Goal: Task Accomplishment & Management: Complete application form

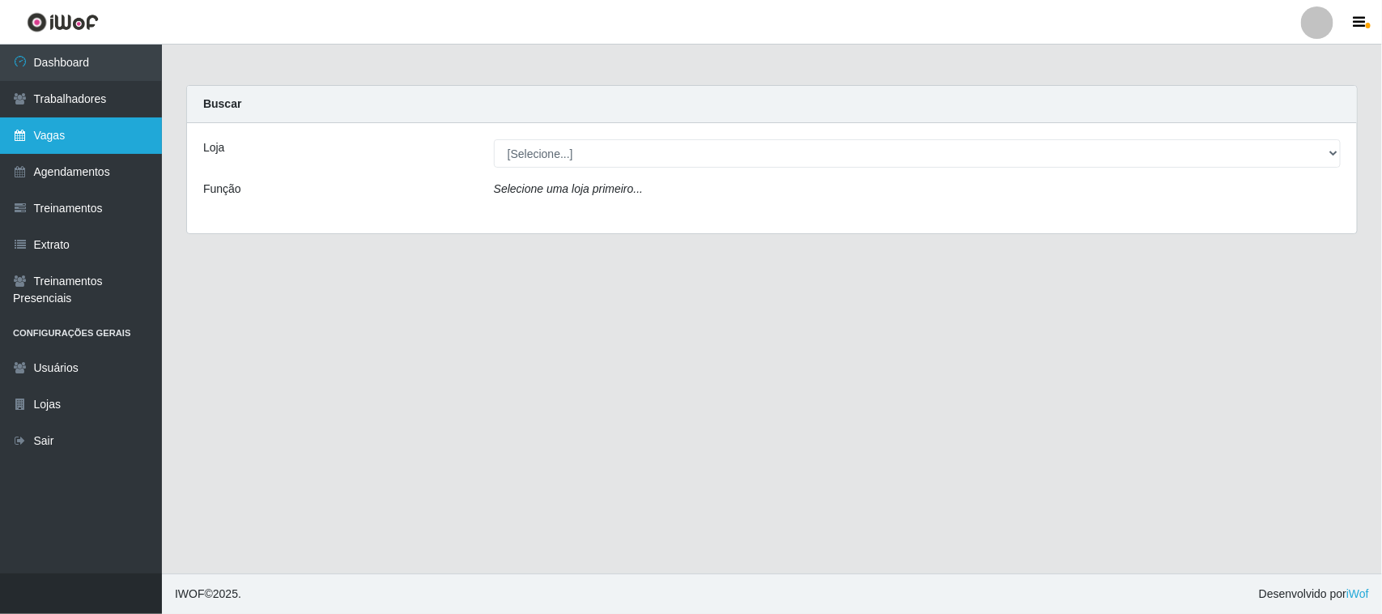
click at [46, 139] on link "Vagas" at bounding box center [81, 135] width 162 height 36
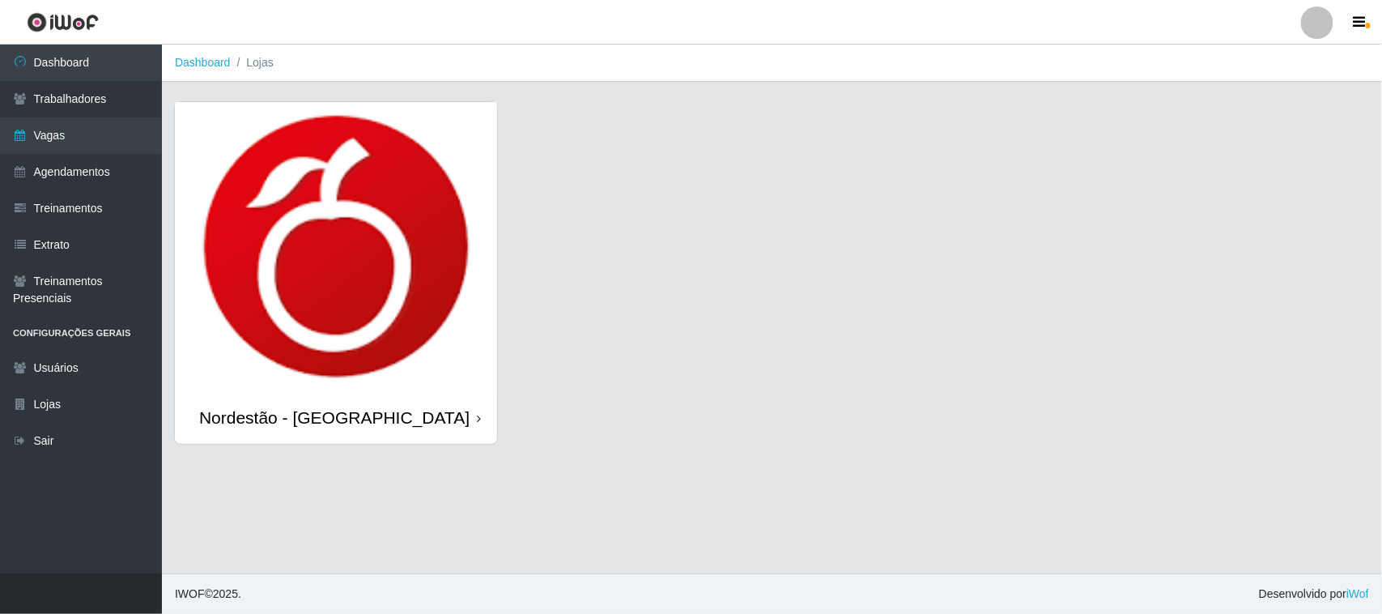
click at [445, 427] on div "Nordestão - [GEOGRAPHIC_DATA]" at bounding box center [336, 417] width 322 height 53
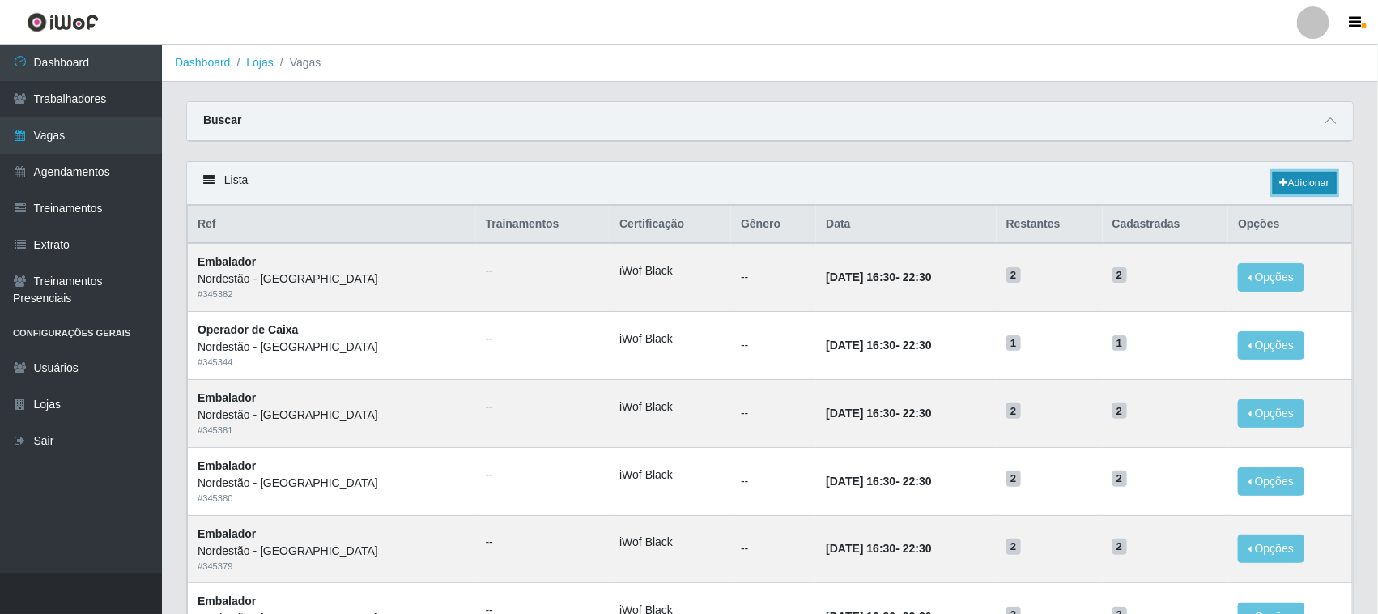
click at [1292, 187] on link "Adicionar" at bounding box center [1304, 183] width 64 height 23
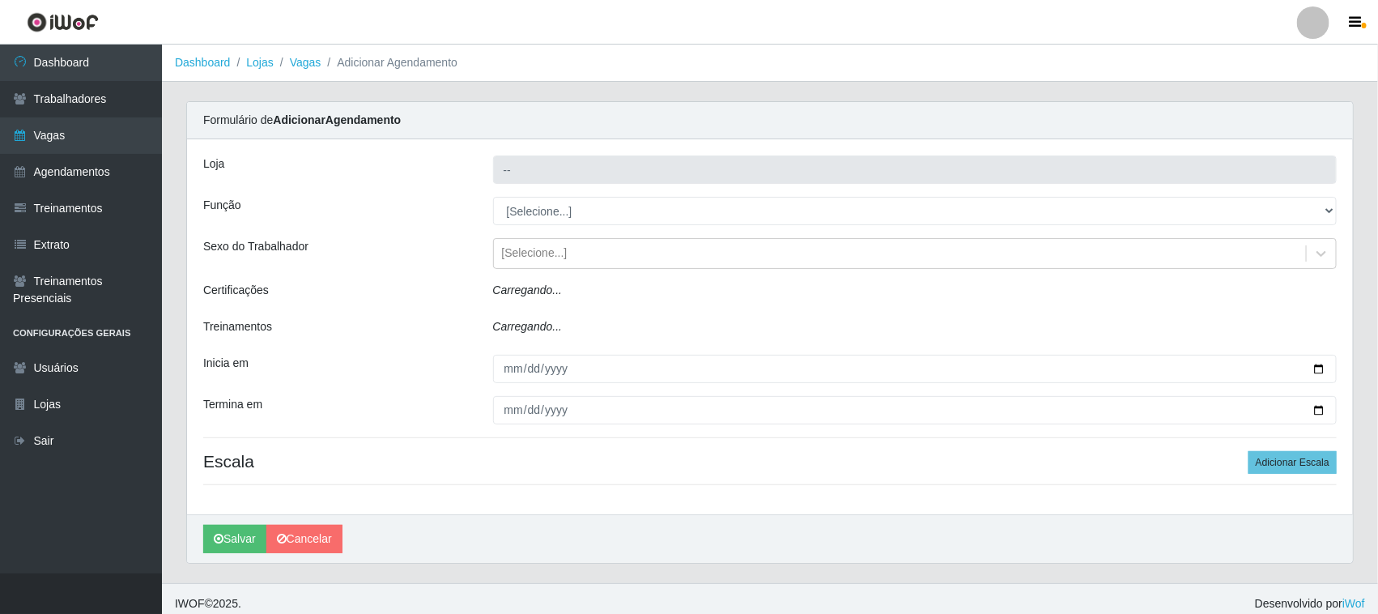
type input "Nordestão - [GEOGRAPHIC_DATA]"
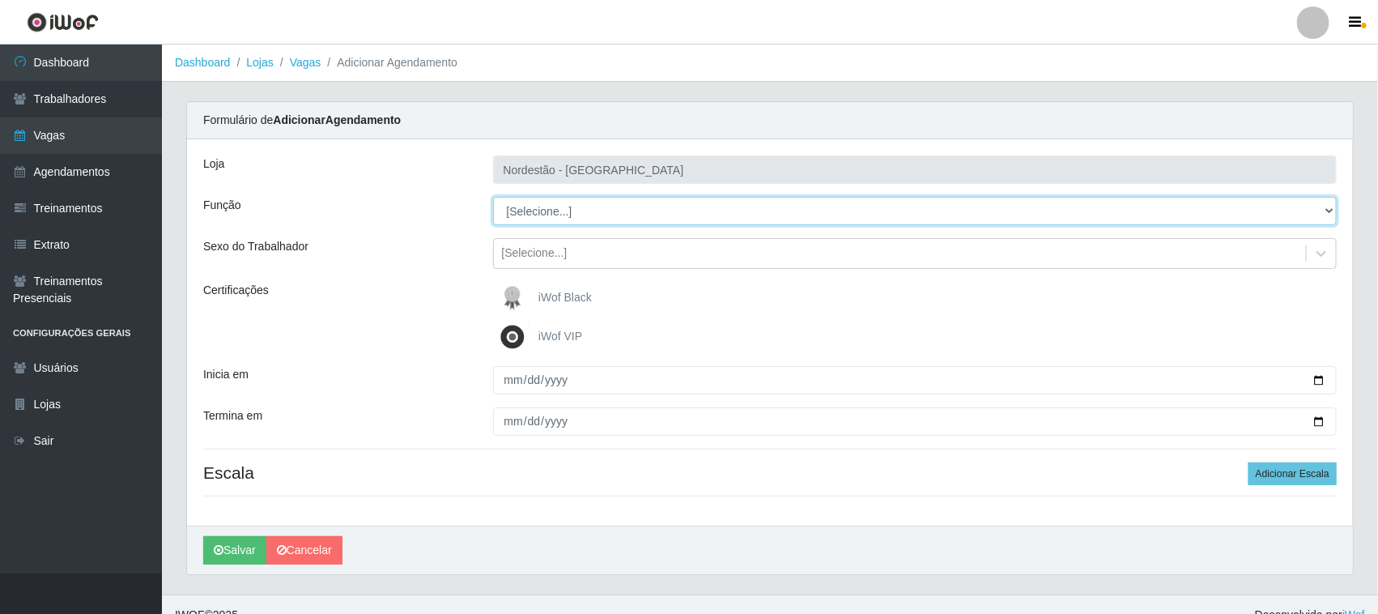
click at [1263, 219] on select "[Selecione...] Balconista de Padaria Balconista de Padaria + Balconista de Pada…" at bounding box center [915, 211] width 844 height 28
select select "1"
click at [493, 197] on select "[Selecione...] Balconista de Padaria Balconista de Padaria + Balconista de Pada…" at bounding box center [915, 211] width 844 height 28
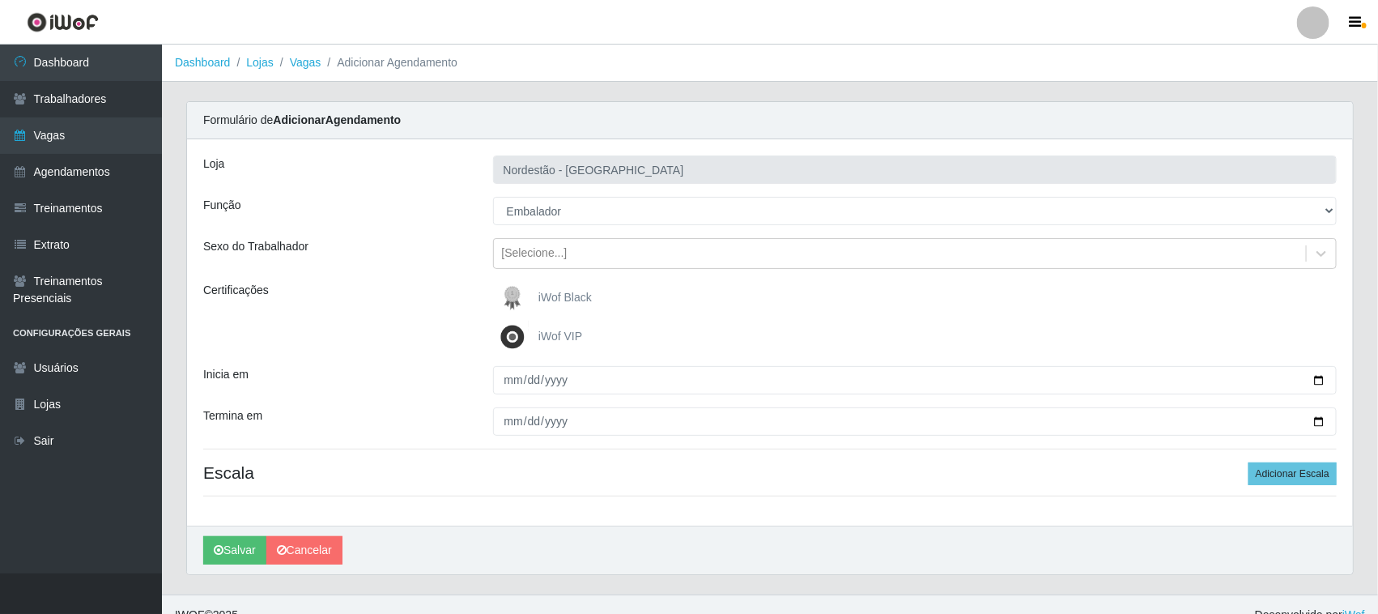
click at [527, 304] on img at bounding box center [515, 298] width 39 height 32
click at [0, 0] on input "iWof Black" at bounding box center [0, 0] width 0 height 0
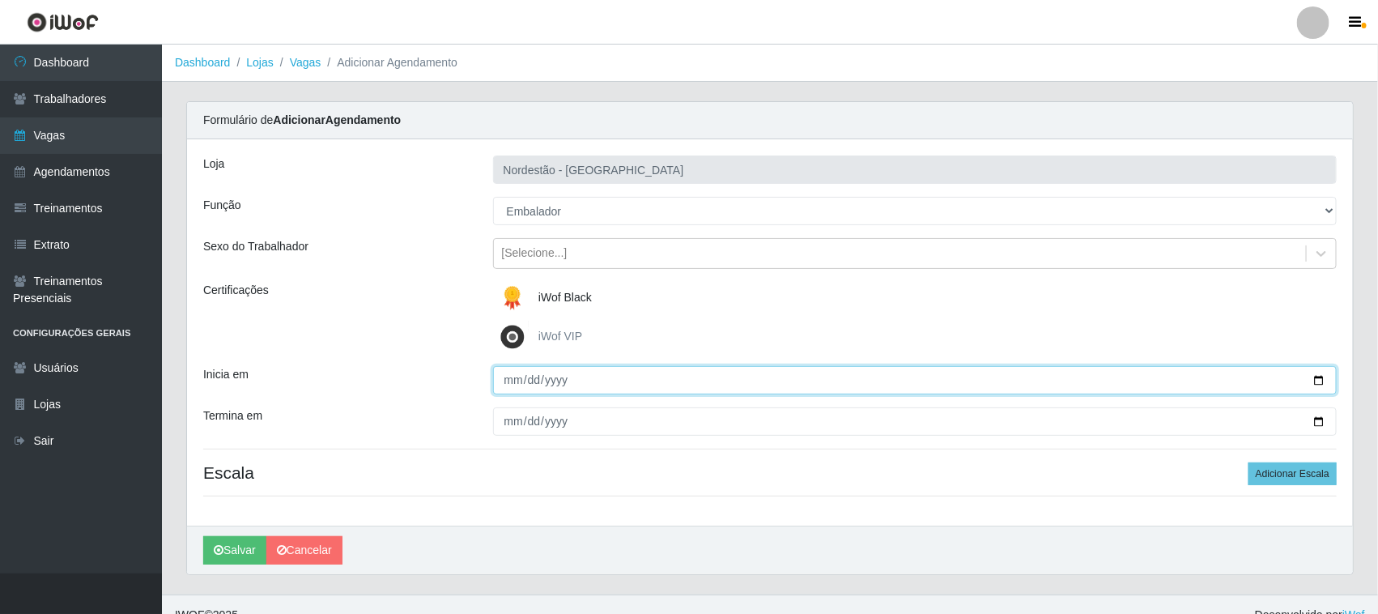
click at [1319, 381] on input "Inicia em" at bounding box center [915, 380] width 844 height 28
type input "[DATE]"
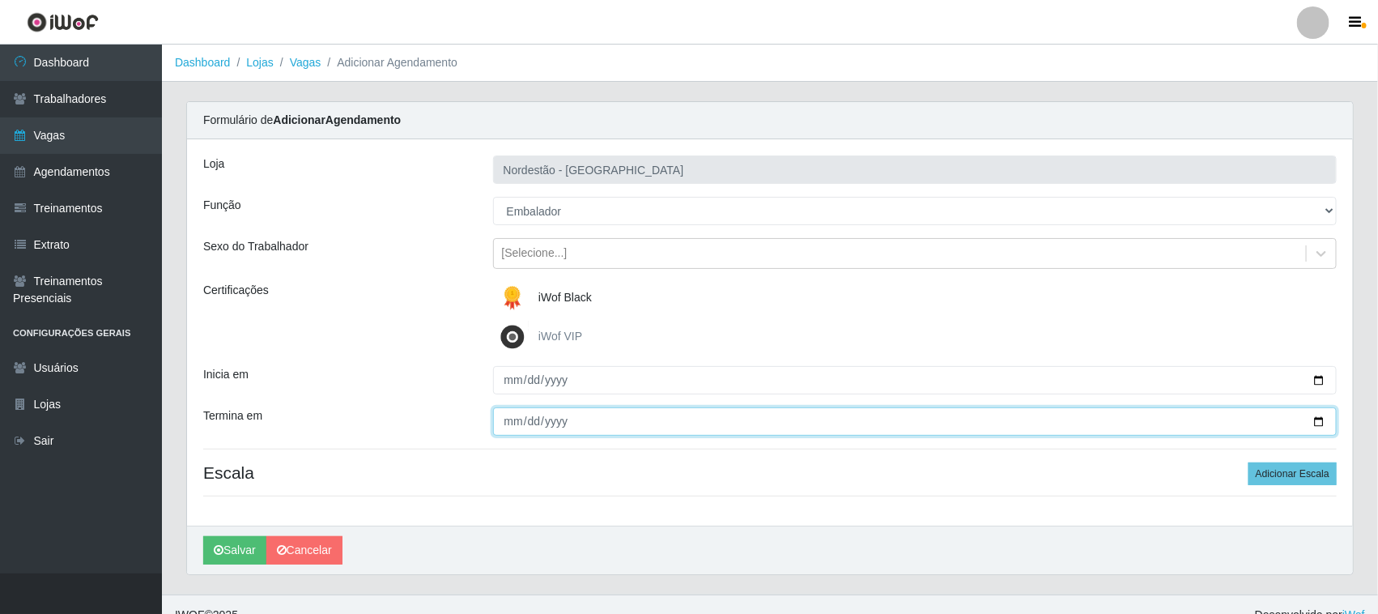
click at [599, 418] on input "Termina em" at bounding box center [915, 421] width 844 height 28
click at [1319, 414] on input "Termina em" at bounding box center [915, 421] width 844 height 28
click at [1316, 431] on input "Termina em" at bounding box center [915, 421] width 844 height 28
click at [1318, 422] on input "Termina em" at bounding box center [915, 421] width 844 height 28
type input "[DATE]"
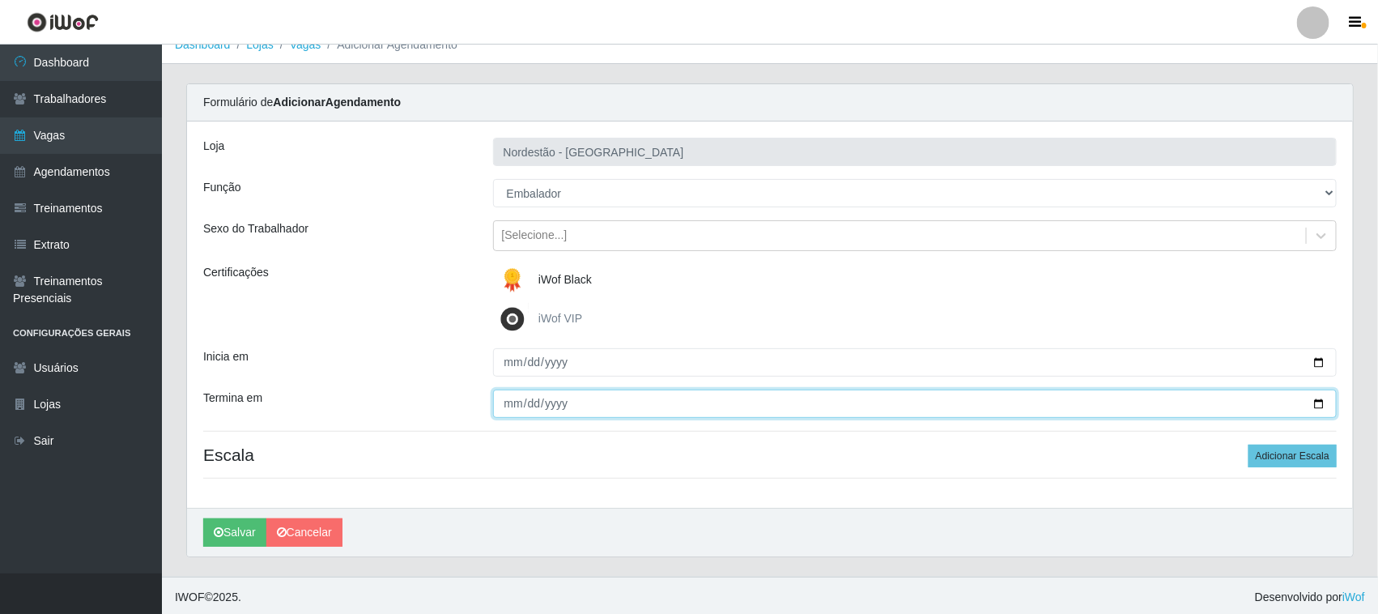
scroll to position [22, 0]
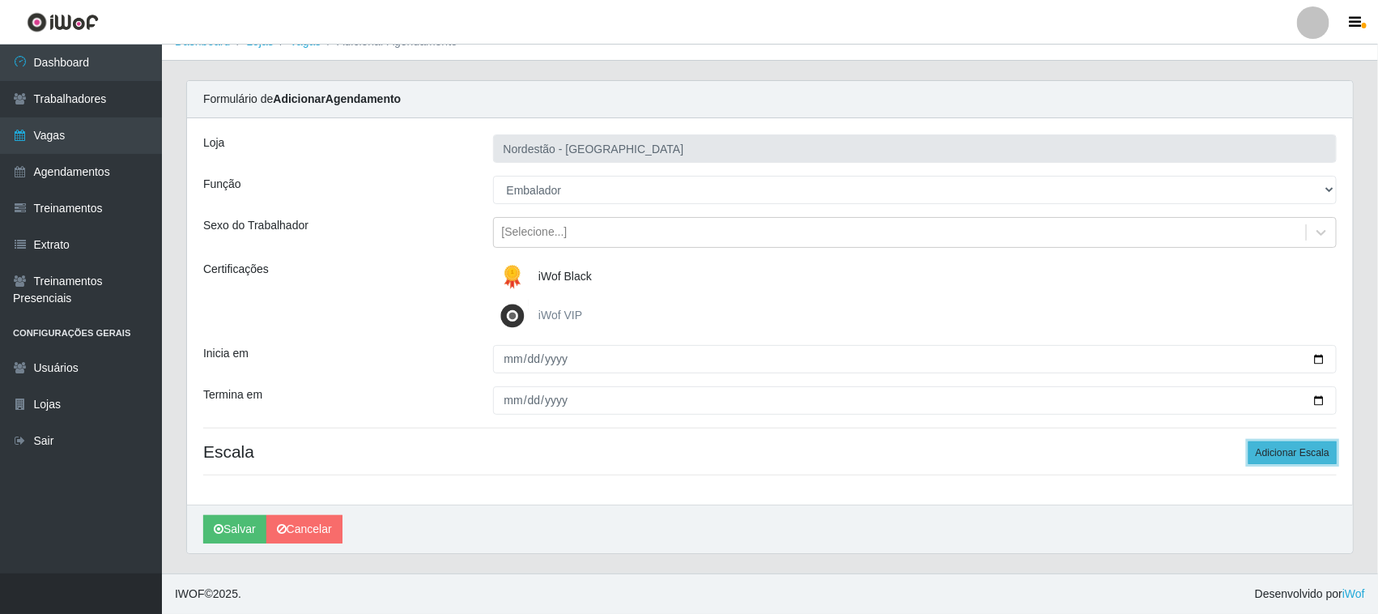
click at [1287, 453] on button "Adicionar Escala" at bounding box center [1292, 452] width 88 height 23
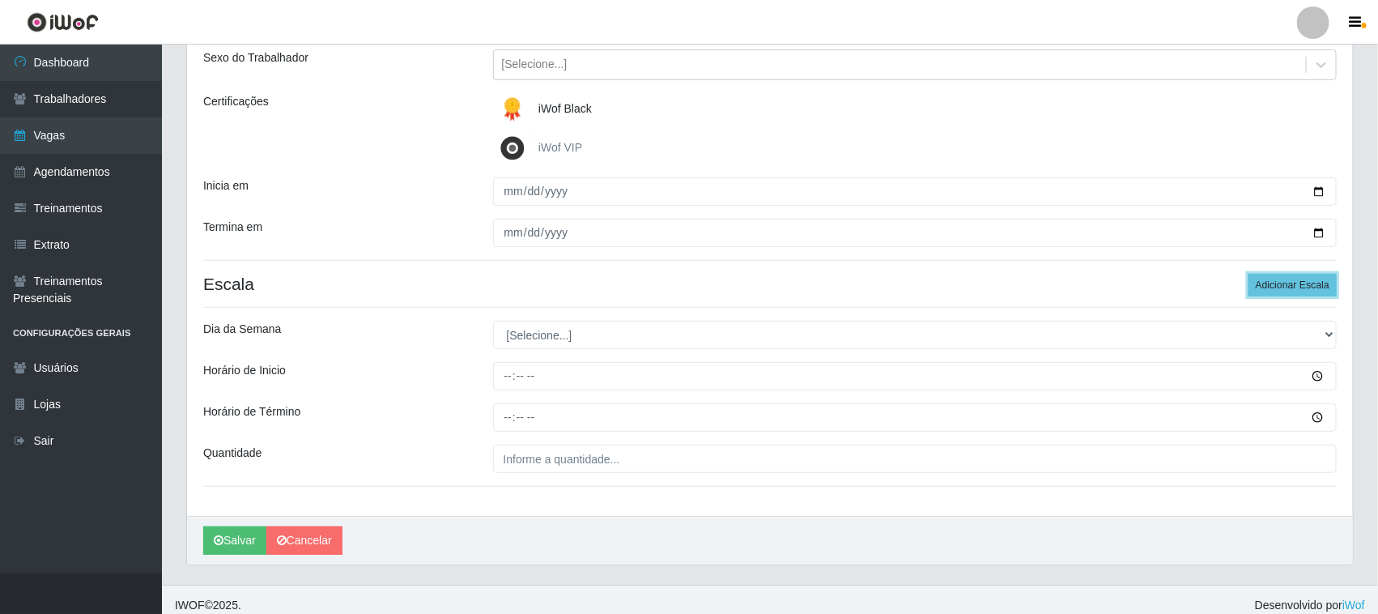
scroll to position [201, 0]
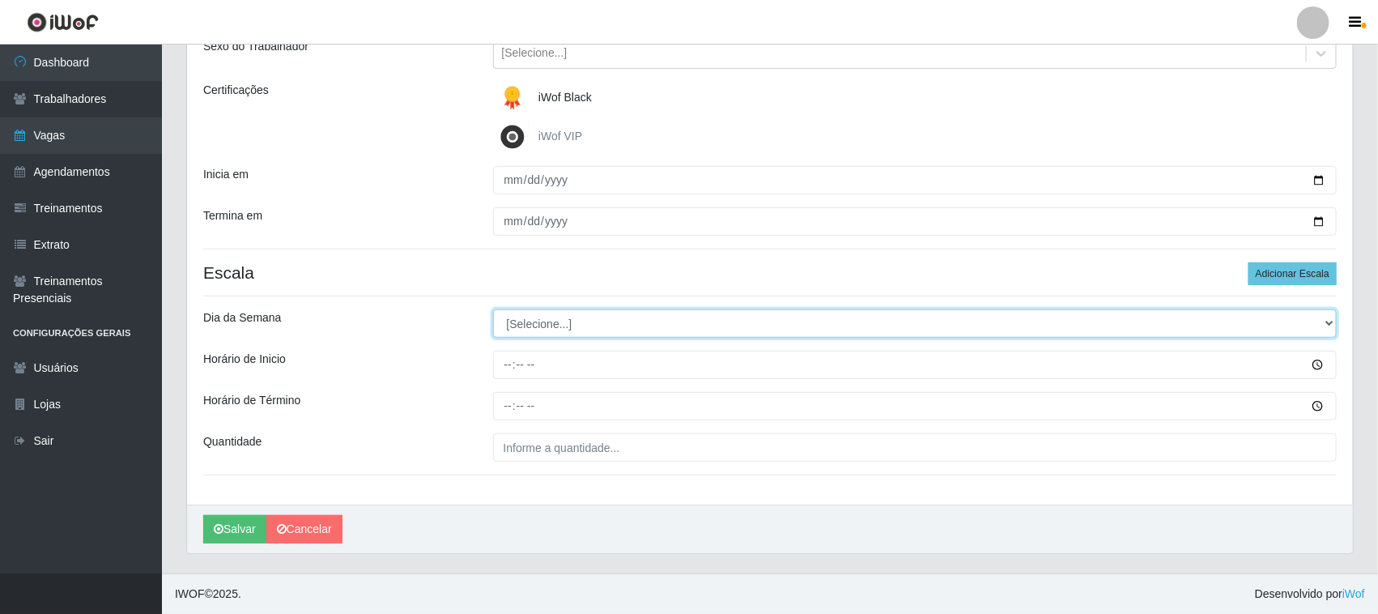
click at [1324, 321] on select "[Selecione...] Segunda Terça Quarta Quinta Sexta Sábado Domingo" at bounding box center [915, 323] width 844 height 28
select select "3"
click at [493, 309] on select "[Selecione...] Segunda Terça Quarta Quinta Sexta Sábado Domingo" at bounding box center [915, 323] width 844 height 28
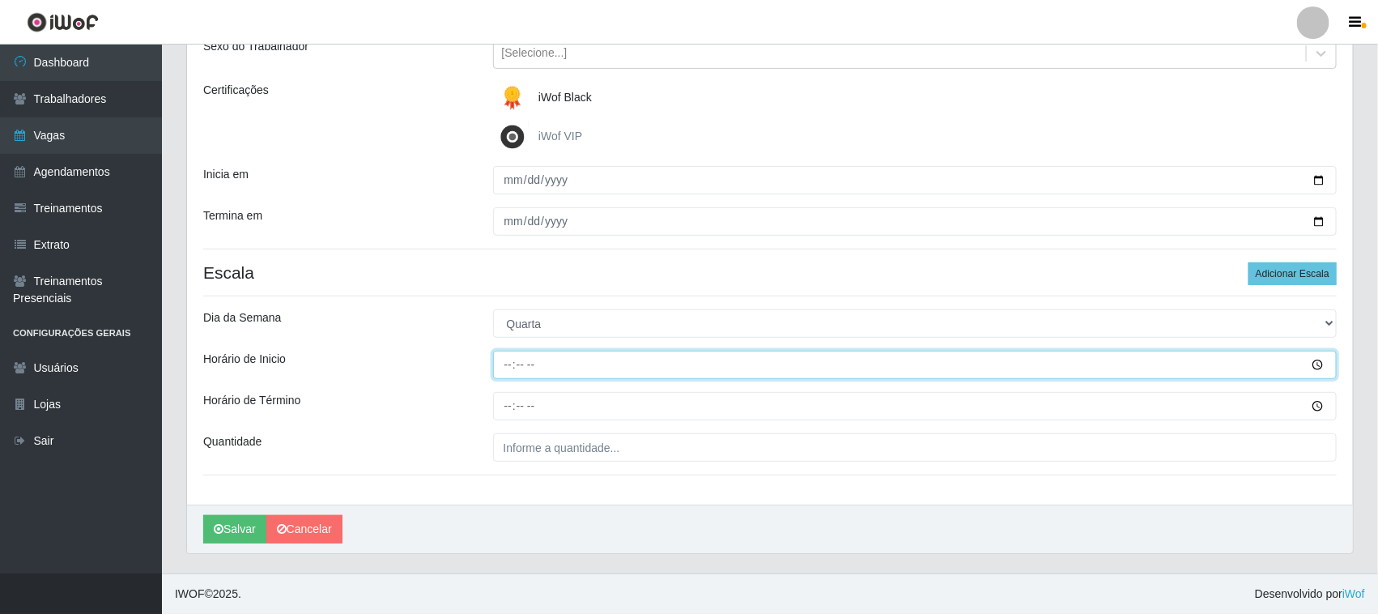
click at [502, 363] on input "Horário de Inicio" at bounding box center [915, 364] width 844 height 28
type input "12:20"
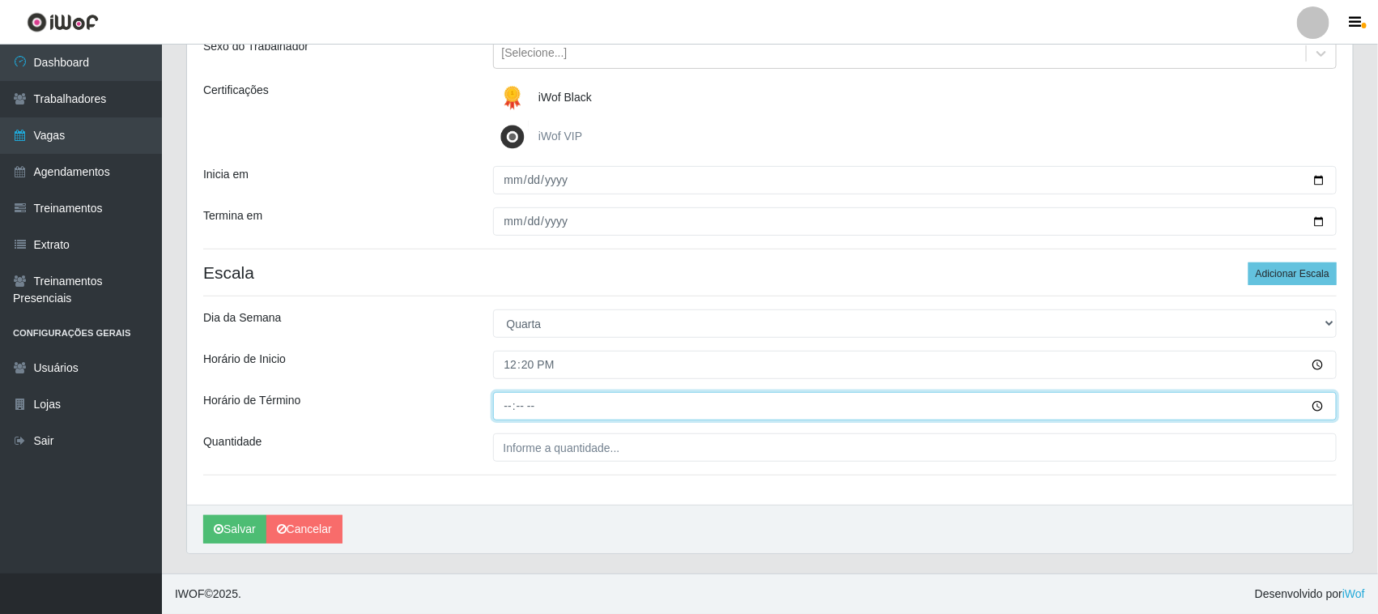
click at [504, 406] on input "Horário de Término" at bounding box center [915, 406] width 844 height 28
type input "18:20"
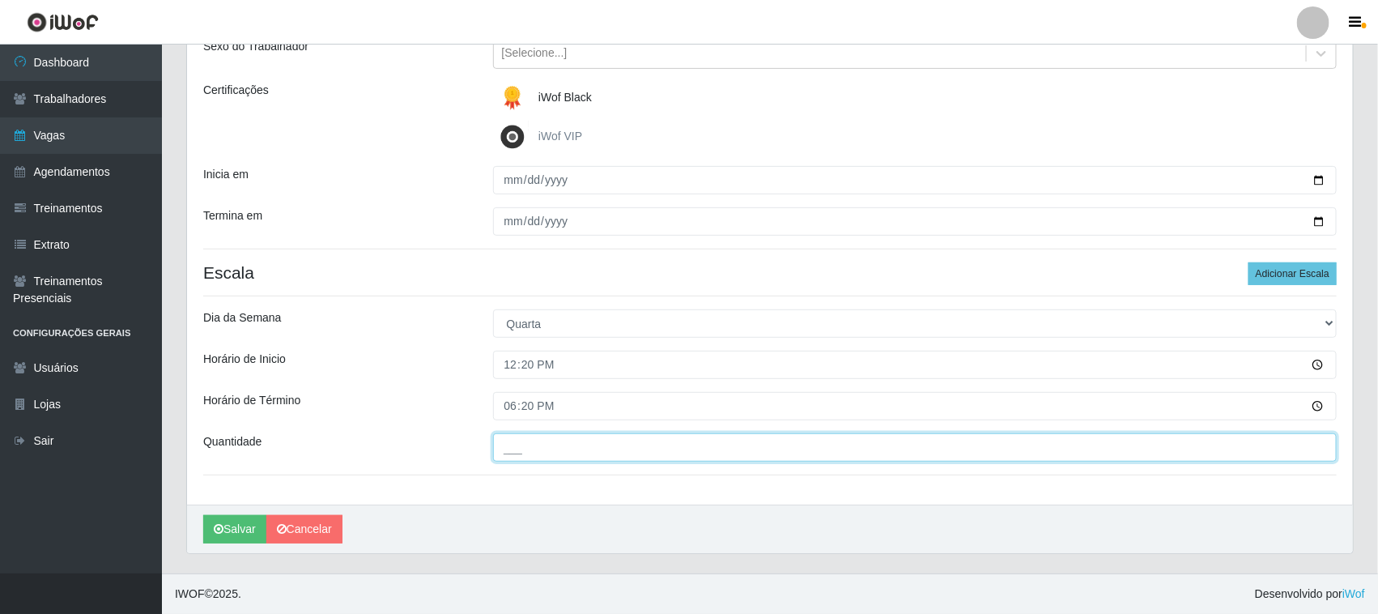
click at [536, 450] on input "___" at bounding box center [915, 447] width 844 height 28
type input "01_"
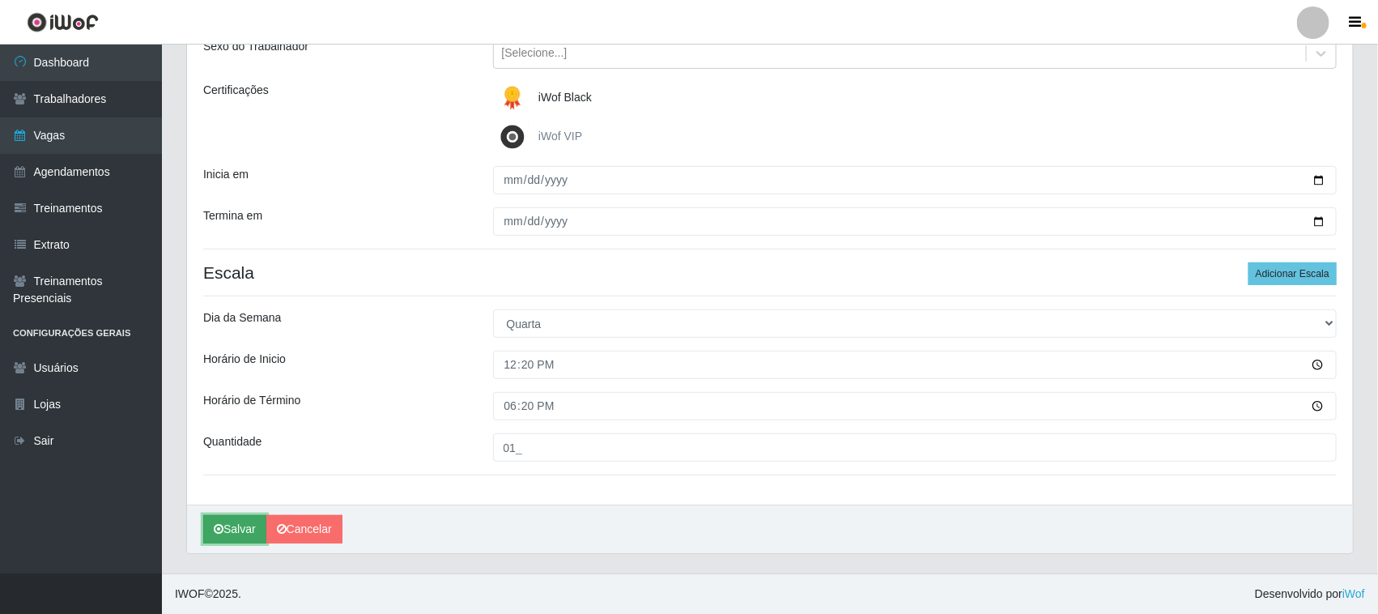
click at [233, 528] on button "Salvar" at bounding box center [234, 529] width 63 height 28
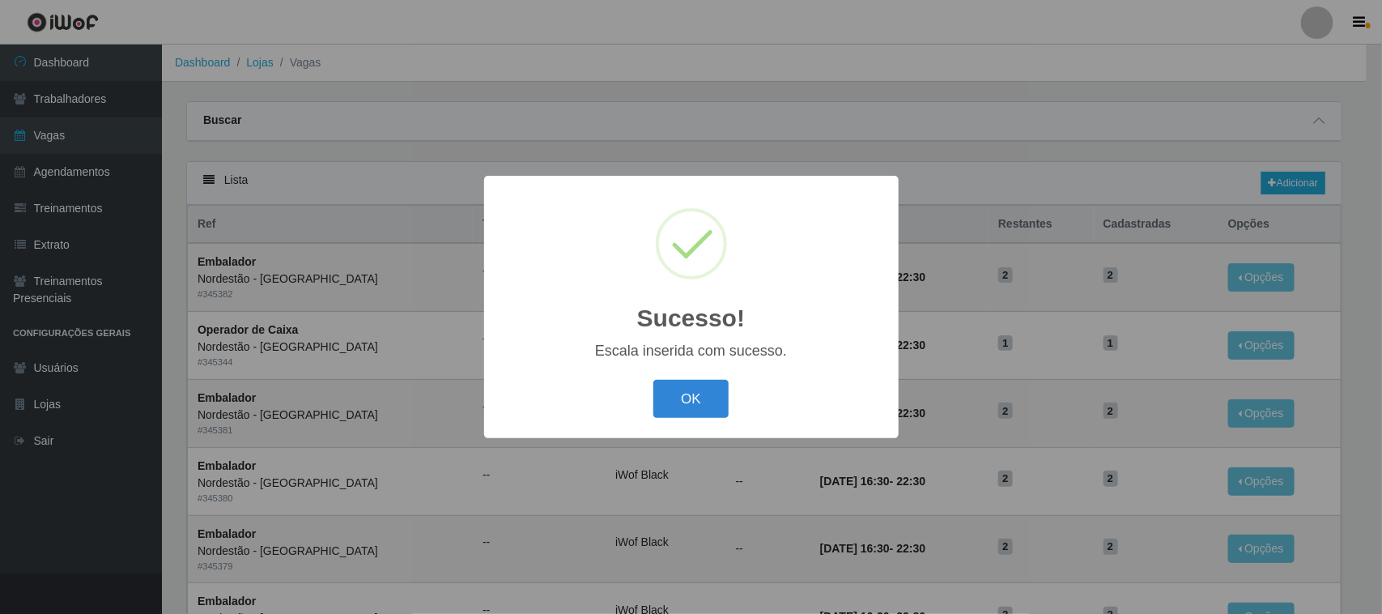
click at [682, 410] on button "OK" at bounding box center [690, 399] width 75 height 38
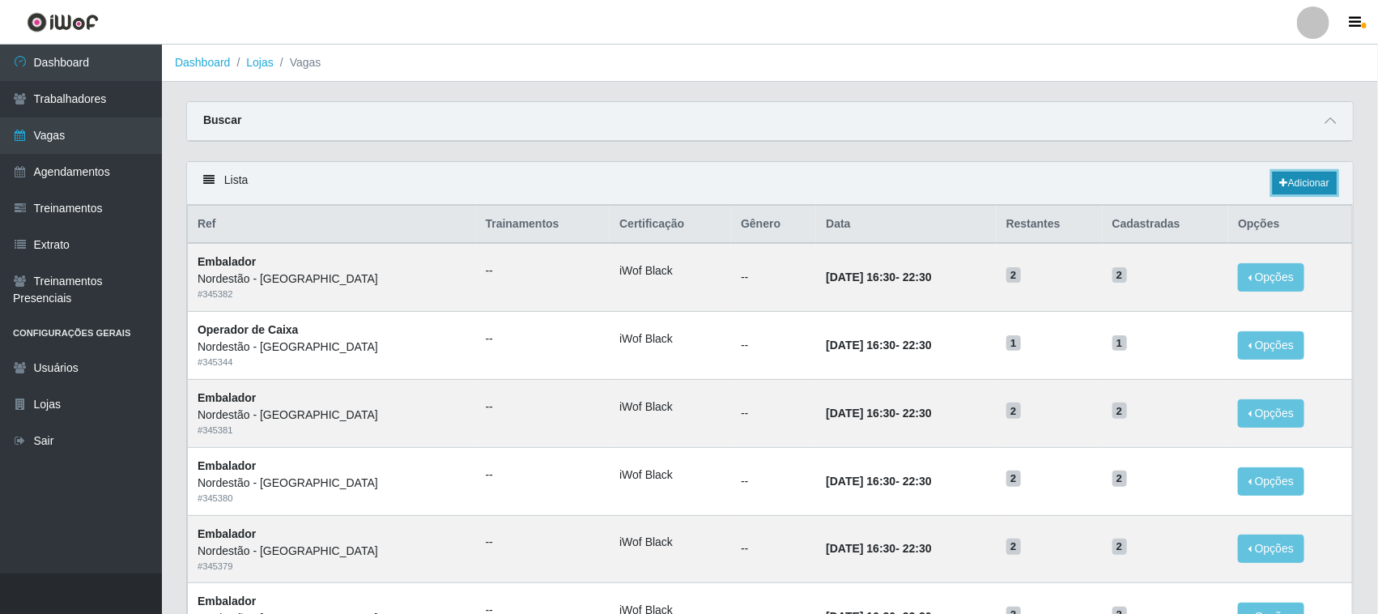
click at [1311, 180] on link "Adicionar" at bounding box center [1304, 183] width 64 height 23
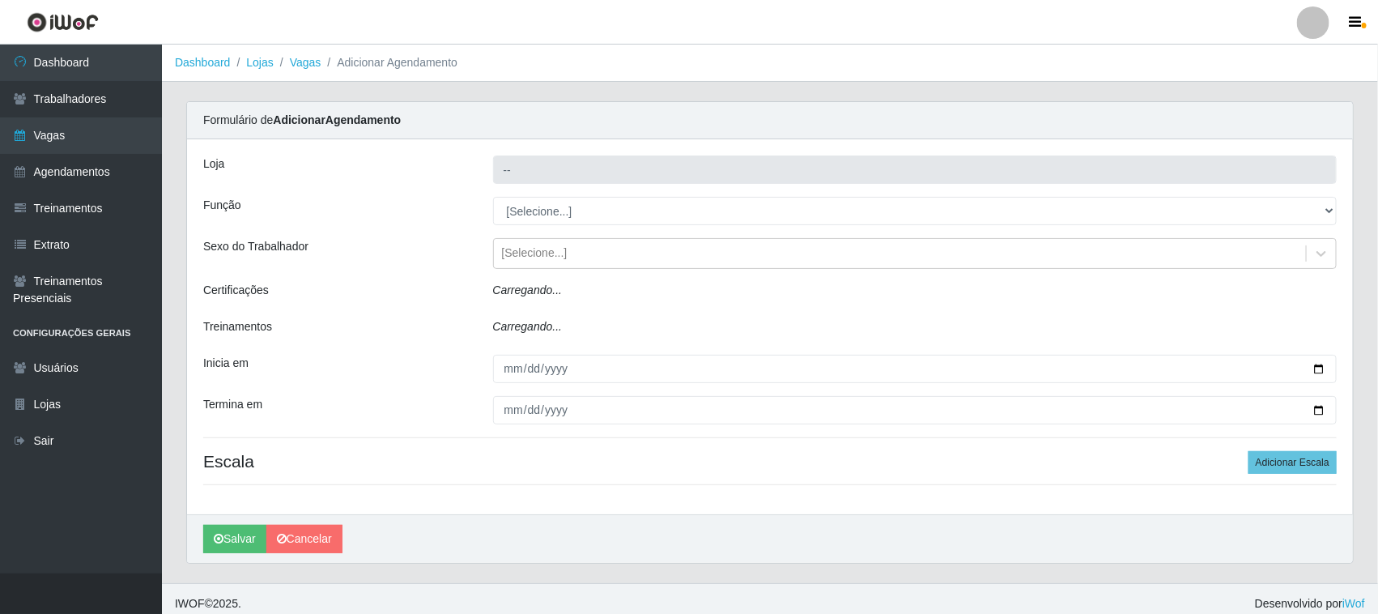
type input "Nordestão - [GEOGRAPHIC_DATA]"
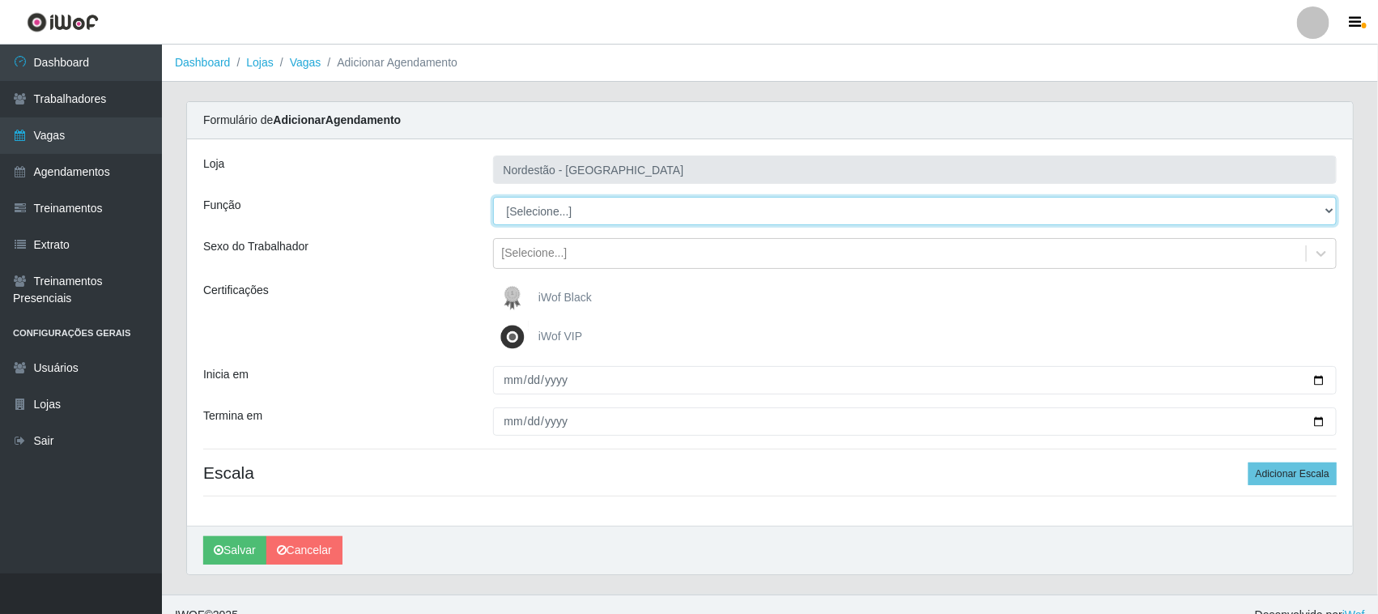
click at [567, 212] on select "[Selecione...] Balconista de Padaria Balconista de Padaria + Balconista de Pada…" at bounding box center [915, 211] width 844 height 28
select select "1"
click at [493, 197] on select "[Selecione...] Balconista de Padaria Balconista de Padaria + Balconista de Pada…" at bounding box center [915, 211] width 844 height 28
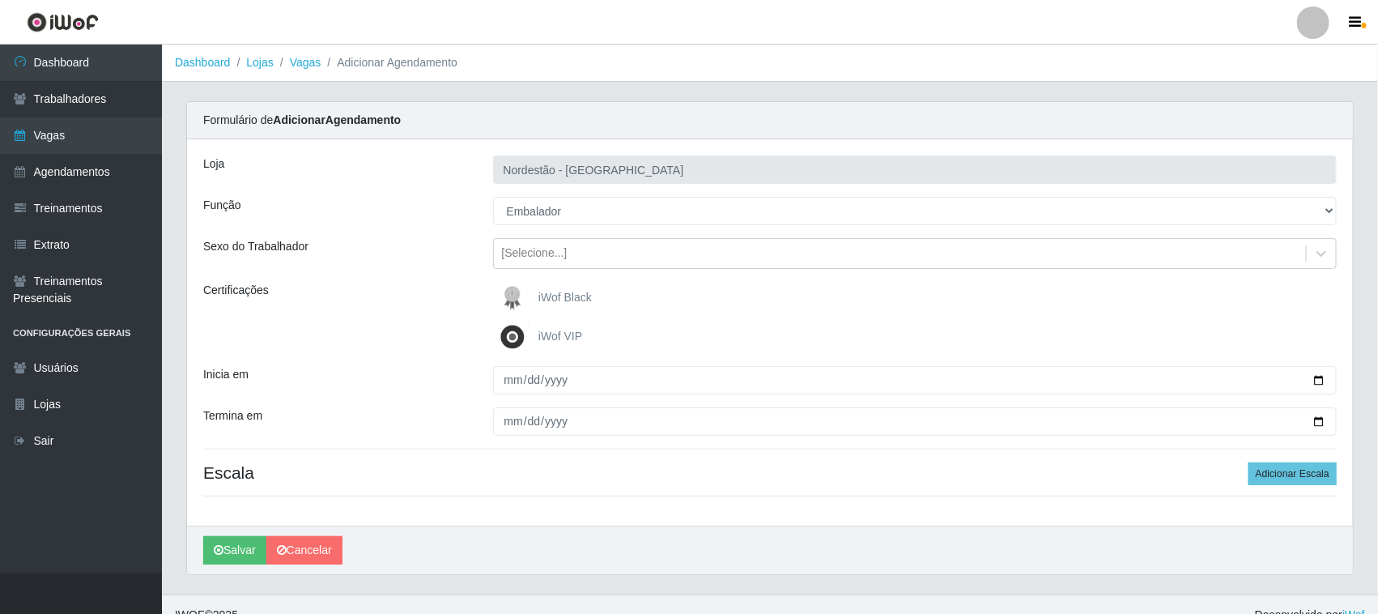
click at [587, 297] on span "iWof Black" at bounding box center [564, 297] width 53 height 13
click at [0, 0] on input "iWof Black" at bounding box center [0, 0] width 0 height 0
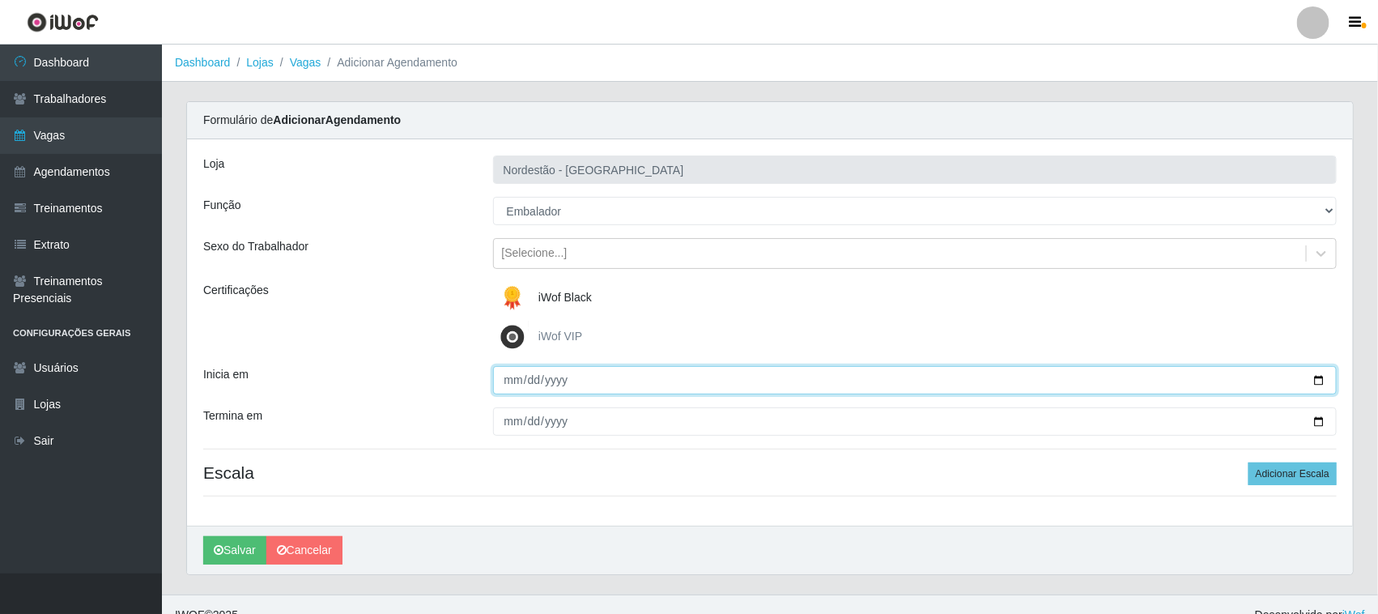
click at [1325, 378] on input "Inicia em" at bounding box center [915, 380] width 844 height 28
type input "[DATE]"
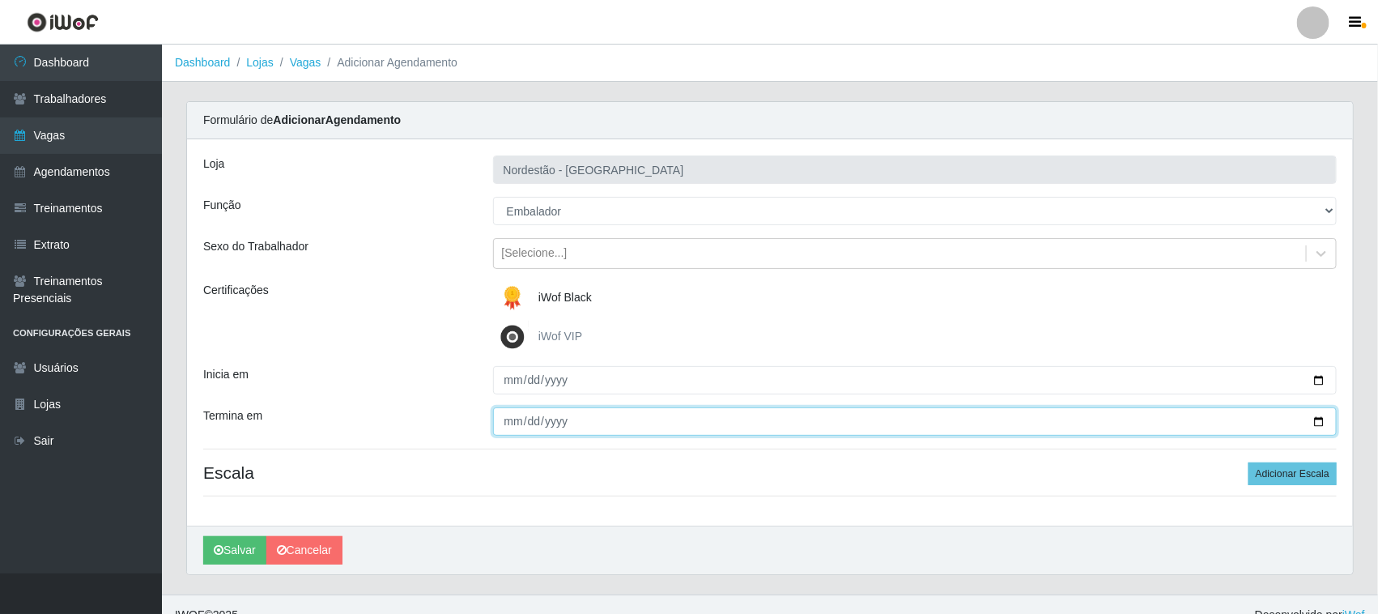
click at [1321, 419] on input "Termina em" at bounding box center [915, 421] width 844 height 28
type input "[DATE]"
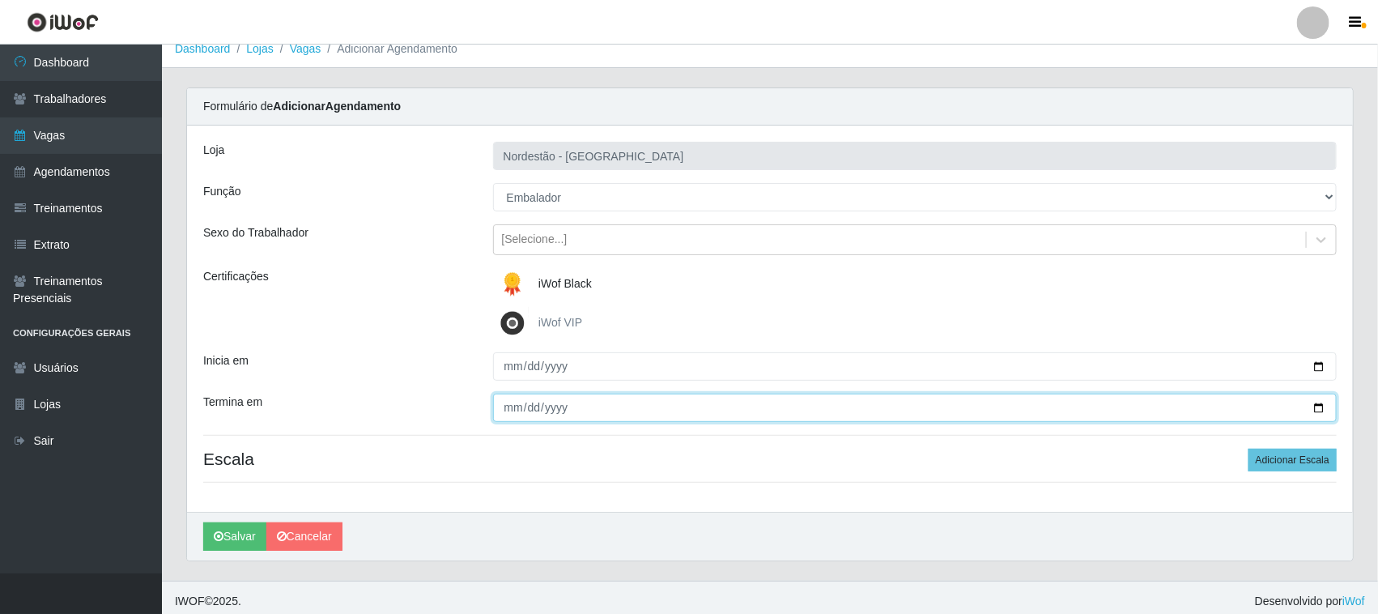
scroll to position [22, 0]
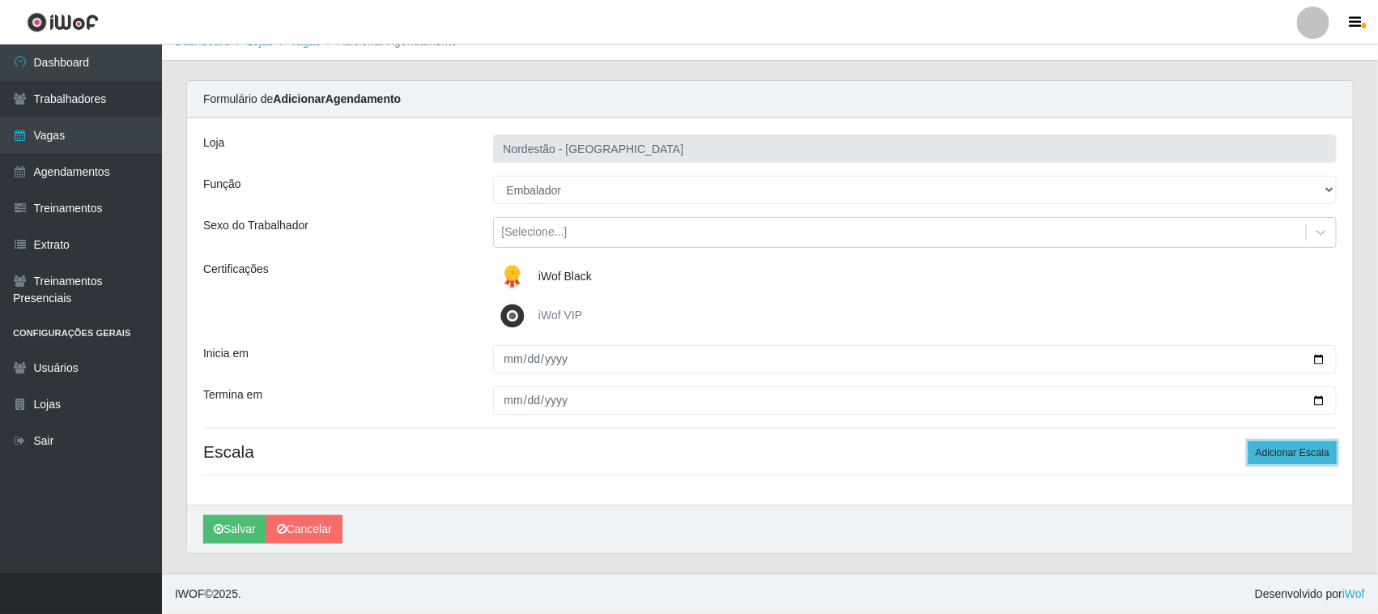
click at [1285, 450] on button "Adicionar Escala" at bounding box center [1292, 452] width 88 height 23
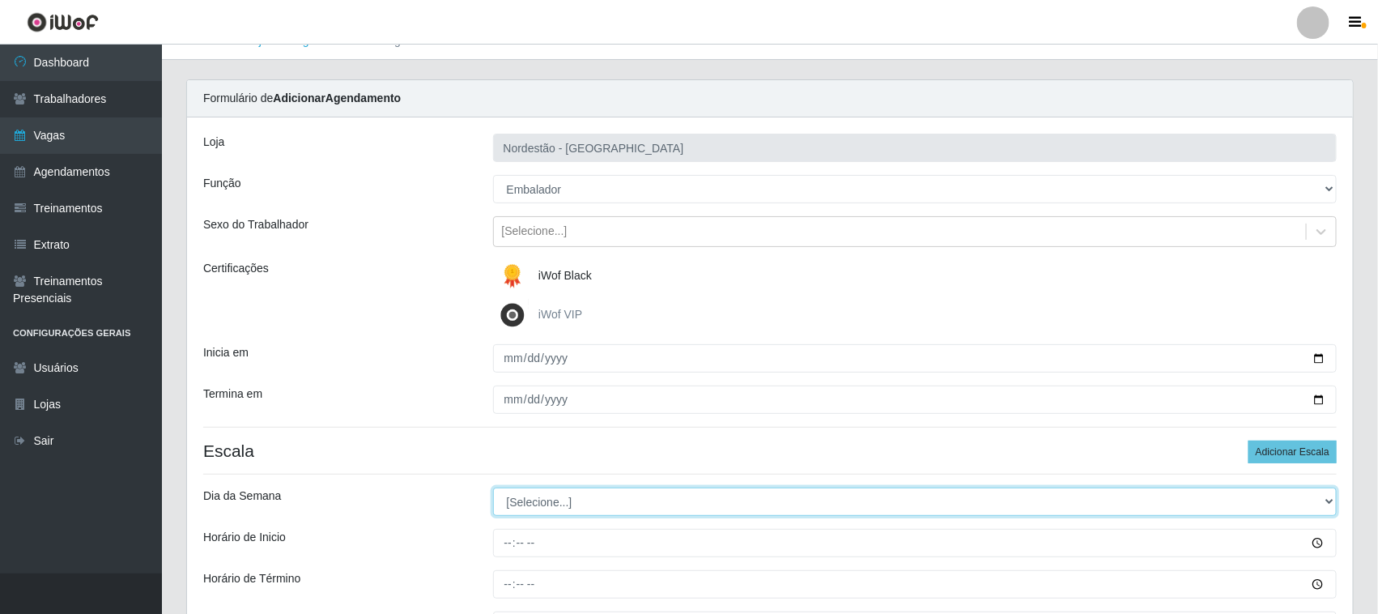
click at [1321, 502] on select "[Selecione...] Segunda Terça Quarta Quinta Sexta Sábado Domingo" at bounding box center [915, 501] width 844 height 28
select select "4"
click at [493, 488] on select "[Selecione...] Segunda Terça Quarta Quinta Sexta Sábado Domingo" at bounding box center [915, 501] width 844 height 28
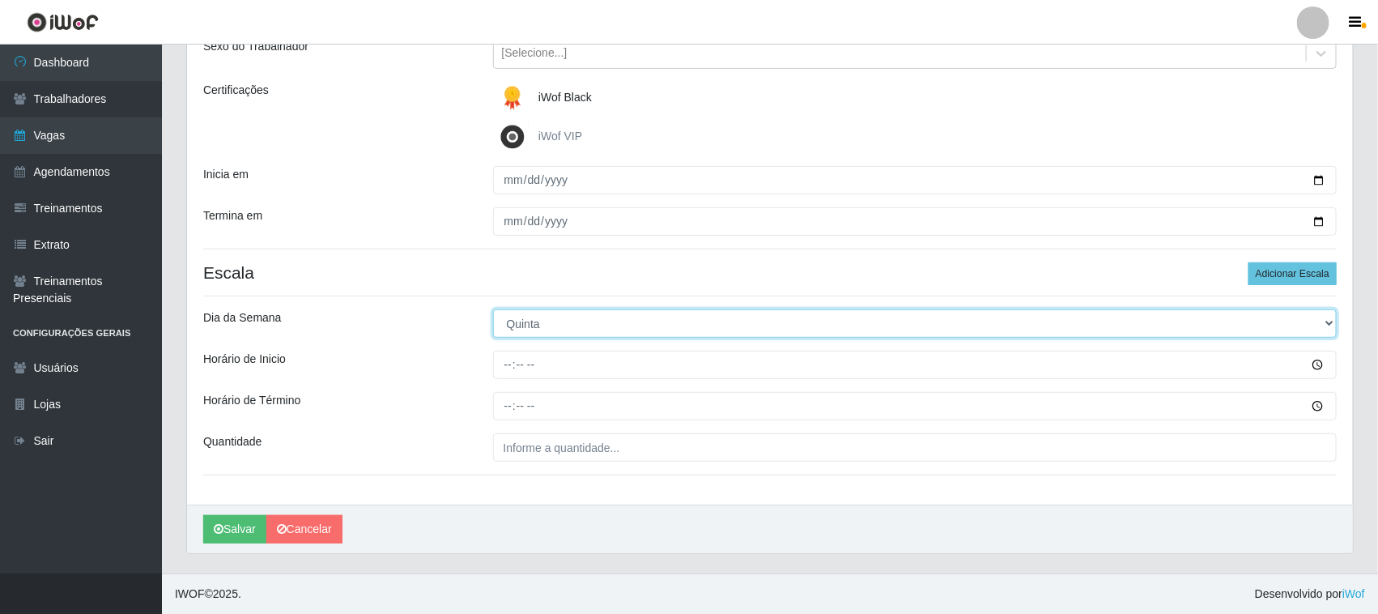
scroll to position [201, 0]
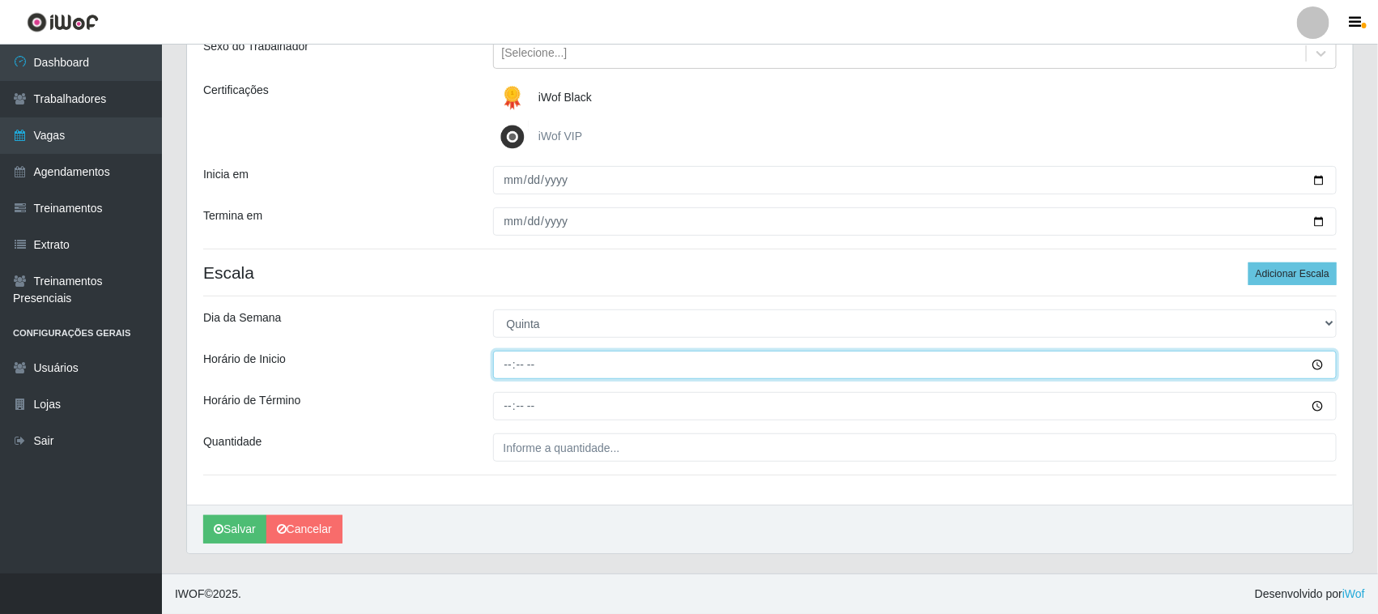
click at [503, 362] on input "Horário de Inicio" at bounding box center [915, 364] width 844 height 28
type input "12:20"
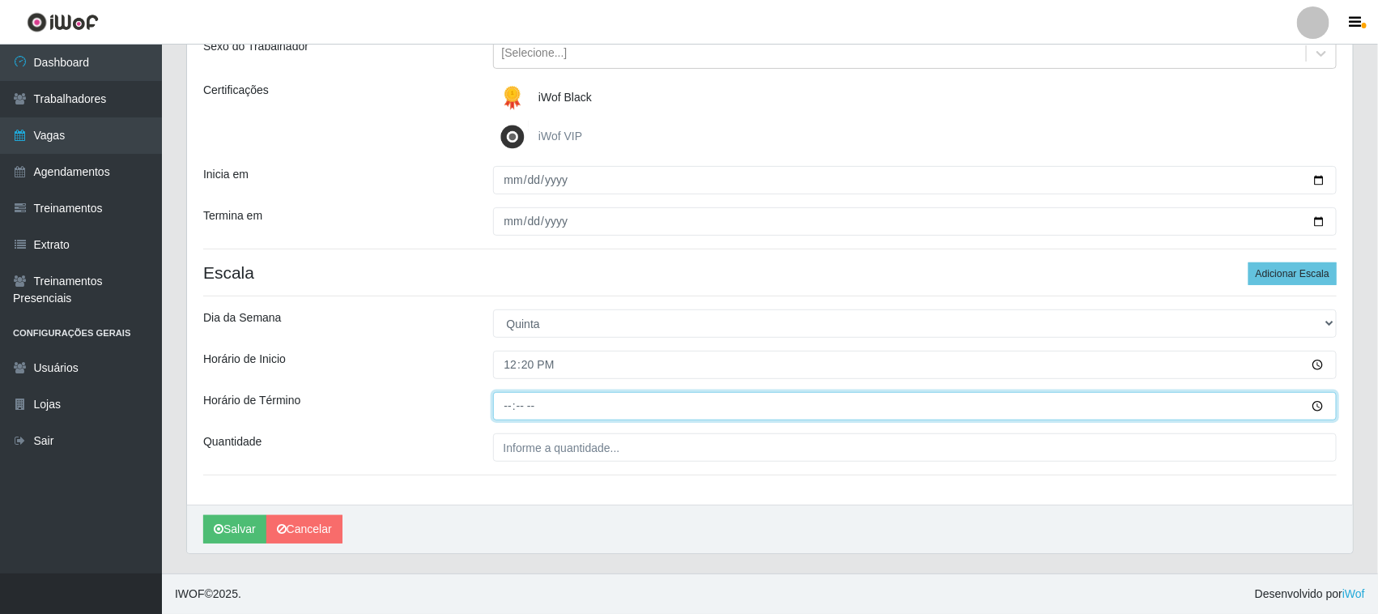
click at [511, 403] on input "Horário de Término" at bounding box center [915, 406] width 844 height 28
type input "18:20"
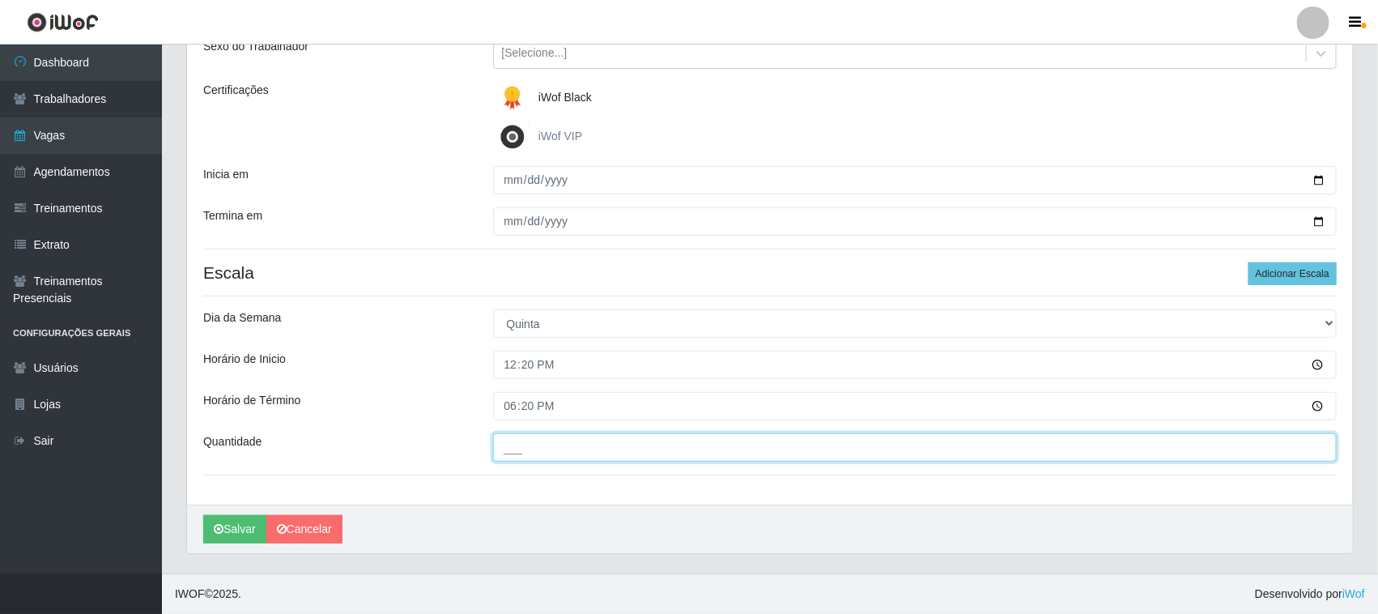
click at [512, 443] on input "___" at bounding box center [915, 447] width 844 height 28
type input "01_"
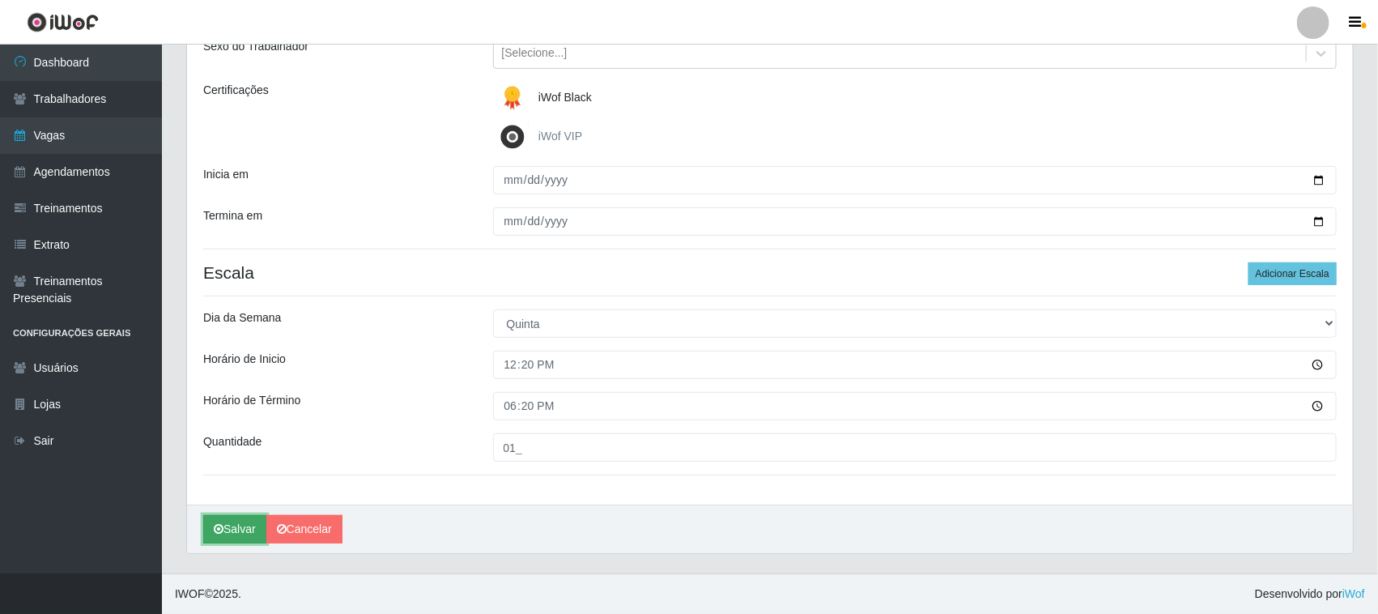
click at [232, 524] on button "Salvar" at bounding box center [234, 529] width 63 height 28
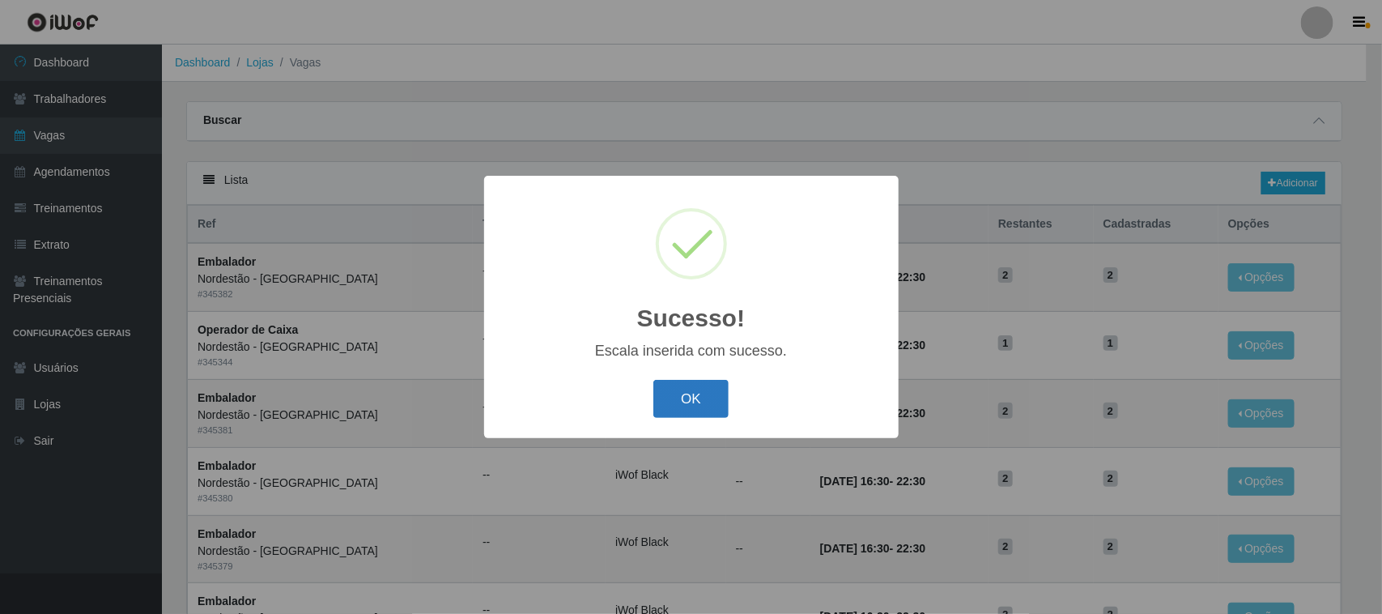
click at [690, 403] on button "OK" at bounding box center [690, 399] width 75 height 38
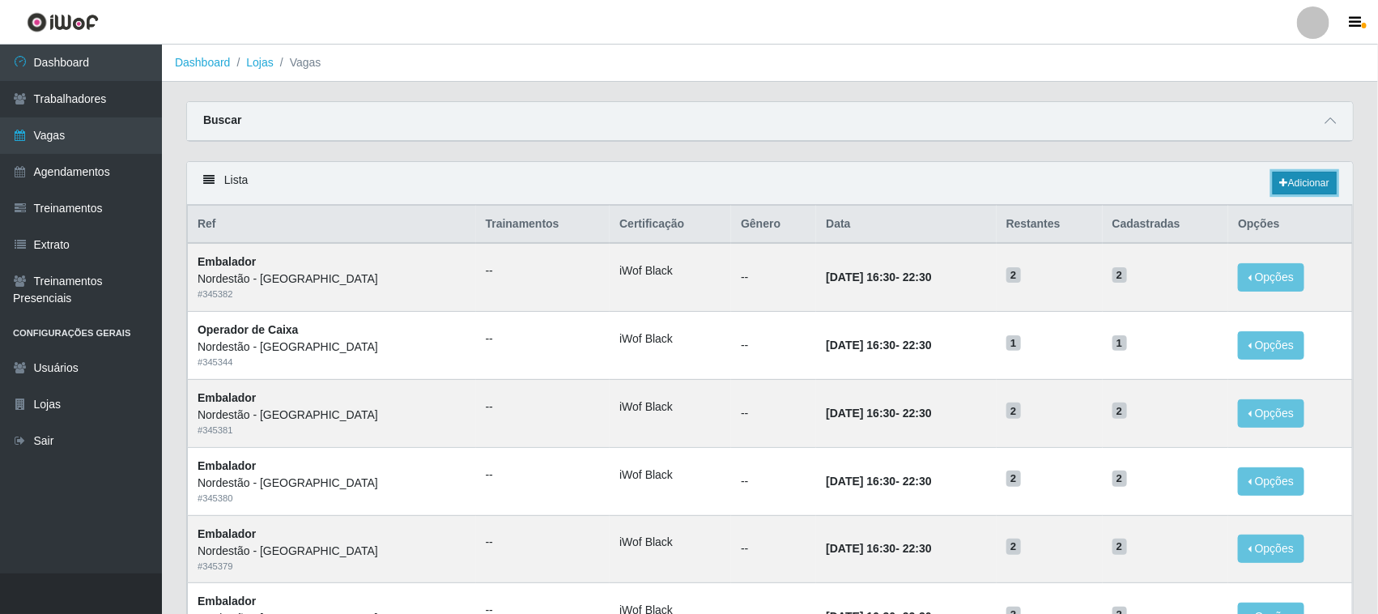
click at [1311, 179] on link "Adicionar" at bounding box center [1304, 183] width 64 height 23
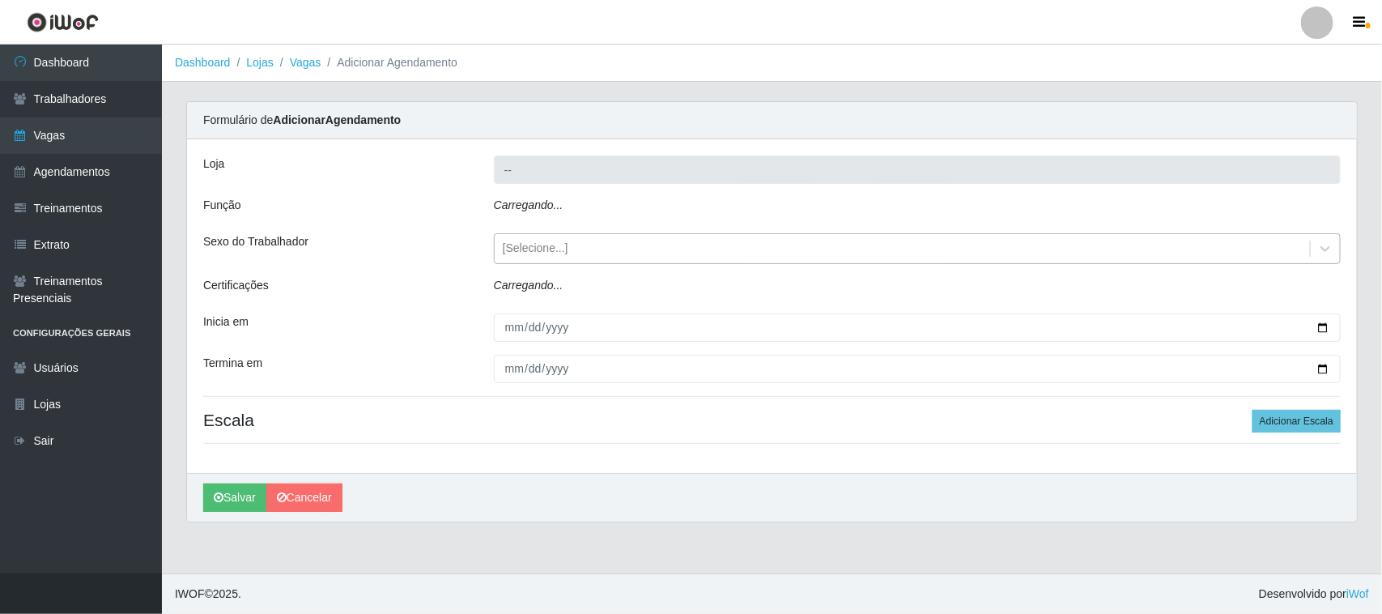
type input "Nordestão - [GEOGRAPHIC_DATA]"
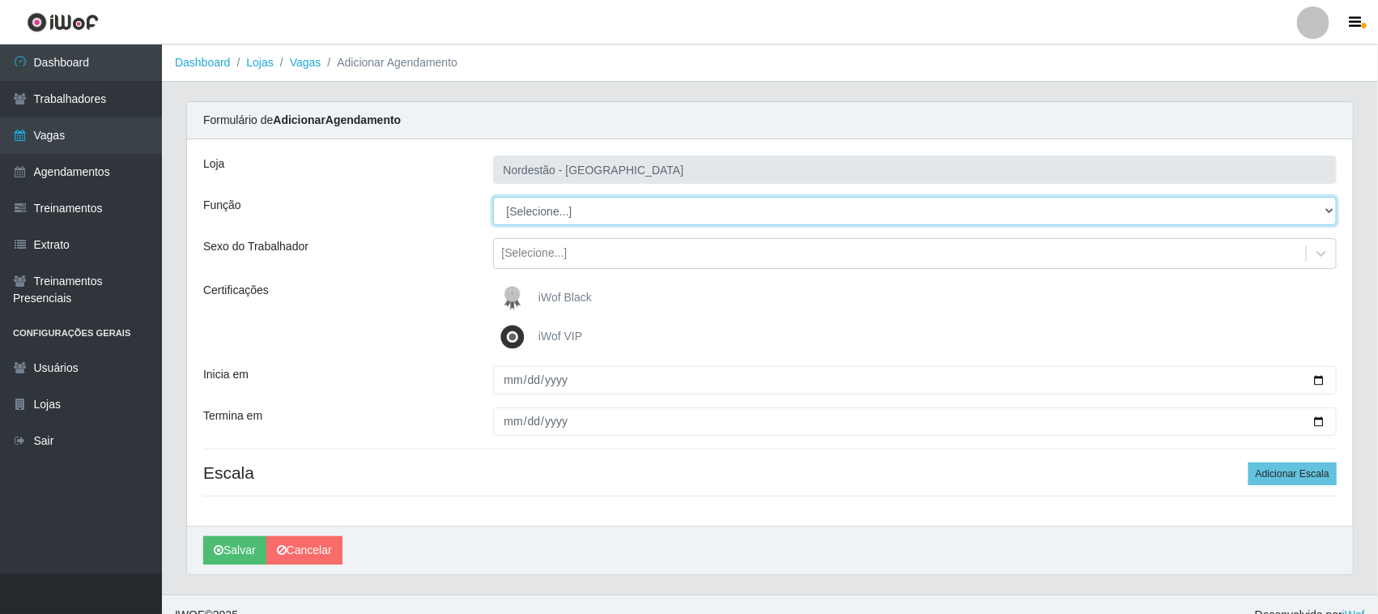
click at [563, 208] on select "[Selecione...] Balconista de Padaria Balconista de Padaria + Balconista de Pada…" at bounding box center [915, 211] width 844 height 28
select select "71"
click at [493, 197] on select "[Selecione...] Balconista de Padaria Balconista de Padaria + Balconista de Pada…" at bounding box center [915, 211] width 844 height 28
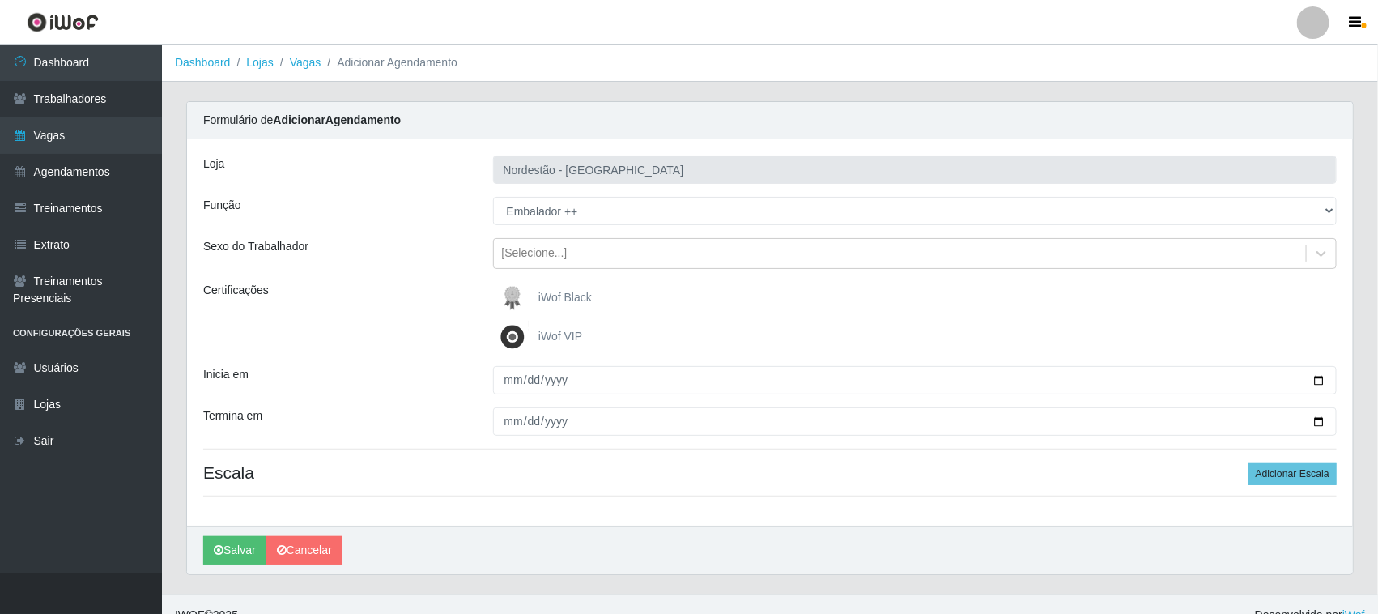
click at [587, 299] on span "iWof Black" at bounding box center [564, 297] width 53 height 13
click at [0, 0] on input "iWof Black" at bounding box center [0, 0] width 0 height 0
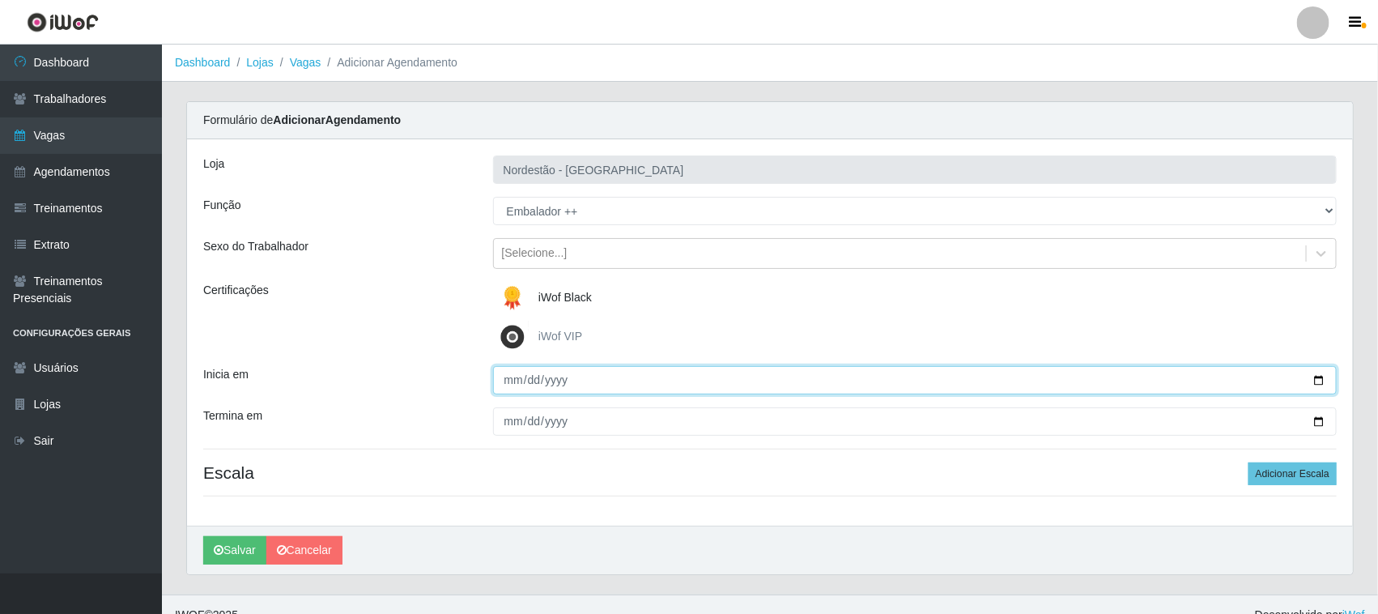
click at [1314, 376] on input "Inicia em" at bounding box center [915, 380] width 844 height 28
type input "[DATE]"
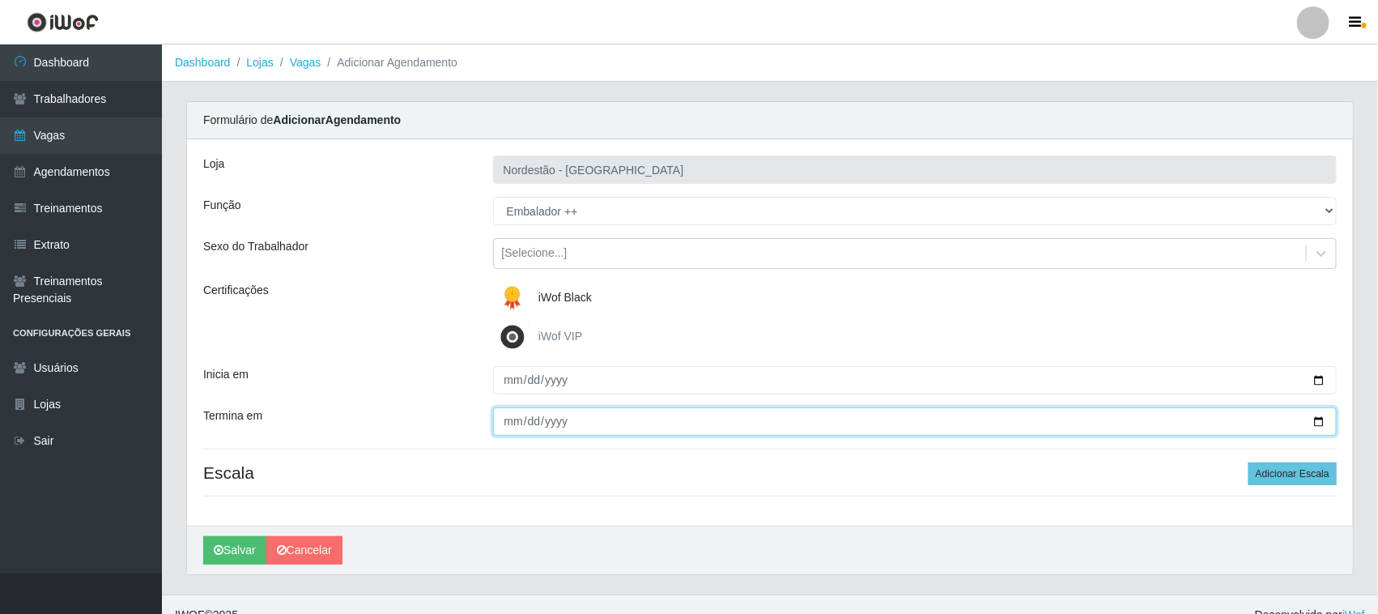
click at [1316, 418] on input "Termina em" at bounding box center [915, 421] width 844 height 28
type input "[DATE]"
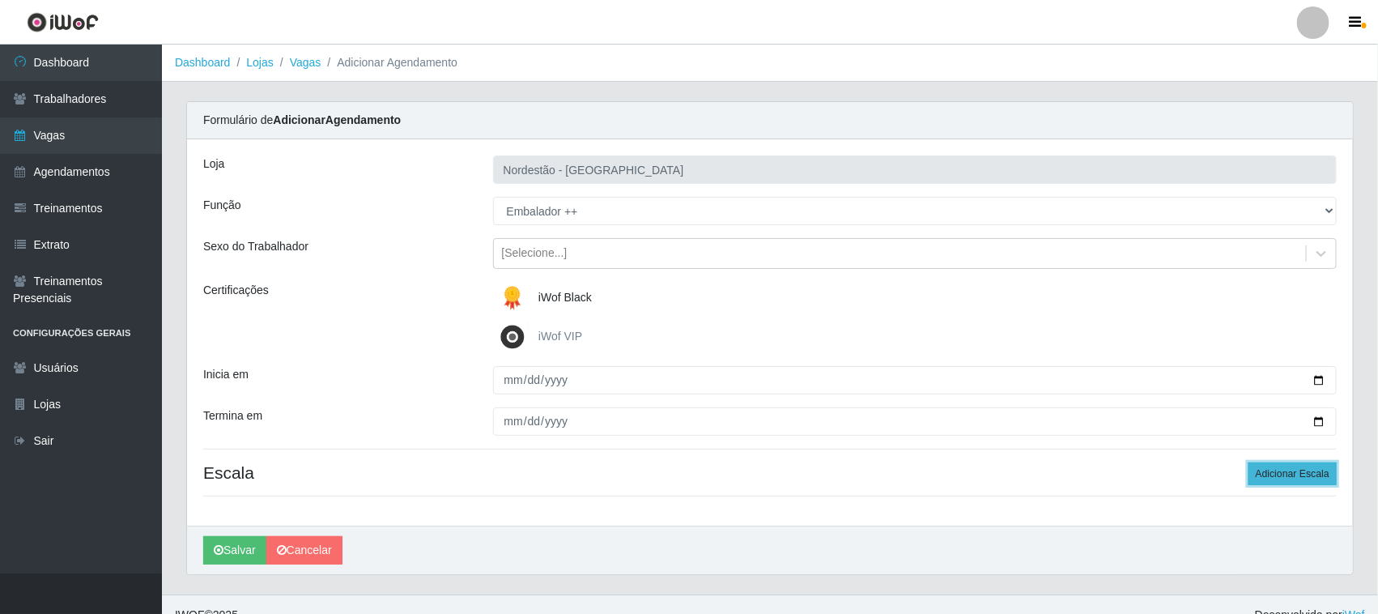
click at [1285, 474] on button "Adicionar Escala" at bounding box center [1292, 473] width 88 height 23
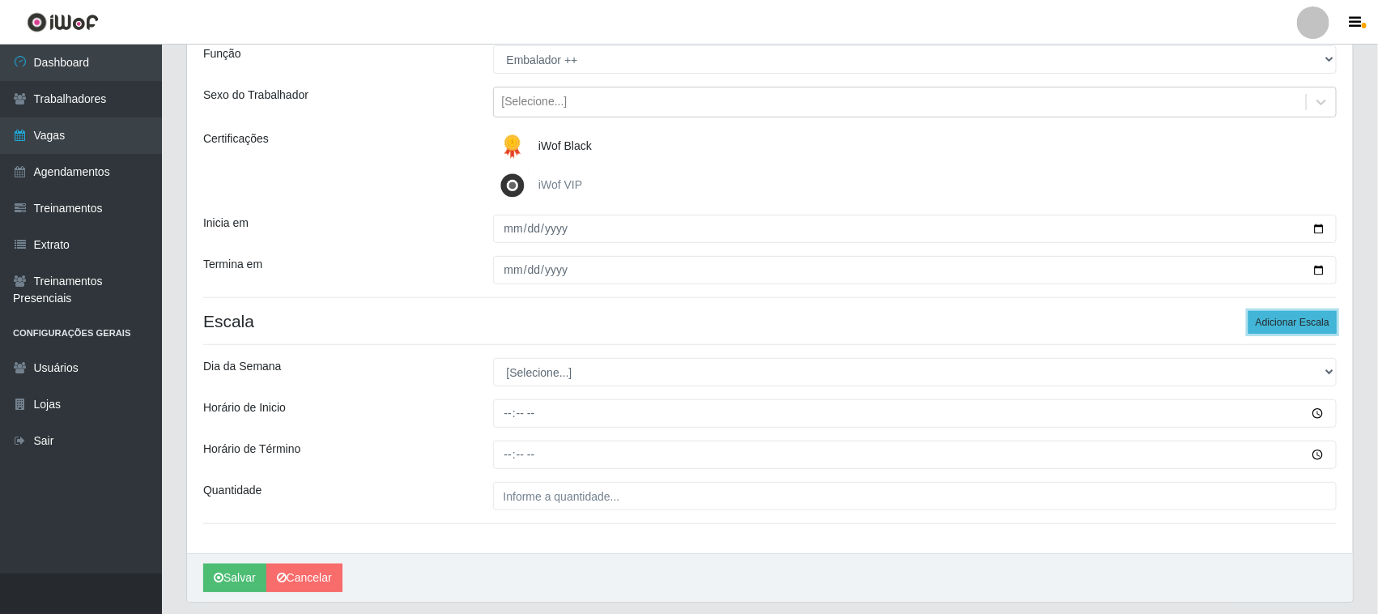
scroll to position [201, 0]
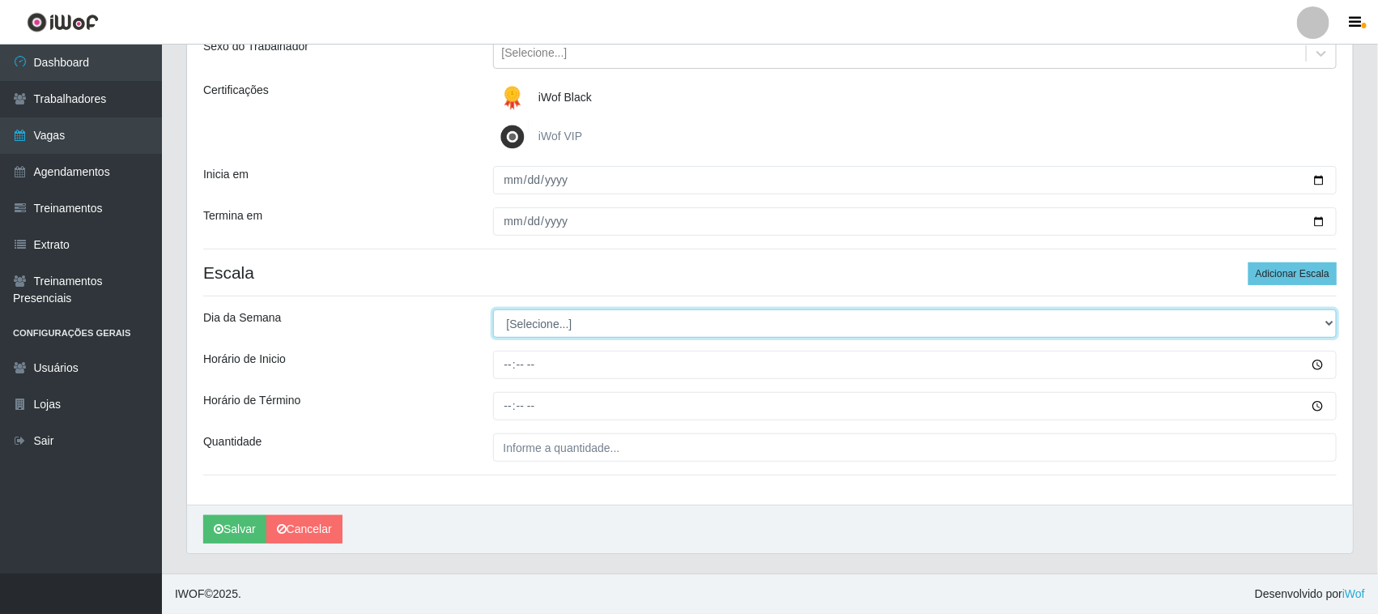
click at [1322, 321] on select "[Selecione...] Segunda Terça Quarta Quinta Sexta Sábado Domingo" at bounding box center [915, 323] width 844 height 28
select select "5"
click at [493, 309] on select "[Selecione...] Segunda Terça Quarta Quinta Sexta Sábado Domingo" at bounding box center [915, 323] width 844 height 28
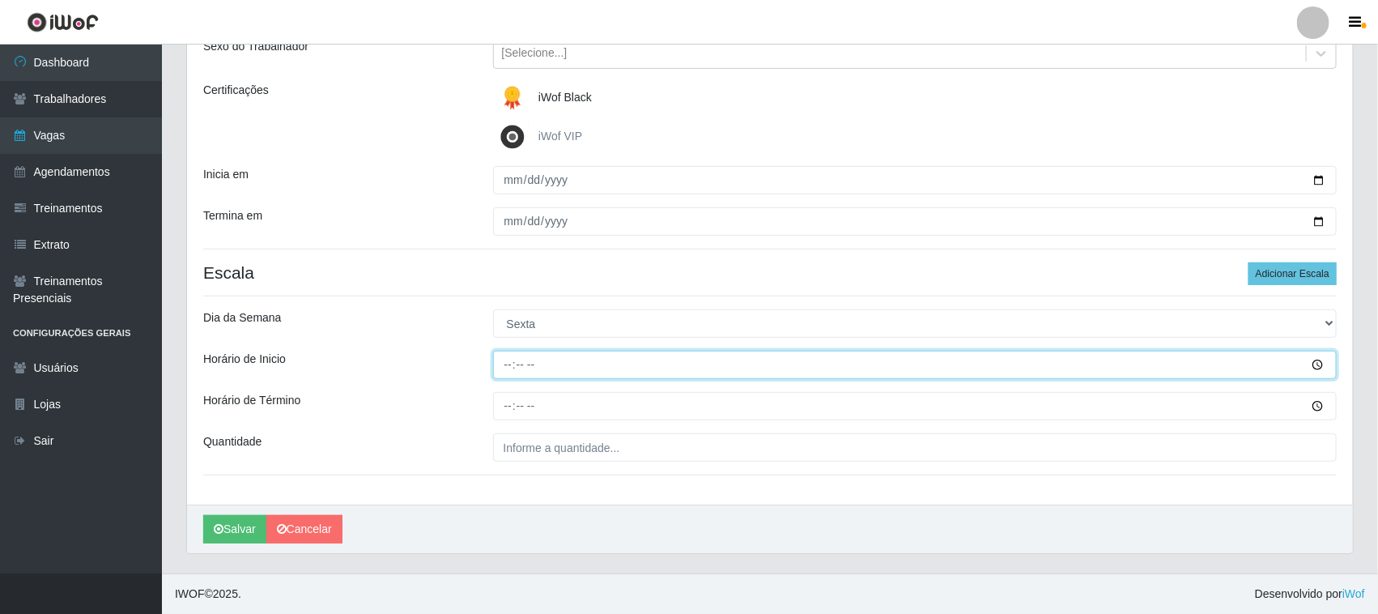
click at [500, 362] on input "Horário de Inicio" at bounding box center [915, 364] width 844 height 28
type input "12:20"
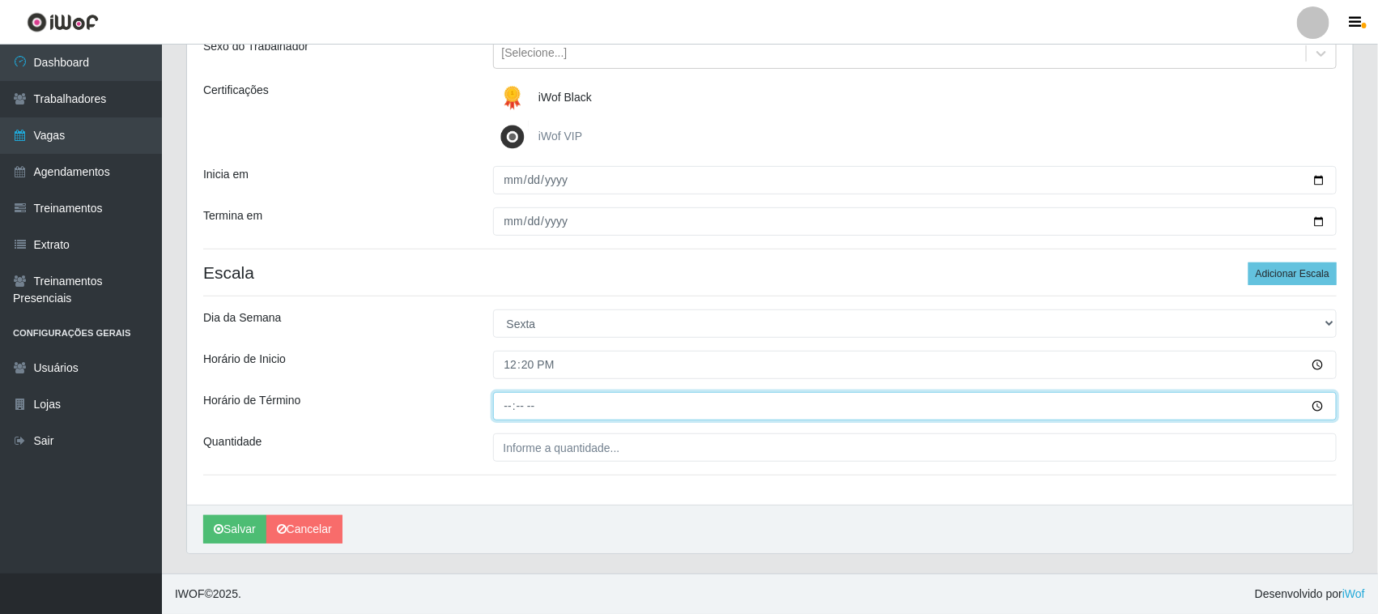
click at [499, 406] on input "Horário de Término" at bounding box center [915, 406] width 844 height 28
type input "18:20"
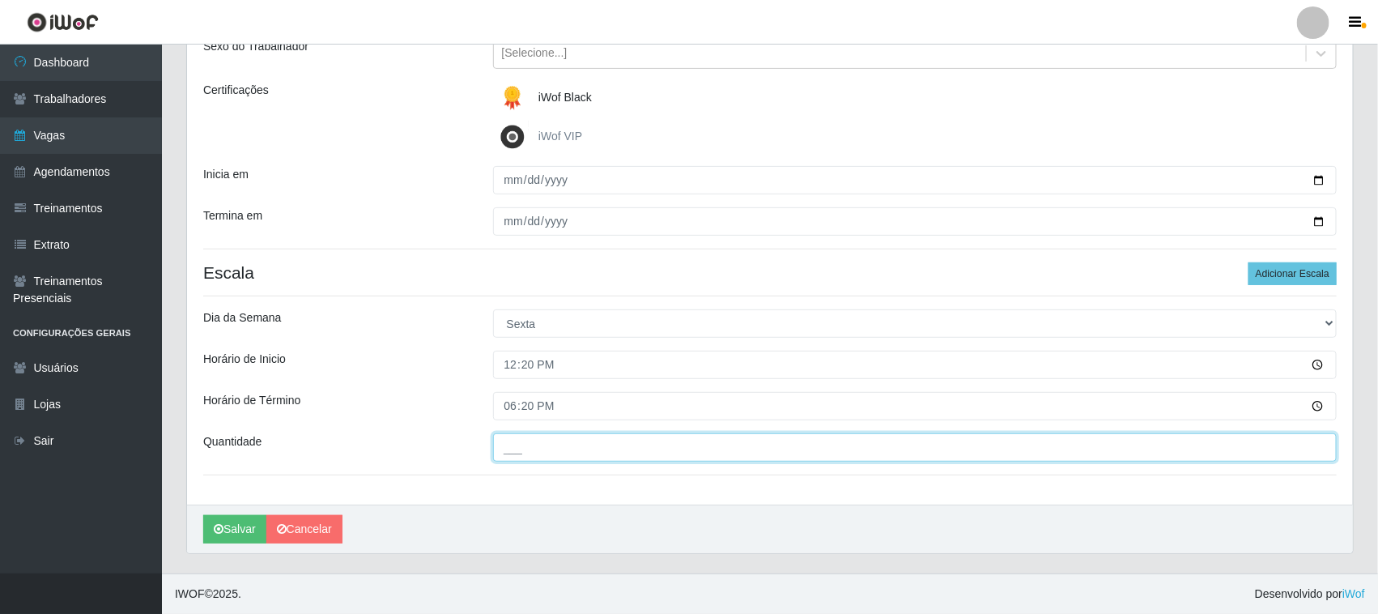
click at [524, 446] on input "___" at bounding box center [915, 447] width 844 height 28
type input "01_"
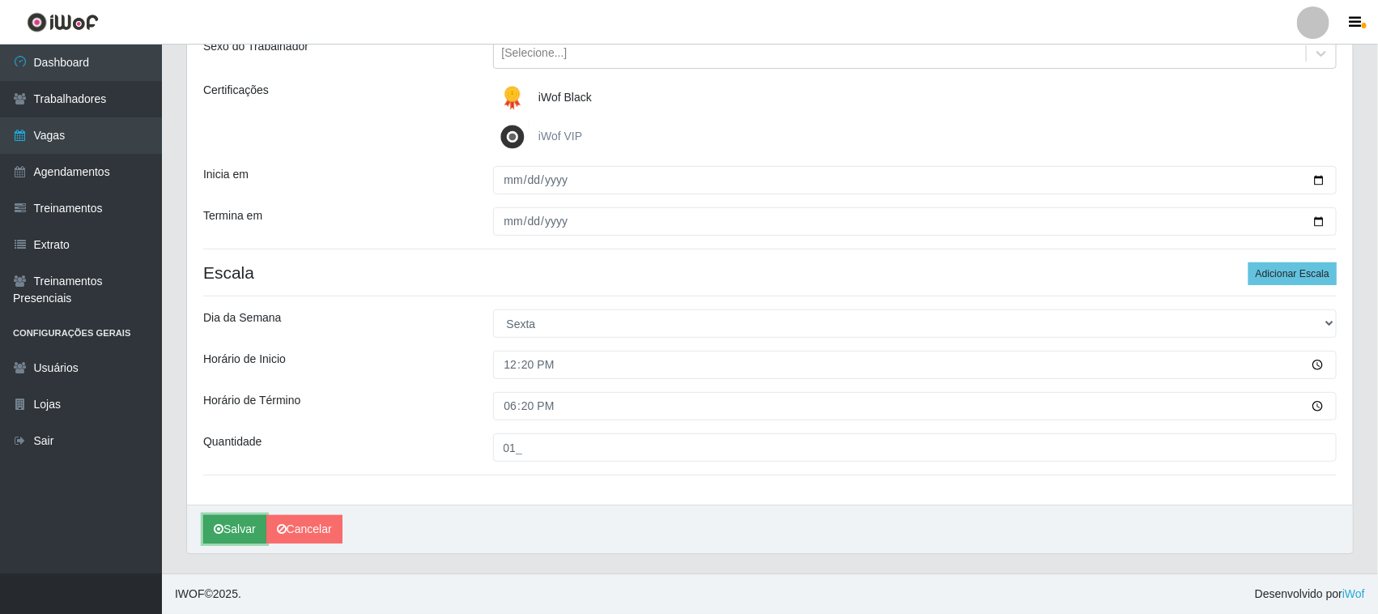
click at [227, 527] on button "Salvar" at bounding box center [234, 529] width 63 height 28
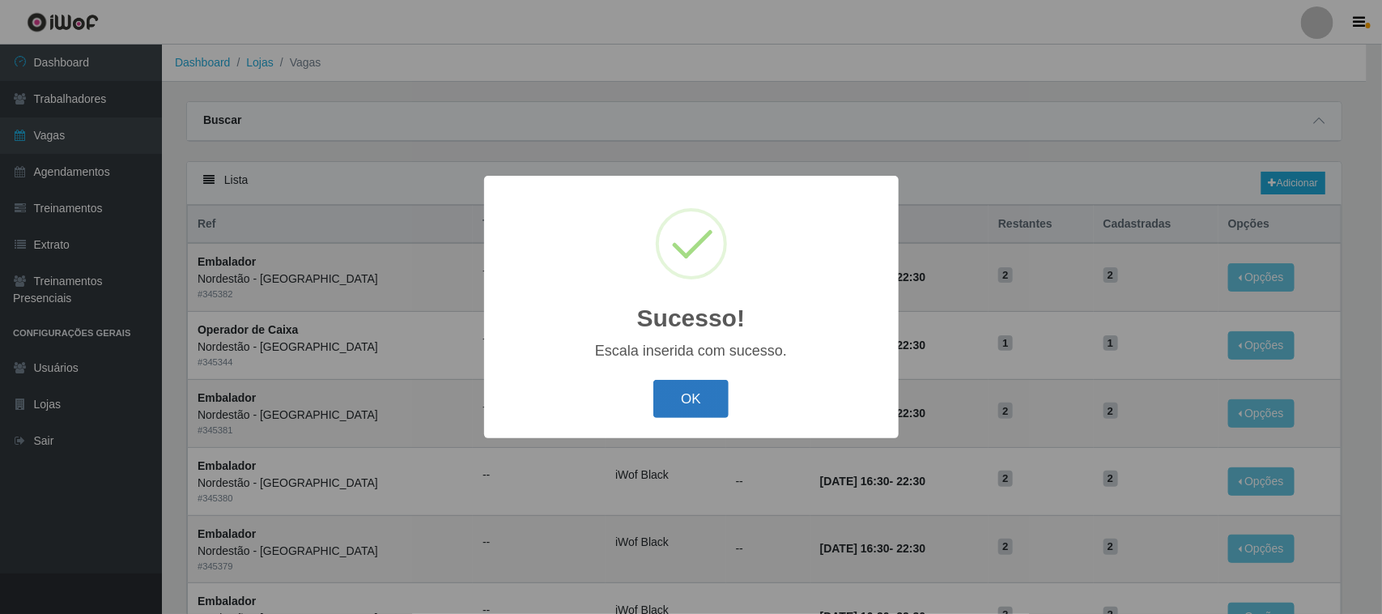
click at [701, 394] on button "OK" at bounding box center [690, 399] width 75 height 38
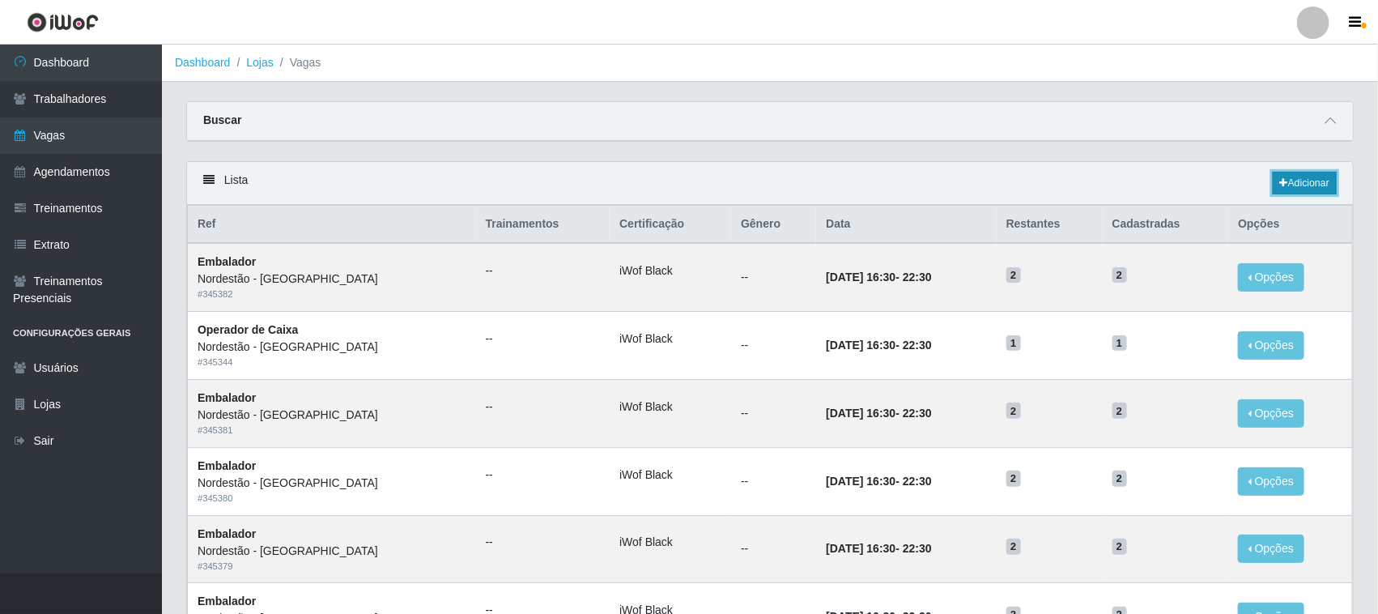
click at [1312, 176] on link "Adicionar" at bounding box center [1304, 183] width 64 height 23
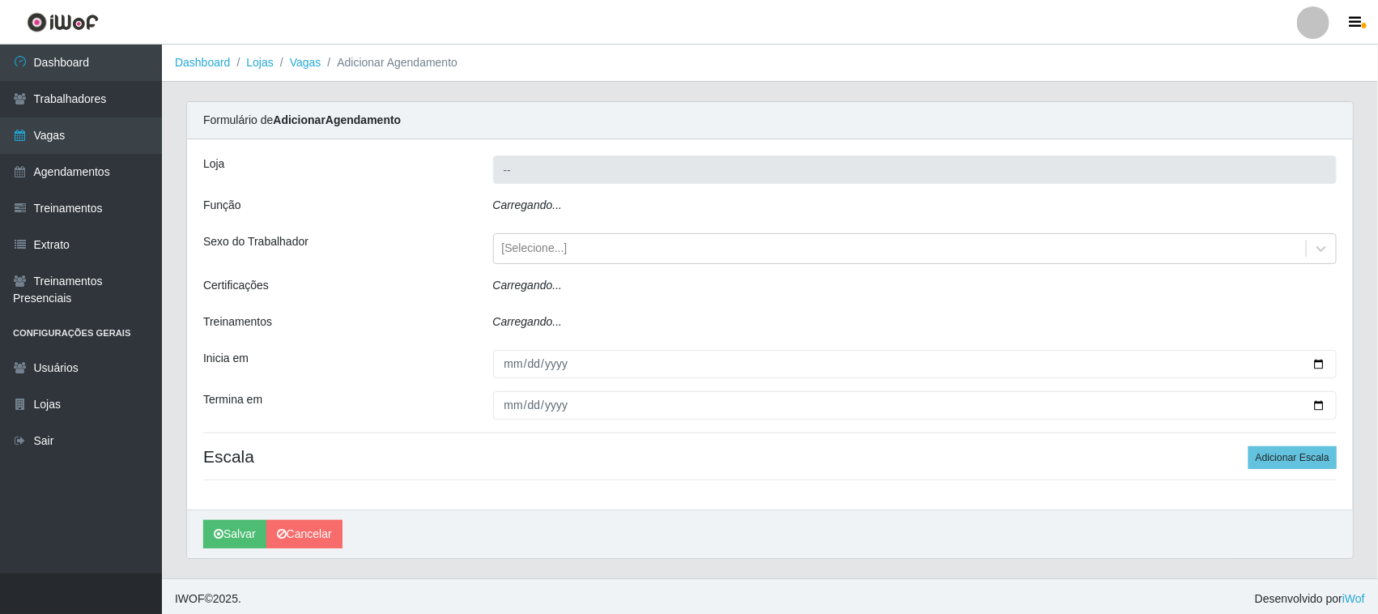
type input "Nordestão - [GEOGRAPHIC_DATA]"
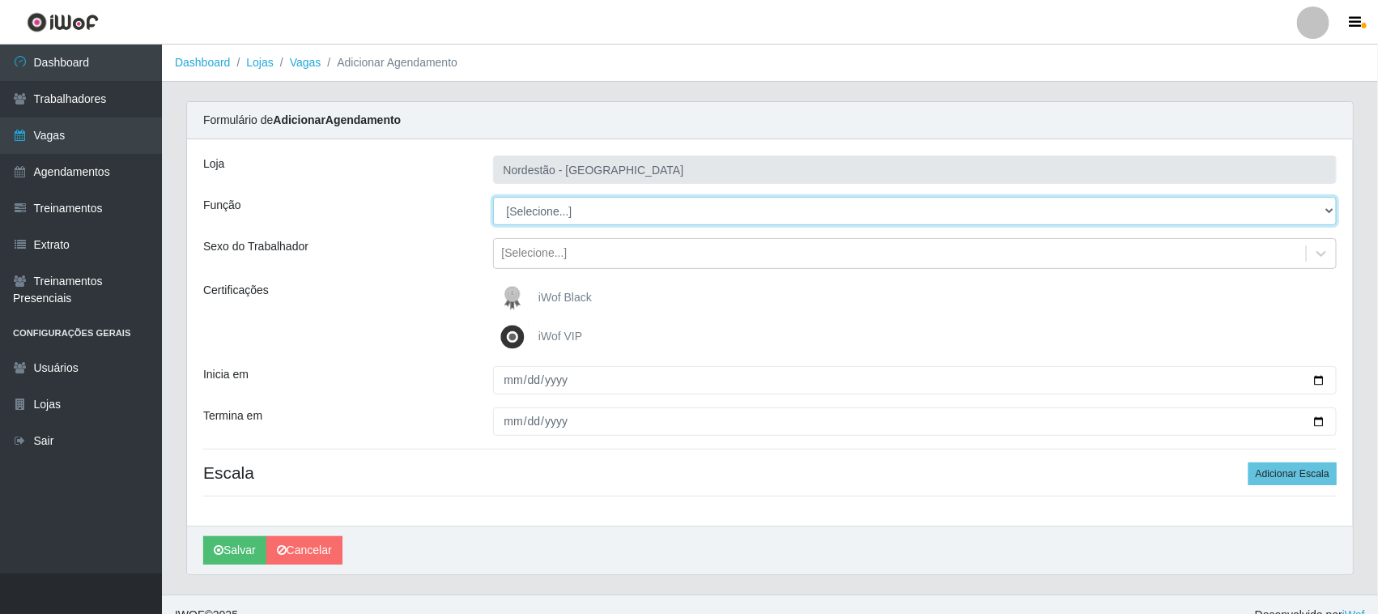
click at [638, 213] on select "[Selecione...] Balconista de Padaria Balconista de Padaria + Balconista de Pada…" at bounding box center [915, 211] width 844 height 28
select select "1"
click at [493, 197] on select "[Selecione...] Balconista de Padaria Balconista de Padaria + Balconista de Pada…" at bounding box center [915, 211] width 844 height 28
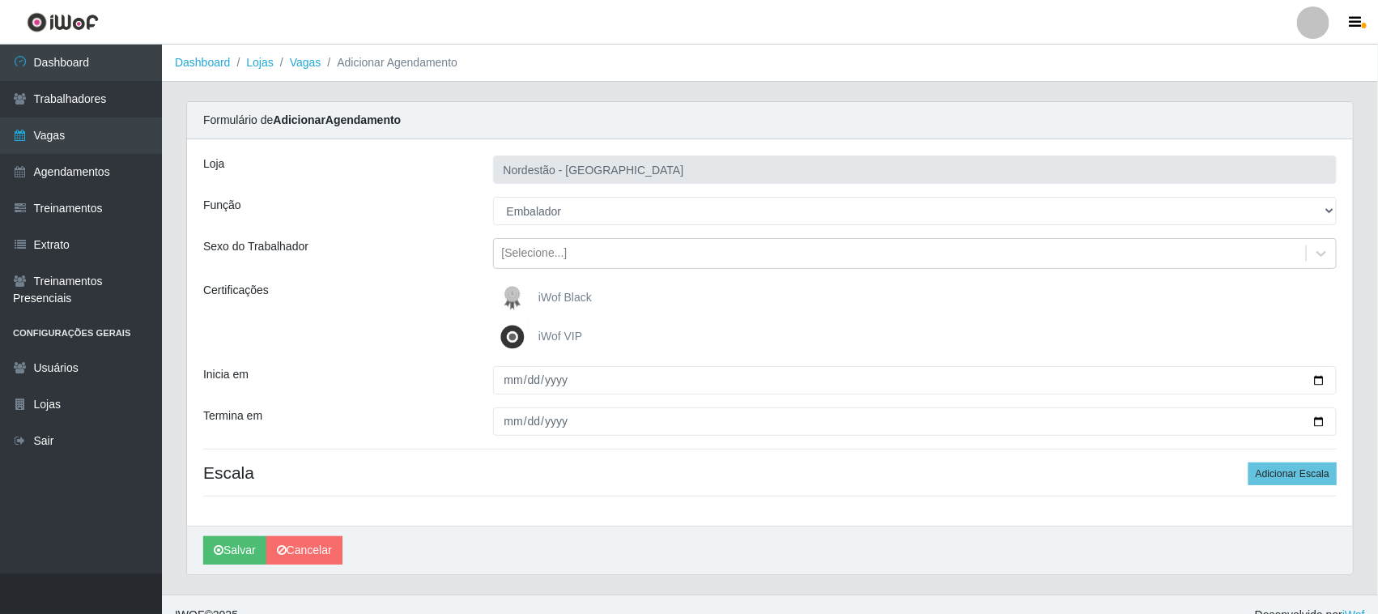
click at [564, 297] on span "iWof Black" at bounding box center [564, 297] width 53 height 13
click at [0, 0] on input "iWof Black" at bounding box center [0, 0] width 0 height 0
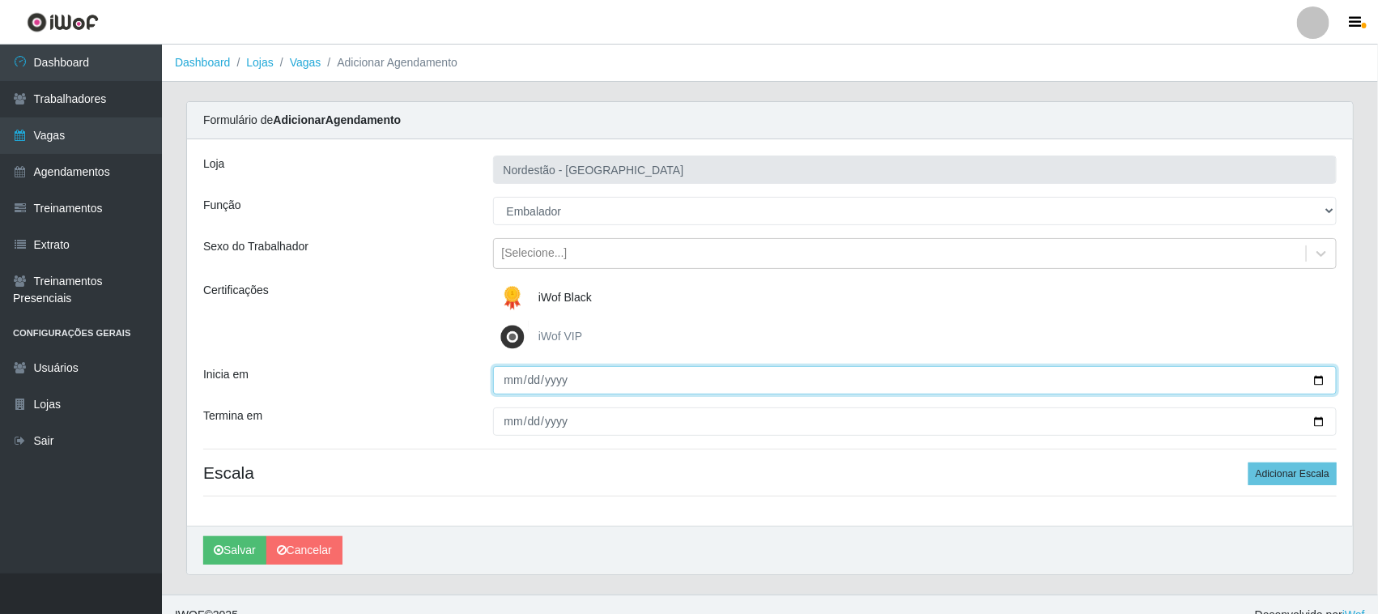
click at [1320, 378] on input "Inicia em" at bounding box center [915, 380] width 844 height 28
type input "[DATE]"
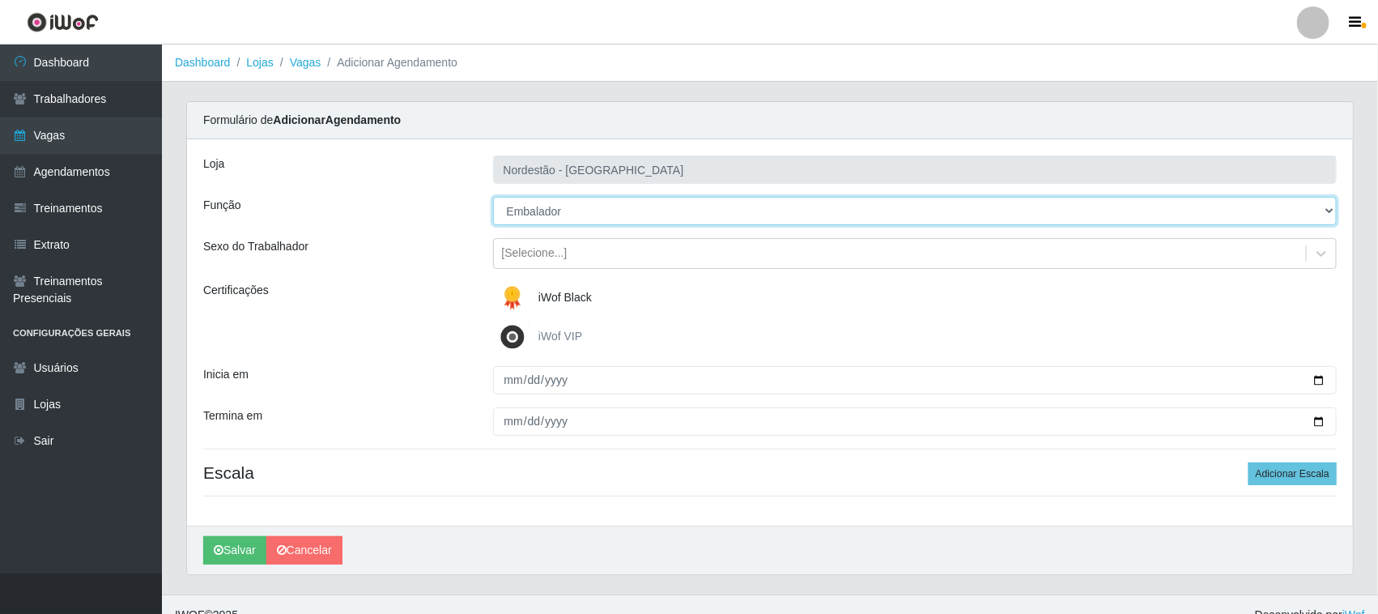
click at [630, 205] on select "[Selecione...] Balconista de Padaria Balconista de Padaria + Balconista de Pada…" at bounding box center [915, 211] width 844 height 28
select select "70"
click at [493, 197] on select "[Selecione...] Balconista de Padaria Balconista de Padaria + Balconista de Pada…" at bounding box center [915, 211] width 844 height 28
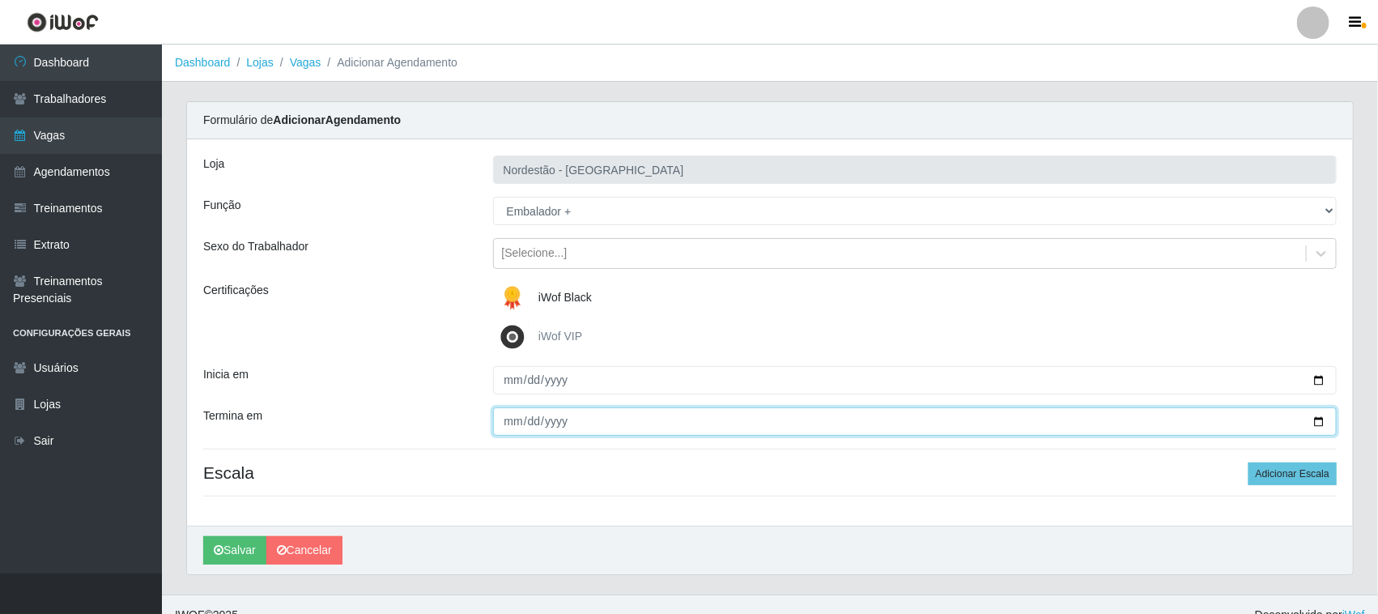
click at [1316, 423] on input "Termina em" at bounding box center [915, 421] width 844 height 28
type input "[DATE]"
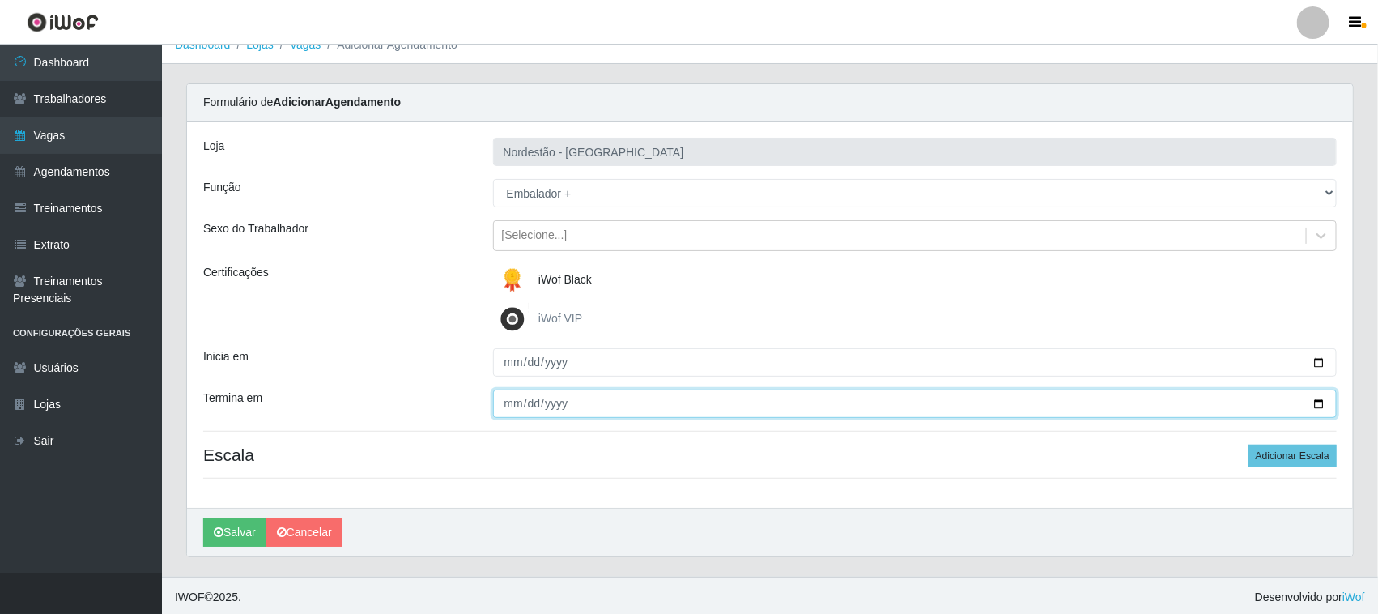
scroll to position [22, 0]
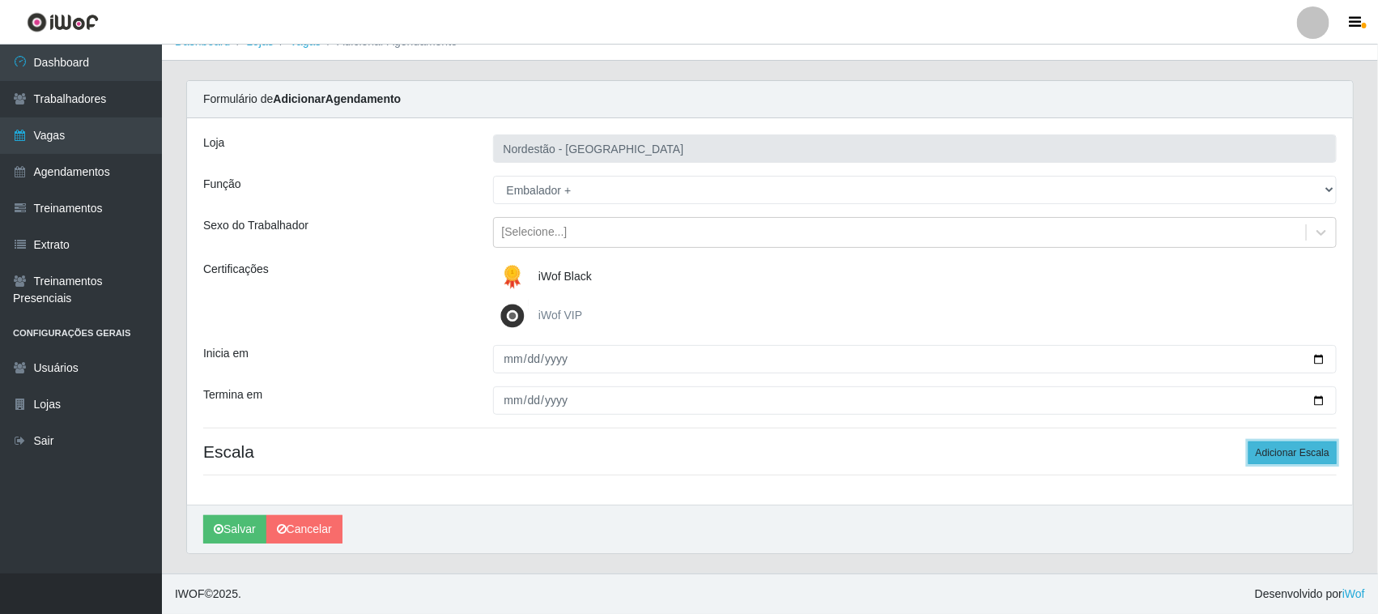
click at [1293, 451] on button "Adicionar Escala" at bounding box center [1292, 452] width 88 height 23
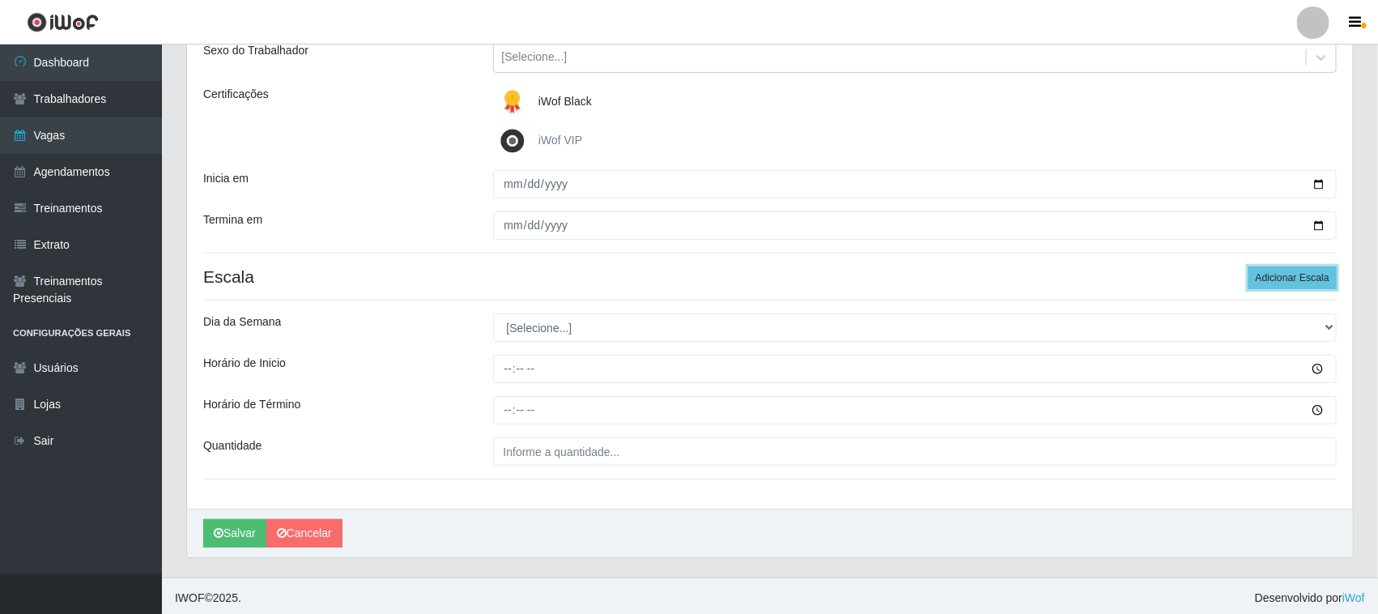
scroll to position [201, 0]
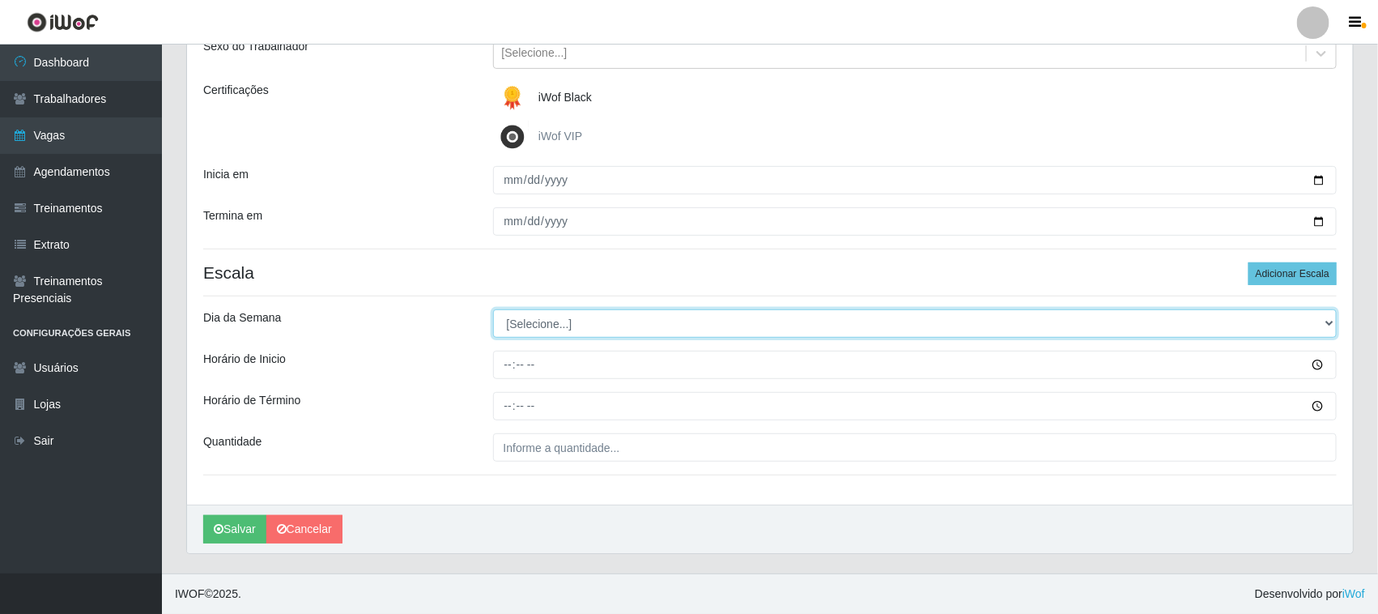
click at [1322, 321] on select "[Selecione...] Segunda Terça Quarta Quinta Sexta Sábado Domingo" at bounding box center [915, 323] width 844 height 28
select select "6"
click at [493, 309] on select "[Selecione...] Segunda Terça Quarta Quinta Sexta Sábado Domingo" at bounding box center [915, 323] width 844 height 28
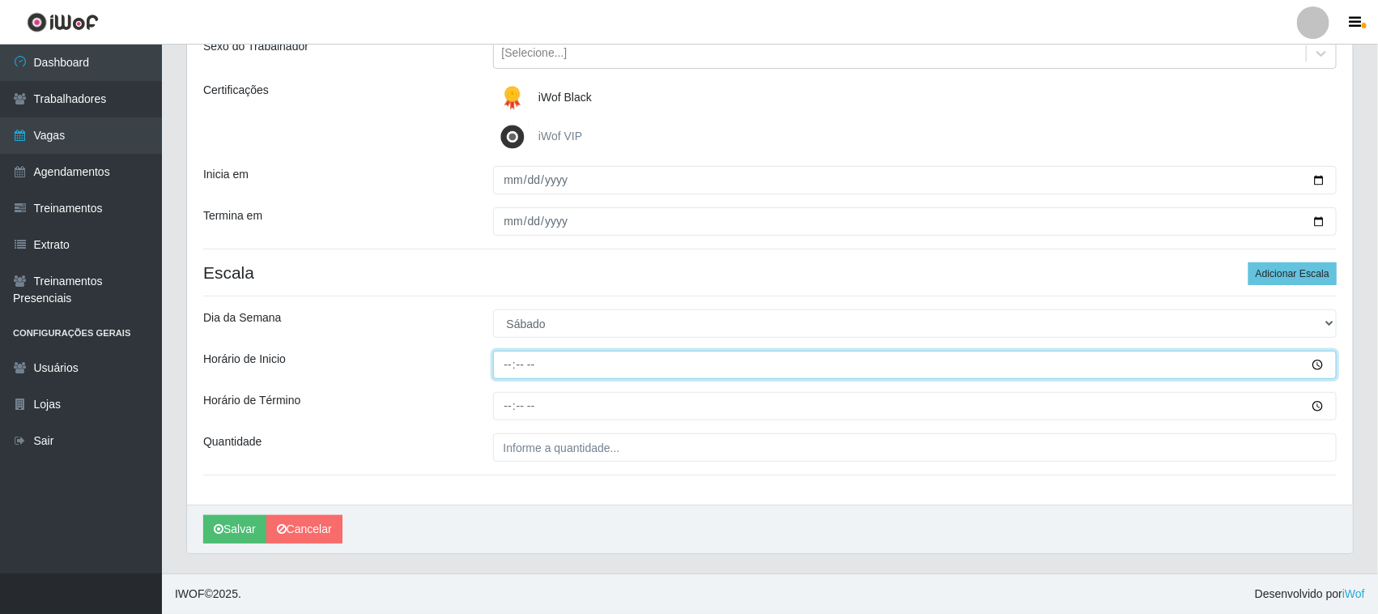
click at [507, 363] on input "Horário de Inicio" at bounding box center [915, 364] width 844 height 28
type input "12:20"
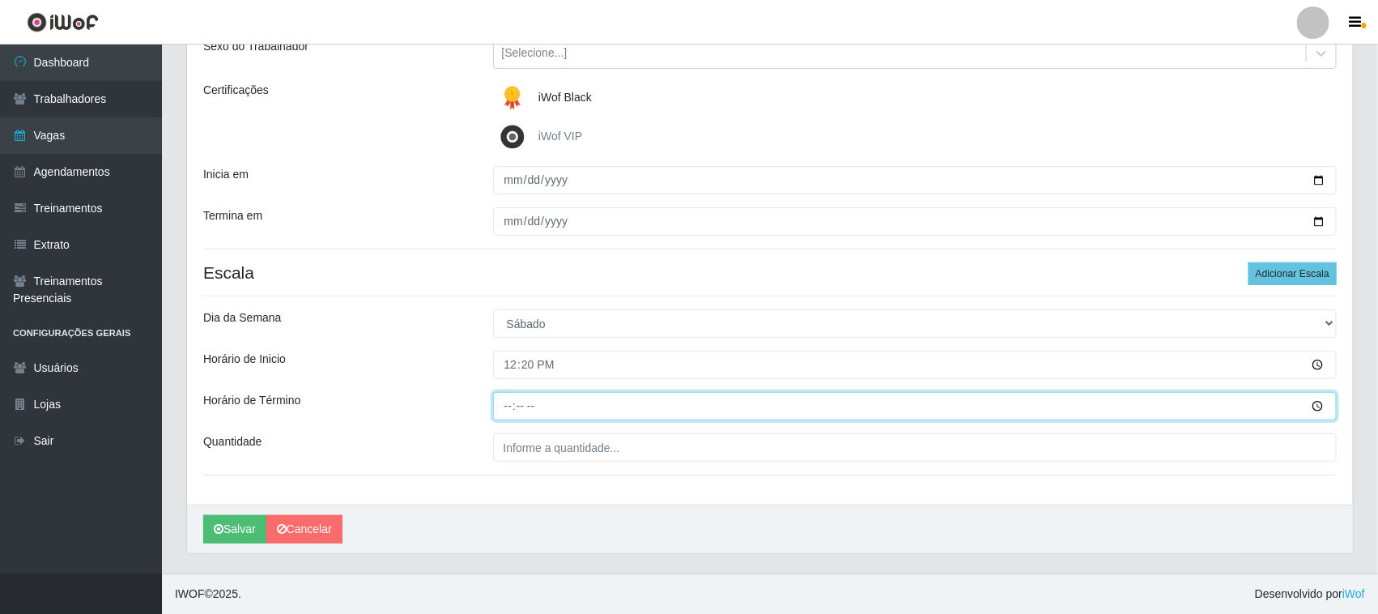
click at [503, 401] on input "Horário de Término" at bounding box center [915, 406] width 844 height 28
type input "18:20"
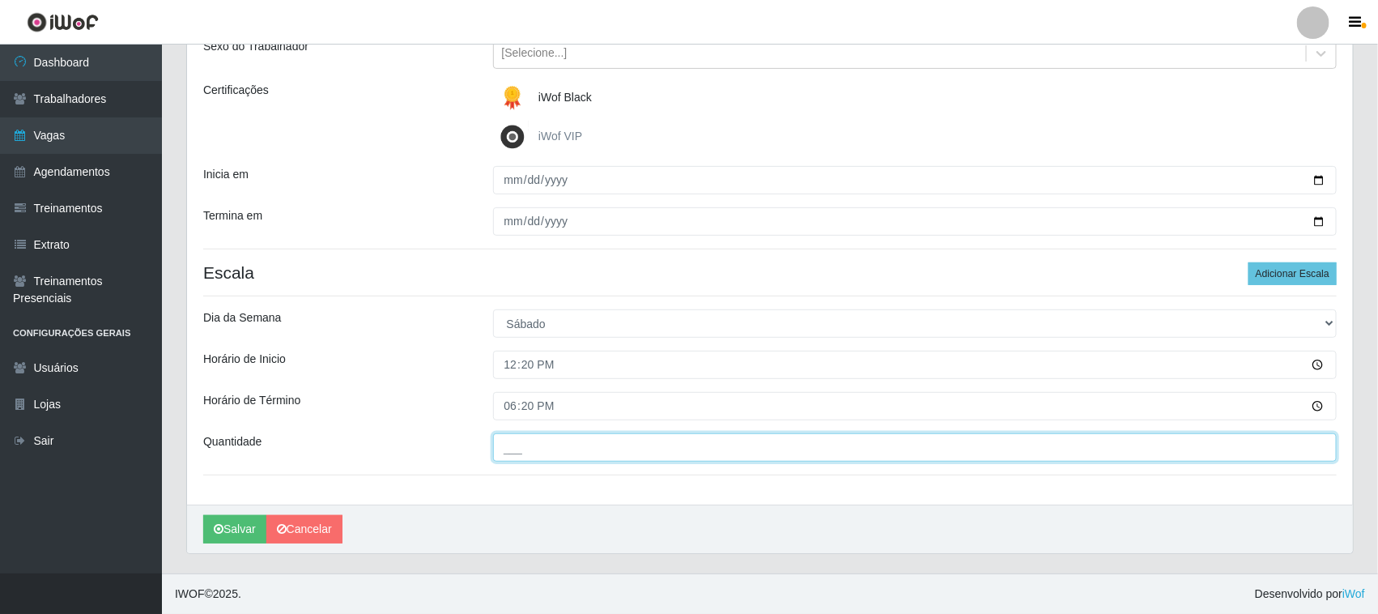
click at [545, 451] on input "___" at bounding box center [915, 447] width 844 height 28
type input "01_"
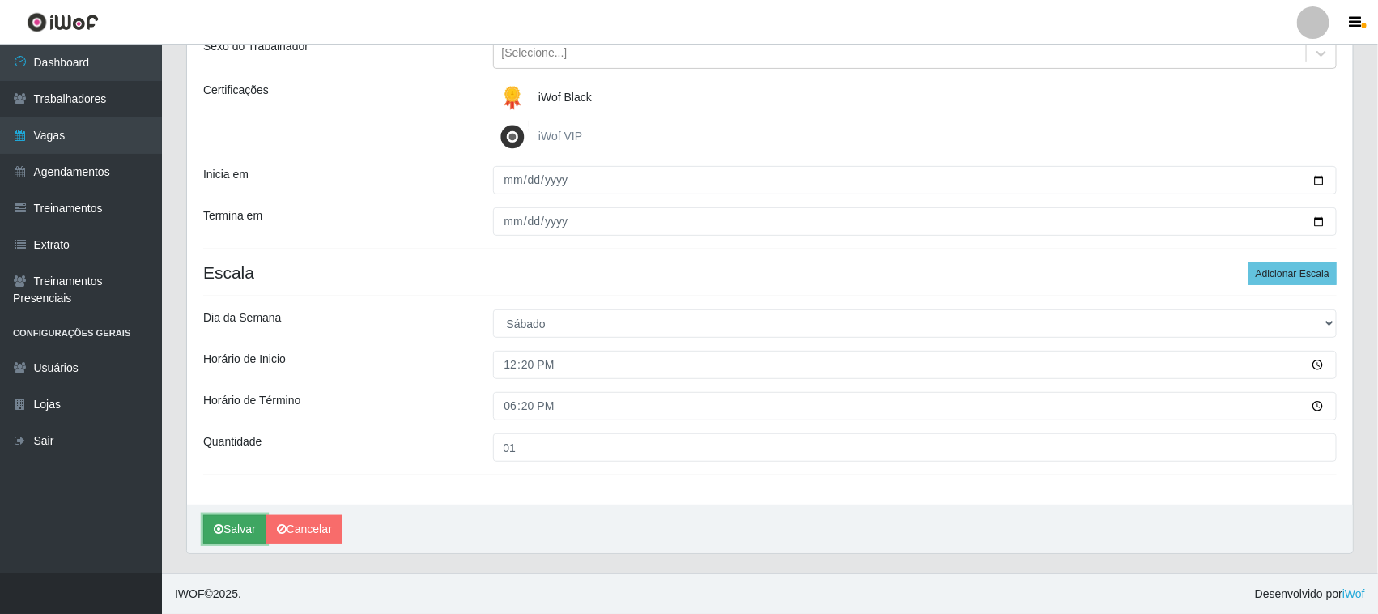
click at [216, 533] on icon "submit" at bounding box center [219, 528] width 10 height 11
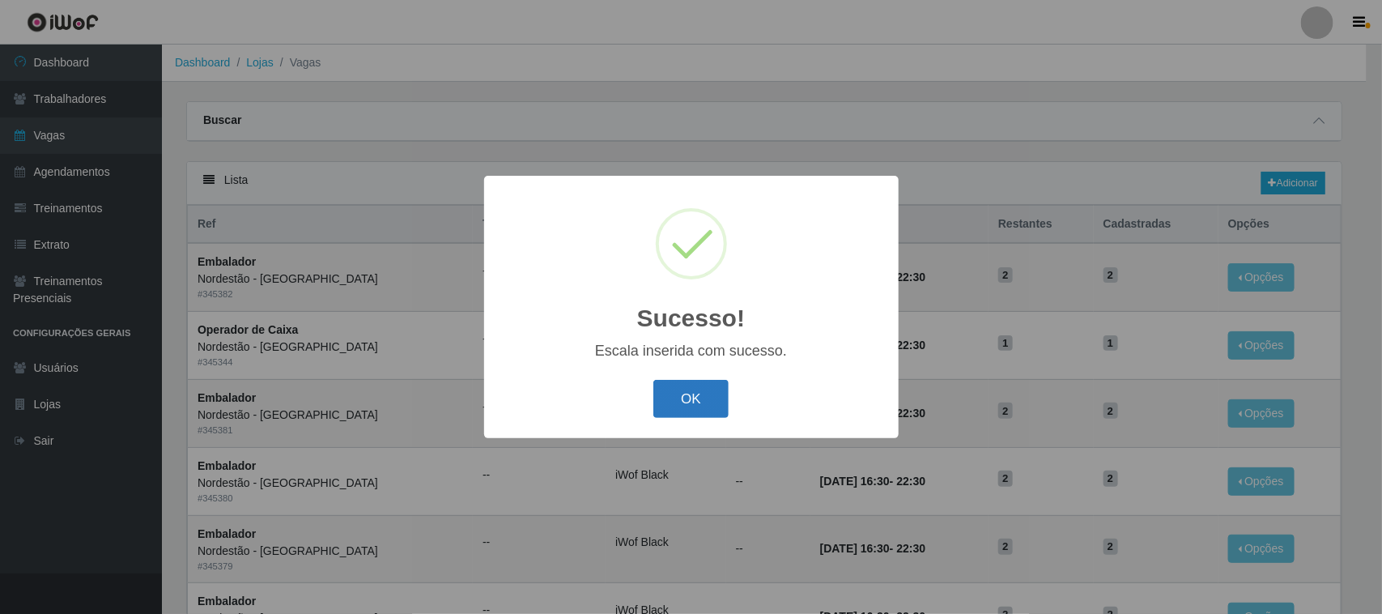
click at [694, 389] on button "OK" at bounding box center [690, 399] width 75 height 38
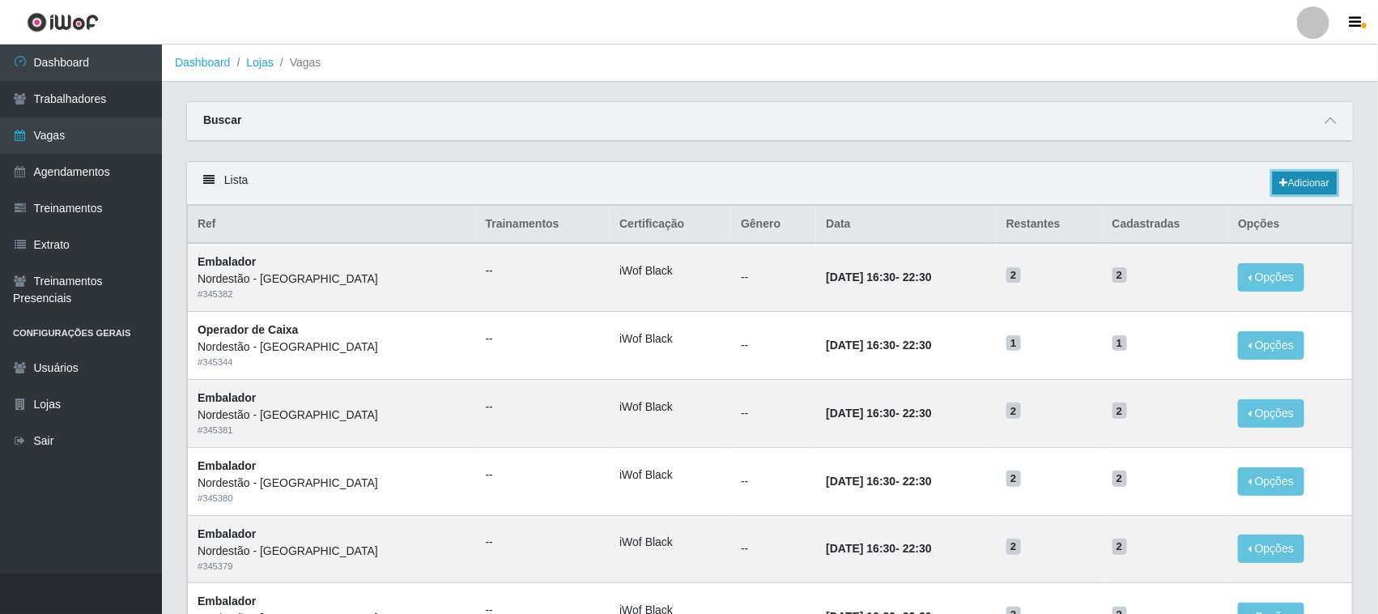
click at [1313, 186] on link "Adicionar" at bounding box center [1304, 183] width 64 height 23
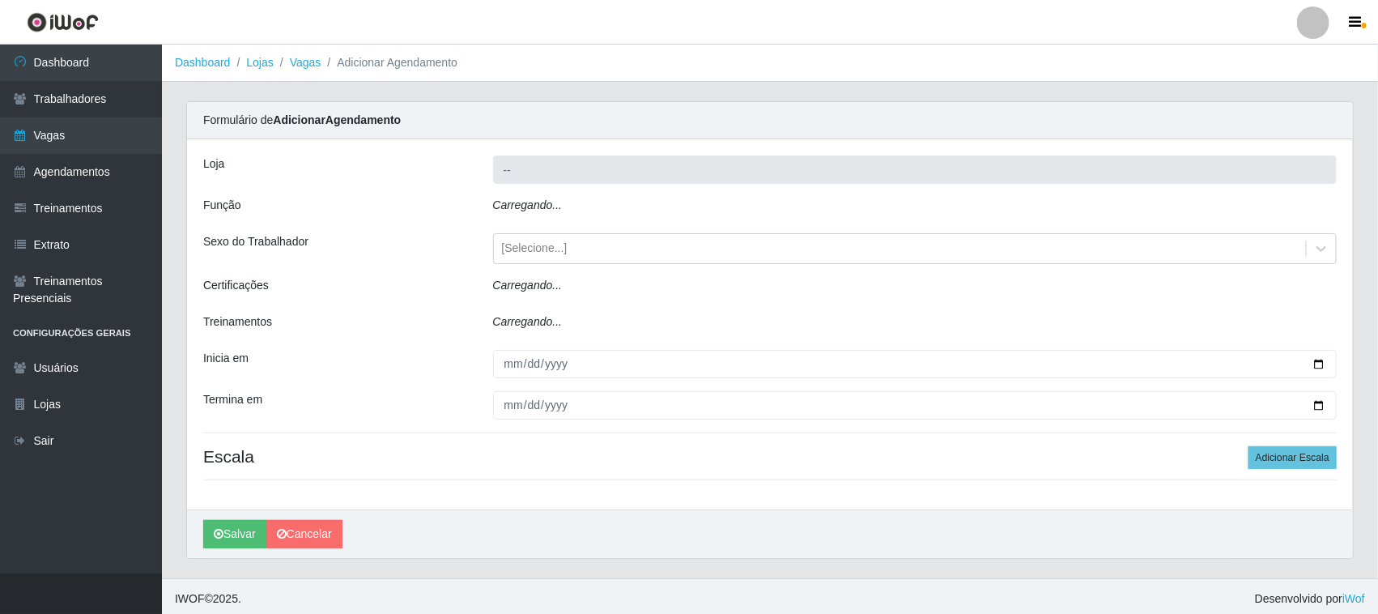
type input "Nordestão - [GEOGRAPHIC_DATA]"
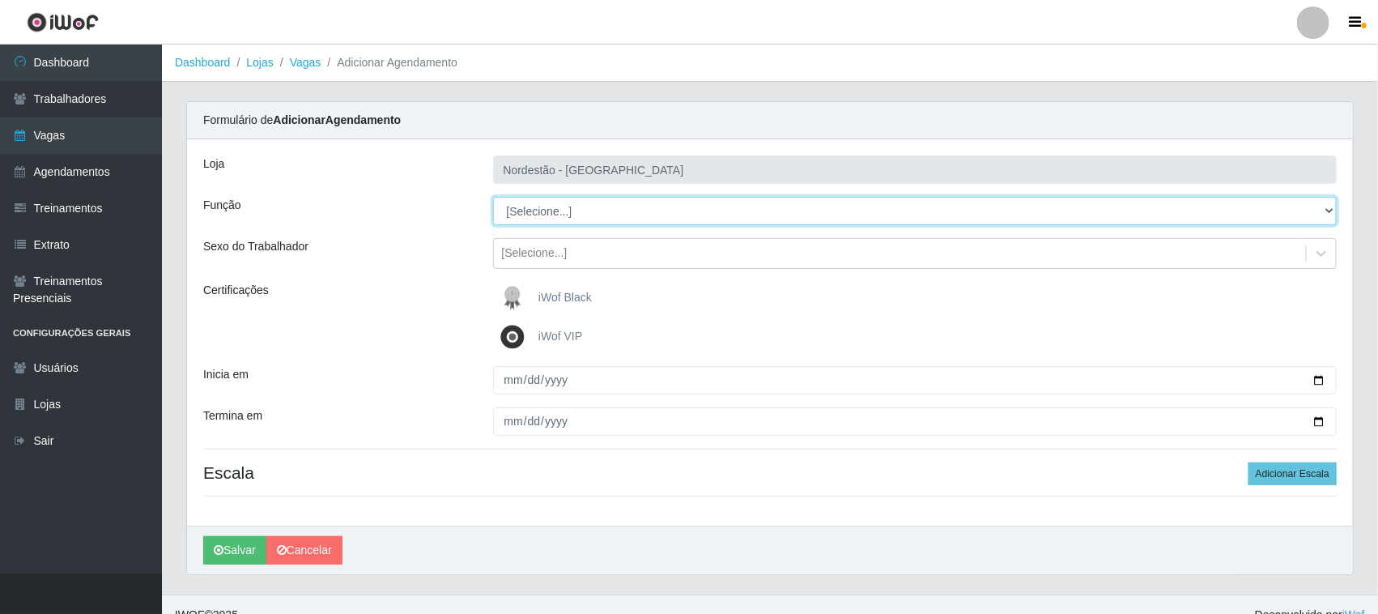
click at [653, 215] on select "[Selecione...] Balconista de Padaria Balconista de Padaria + Balconista de Pada…" at bounding box center [915, 211] width 844 height 28
select select "70"
click at [493, 197] on select "[Selecione...] Balconista de Padaria Balconista de Padaria + Balconista de Pada…" at bounding box center [915, 211] width 844 height 28
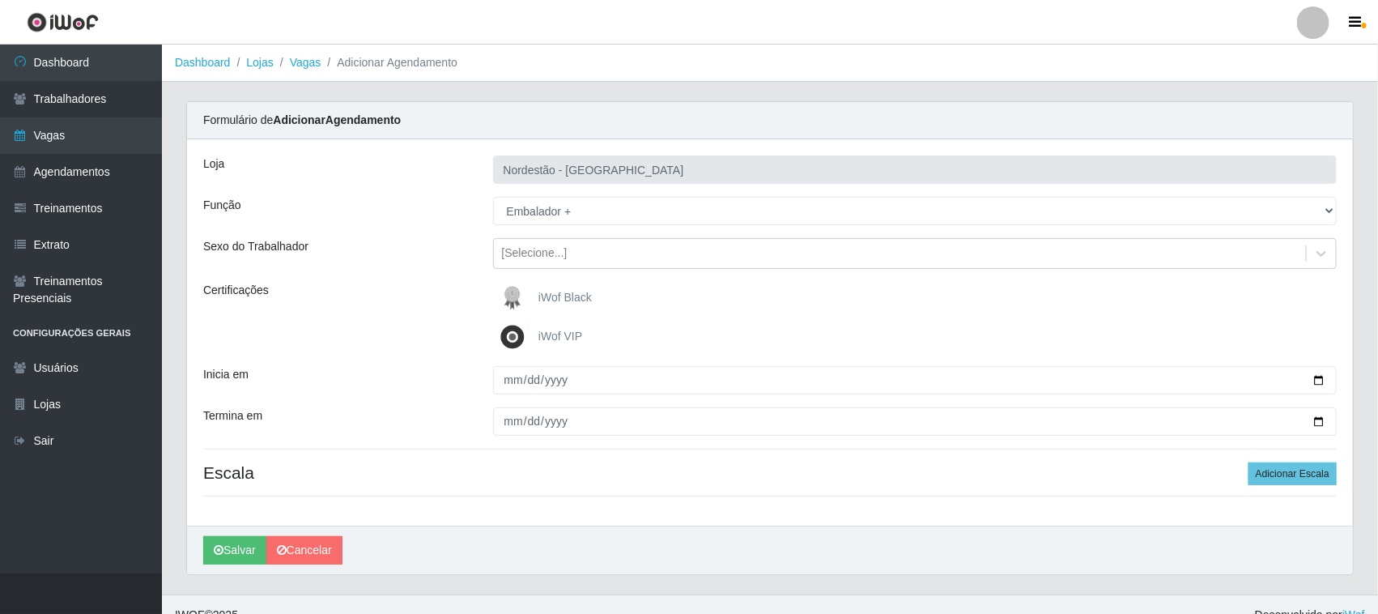
click at [575, 299] on span "iWof Black" at bounding box center [564, 297] width 53 height 13
click at [0, 0] on input "iWof Black" at bounding box center [0, 0] width 0 height 0
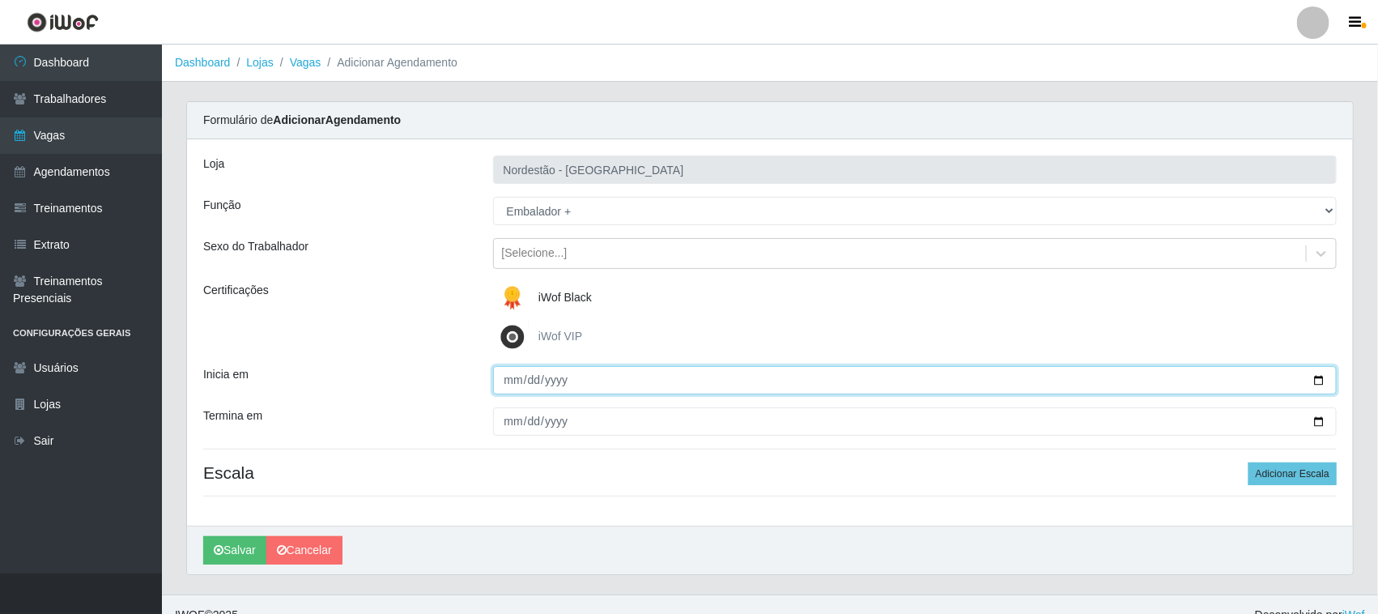
click at [1317, 380] on input "Inicia em" at bounding box center [915, 380] width 844 height 28
type input "[DATE]"
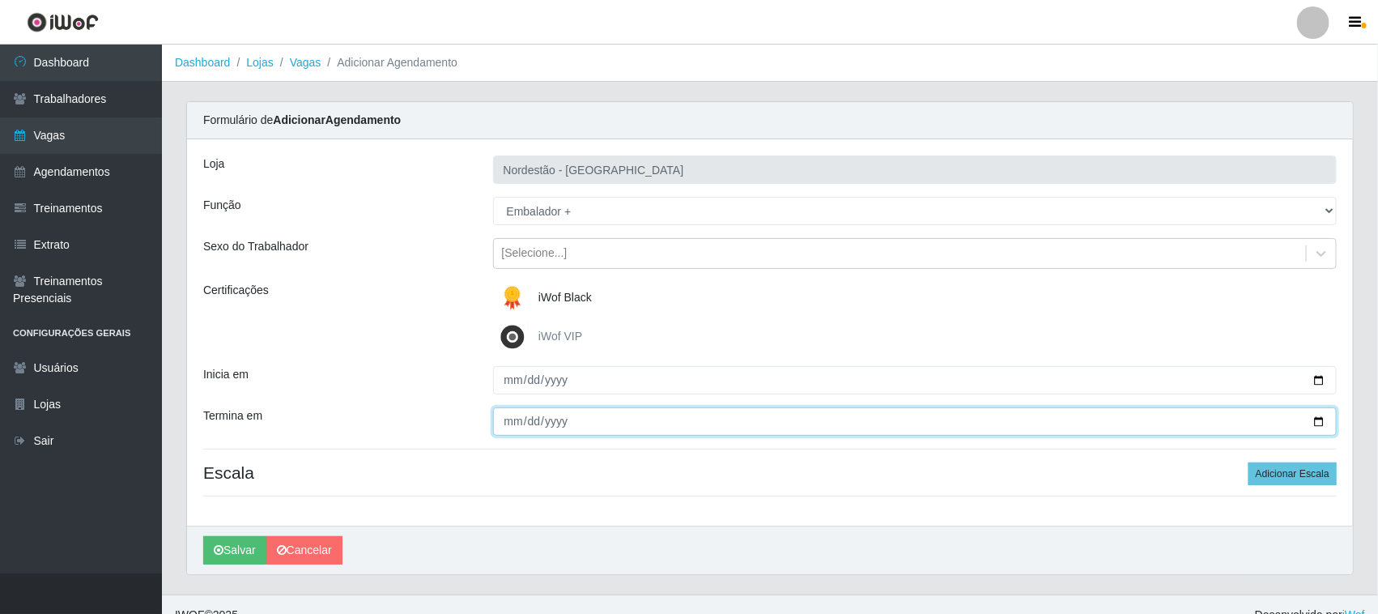
drag, startPoint x: 518, startPoint y: 418, endPoint x: 751, endPoint y: 434, distance: 233.6
click at [519, 418] on input "Termina em" at bounding box center [915, 421] width 844 height 28
click at [1318, 419] on input "Termina em" at bounding box center [915, 421] width 844 height 28
type input "[DATE]"
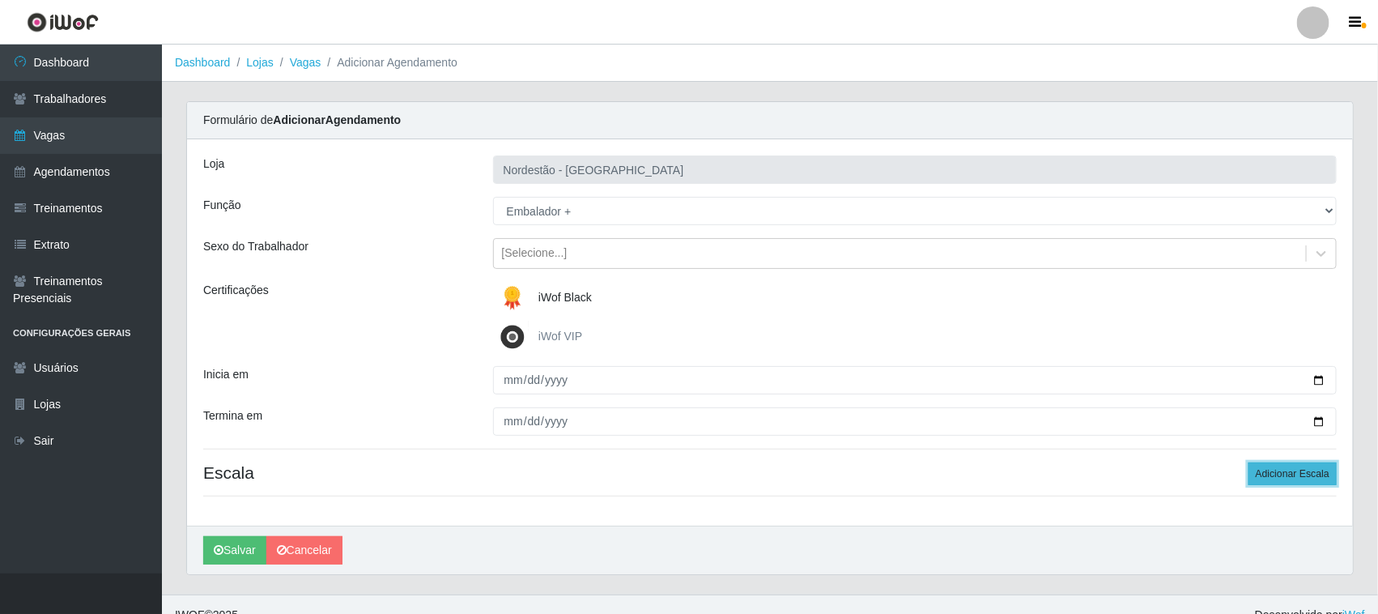
click at [1280, 471] on button "Adicionar Escala" at bounding box center [1292, 473] width 88 height 23
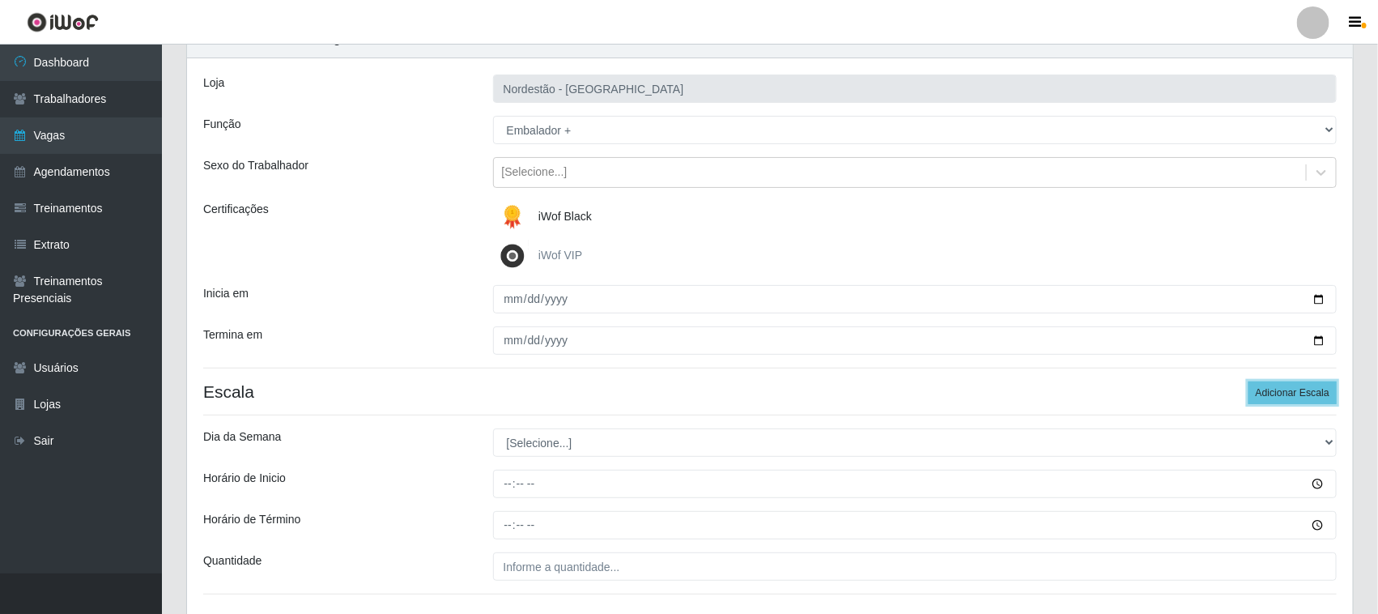
scroll to position [201, 0]
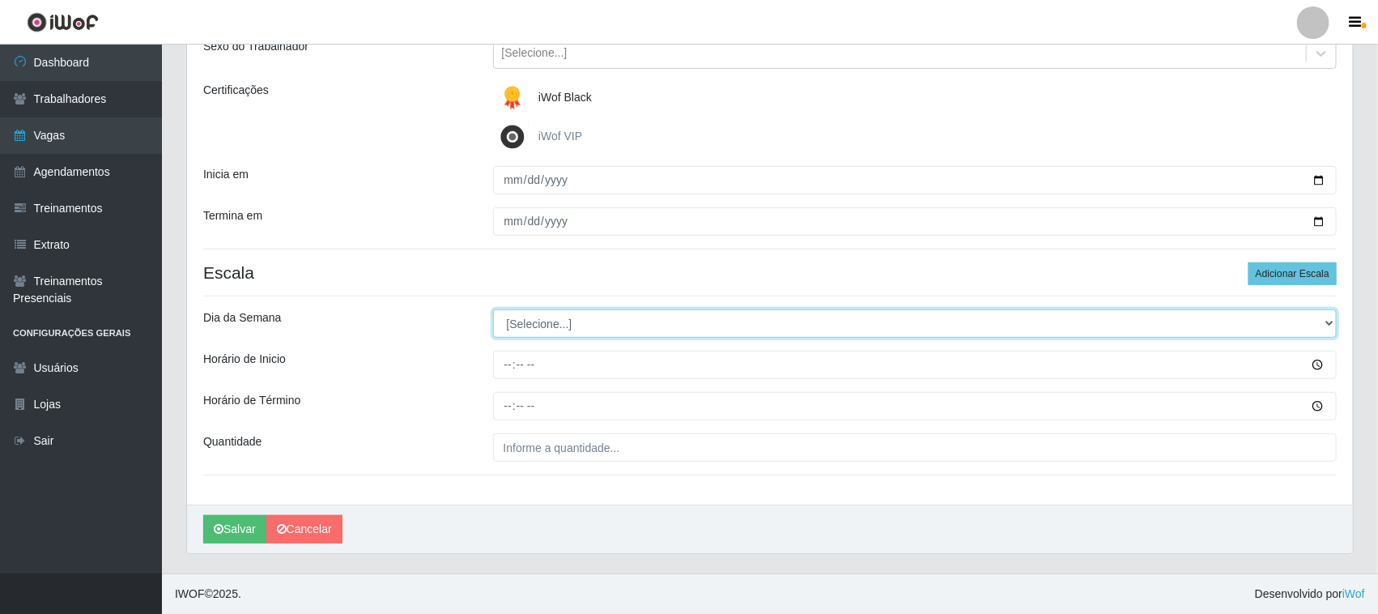
click at [1324, 316] on select "[Selecione...] Segunda Terça Quarta Quinta Sexta Sábado Domingo" at bounding box center [915, 323] width 844 height 28
select select "0"
click at [493, 309] on select "[Selecione...] Segunda Terça Quarta Quinta Sexta Sábado Domingo" at bounding box center [915, 323] width 844 height 28
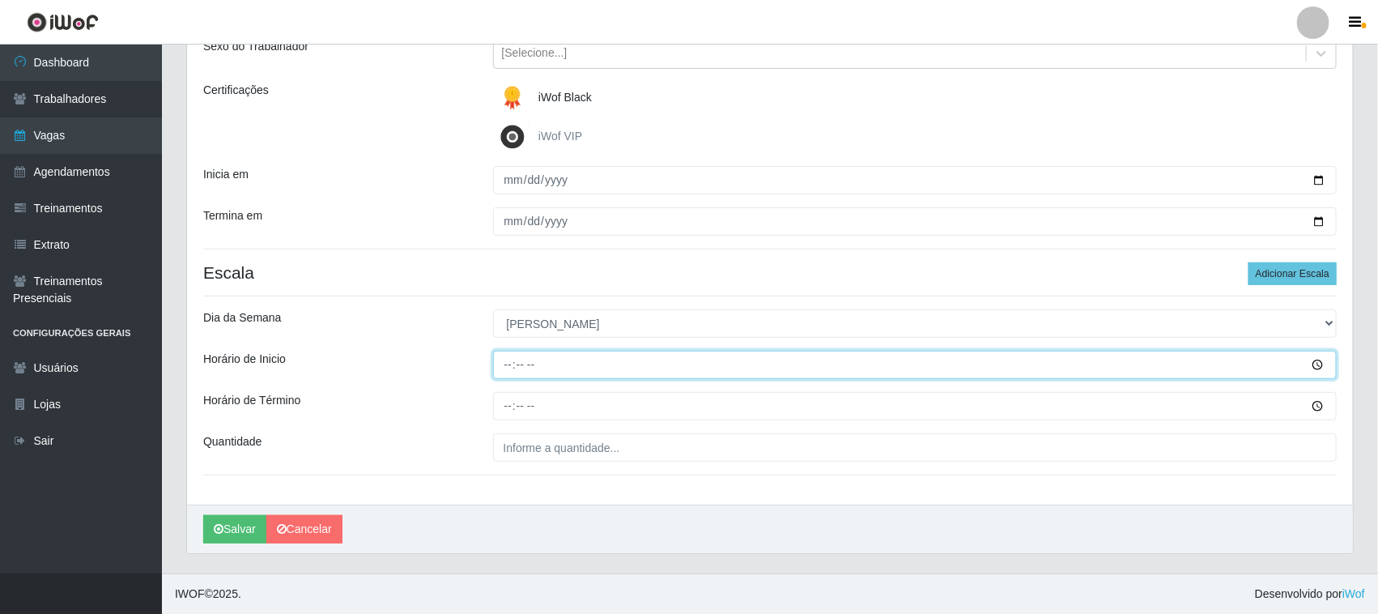
click at [507, 365] on input "Horário de Inicio" at bounding box center [915, 364] width 844 height 28
type input "12:20"
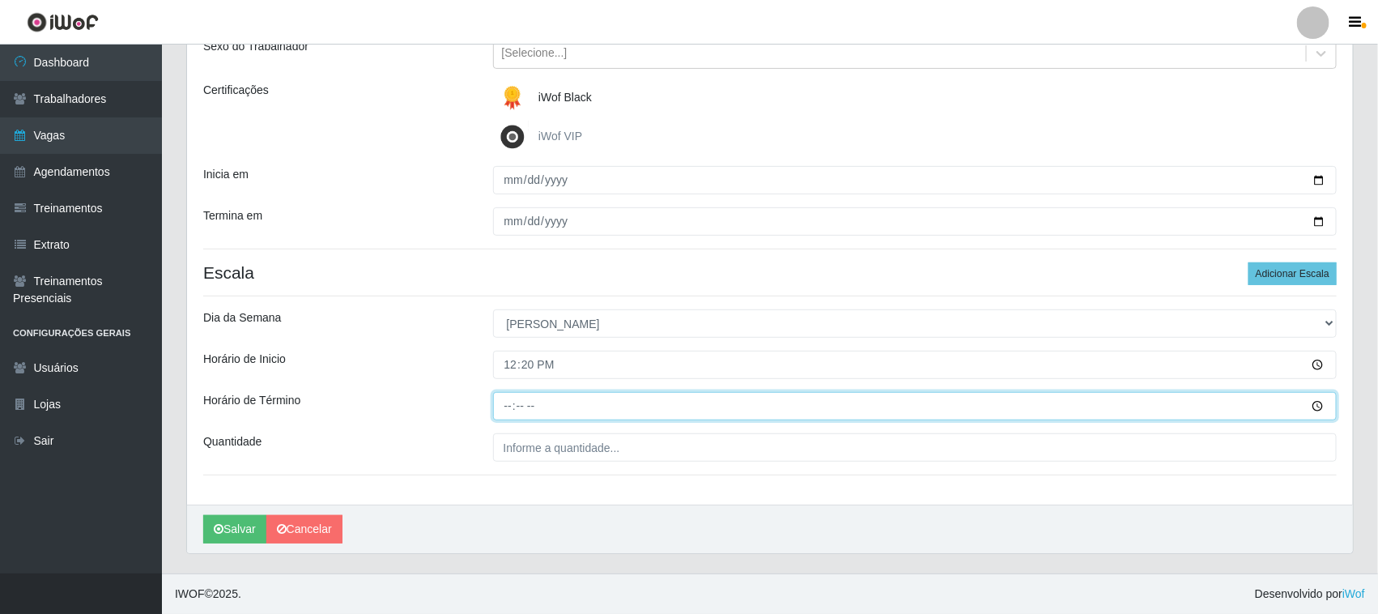
click at [506, 402] on input "Horário de Término" at bounding box center [915, 406] width 844 height 28
type input "18:20"
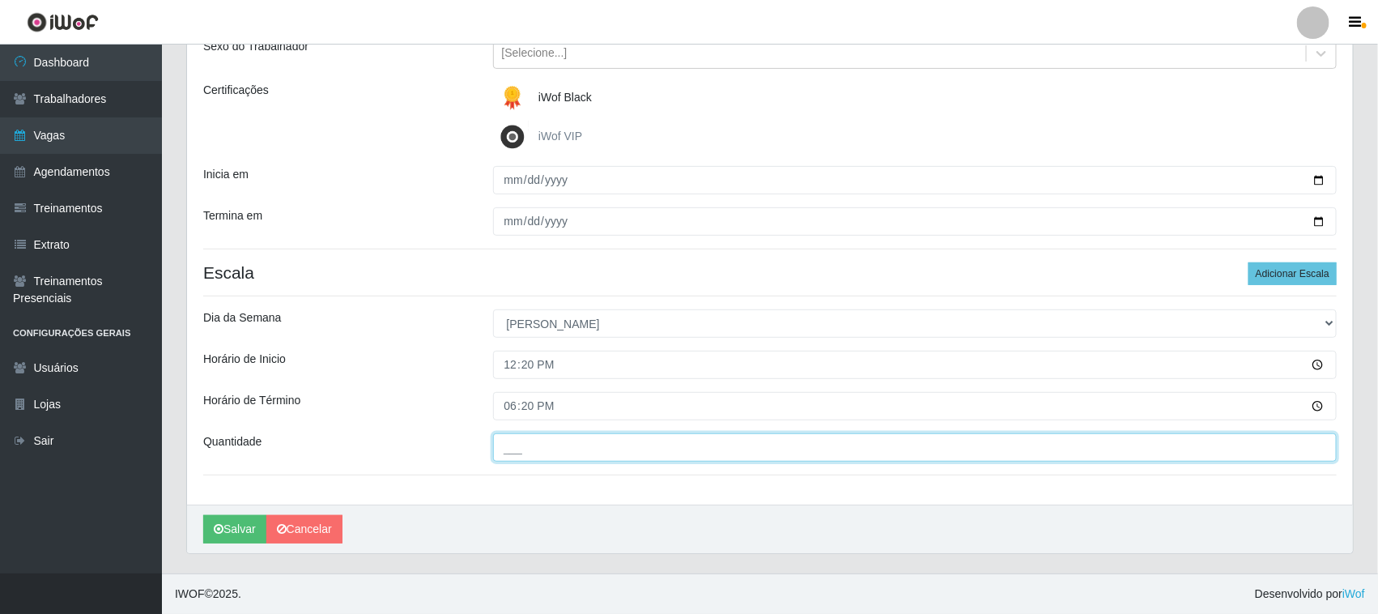
click at [567, 450] on input "___" at bounding box center [915, 447] width 844 height 28
type input "01_"
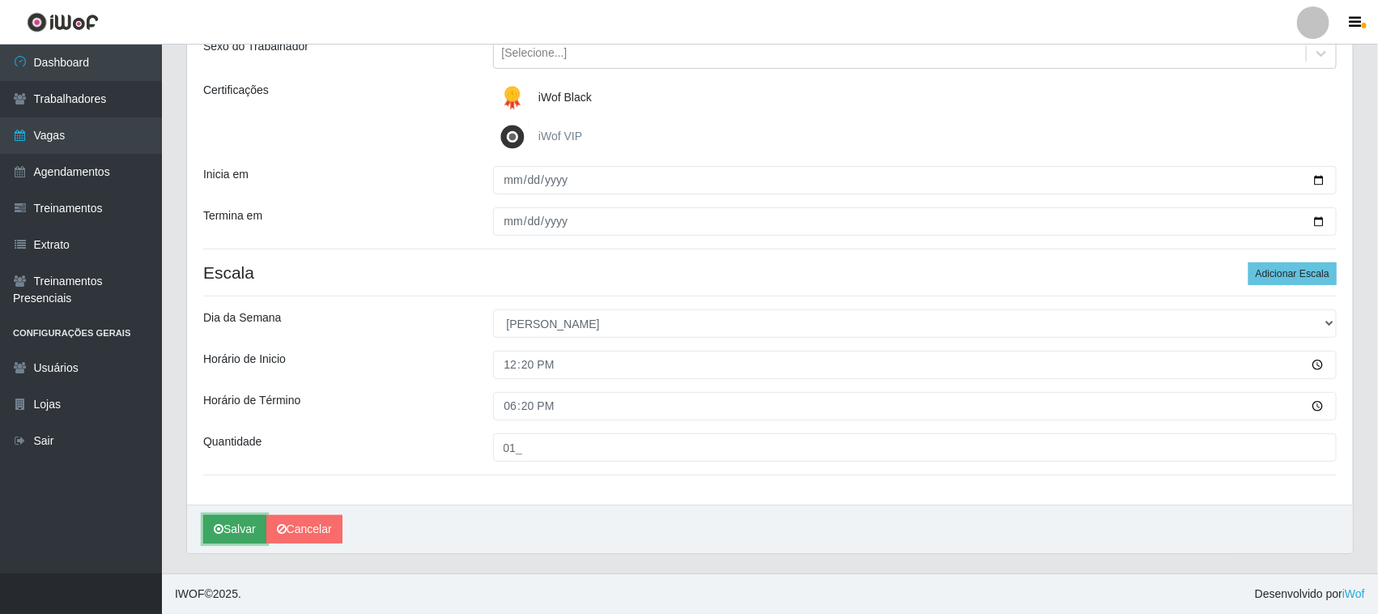
click at [235, 526] on button "Salvar" at bounding box center [234, 529] width 63 height 28
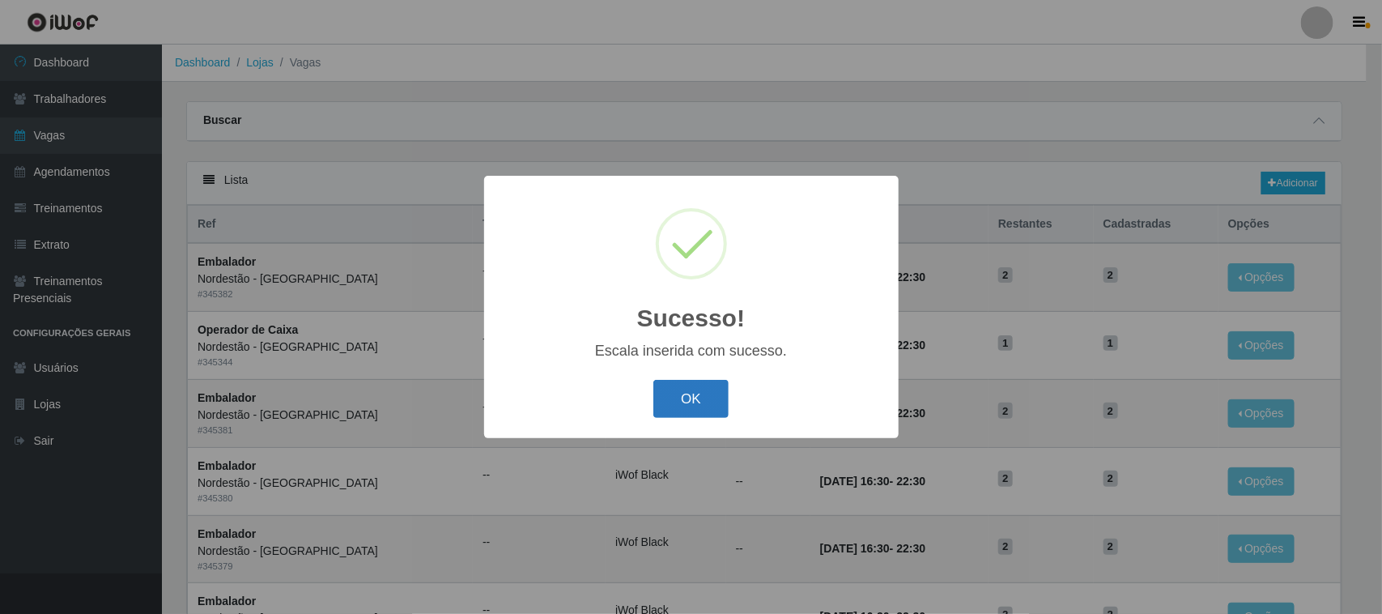
click at [692, 402] on button "OK" at bounding box center [690, 399] width 75 height 38
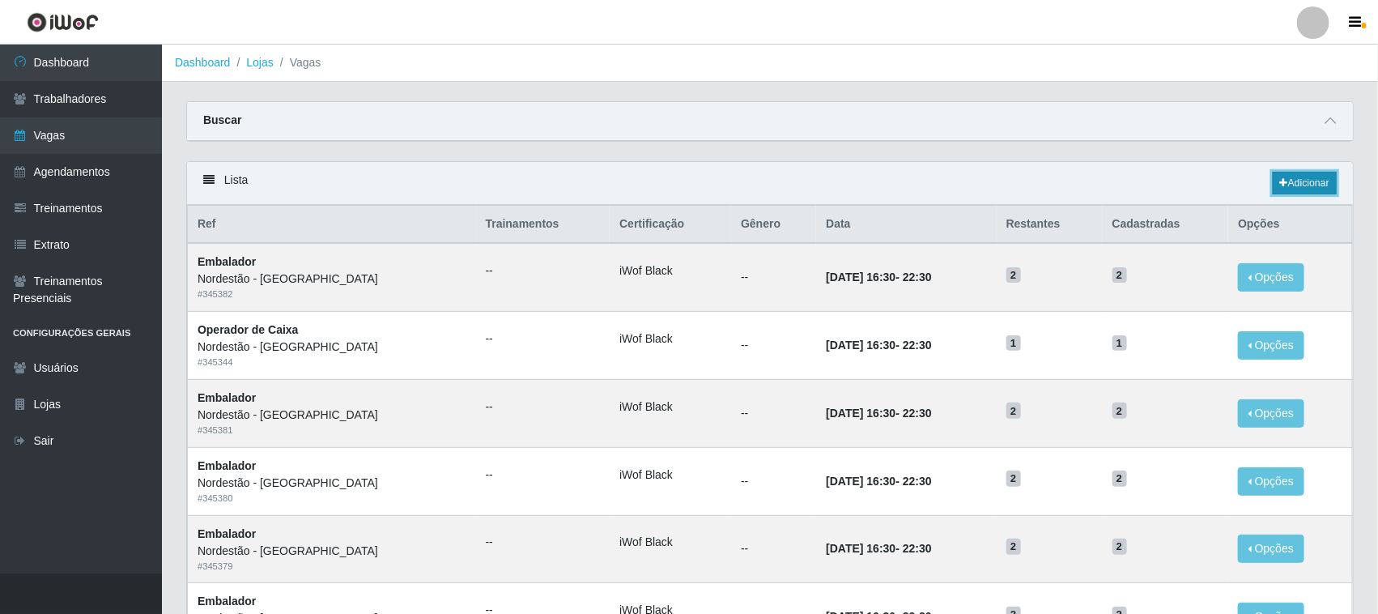
click at [1301, 184] on link "Adicionar" at bounding box center [1304, 183] width 64 height 23
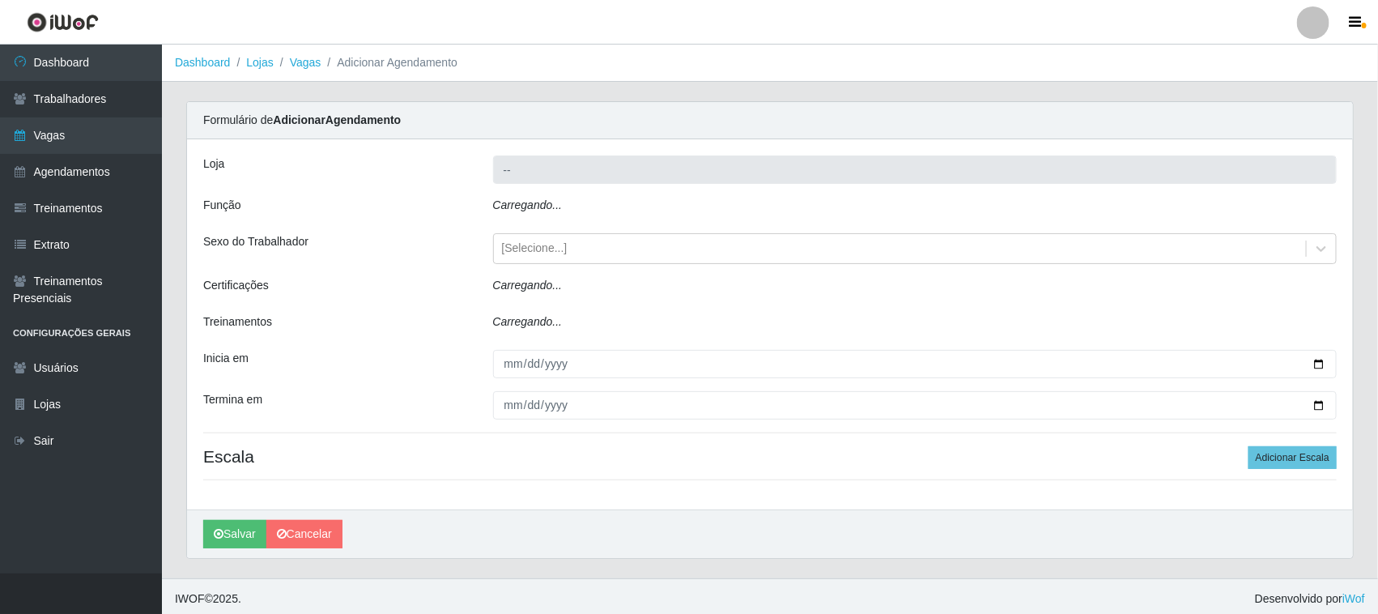
type input "Nordestão - [GEOGRAPHIC_DATA]"
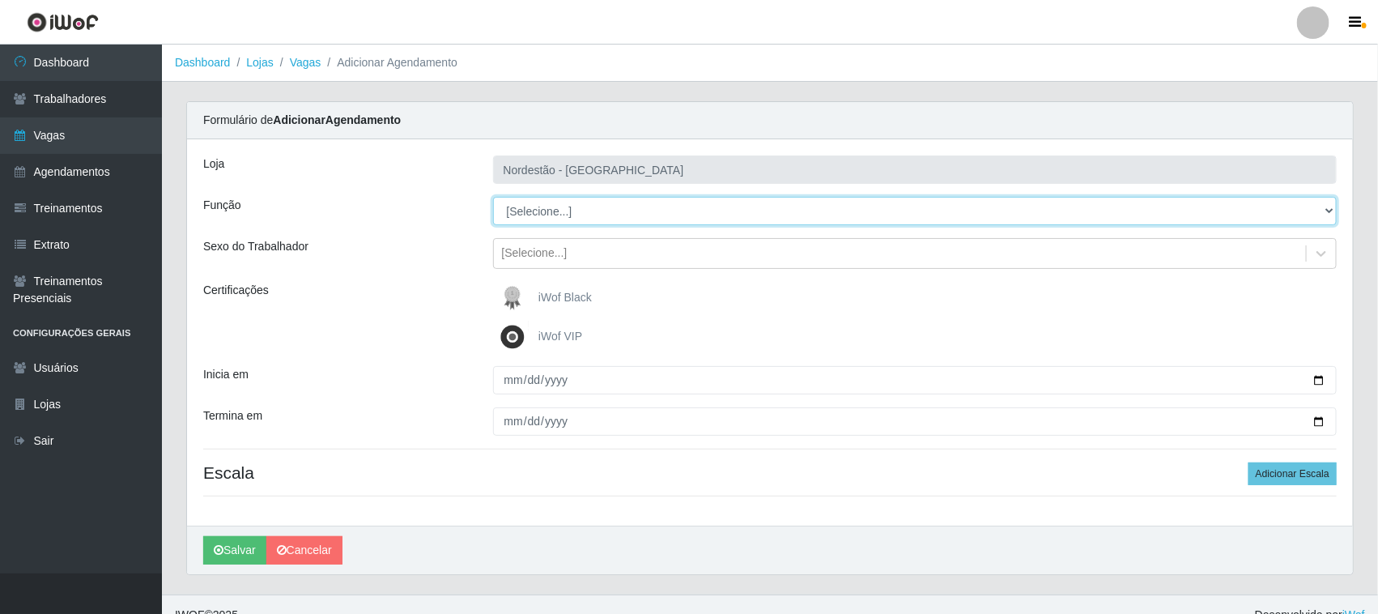
click at [657, 207] on select "[Selecione...] Balconista de Padaria Balconista de Padaria + Balconista de Pada…" at bounding box center [915, 211] width 844 height 28
select select "1"
click at [493, 197] on select "[Selecione...] Balconista de Padaria Balconista de Padaria + Balconista de Pada…" at bounding box center [915, 211] width 844 height 28
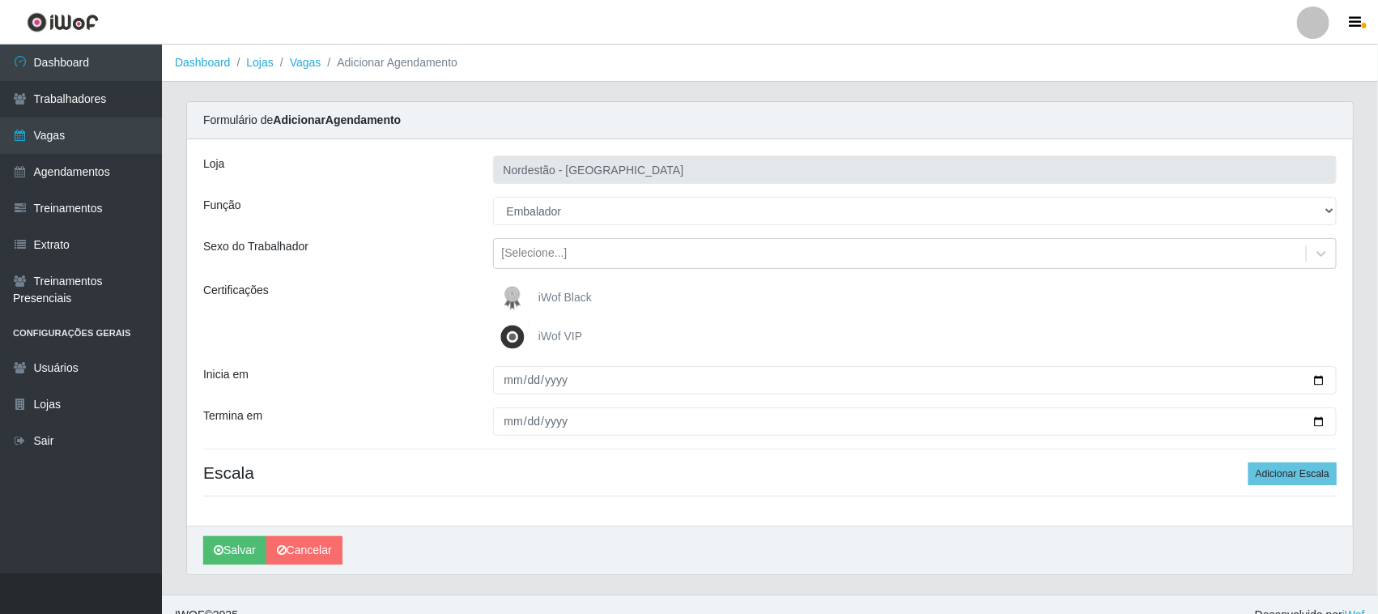
click at [563, 296] on span "iWof Black" at bounding box center [564, 297] width 53 height 13
click at [0, 0] on input "iWof Black" at bounding box center [0, 0] width 0 height 0
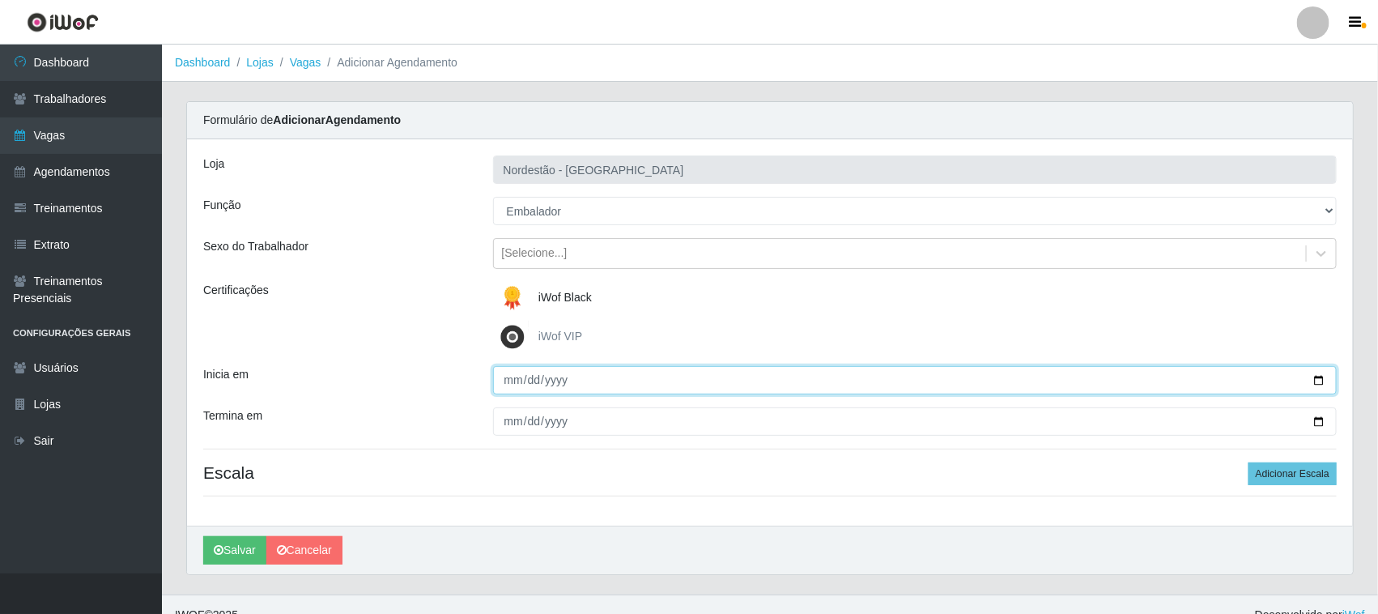
click at [1323, 379] on input "Inicia em" at bounding box center [915, 380] width 844 height 28
type input "[DATE]"
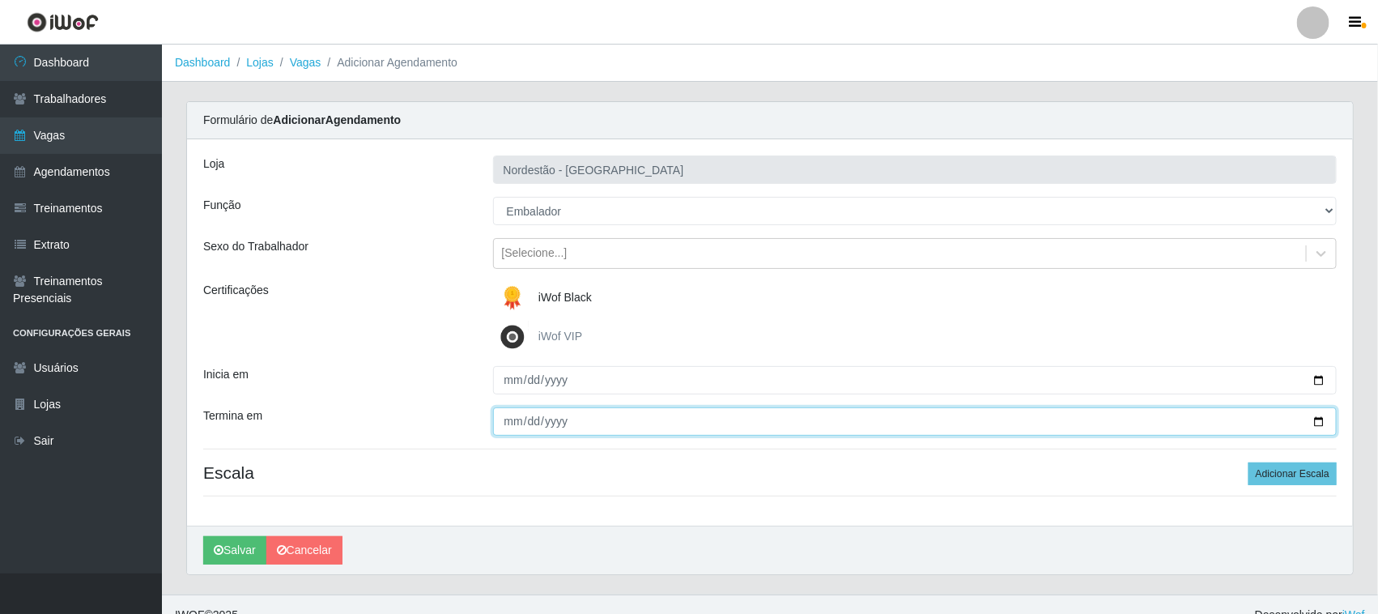
click at [1318, 418] on input "Termina em" at bounding box center [915, 421] width 844 height 28
type input "[DATE]"
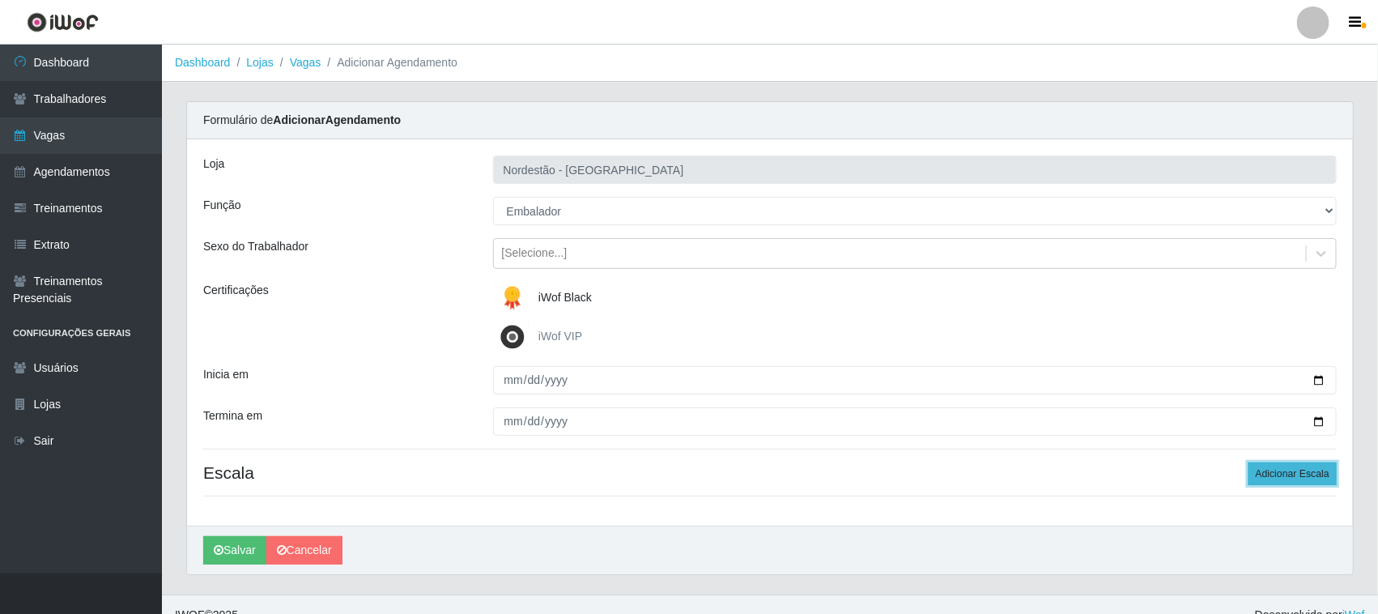
click at [1269, 472] on button "Adicionar Escala" at bounding box center [1292, 473] width 88 height 23
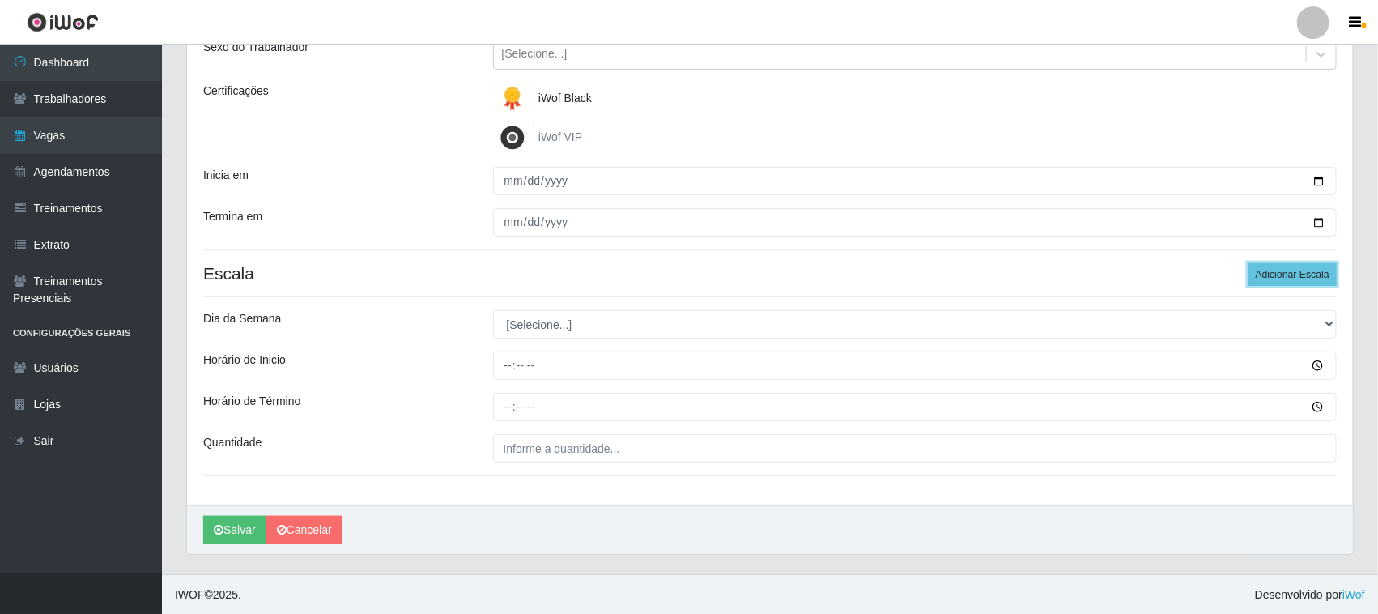
scroll to position [201, 0]
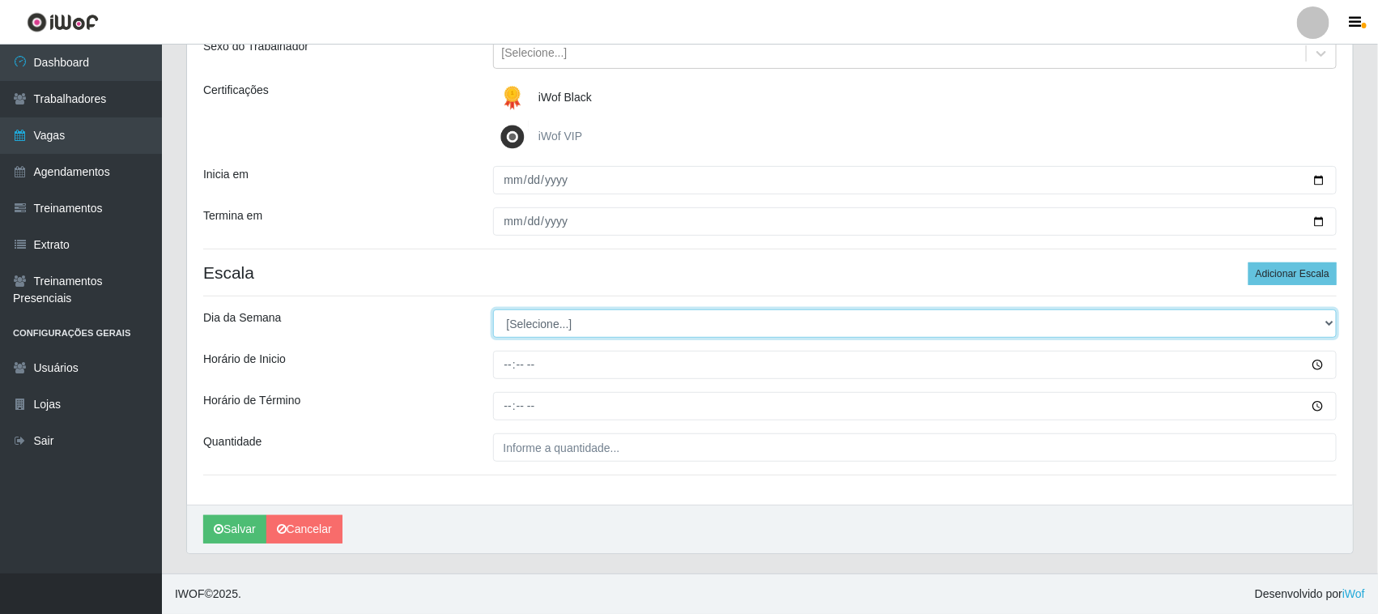
click at [1323, 324] on select "[Selecione...] Segunda Terça Quarta Quinta Sexta Sábado Domingo" at bounding box center [915, 323] width 844 height 28
select select "1"
click at [493, 309] on select "[Selecione...] Segunda Terça Quarta Quinta Sexta Sábado Domingo" at bounding box center [915, 323] width 844 height 28
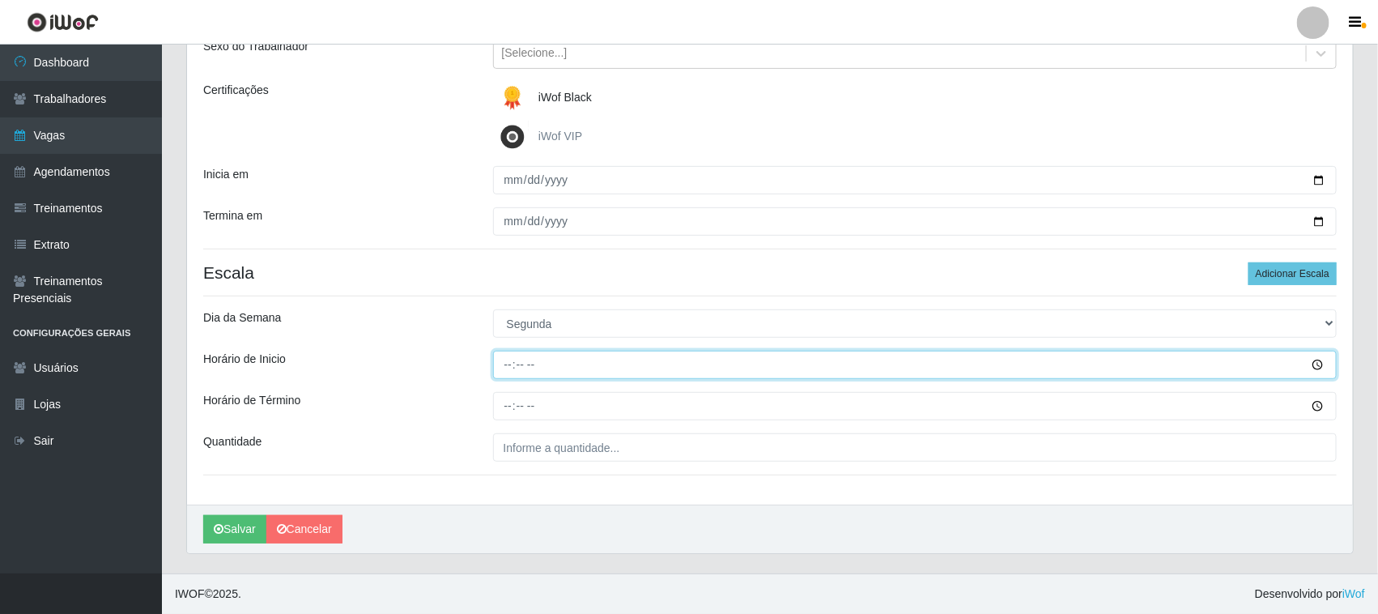
click at [498, 356] on input "Horário de Inicio" at bounding box center [915, 364] width 844 height 28
type input "12:20"
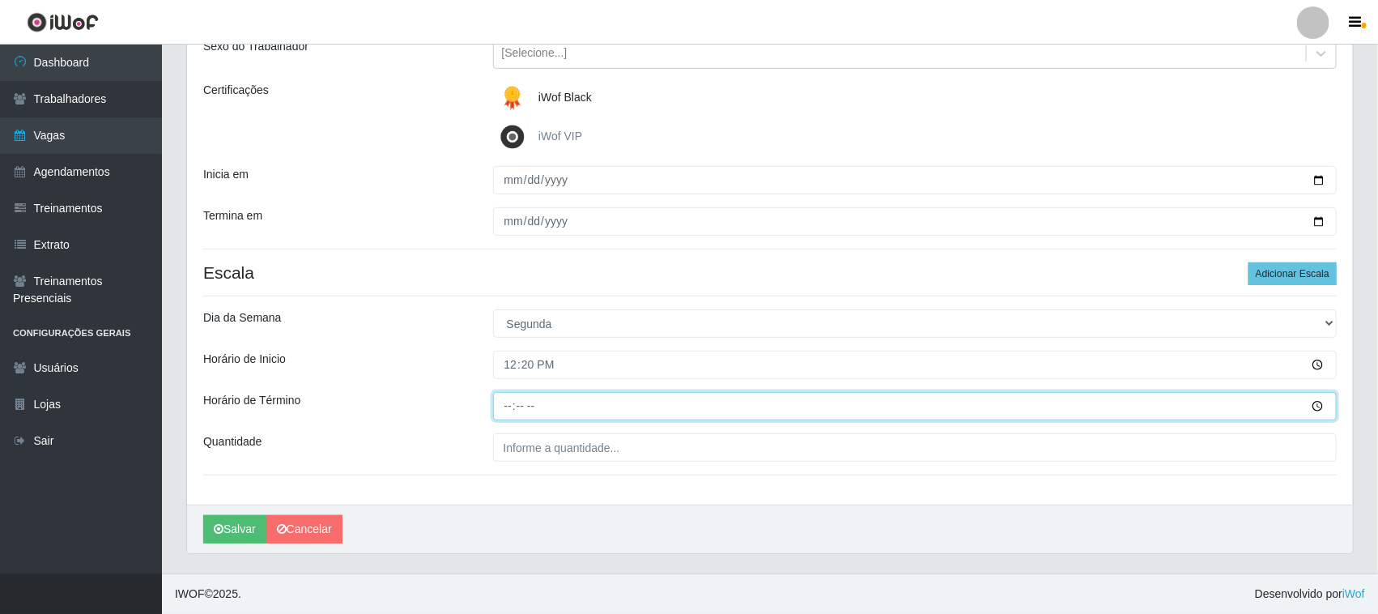
click at [503, 399] on input "Horário de Término" at bounding box center [915, 406] width 844 height 28
type input "18:20"
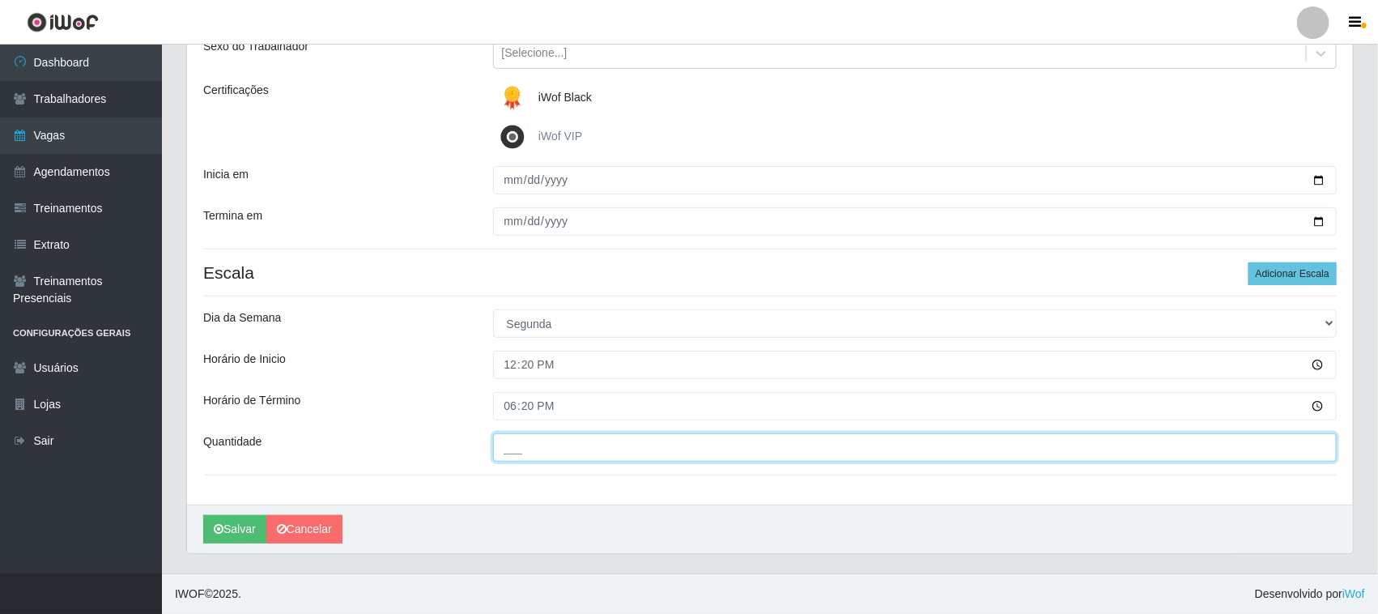
click at [633, 445] on input "___" at bounding box center [915, 447] width 844 height 28
type input "01_"
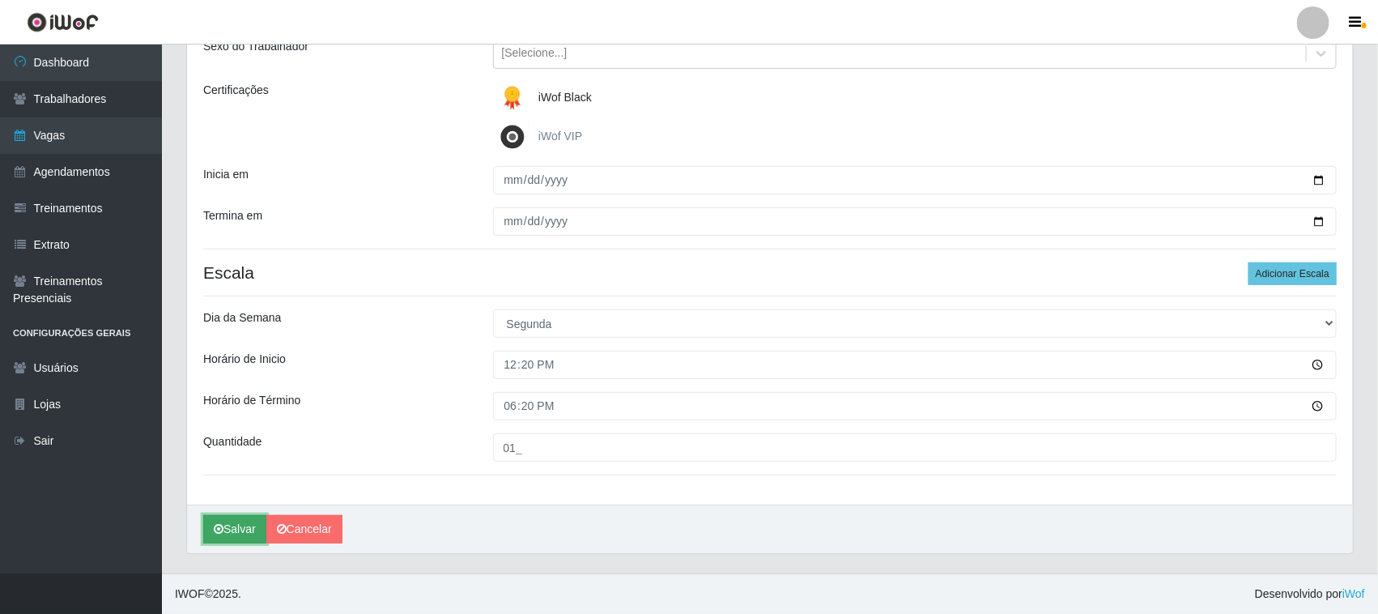
click at [229, 529] on button "Salvar" at bounding box center [234, 529] width 63 height 28
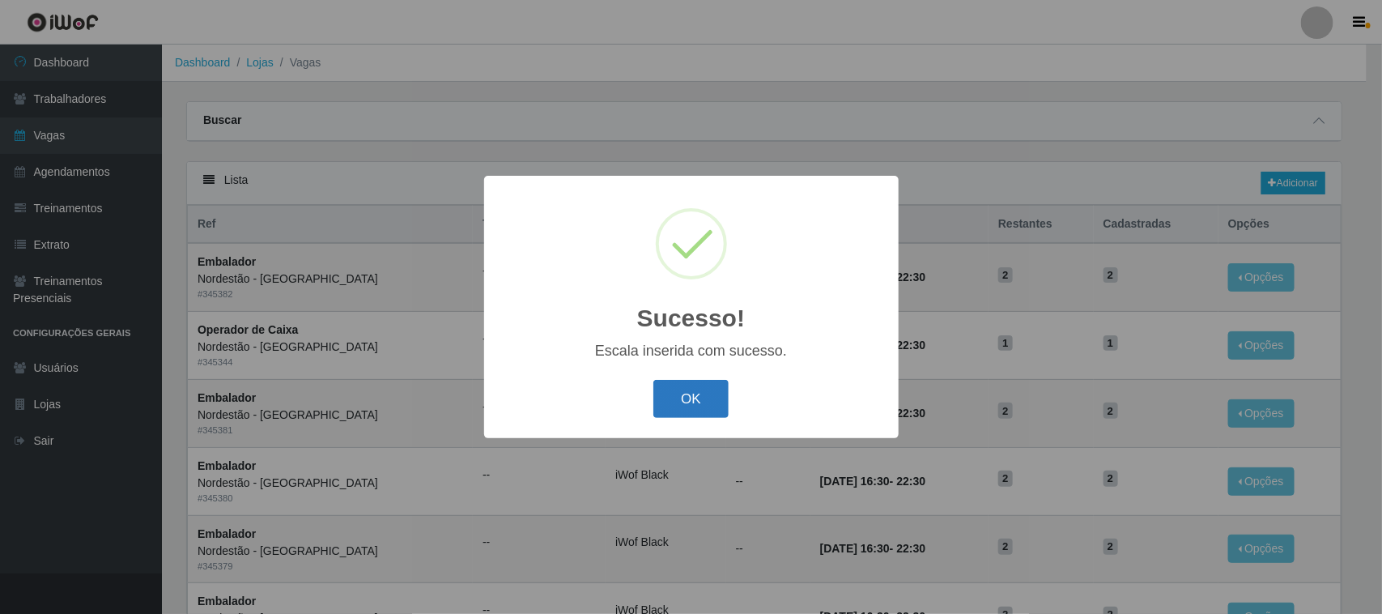
click at [680, 393] on button "OK" at bounding box center [690, 399] width 75 height 38
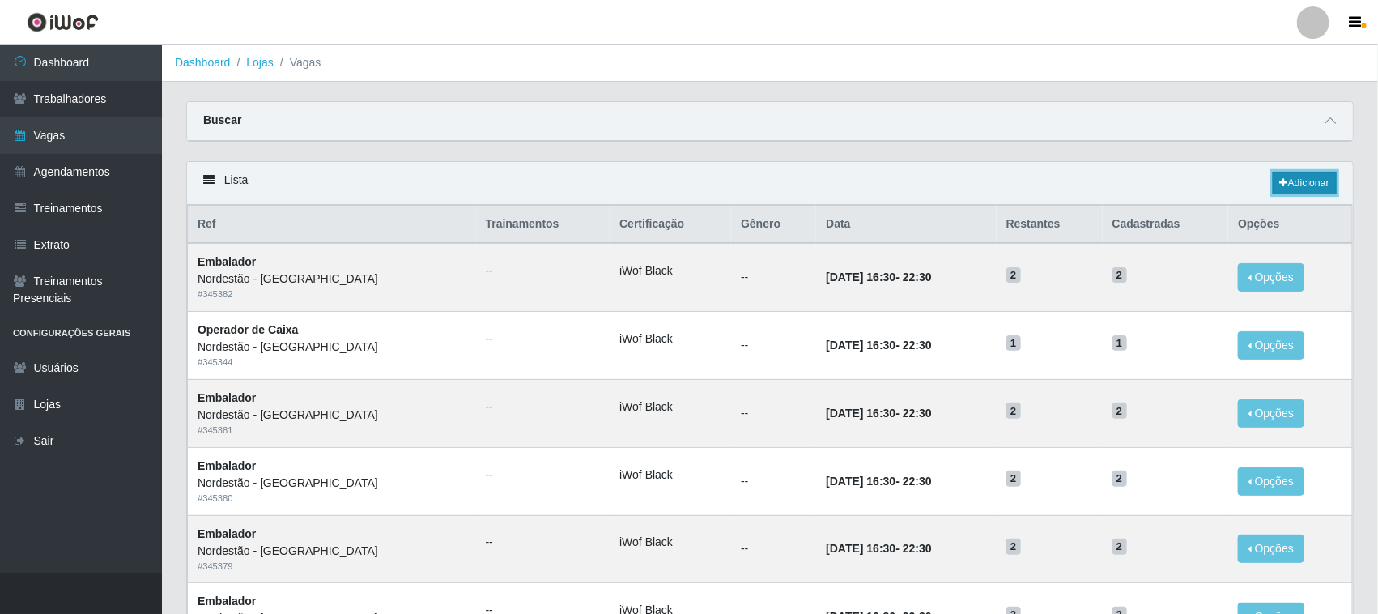
click at [1302, 185] on link "Adicionar" at bounding box center [1304, 183] width 64 height 23
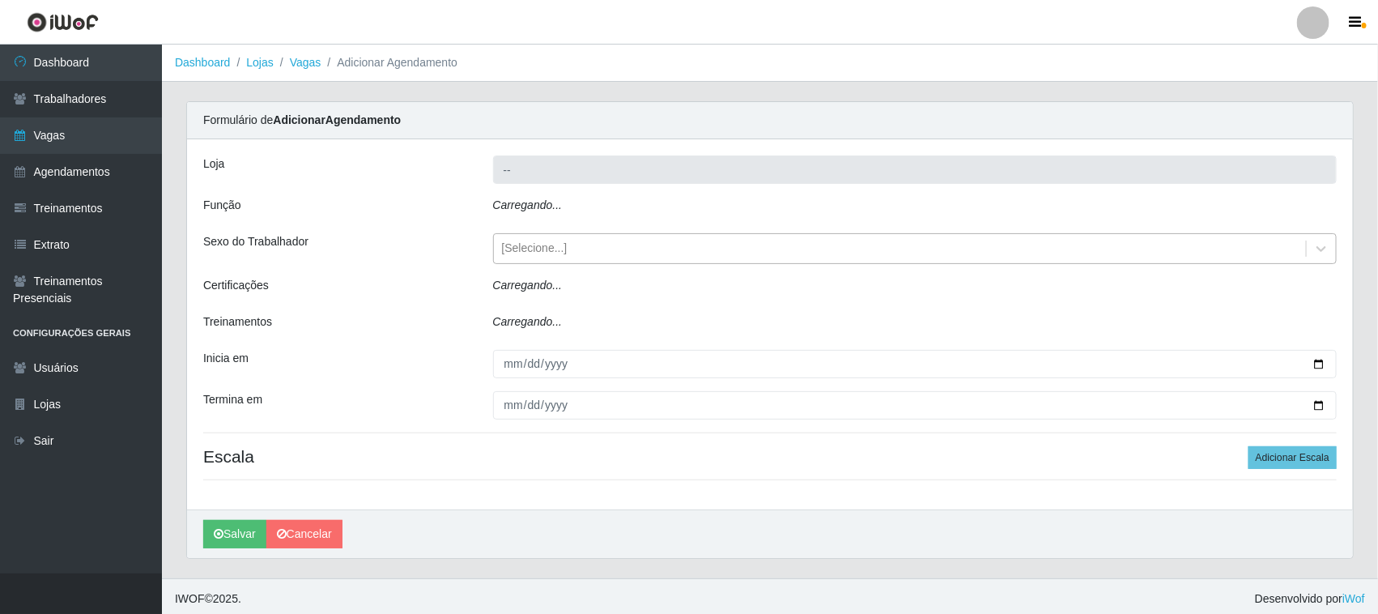
type input "Nordestão - [GEOGRAPHIC_DATA]"
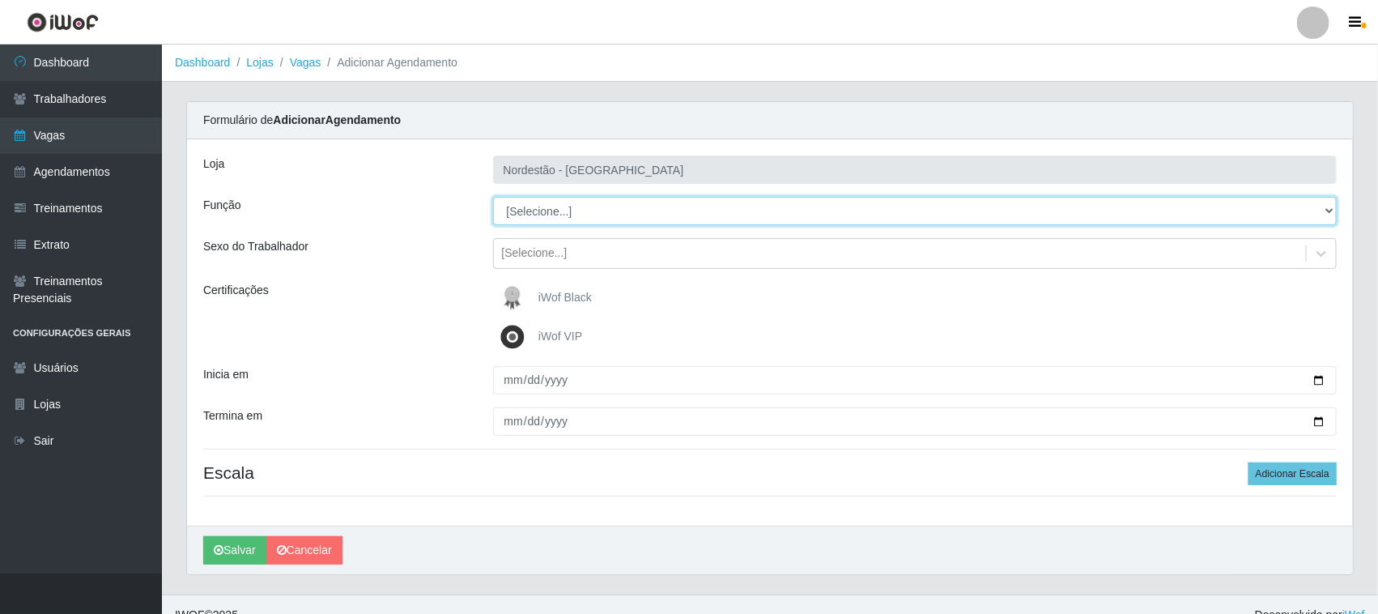
click at [567, 212] on select "[Selecione...] Balconista de Padaria Balconista de Padaria + Balconista de Pada…" at bounding box center [915, 211] width 844 height 28
select select "1"
click at [493, 197] on select "[Selecione...] Balconista de Padaria Balconista de Padaria + Balconista de Pada…" at bounding box center [915, 211] width 844 height 28
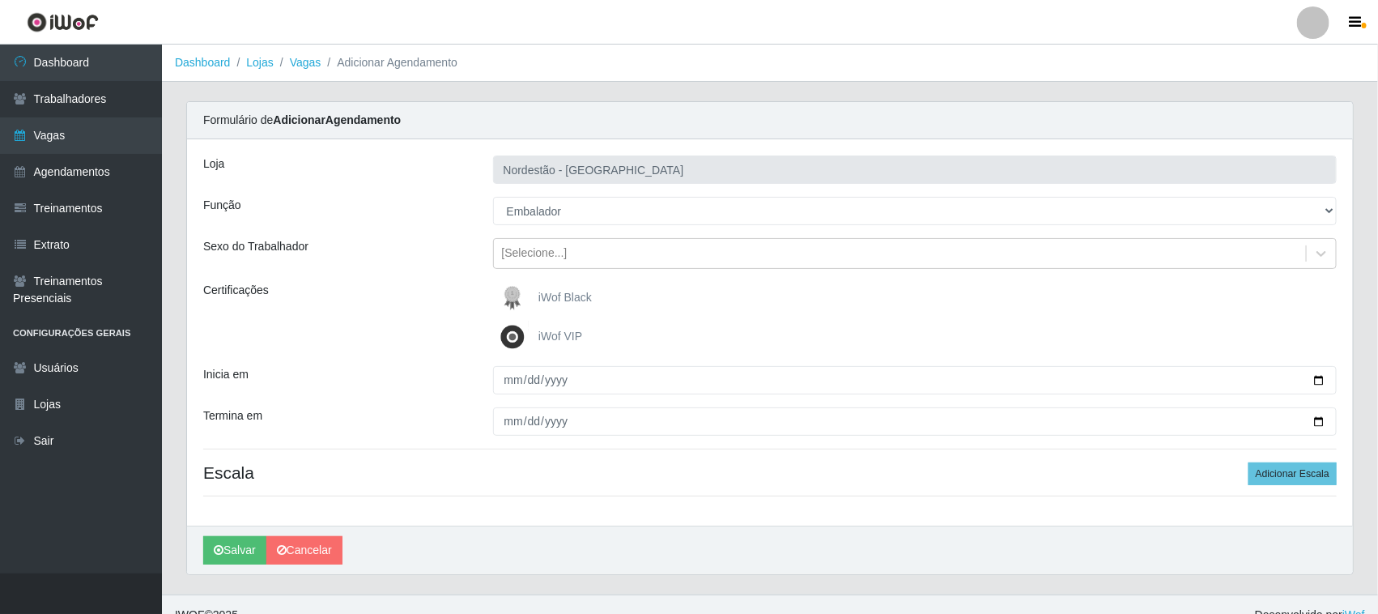
click at [575, 294] on span "iWof Black" at bounding box center [564, 297] width 53 height 13
click at [0, 0] on input "iWof Black" at bounding box center [0, 0] width 0 height 0
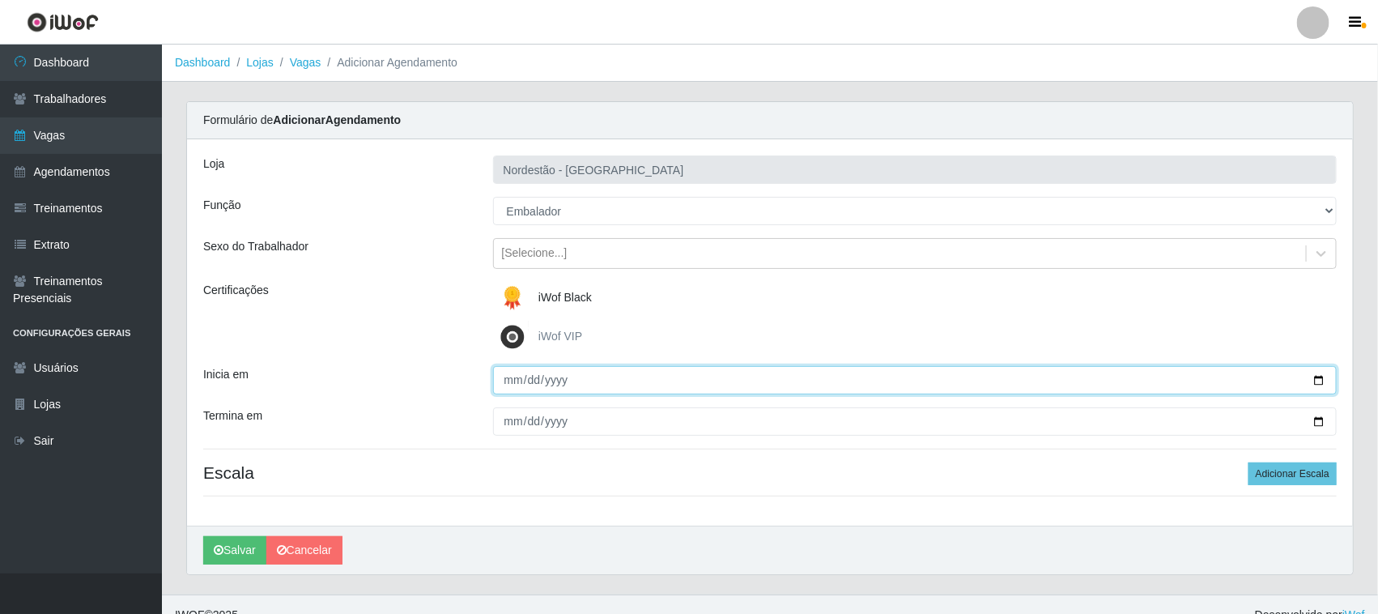
click at [1321, 376] on input "Inicia em" at bounding box center [915, 380] width 844 height 28
type input "[DATE]"
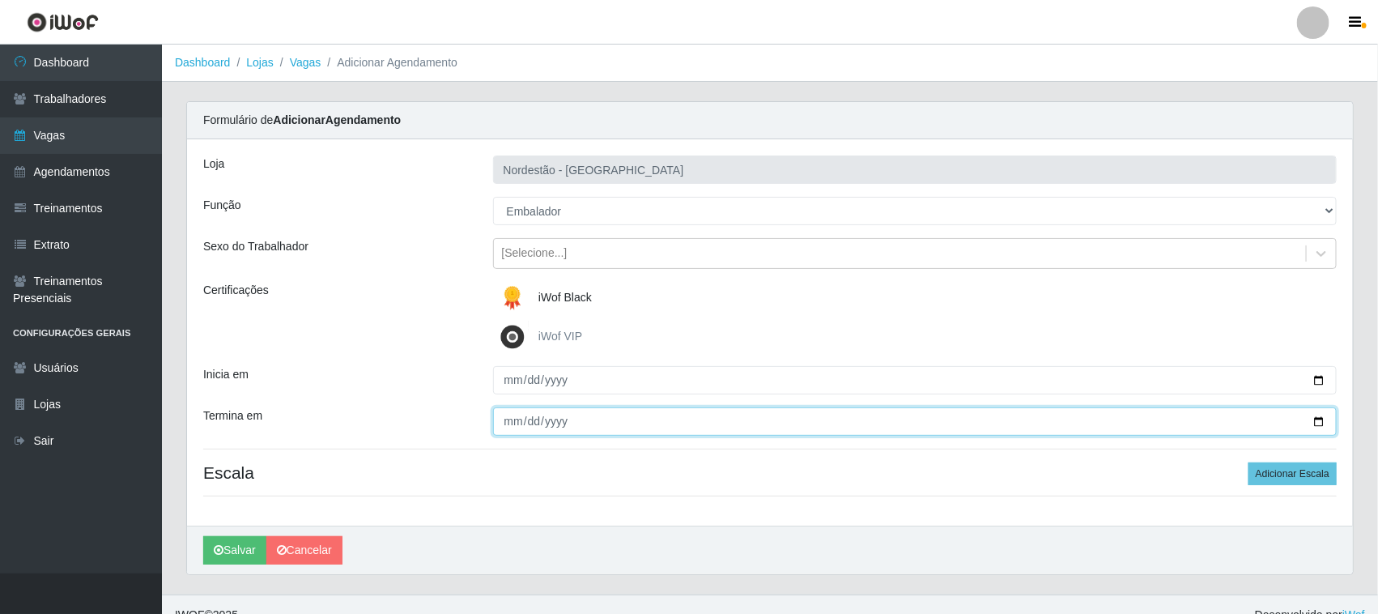
click at [1318, 418] on input "Termina em" at bounding box center [915, 421] width 844 height 28
type input "[DATE]"
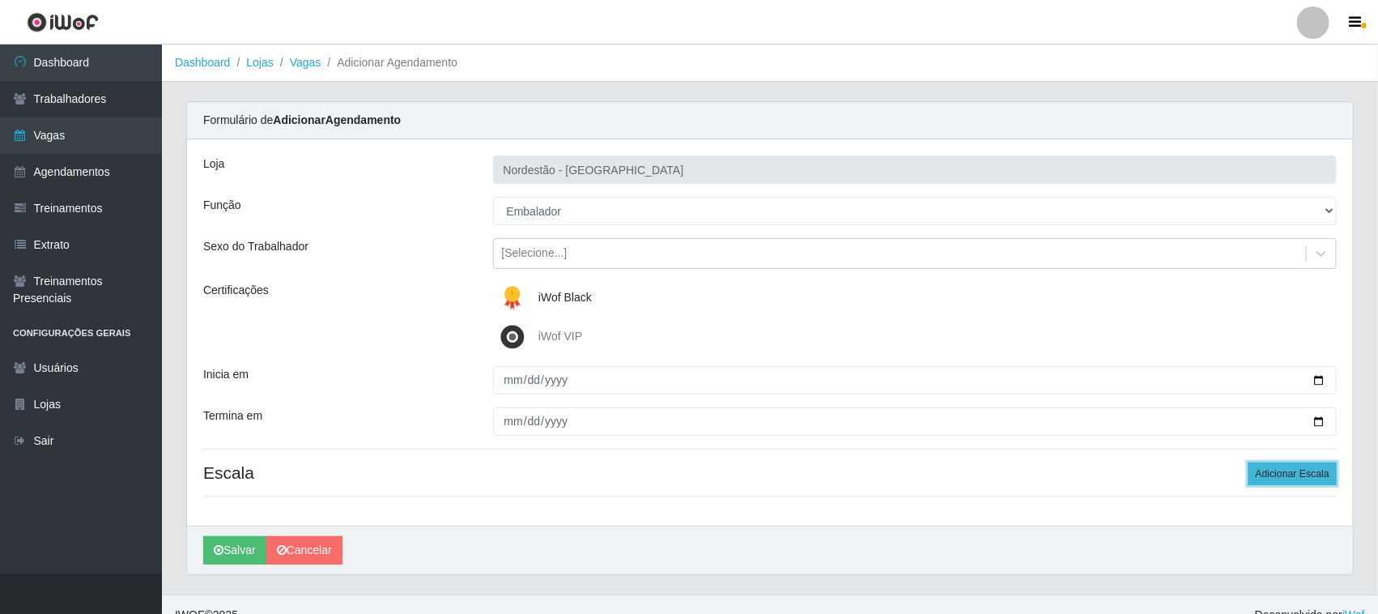
click at [1280, 475] on button "Adicionar Escala" at bounding box center [1292, 473] width 88 height 23
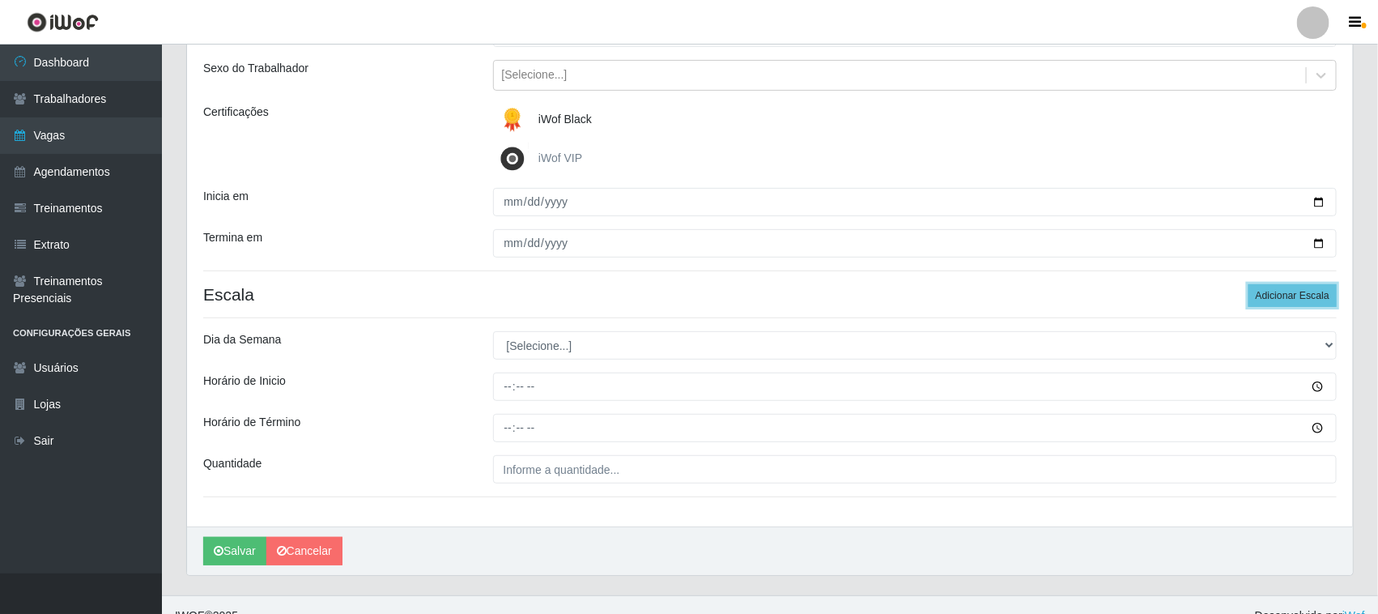
scroll to position [201, 0]
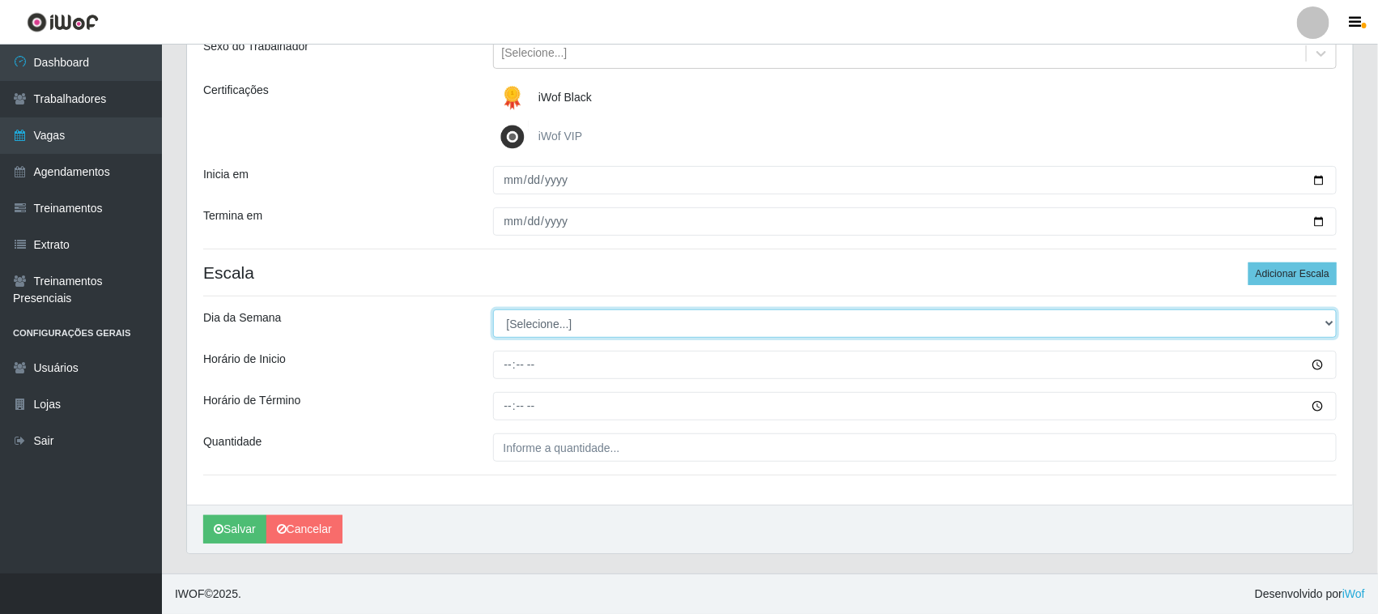
click at [1326, 321] on select "[Selecione...] Segunda Terça Quarta Quinta Sexta Sábado Domingo" at bounding box center [915, 323] width 844 height 28
select select "3"
click at [493, 309] on select "[Selecione...] Segunda Terça Quarta Quinta Sexta Sábado Domingo" at bounding box center [915, 323] width 844 height 28
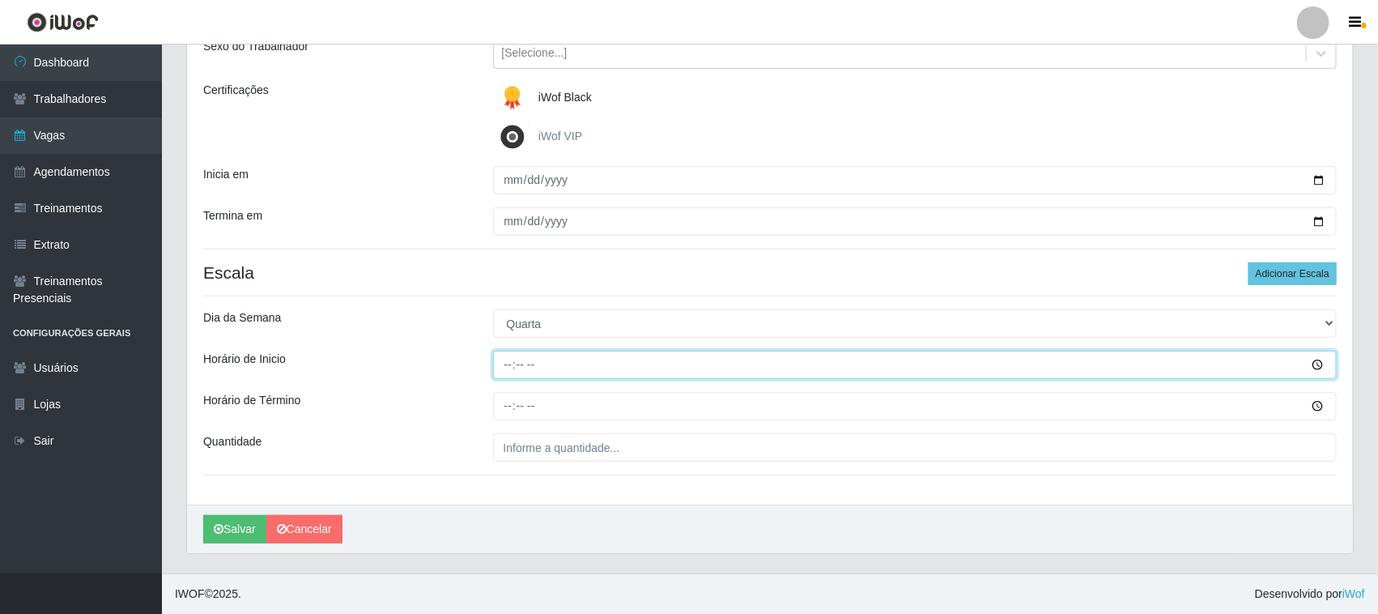
click at [524, 364] on input "Horário de Inicio" at bounding box center [915, 364] width 844 height 28
click at [510, 366] on input "Horário de Inicio" at bounding box center [915, 364] width 844 height 28
type input "12:20"
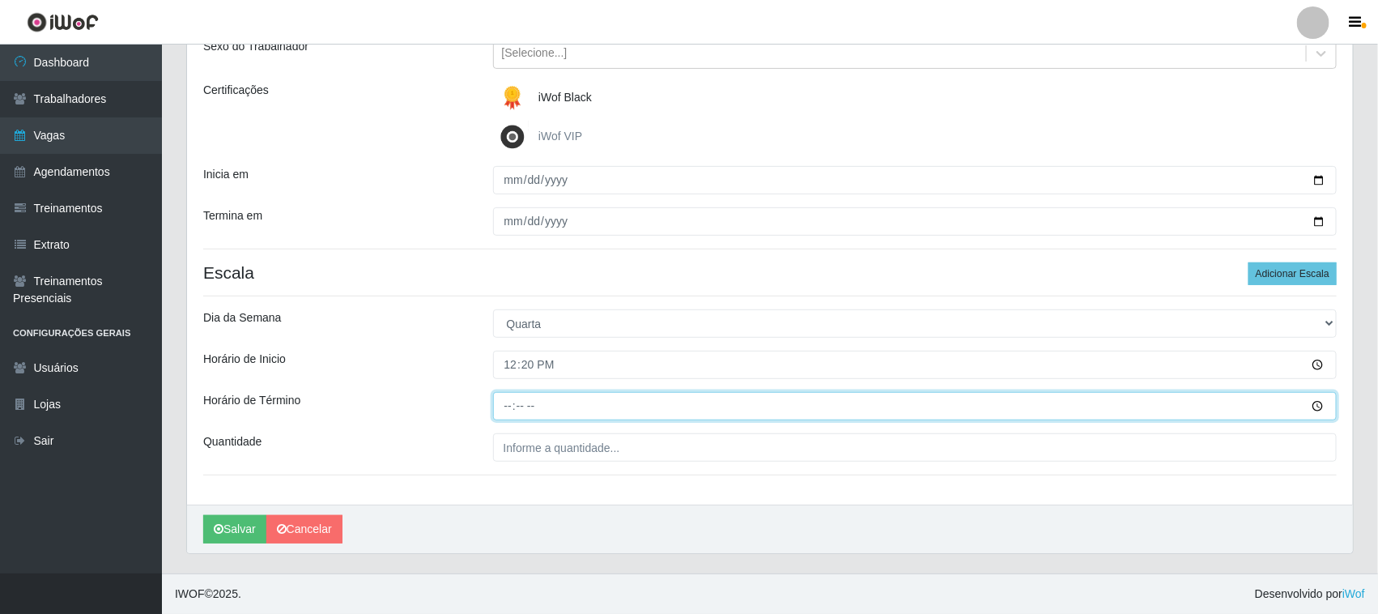
click at [511, 402] on input "Horário de Término" at bounding box center [915, 406] width 844 height 28
type input "18:20"
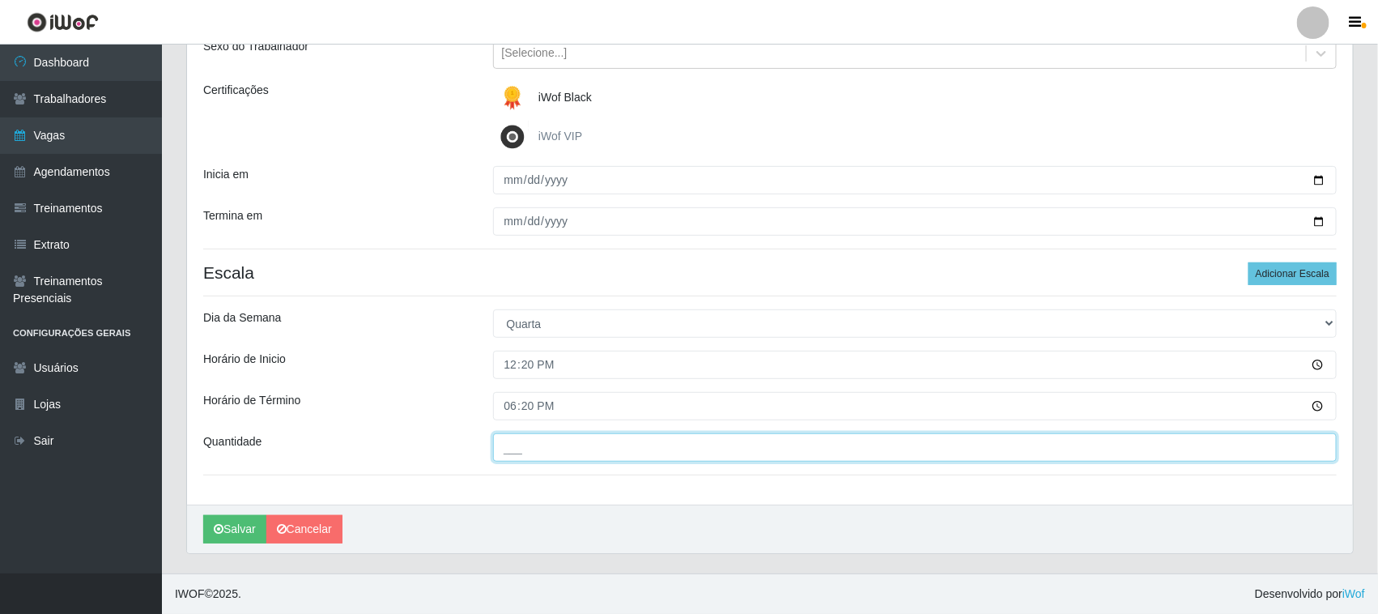
click at [553, 448] on input "___" at bounding box center [915, 447] width 844 height 28
type input "01_"
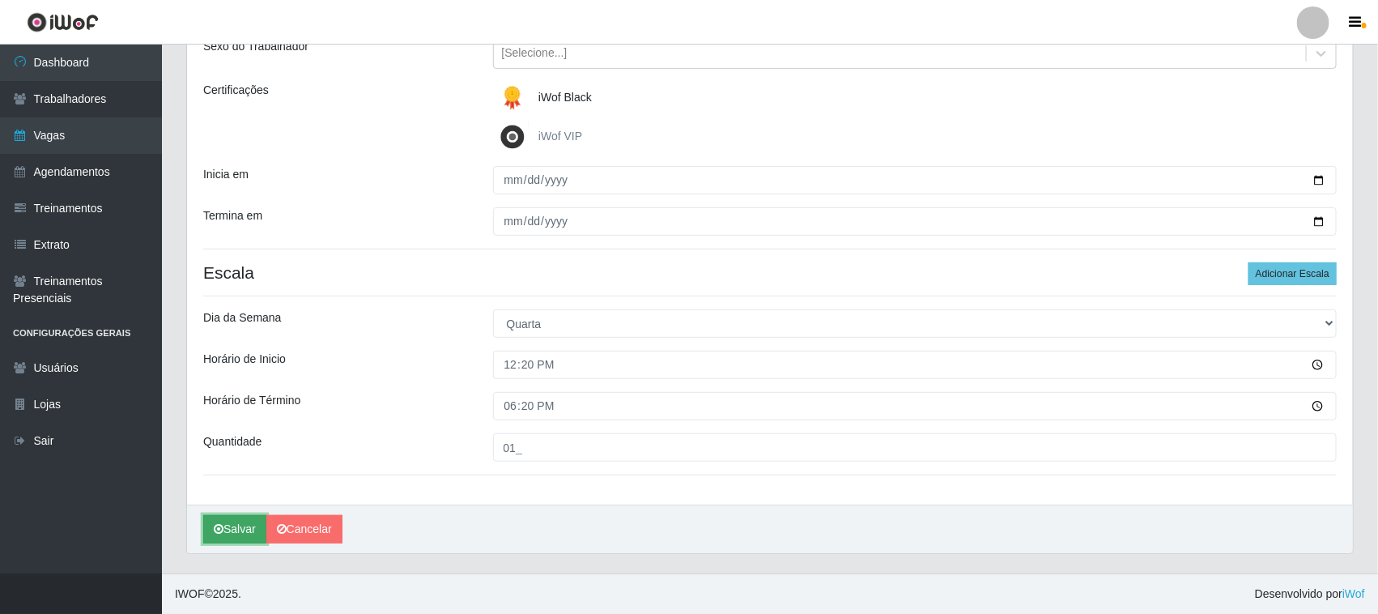
click at [225, 524] on button "Salvar" at bounding box center [234, 529] width 63 height 28
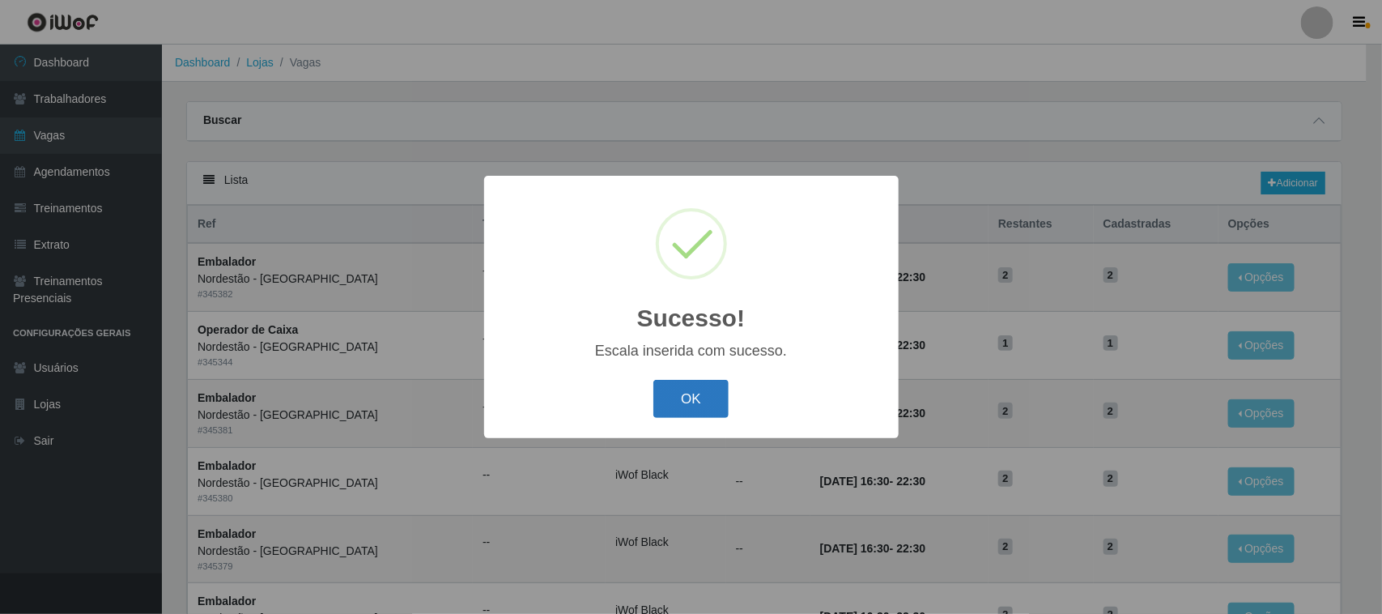
click at [693, 398] on button "OK" at bounding box center [690, 399] width 75 height 38
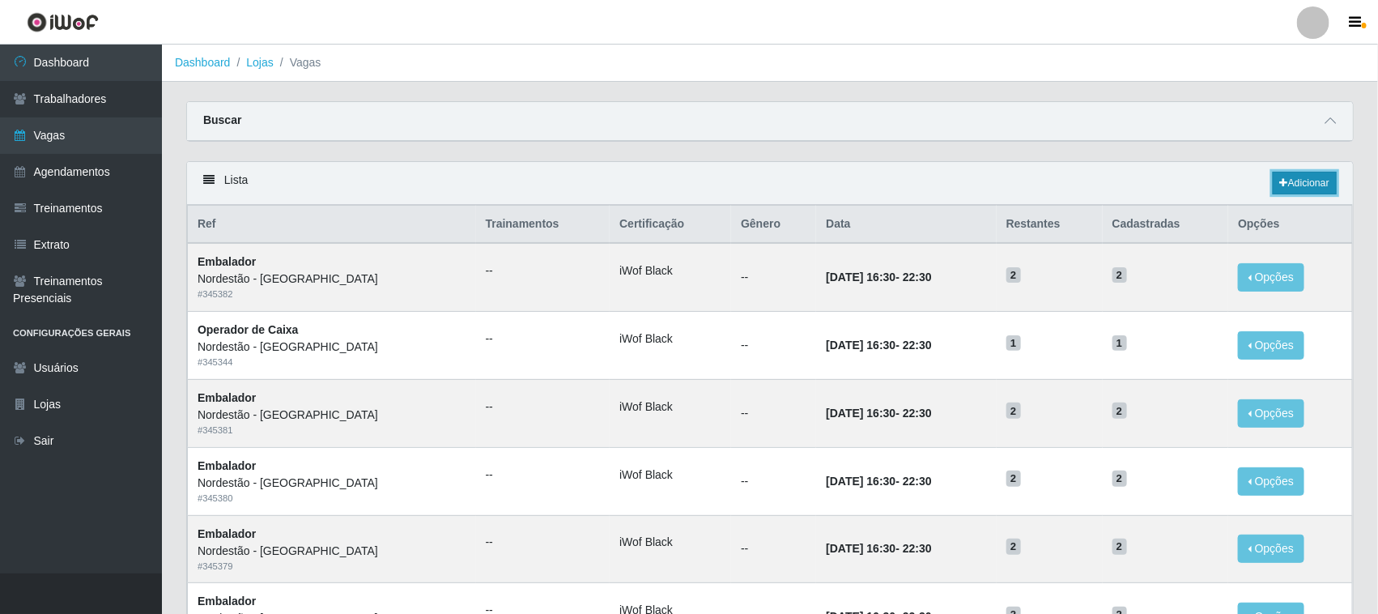
click at [1311, 178] on link "Adicionar" at bounding box center [1304, 183] width 64 height 23
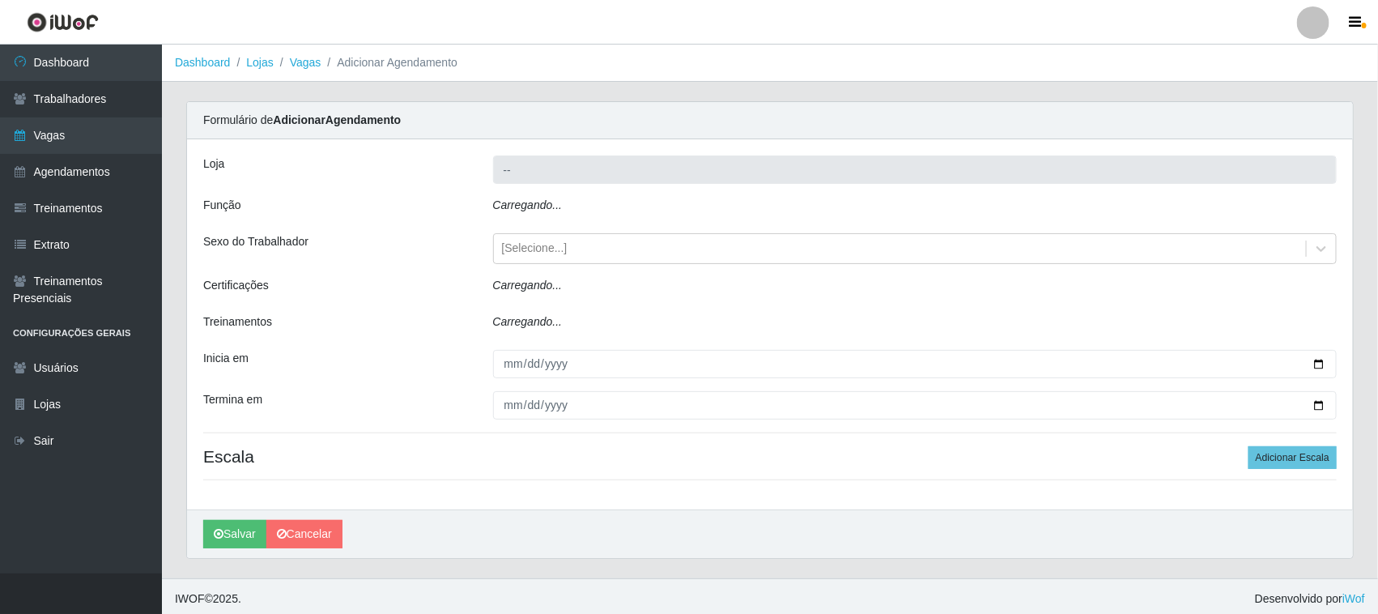
type input "Nordestão - [GEOGRAPHIC_DATA]"
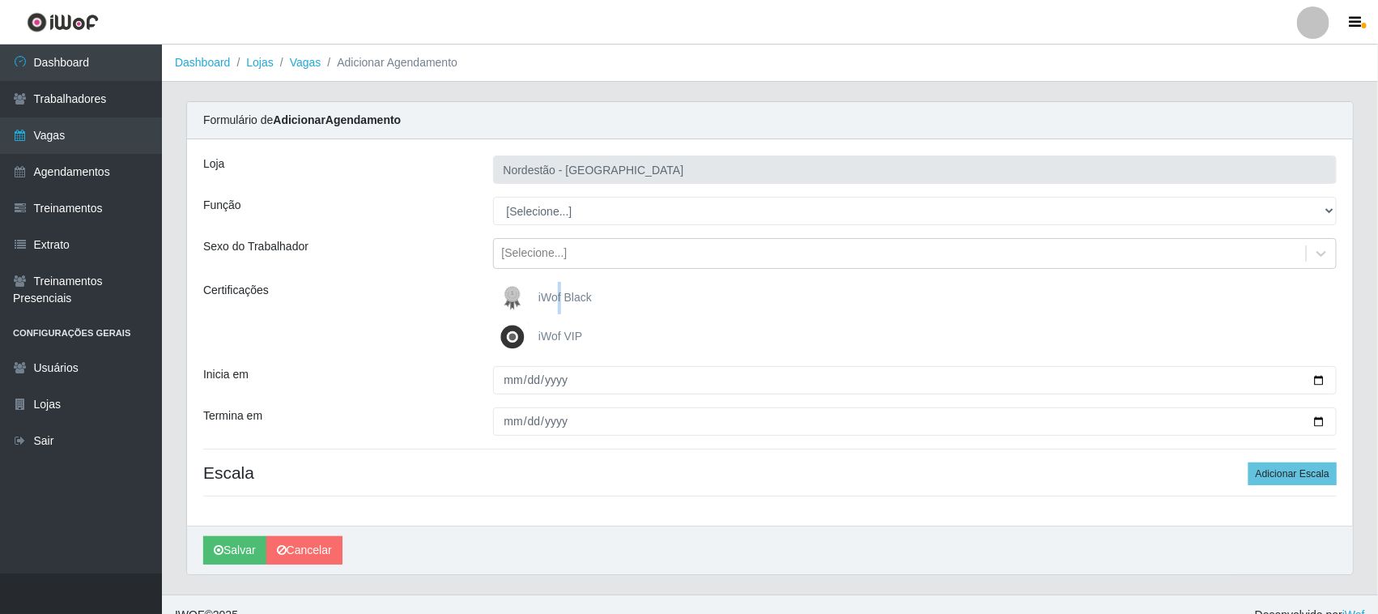
click at [560, 291] on span "iWof Black" at bounding box center [564, 297] width 53 height 13
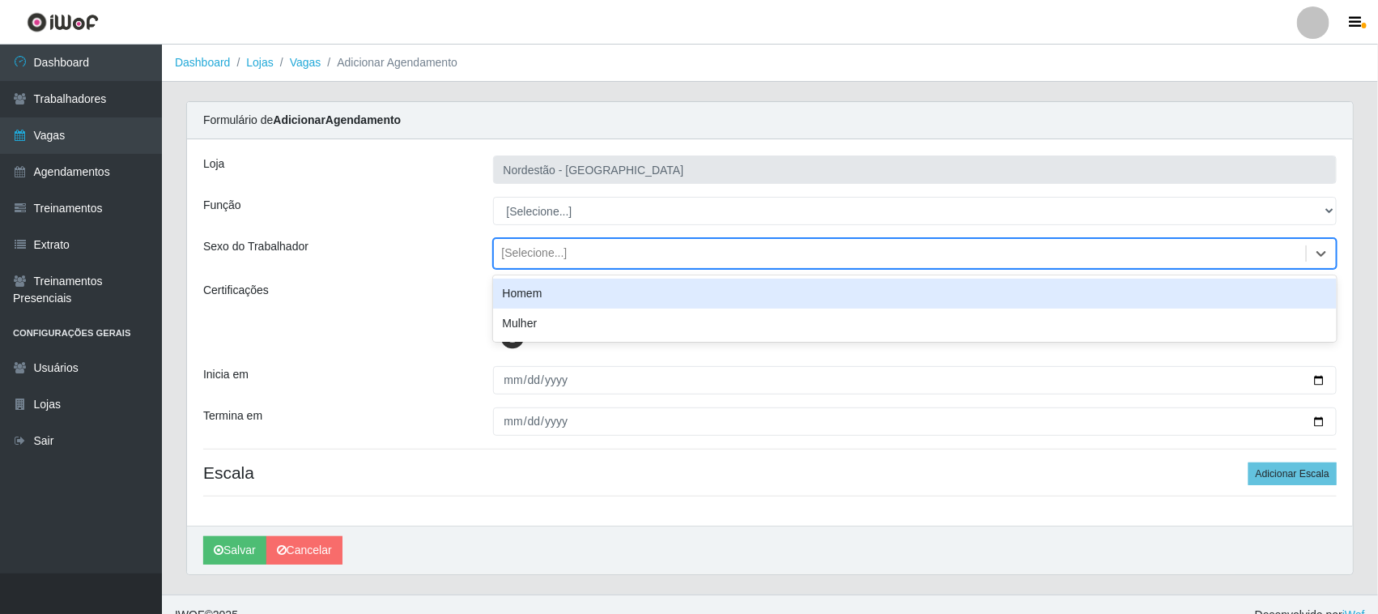
click at [596, 257] on div "[Selecione...]" at bounding box center [900, 253] width 813 height 27
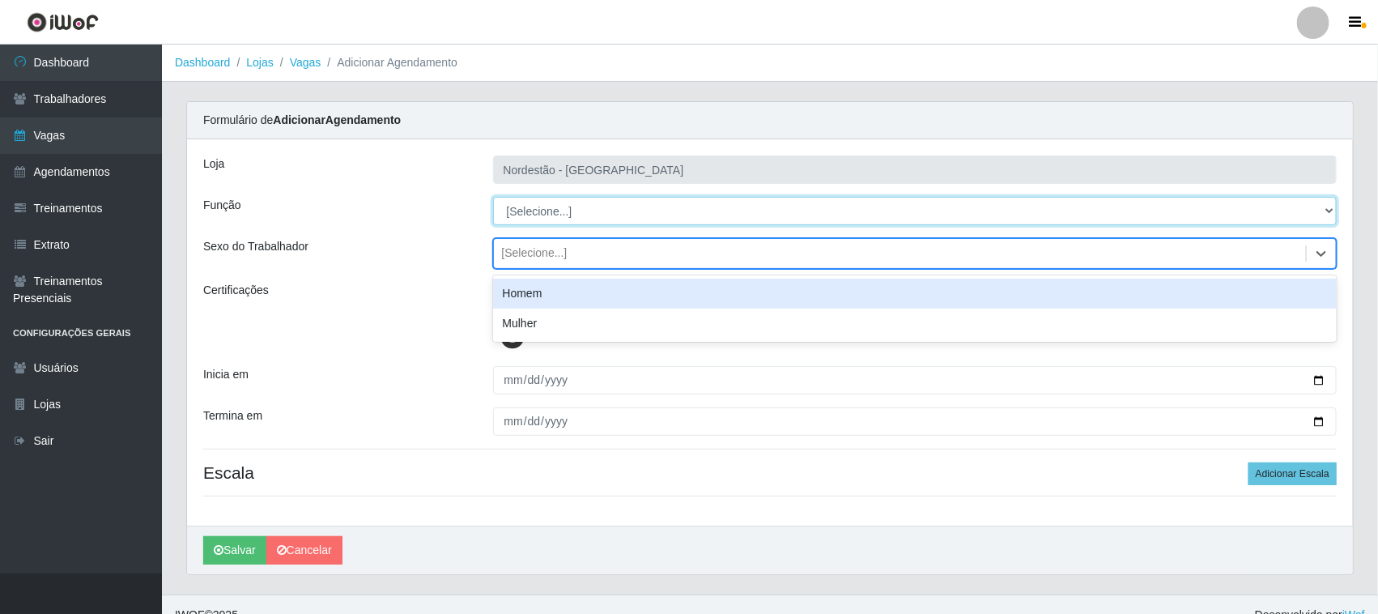
click at [634, 211] on select "[Selecione...] Balconista de Padaria Balconista de Padaria + Balconista de Pada…" at bounding box center [915, 211] width 844 height 28
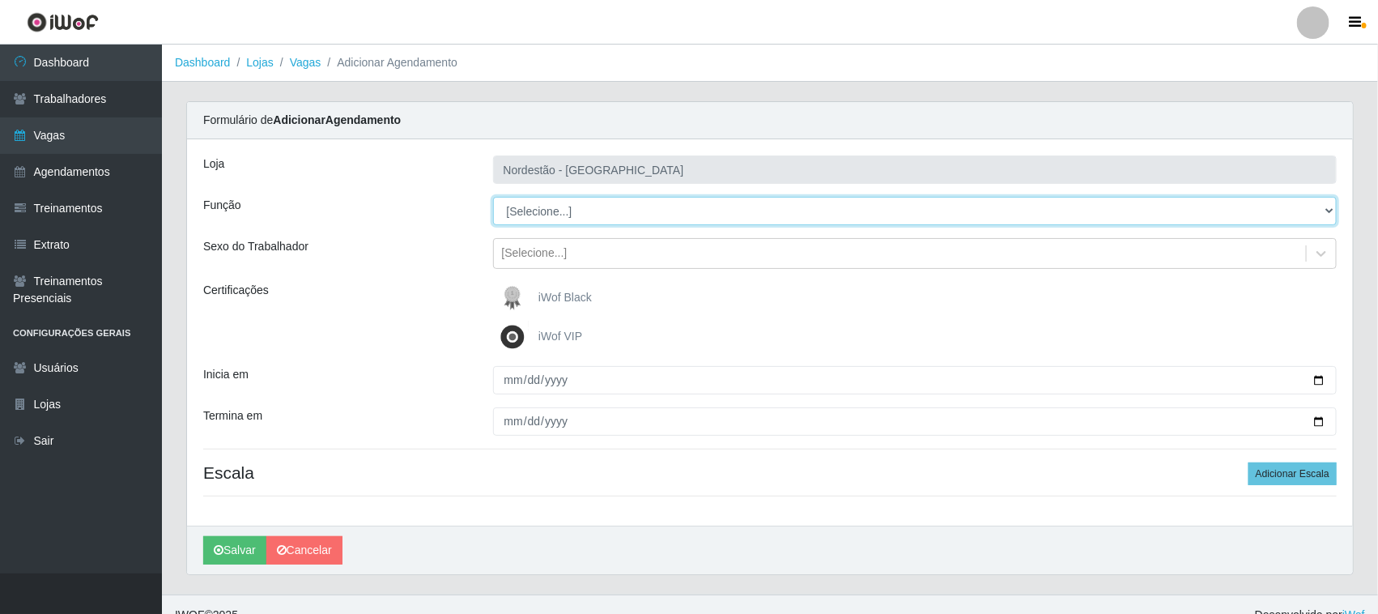
select select "1"
click at [493, 197] on select "[Selecione...] Balconista de Padaria Balconista de Padaria + Balconista de Pada…" at bounding box center [915, 211] width 844 height 28
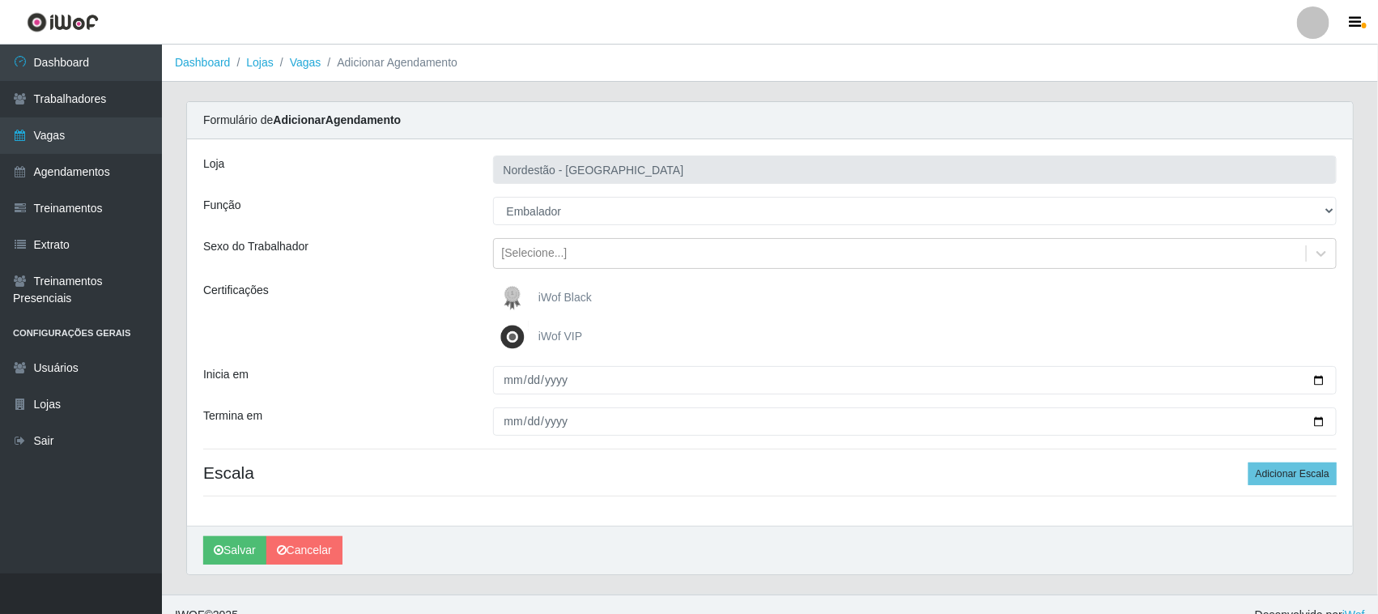
click at [577, 302] on span "iWof Black" at bounding box center [564, 297] width 53 height 13
click at [0, 0] on input "iWof Black" at bounding box center [0, 0] width 0 height 0
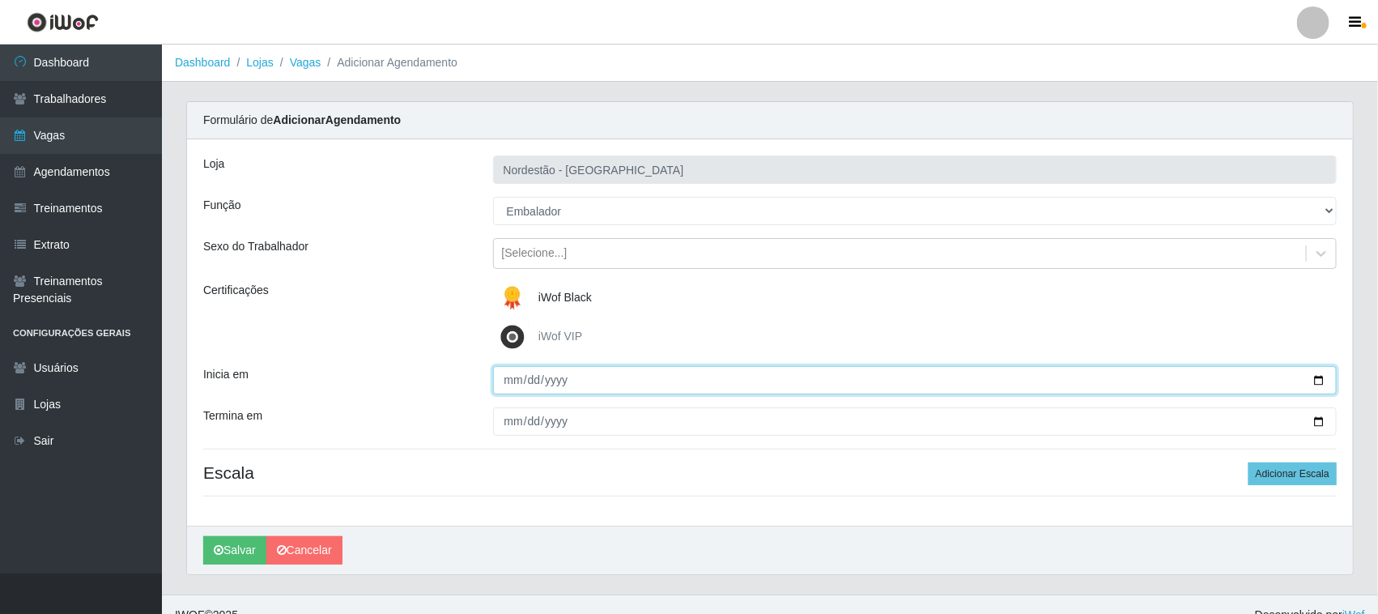
click at [1320, 381] on input "Inicia em" at bounding box center [915, 380] width 844 height 28
type input "[DATE]"
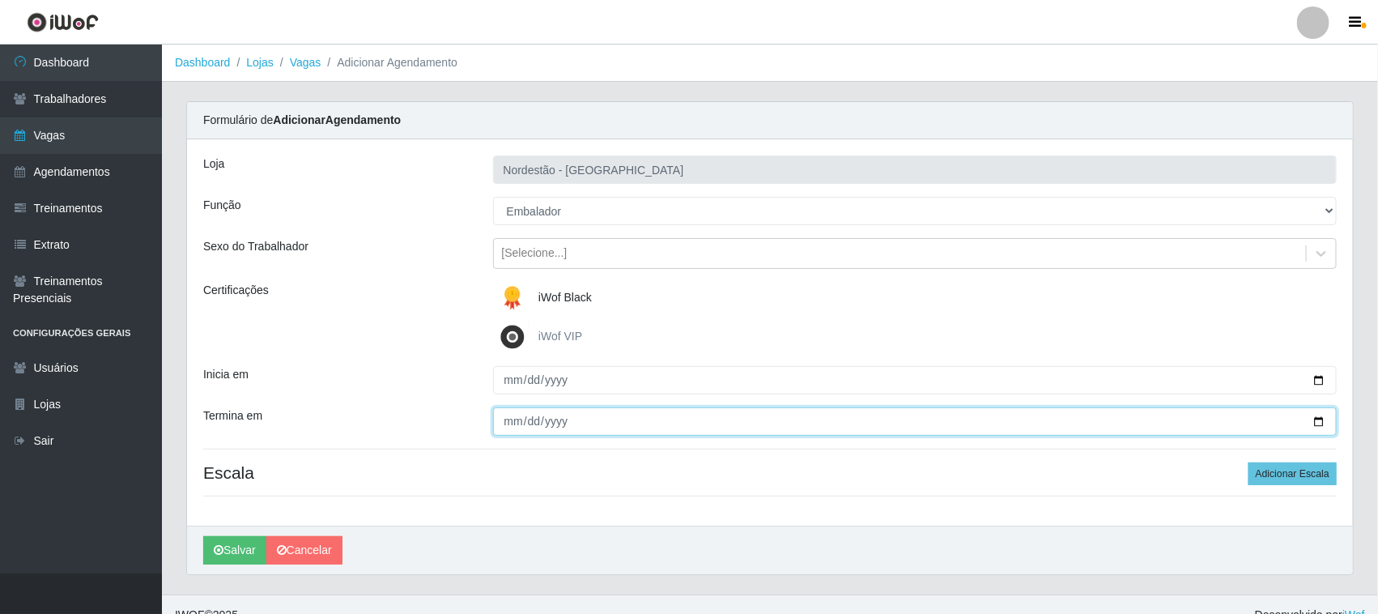
click at [1319, 422] on input "Termina em" at bounding box center [915, 421] width 844 height 28
type input "[DATE]"
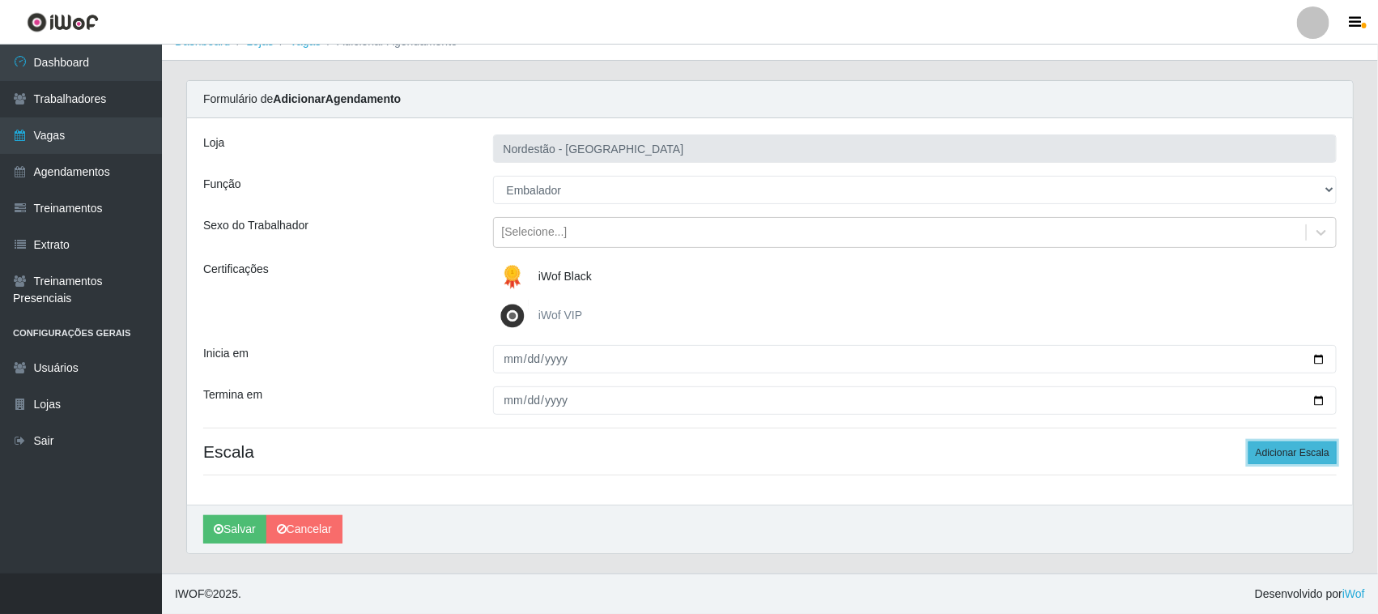
click at [1284, 453] on button "Adicionar Escala" at bounding box center [1292, 452] width 88 height 23
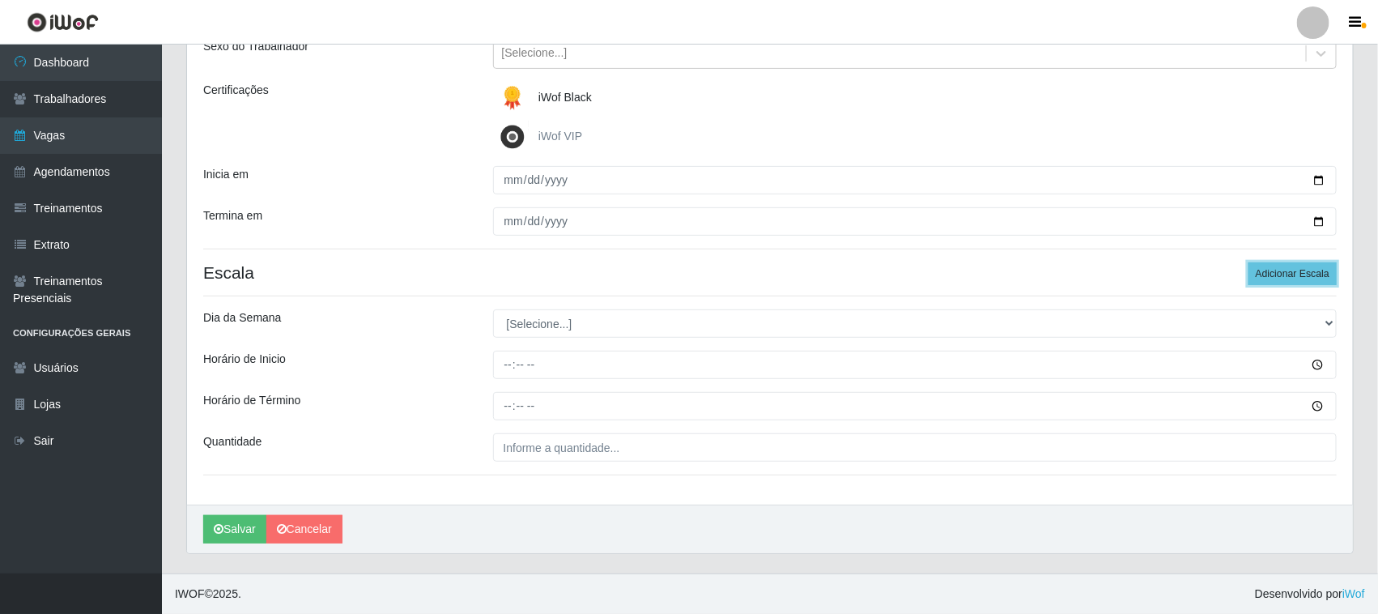
scroll to position [201, 0]
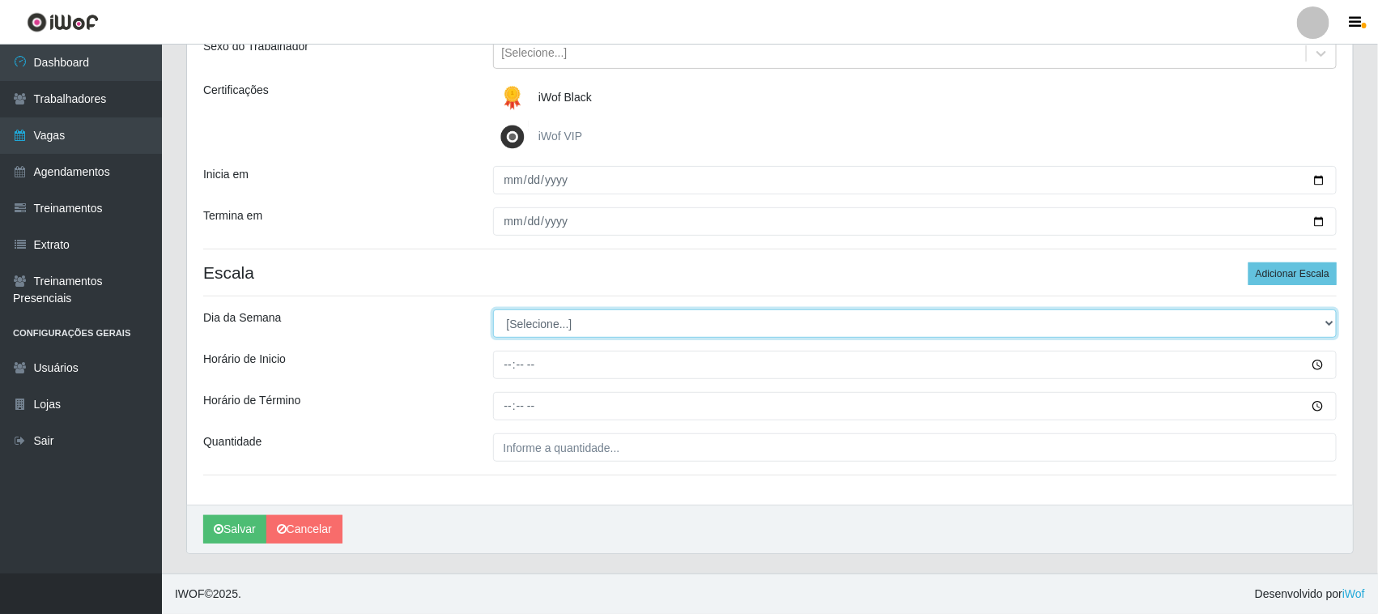
click at [545, 320] on select "[Selecione...] Segunda Terça Quarta Quinta Sexta Sábado Domingo" at bounding box center [915, 323] width 844 height 28
select select "4"
click at [493, 309] on select "[Selecione...] Segunda Terça Quarta Quinta Sexta Sábado Domingo" at bounding box center [915, 323] width 844 height 28
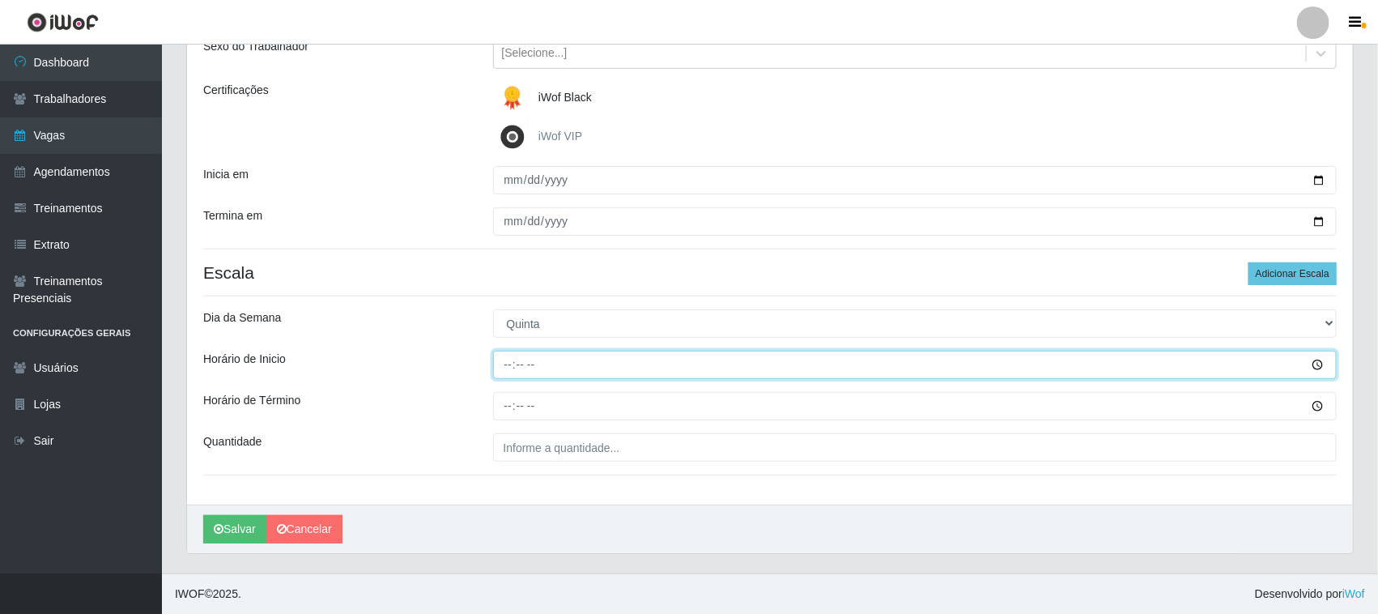
click at [503, 362] on input "Horário de Inicio" at bounding box center [915, 364] width 844 height 28
type input "12:20"
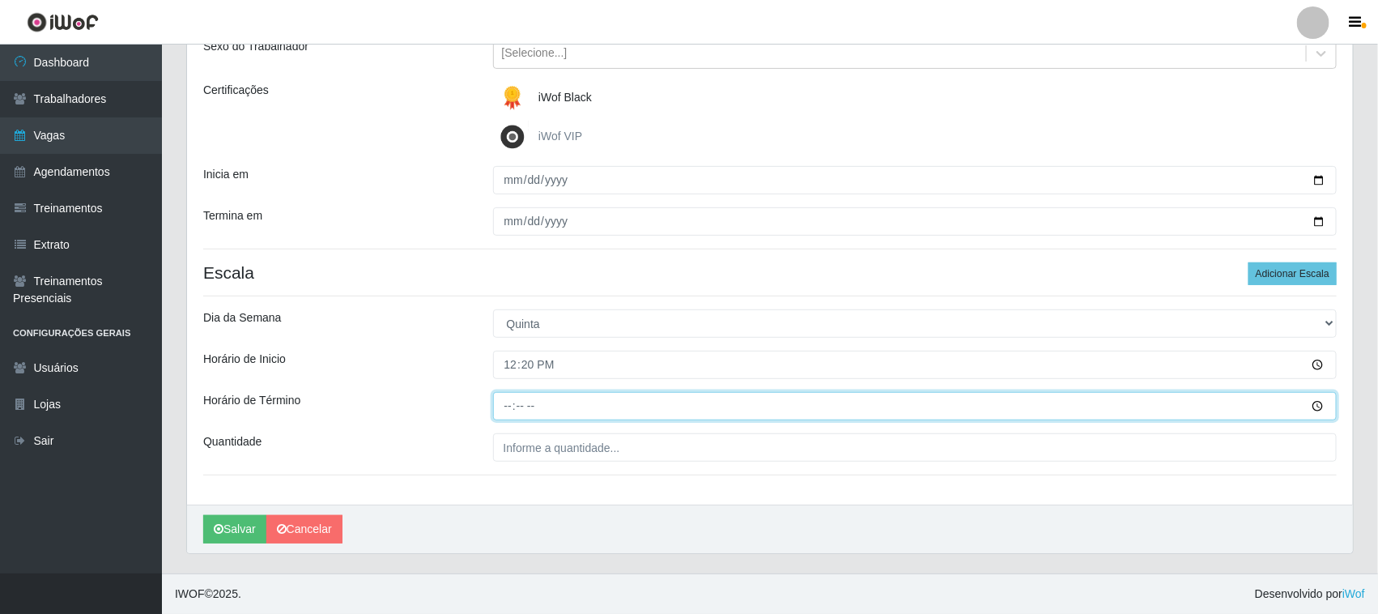
click at [507, 398] on input "Horário de Término" at bounding box center [915, 406] width 844 height 28
type input "18:20"
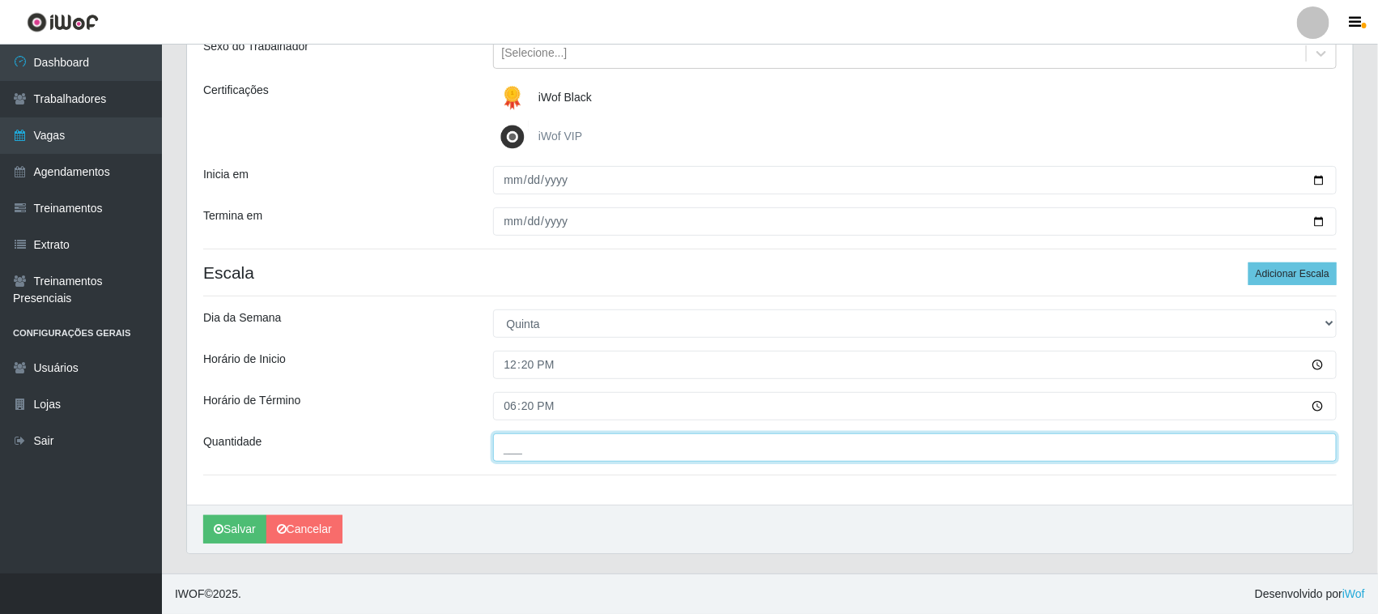
click at [640, 451] on input "___" at bounding box center [915, 447] width 844 height 28
type input "01_"
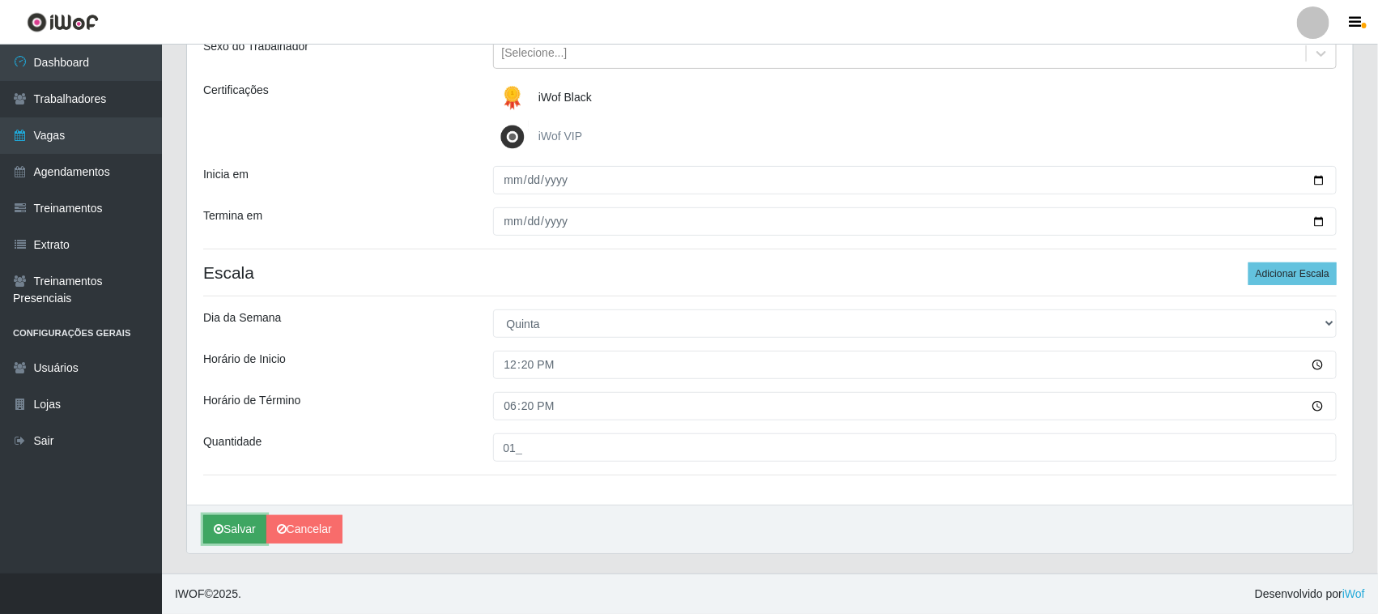
click at [247, 527] on button "Salvar" at bounding box center [234, 529] width 63 height 28
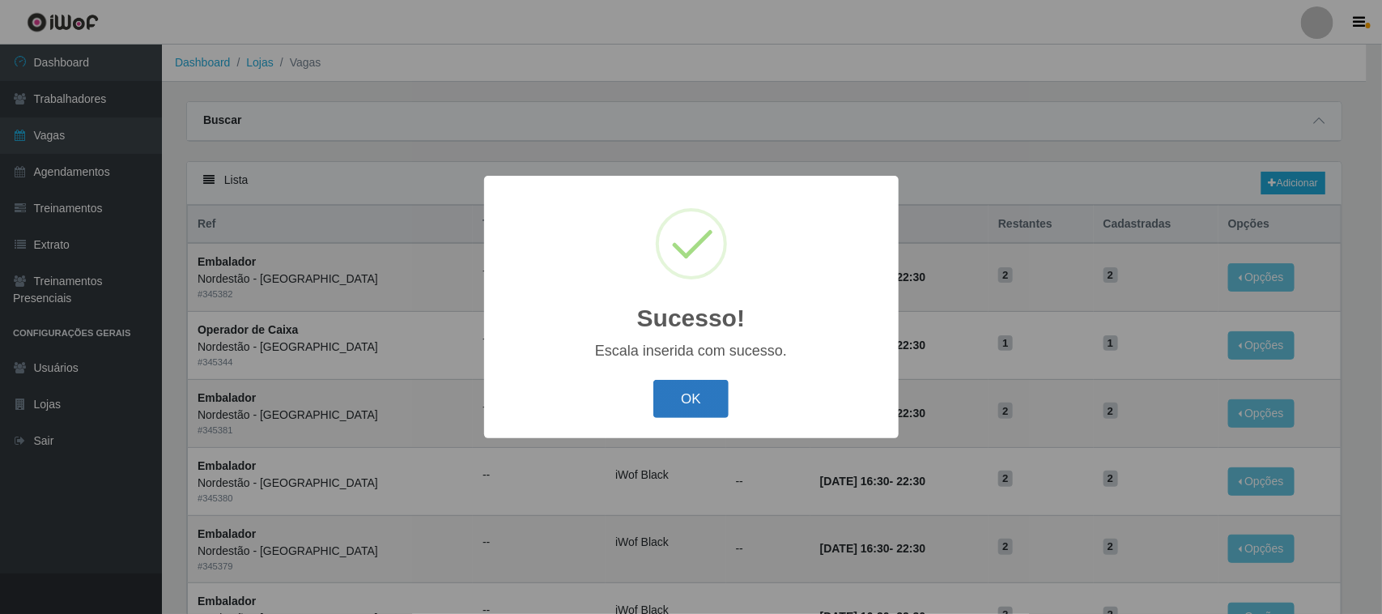
click at [672, 390] on button "OK" at bounding box center [690, 399] width 75 height 38
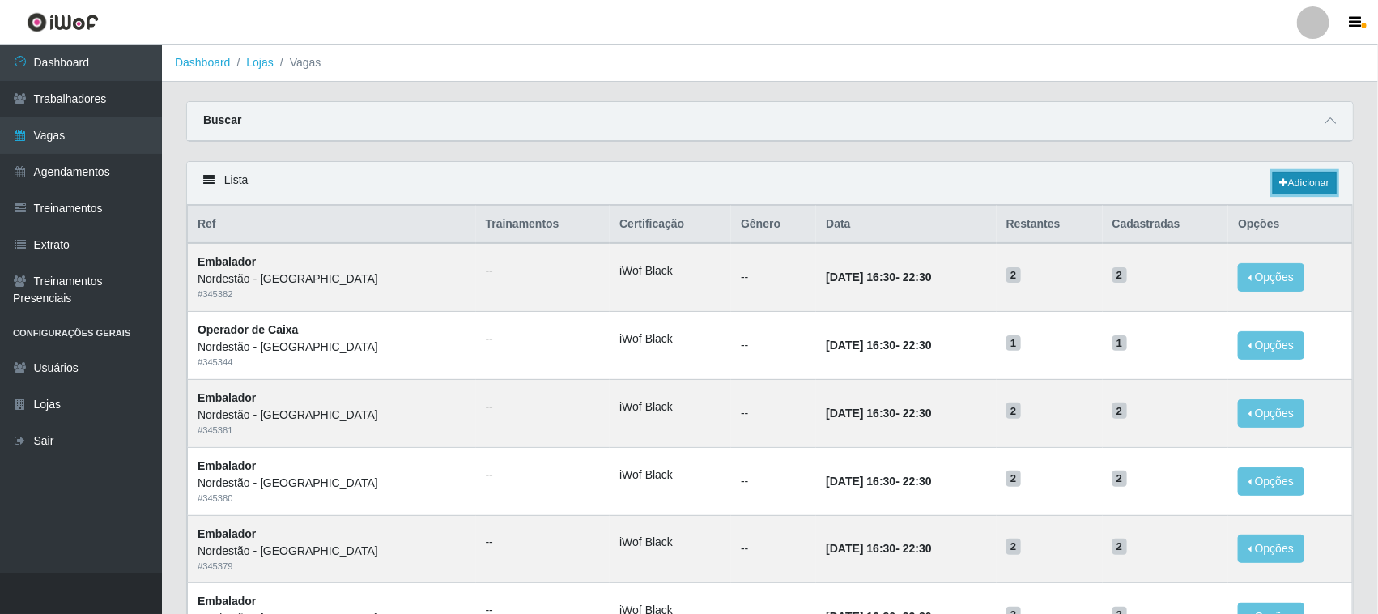
click at [1296, 179] on link "Adicionar" at bounding box center [1304, 183] width 64 height 23
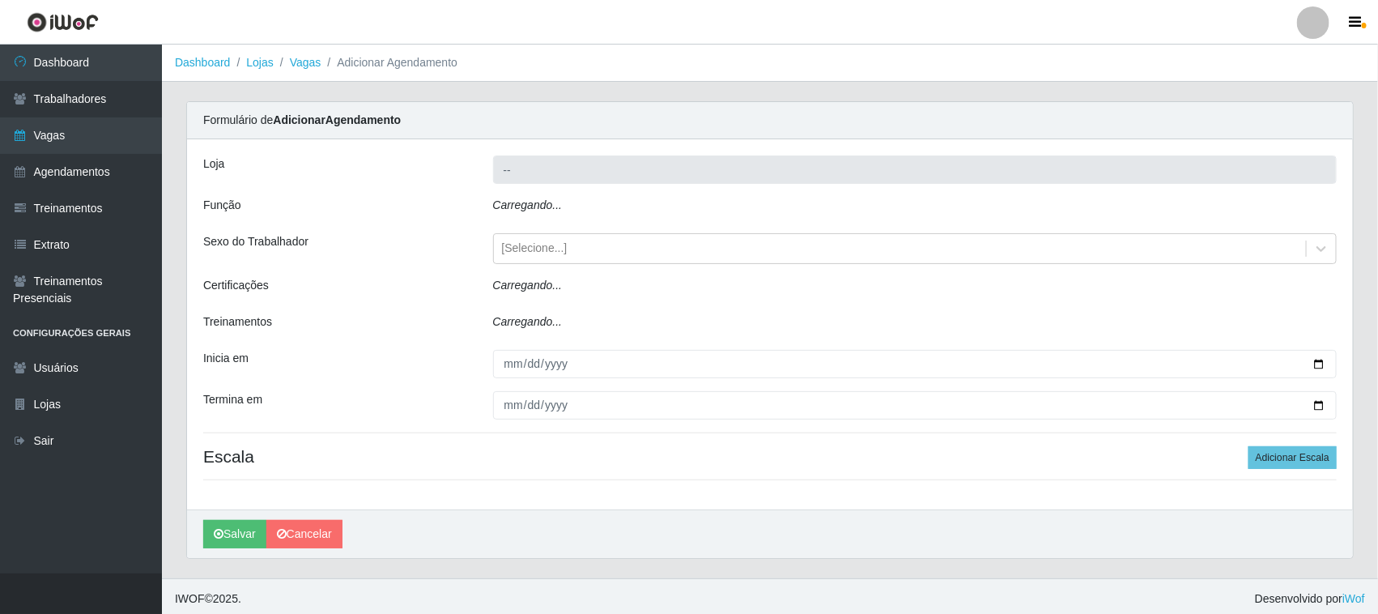
type input "Nordestão - [GEOGRAPHIC_DATA]"
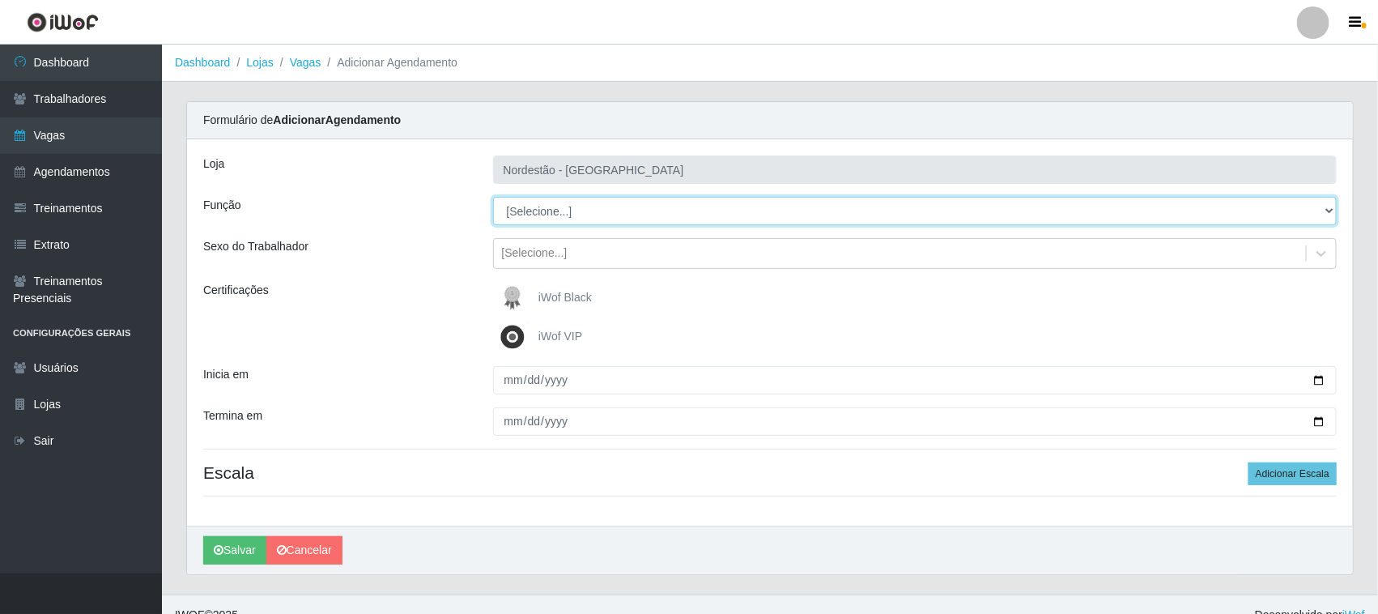
click at [1326, 207] on select "[Selecione...] Balconista de Padaria Balconista de Padaria + Balconista de Pada…" at bounding box center [915, 211] width 844 height 28
select select "70"
click at [493, 197] on select "[Selecione...] Balconista de Padaria Balconista de Padaria + Balconista de Pada…" at bounding box center [915, 211] width 844 height 28
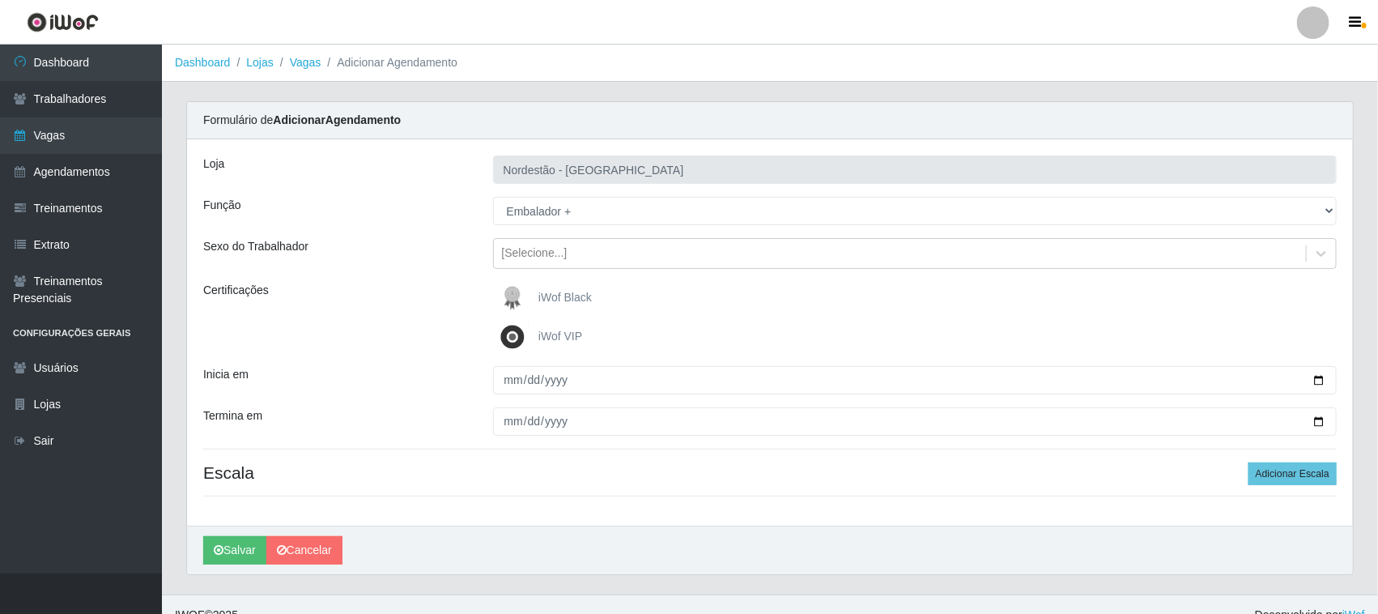
click at [580, 296] on span "iWof Black" at bounding box center [564, 297] width 53 height 13
click at [0, 0] on input "iWof Black" at bounding box center [0, 0] width 0 height 0
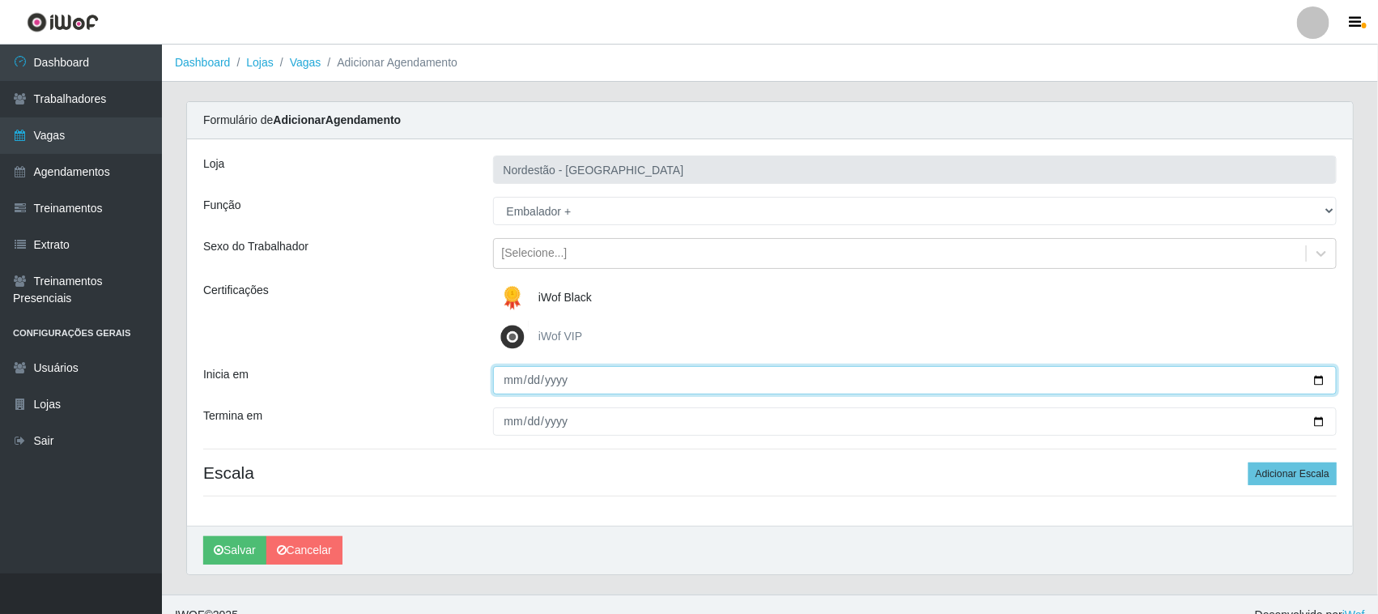
click at [1319, 377] on input "Inicia em" at bounding box center [915, 380] width 844 height 28
type input "[DATE]"
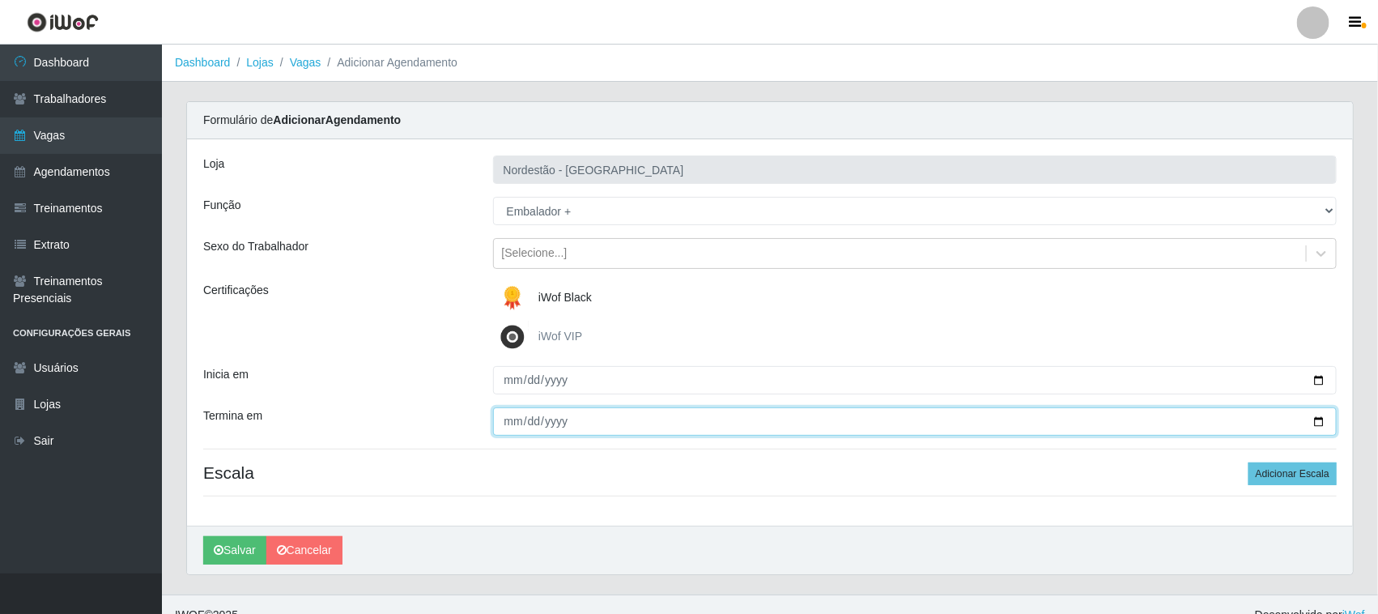
click at [1319, 421] on input "Termina em" at bounding box center [915, 421] width 844 height 28
type input "[DATE]"
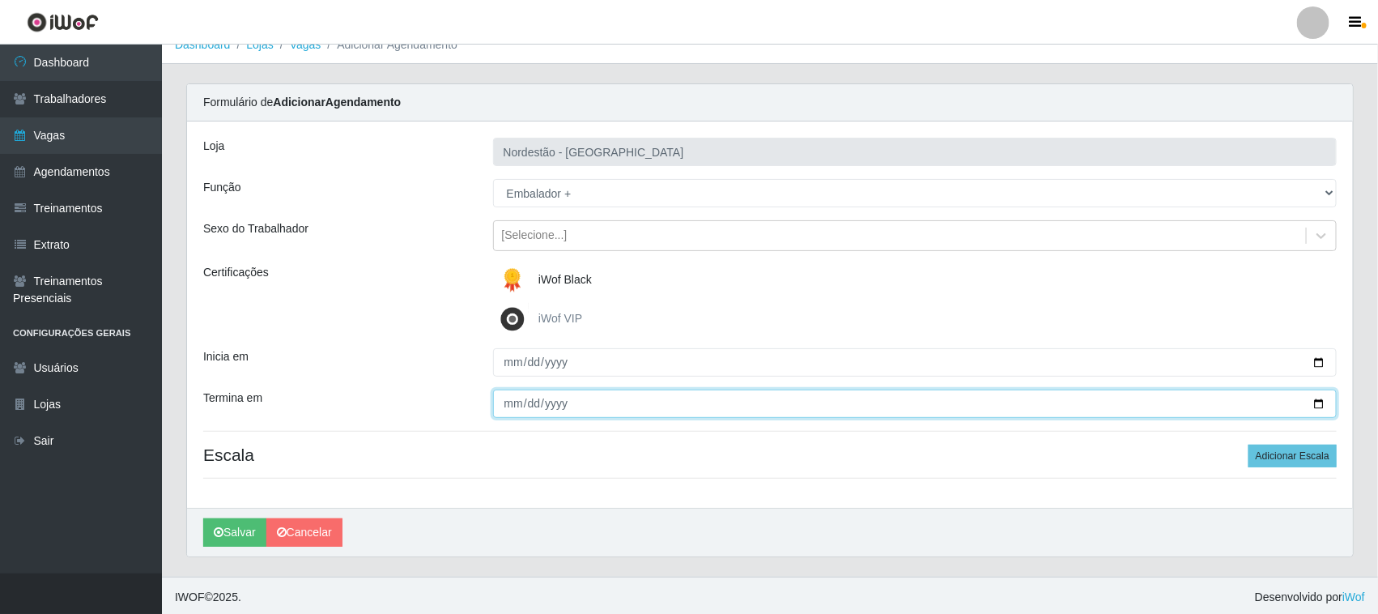
scroll to position [22, 0]
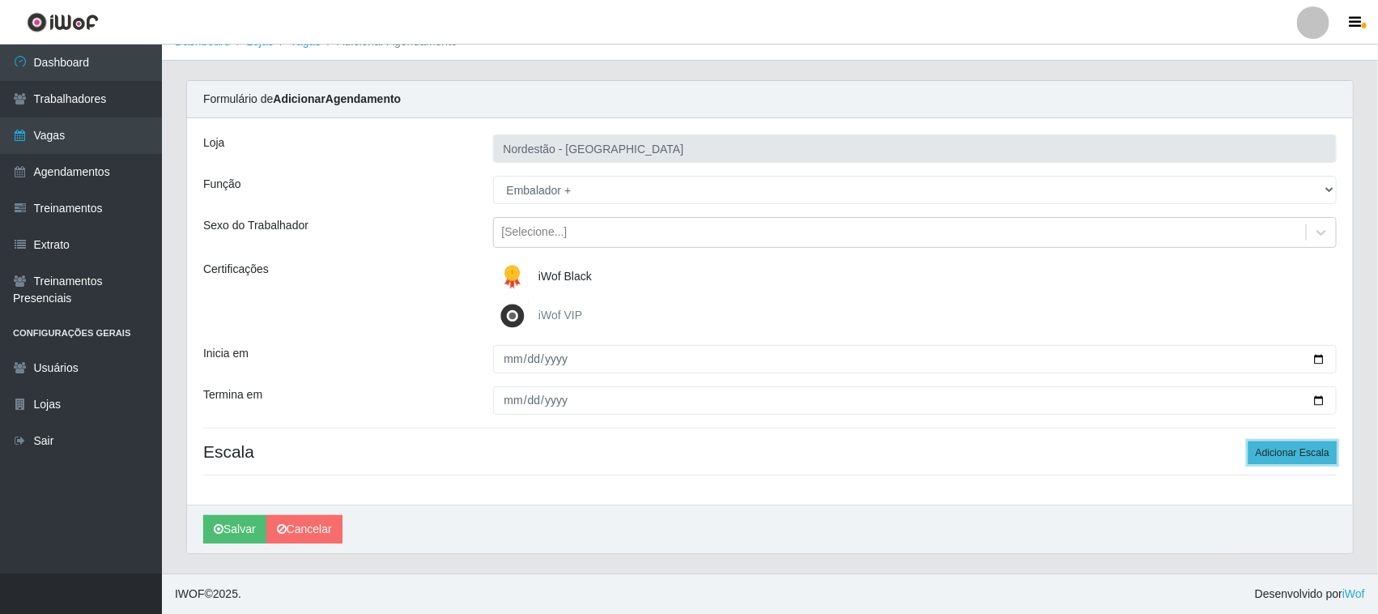
click at [1271, 451] on button "Adicionar Escala" at bounding box center [1292, 452] width 88 height 23
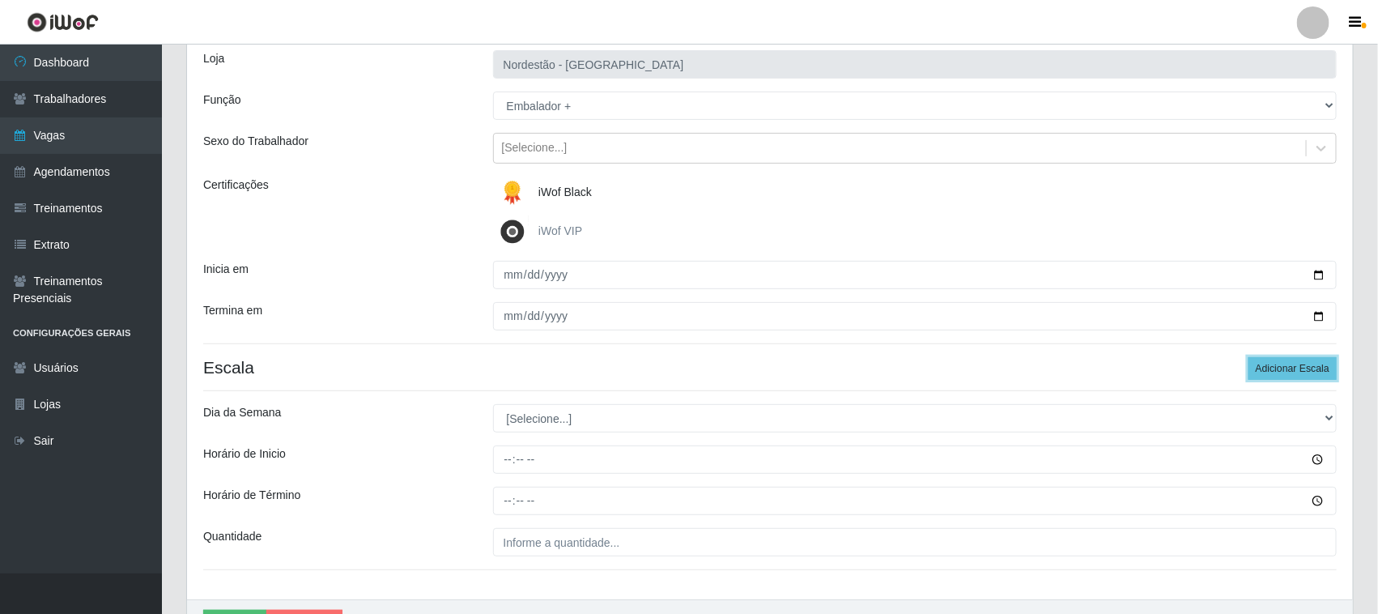
scroll to position [201, 0]
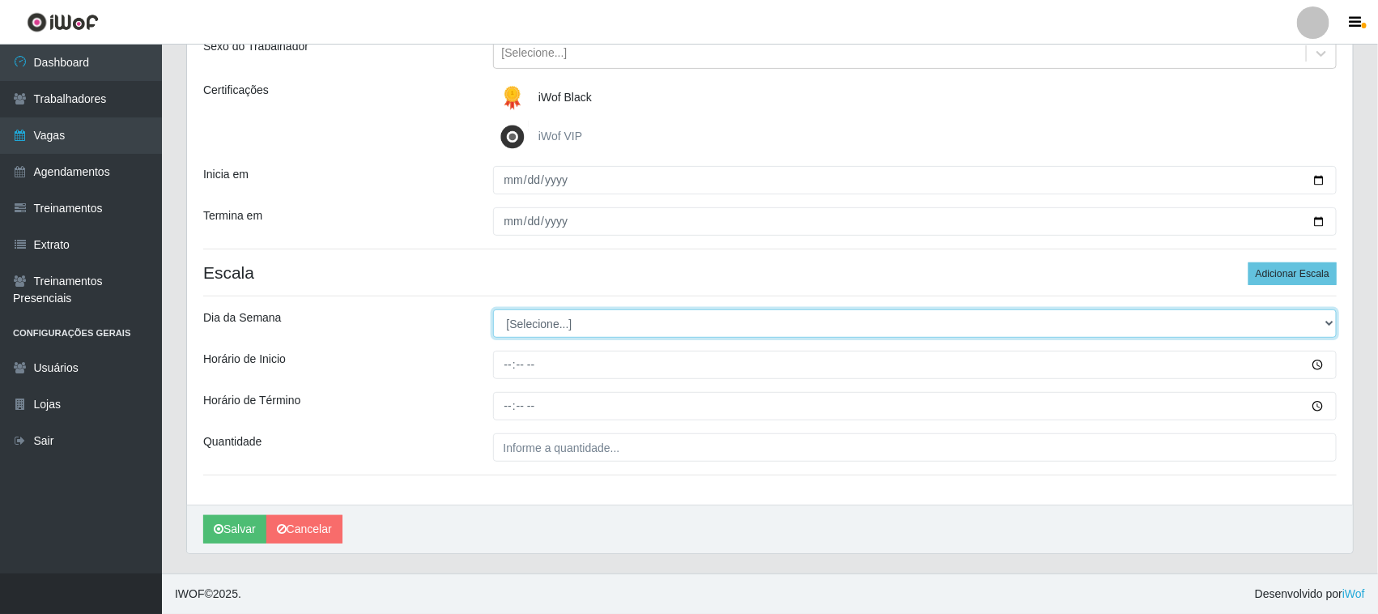
click at [1331, 322] on select "[Selecione...] Segunda Terça Quarta Quinta Sexta Sábado Domingo" at bounding box center [915, 323] width 844 height 28
select select "6"
click at [493, 309] on select "[Selecione...] Segunda Terça Quarta Quinta Sexta Sábado Domingo" at bounding box center [915, 323] width 844 height 28
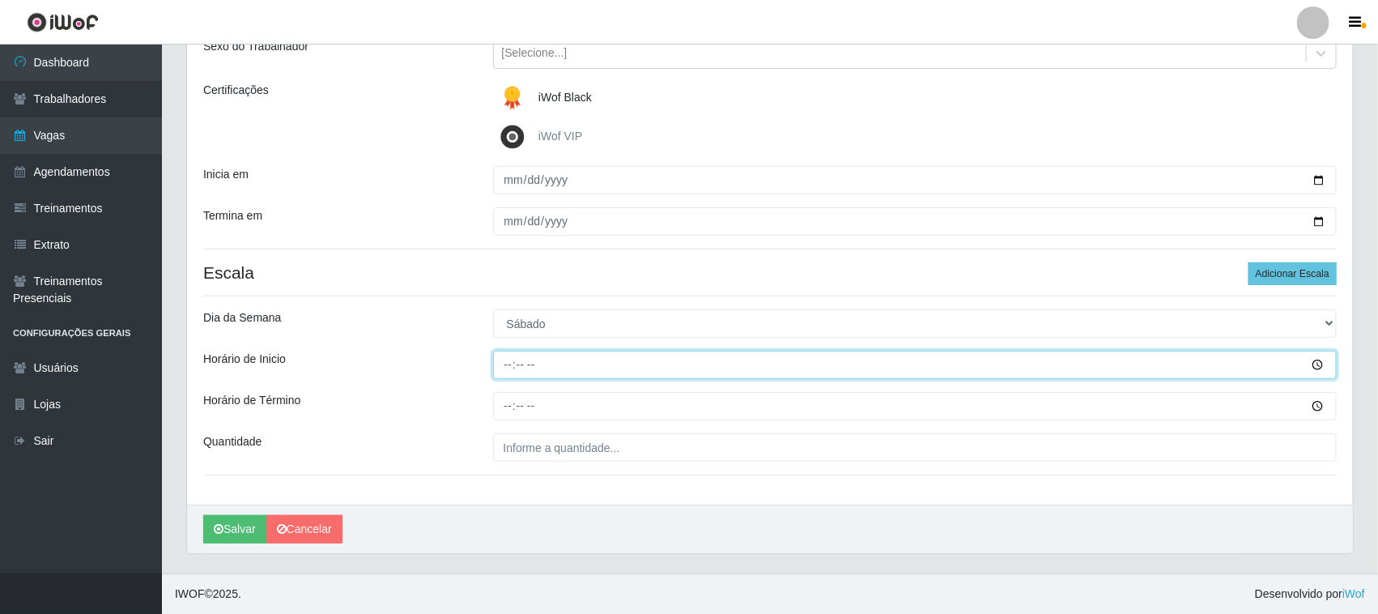
click at [507, 364] on input "Horário de Inicio" at bounding box center [915, 364] width 844 height 28
type input "12:20"
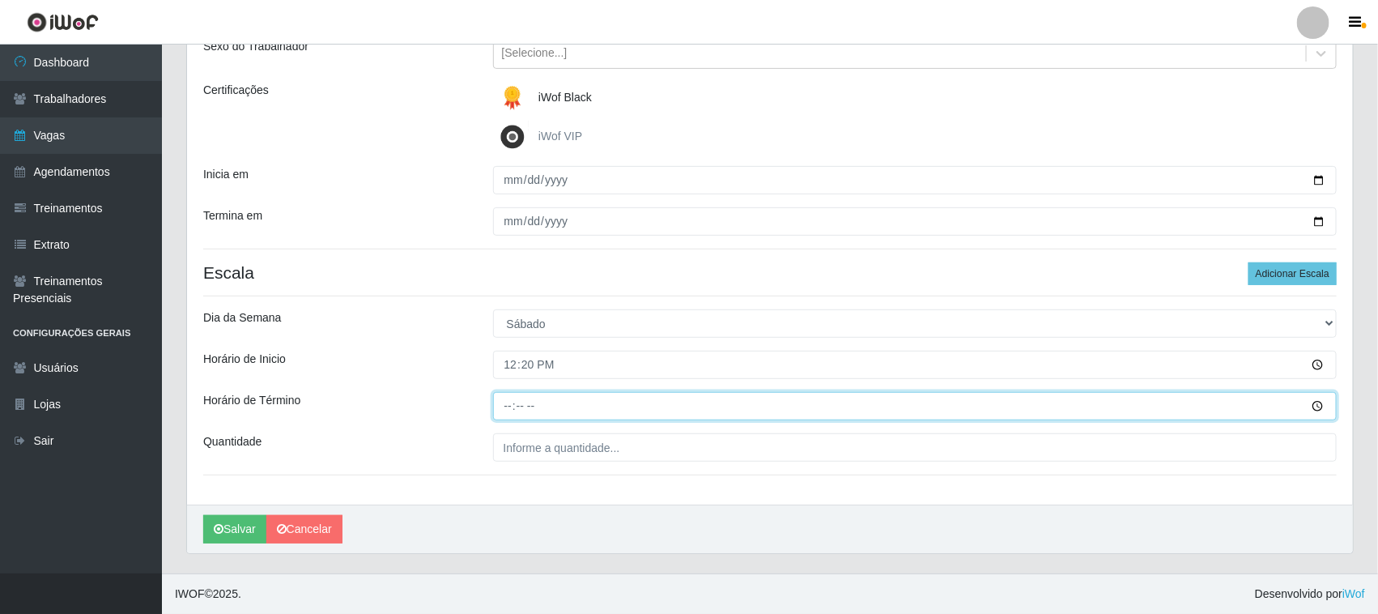
click at [512, 401] on input "Horário de Término" at bounding box center [915, 406] width 844 height 28
type input "18:20"
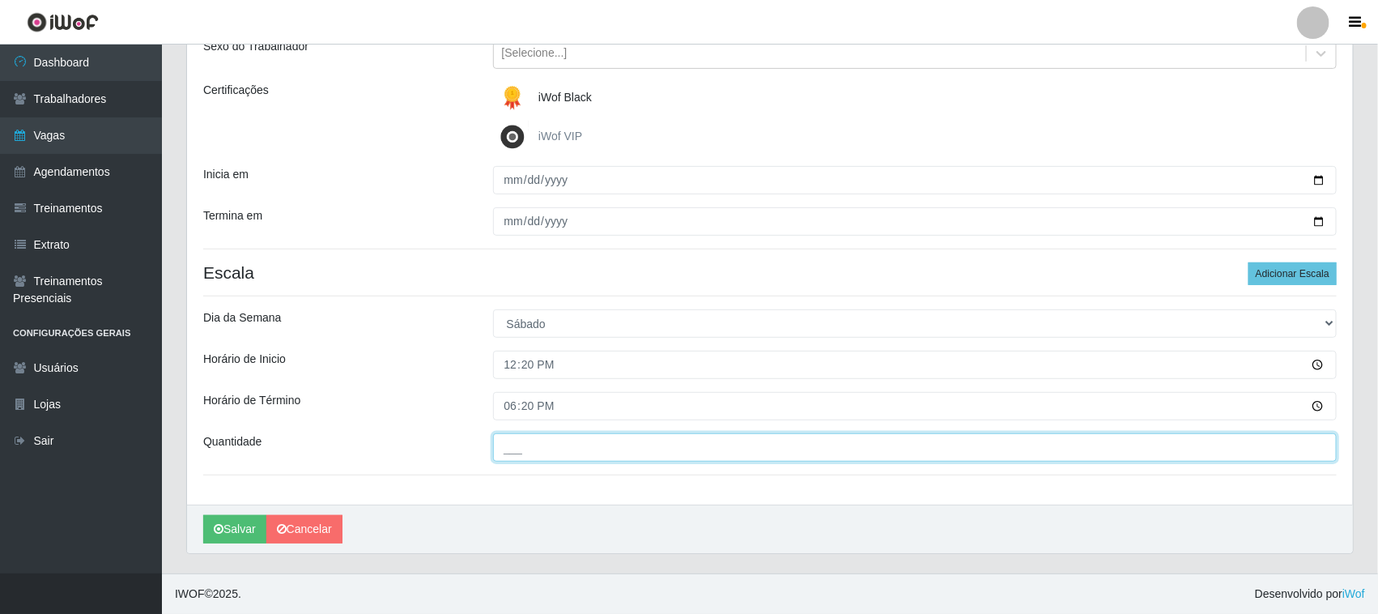
click at [645, 451] on input "___" at bounding box center [915, 447] width 844 height 28
type input "01_"
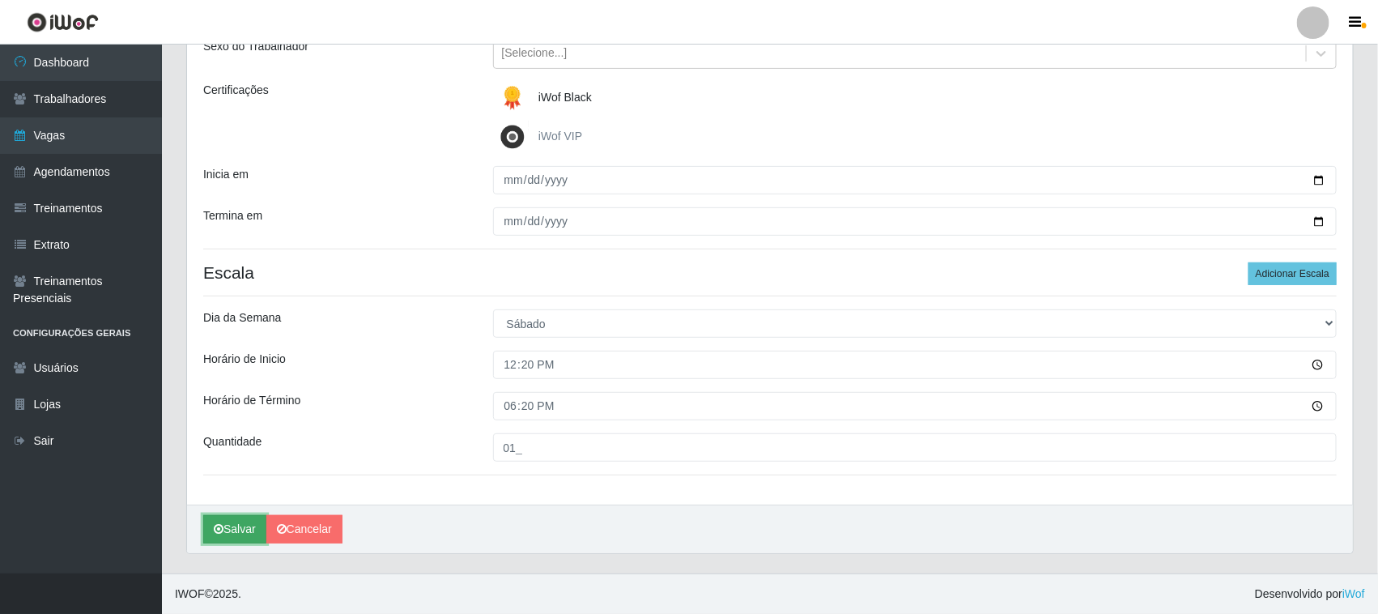
click at [240, 529] on button "Salvar" at bounding box center [234, 529] width 63 height 28
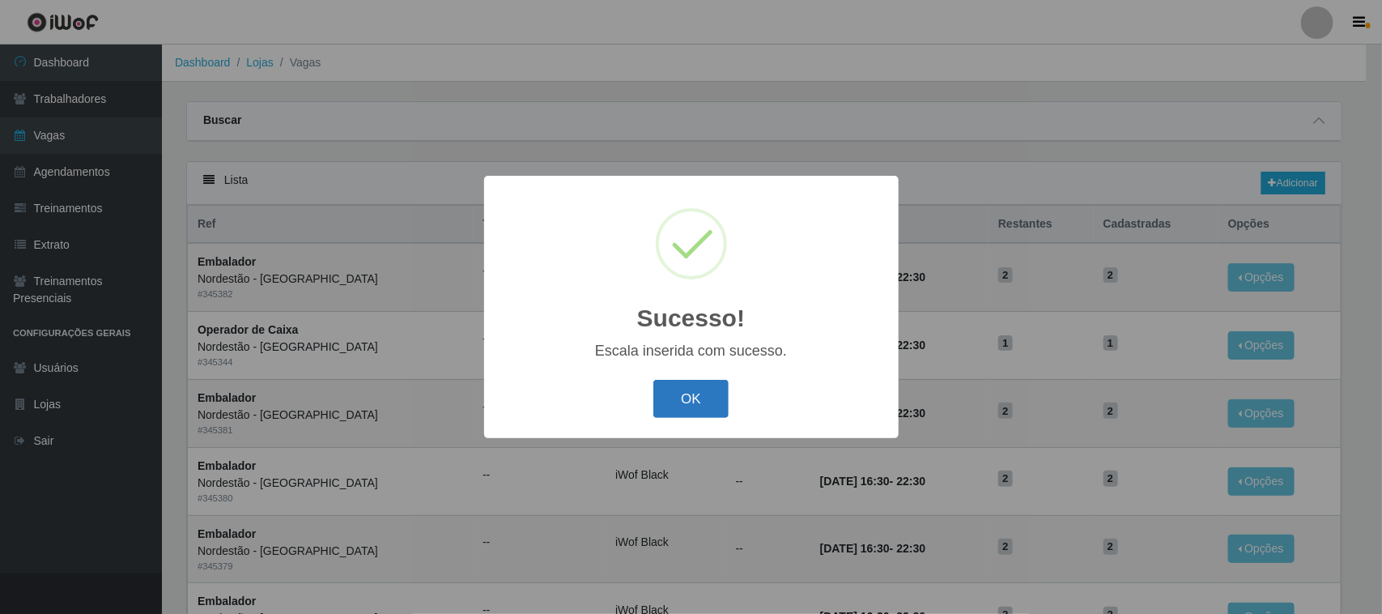
click at [692, 402] on button "OK" at bounding box center [690, 399] width 75 height 38
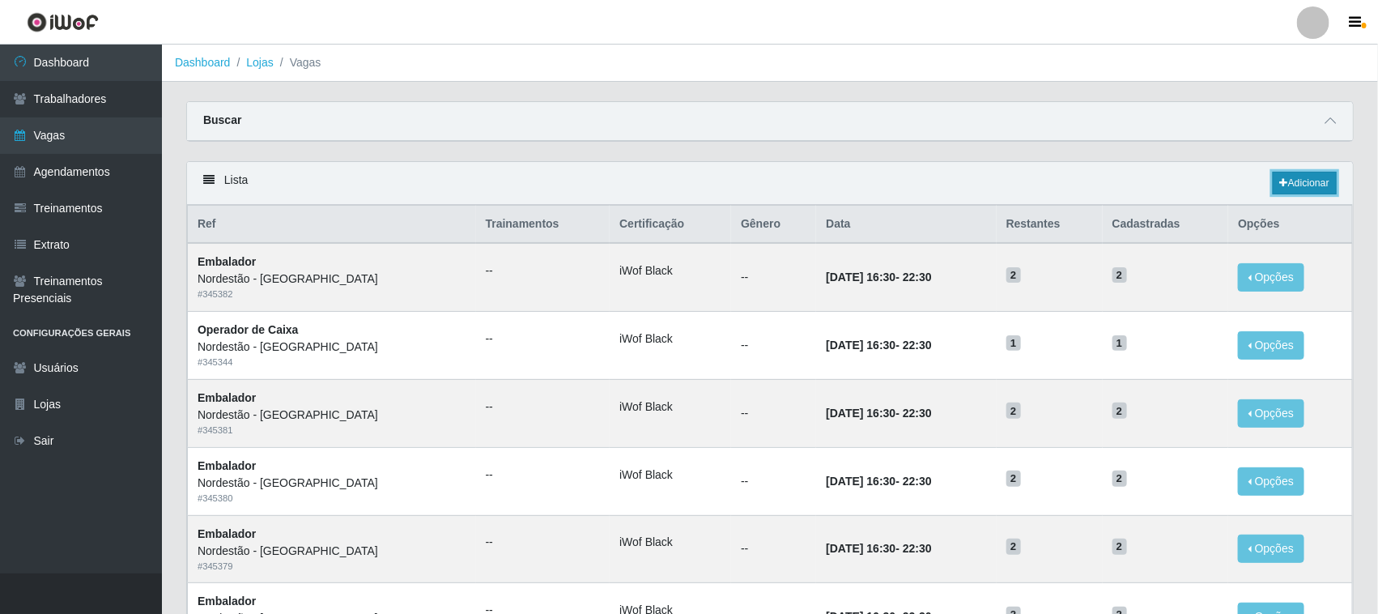
click at [1288, 184] on link "Adicionar" at bounding box center [1304, 183] width 64 height 23
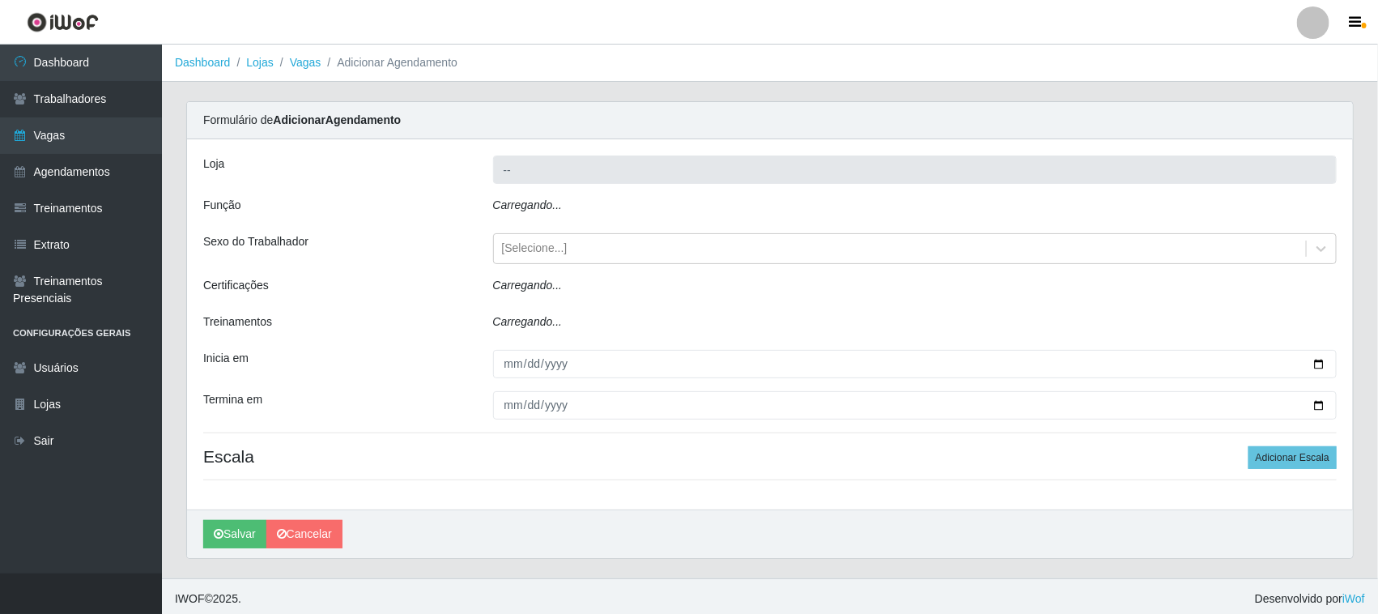
type input "Nordestão - [GEOGRAPHIC_DATA]"
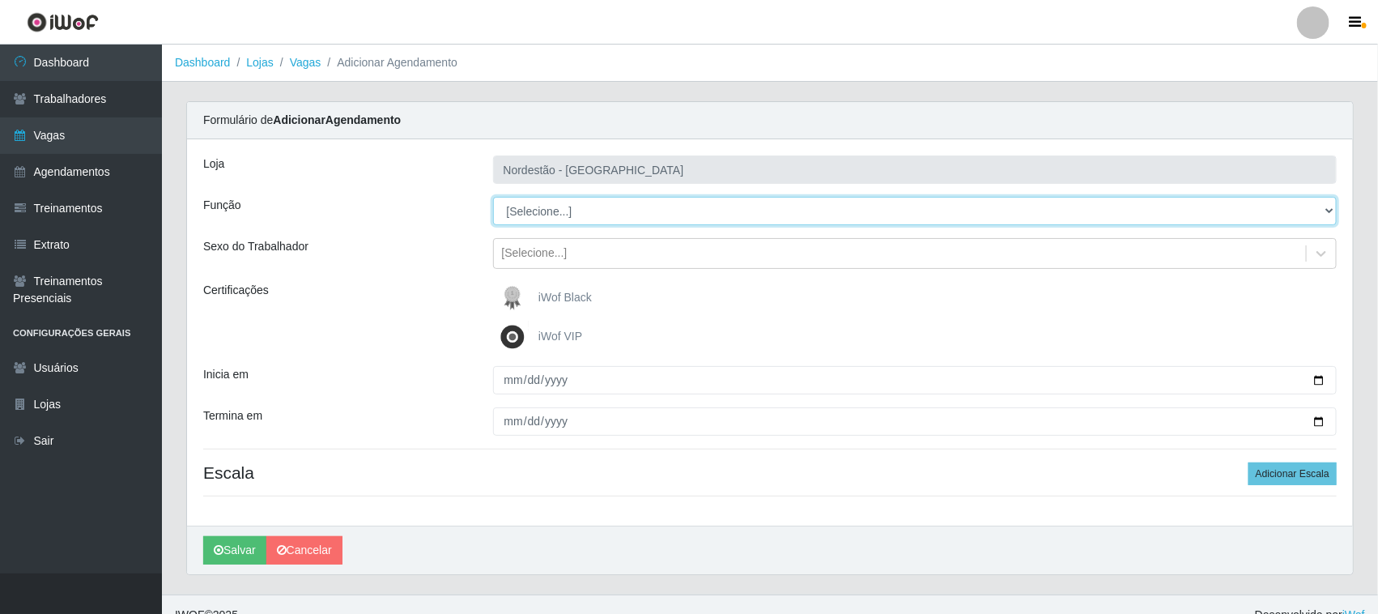
click at [1326, 206] on select "[Selecione...] Balconista de Padaria Balconista de Padaria + Balconista de Pada…" at bounding box center [915, 211] width 844 height 28
select select "71"
click at [493, 197] on select "[Selecione...] Balconista de Padaria Balconista de Padaria + Balconista de Pada…" at bounding box center [915, 211] width 844 height 28
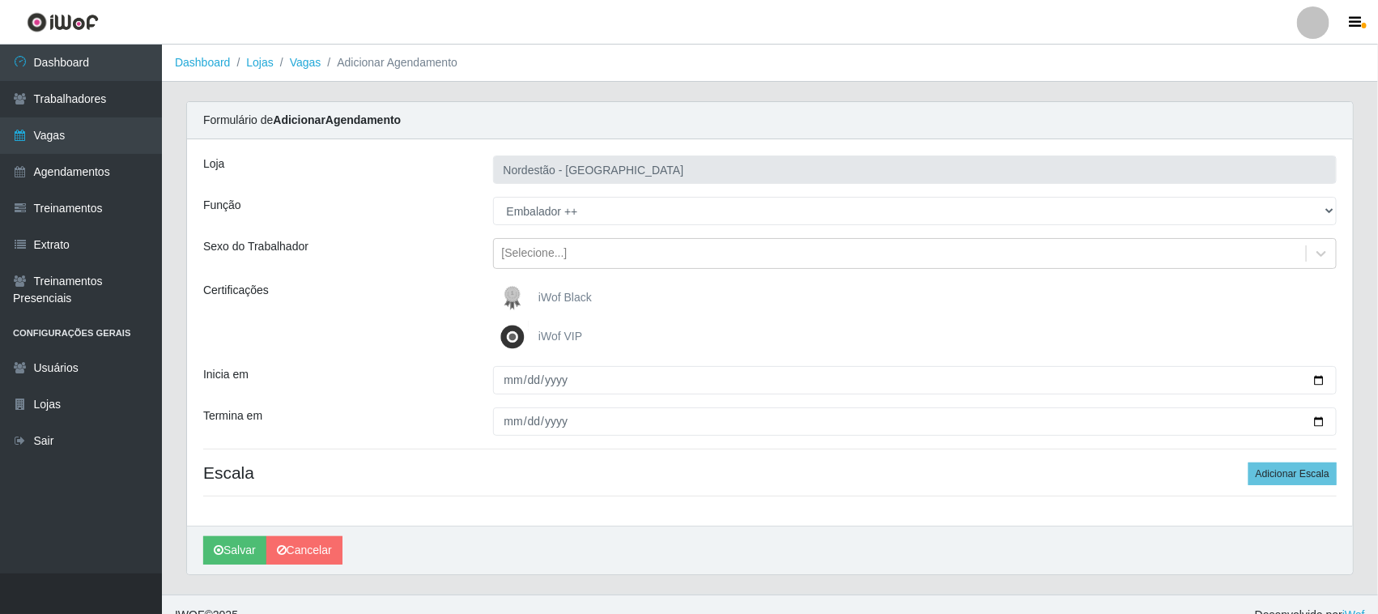
click at [575, 295] on span "iWof Black" at bounding box center [564, 297] width 53 height 13
click at [0, 0] on input "iWof Black" at bounding box center [0, 0] width 0 height 0
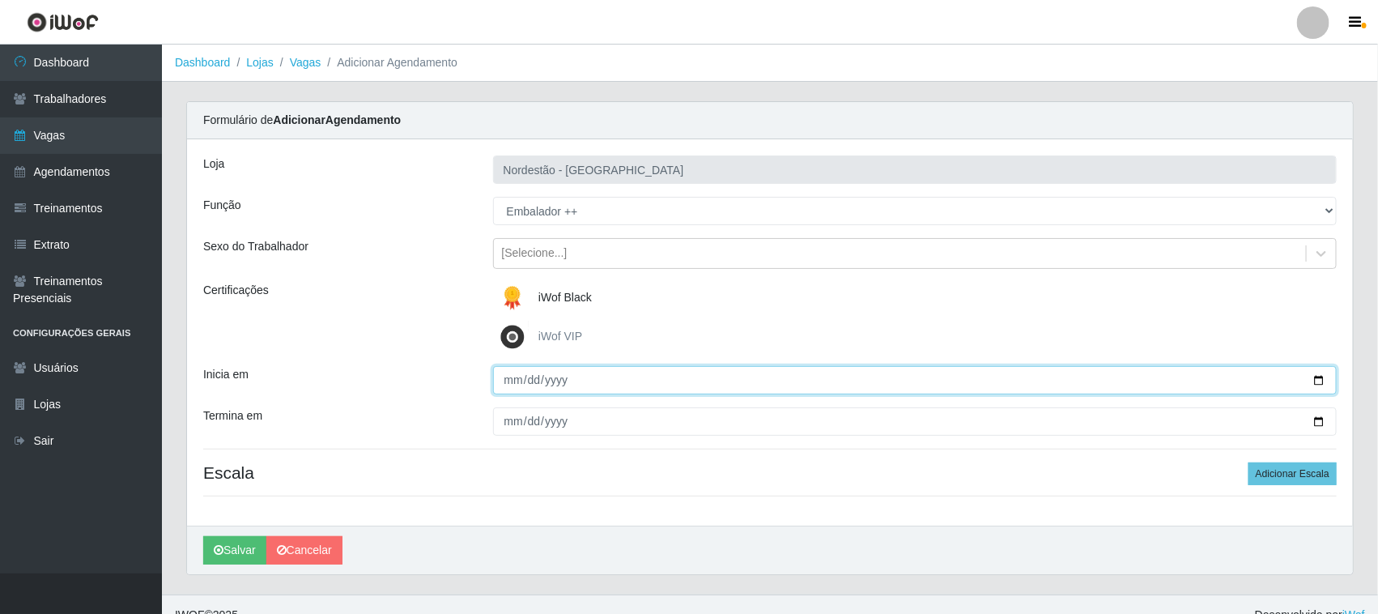
click at [1319, 375] on input "Inicia em" at bounding box center [915, 380] width 844 height 28
type input "[DATE]"
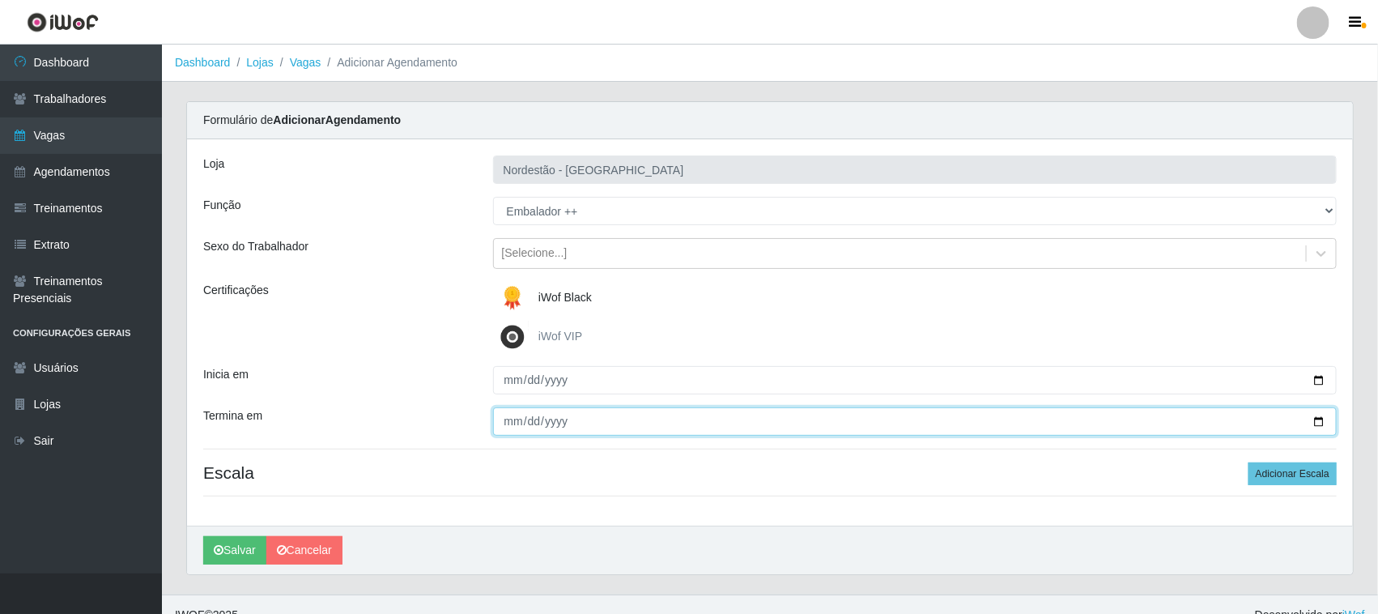
click at [1317, 421] on input "Termina em" at bounding box center [915, 421] width 844 height 28
type input "[DATE]"
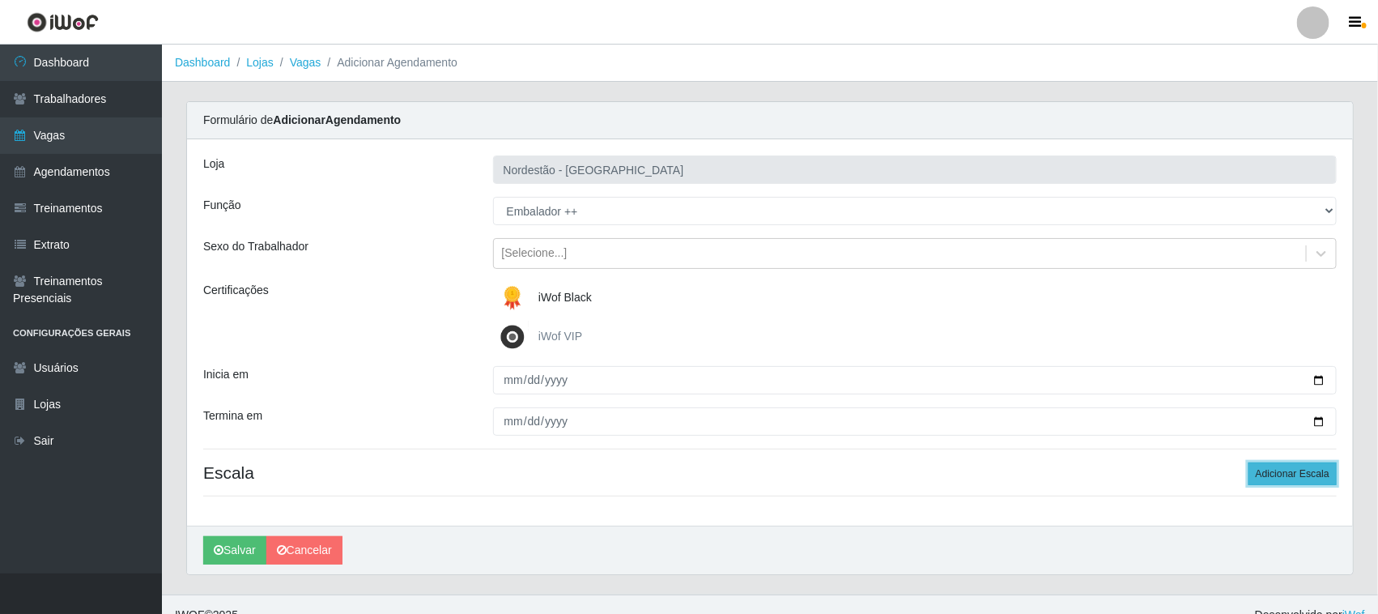
click at [1283, 476] on button "Adicionar Escala" at bounding box center [1292, 473] width 88 height 23
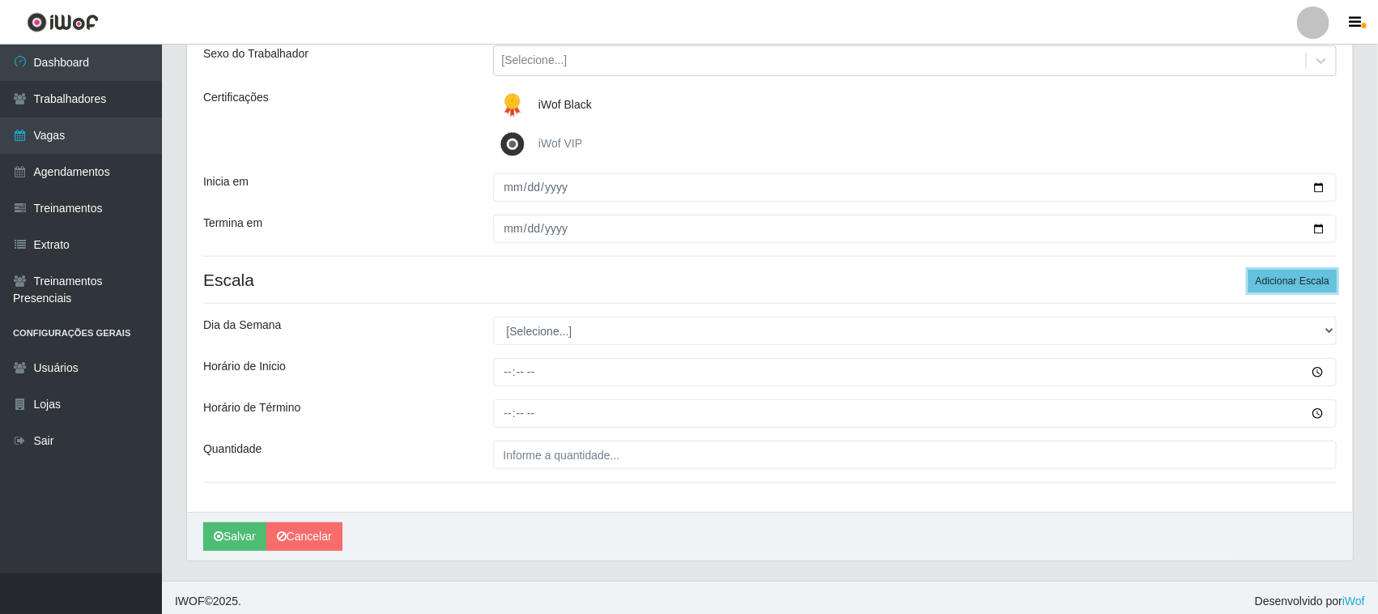
scroll to position [201, 0]
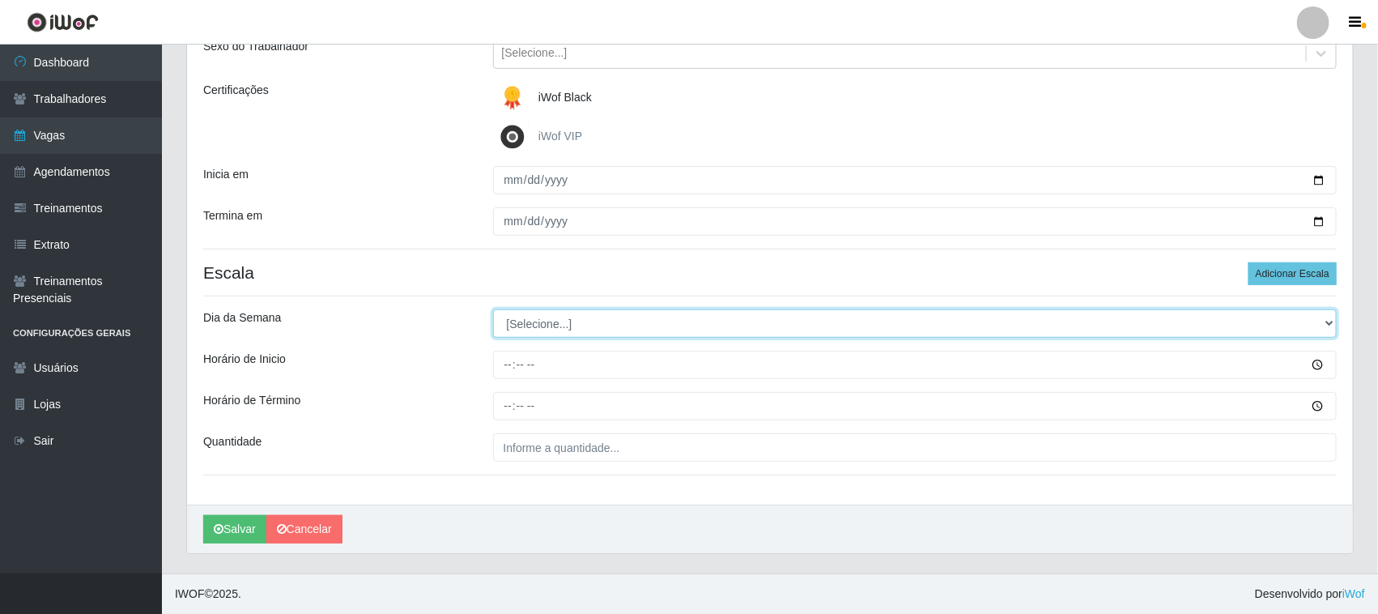
click at [580, 325] on select "[Selecione...] Segunda Terça Quarta Quinta Sexta Sábado Domingo" at bounding box center [915, 323] width 844 height 28
select select "0"
click at [493, 309] on select "[Selecione...] Segunda Terça Quarta Quinta Sexta Sábado Domingo" at bounding box center [915, 323] width 844 height 28
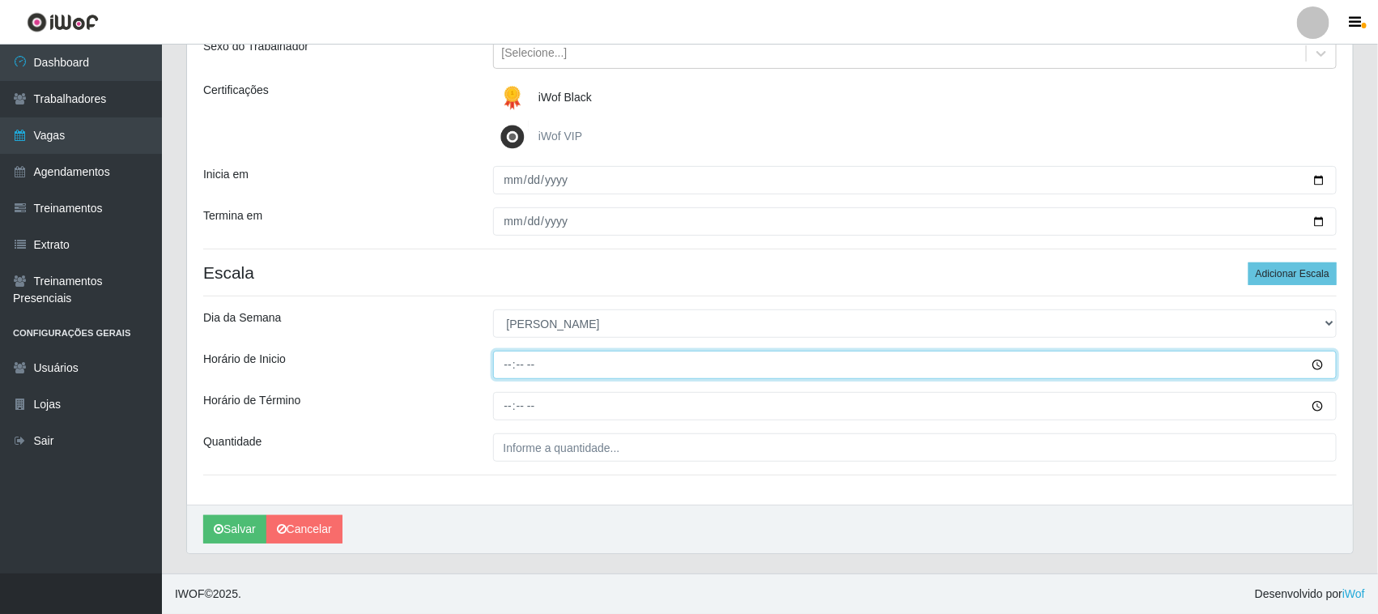
click at [508, 363] on input "Horário de Inicio" at bounding box center [915, 364] width 844 height 28
type input "12:20"
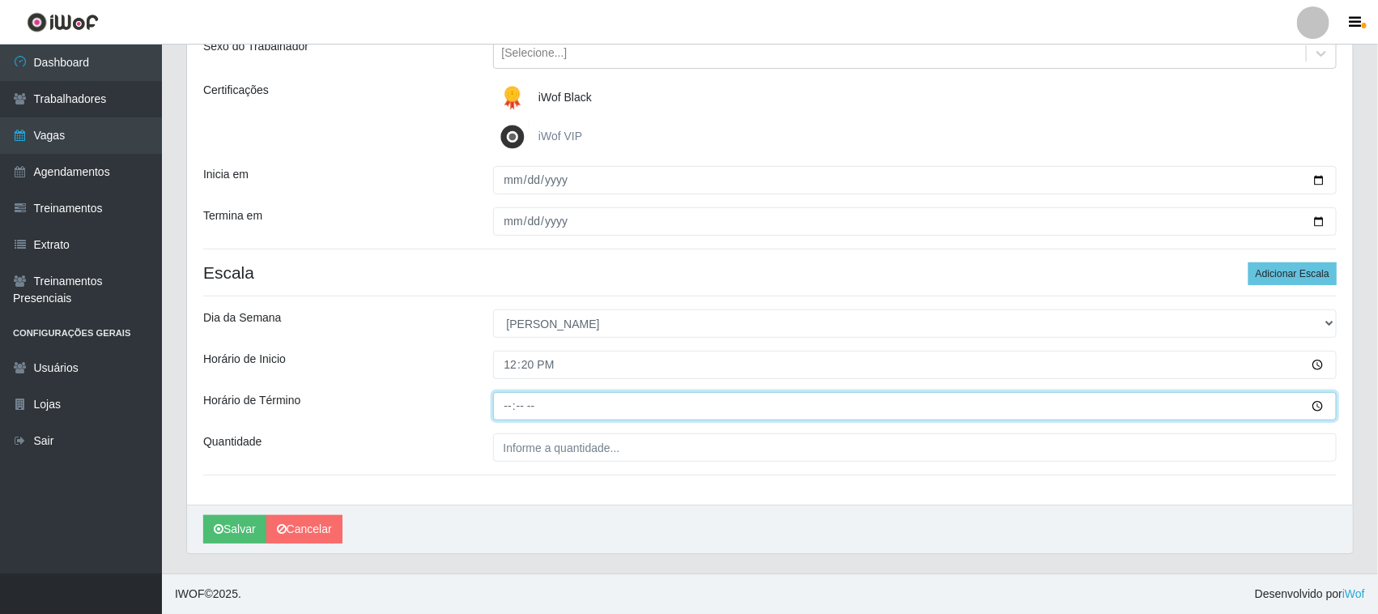
click at [508, 403] on input "Horário de Término" at bounding box center [915, 406] width 844 height 28
type input "18:20"
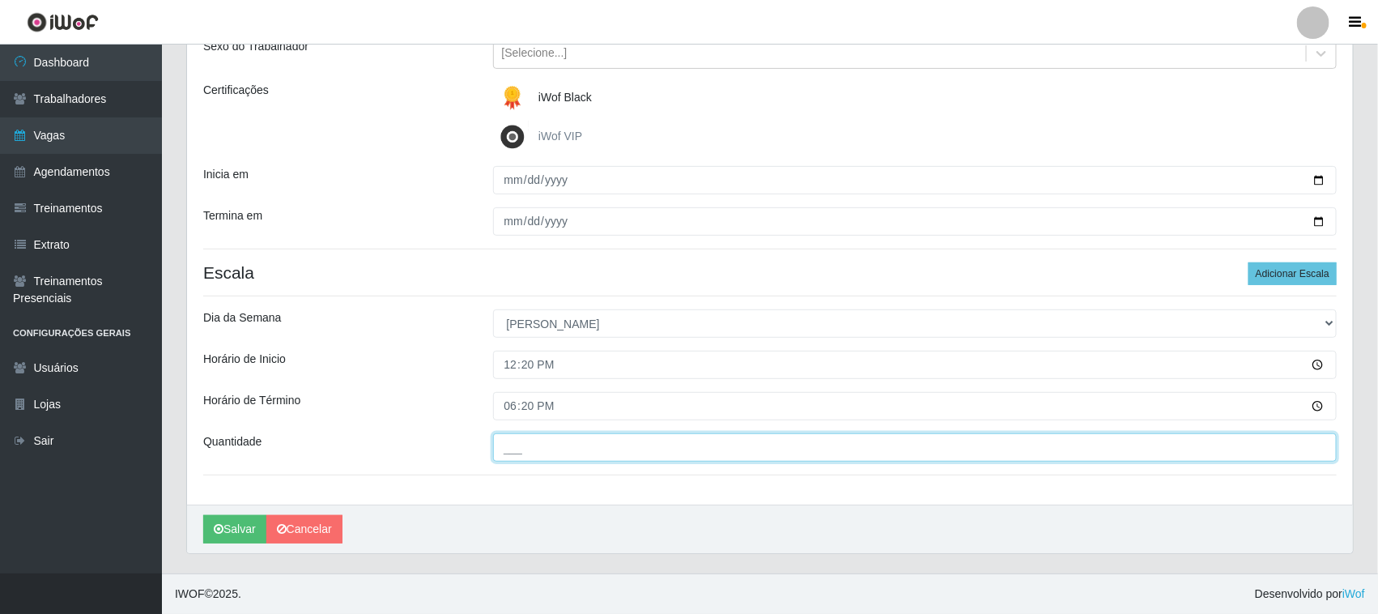
click at [623, 449] on input "___" at bounding box center [915, 447] width 844 height 28
type input "01_"
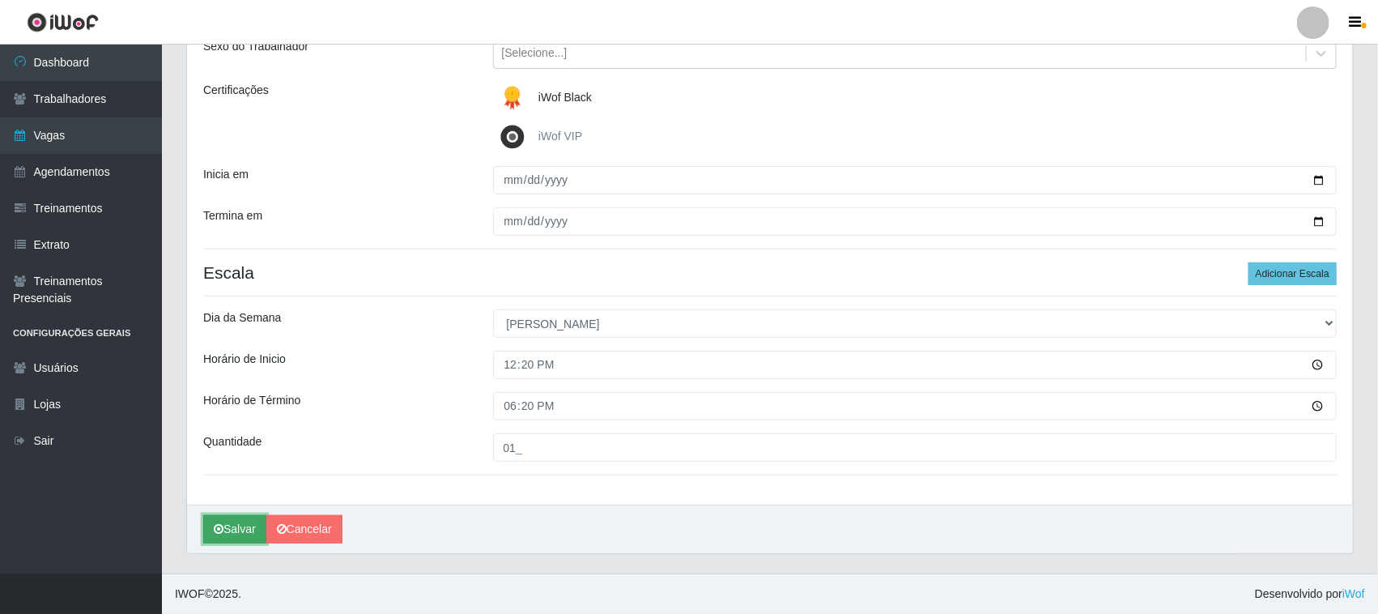
click at [240, 524] on button "Salvar" at bounding box center [234, 529] width 63 height 28
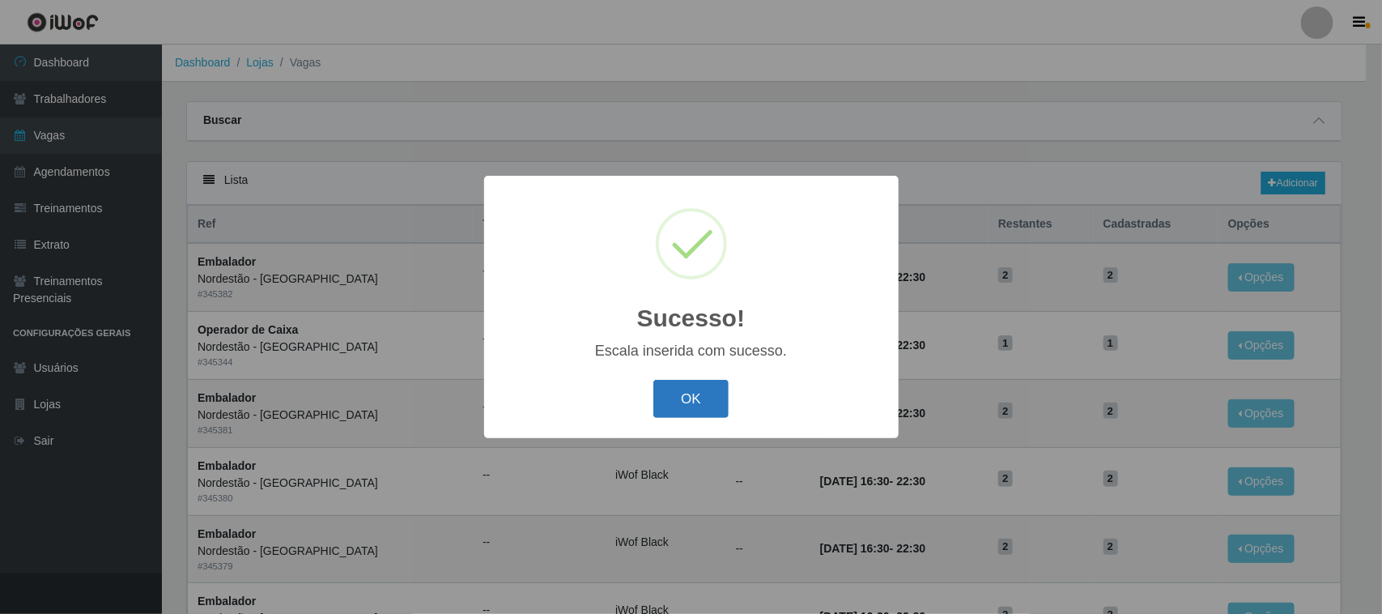
click at [696, 402] on button "OK" at bounding box center [690, 399] width 75 height 38
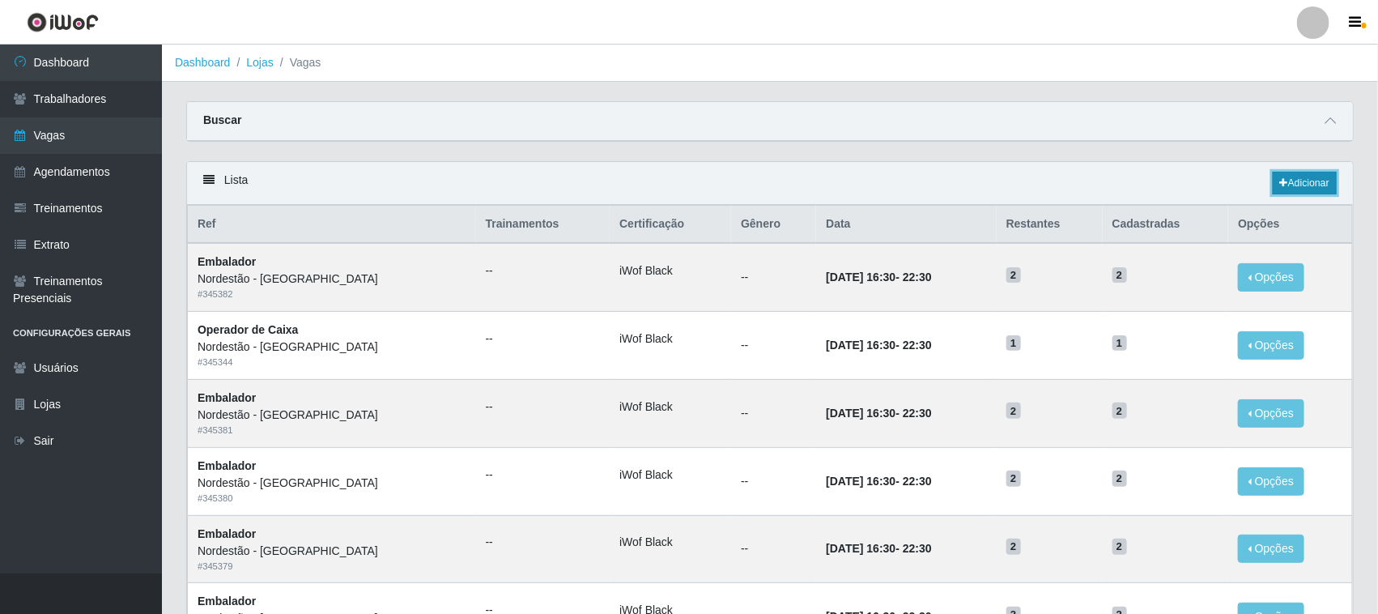
click at [1305, 184] on link "Adicionar" at bounding box center [1304, 183] width 64 height 23
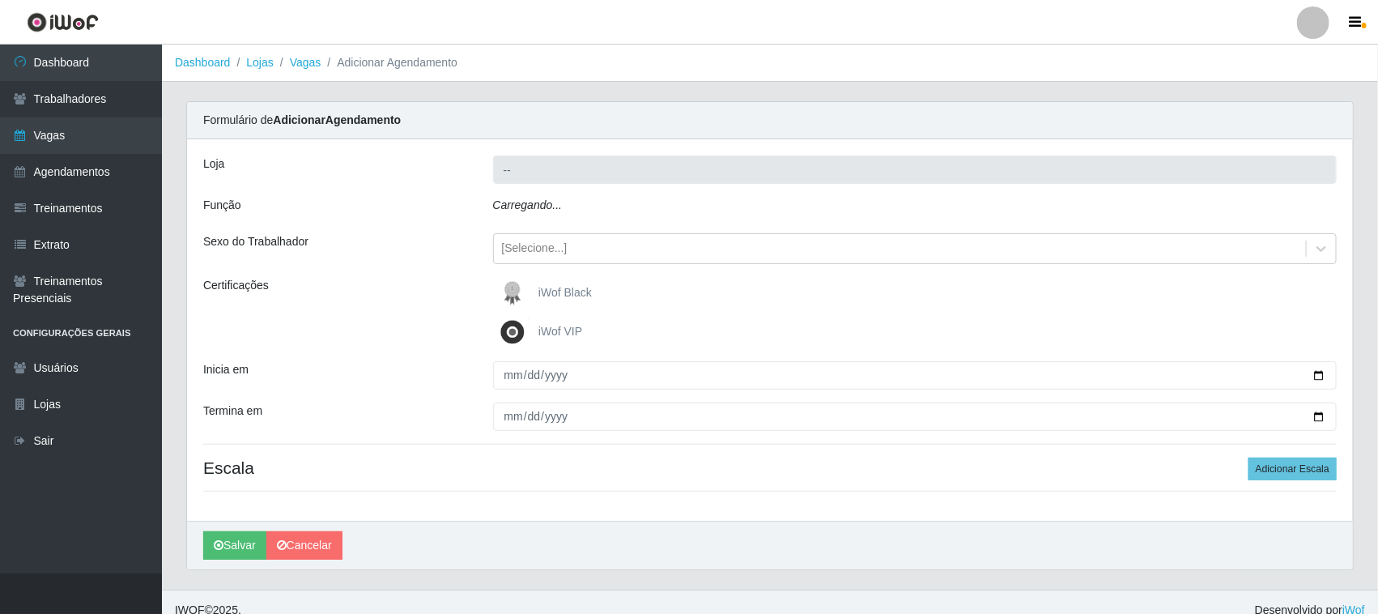
type input "Nordestão - [GEOGRAPHIC_DATA]"
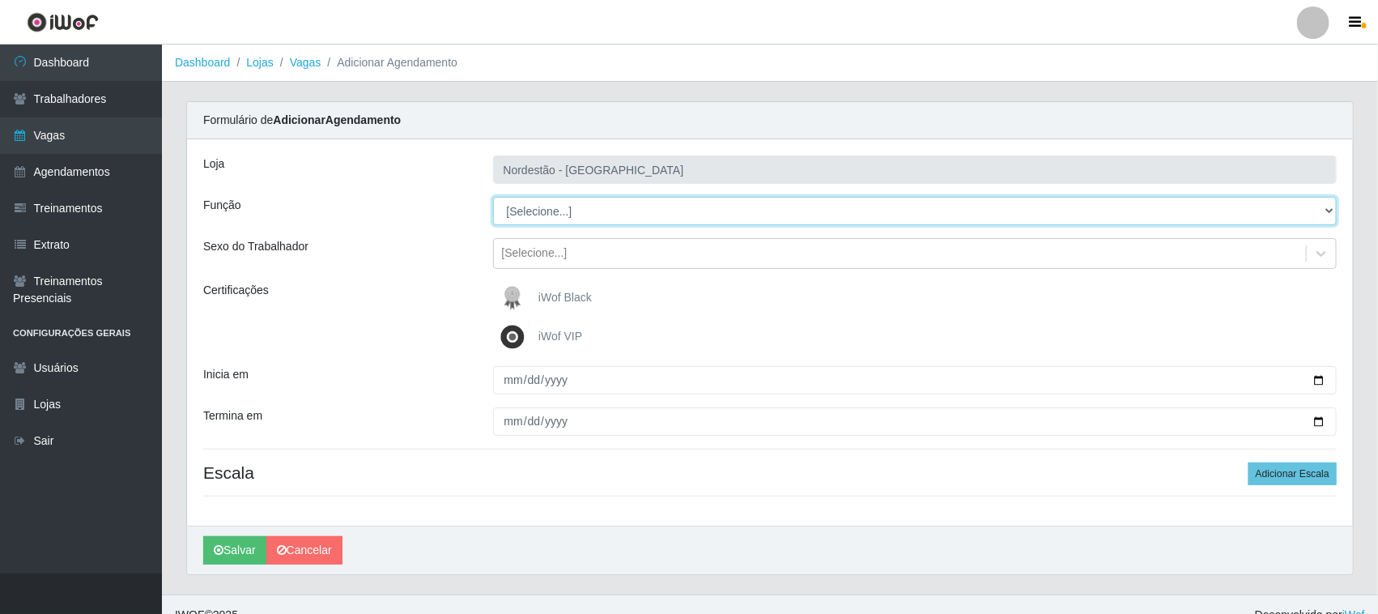
click at [1330, 210] on select "[Selecione...] Balconista de Padaria Balconista de Padaria + Balconista de Pada…" at bounding box center [915, 211] width 844 height 28
select select "70"
click at [493, 197] on select "[Selecione...] Balconista de Padaria Balconista de Padaria + Balconista de Pada…" at bounding box center [915, 211] width 844 height 28
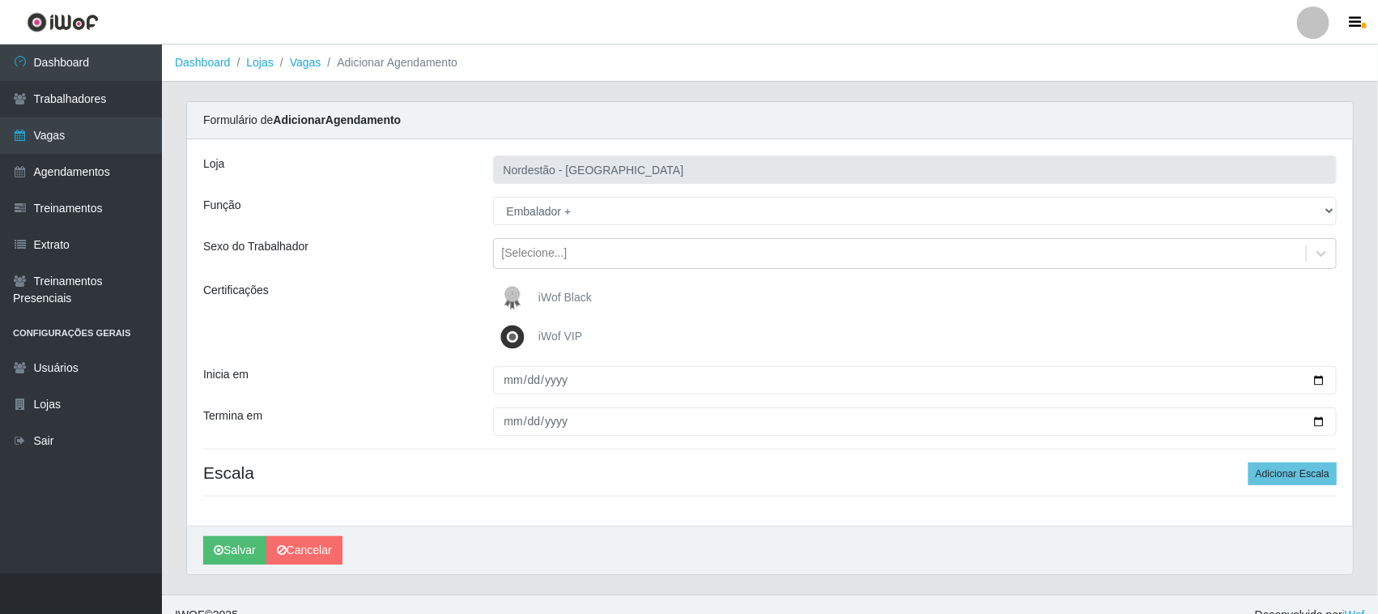
click at [551, 295] on span "iWof Black" at bounding box center [564, 297] width 53 height 13
click at [0, 0] on input "iWof Black" at bounding box center [0, 0] width 0 height 0
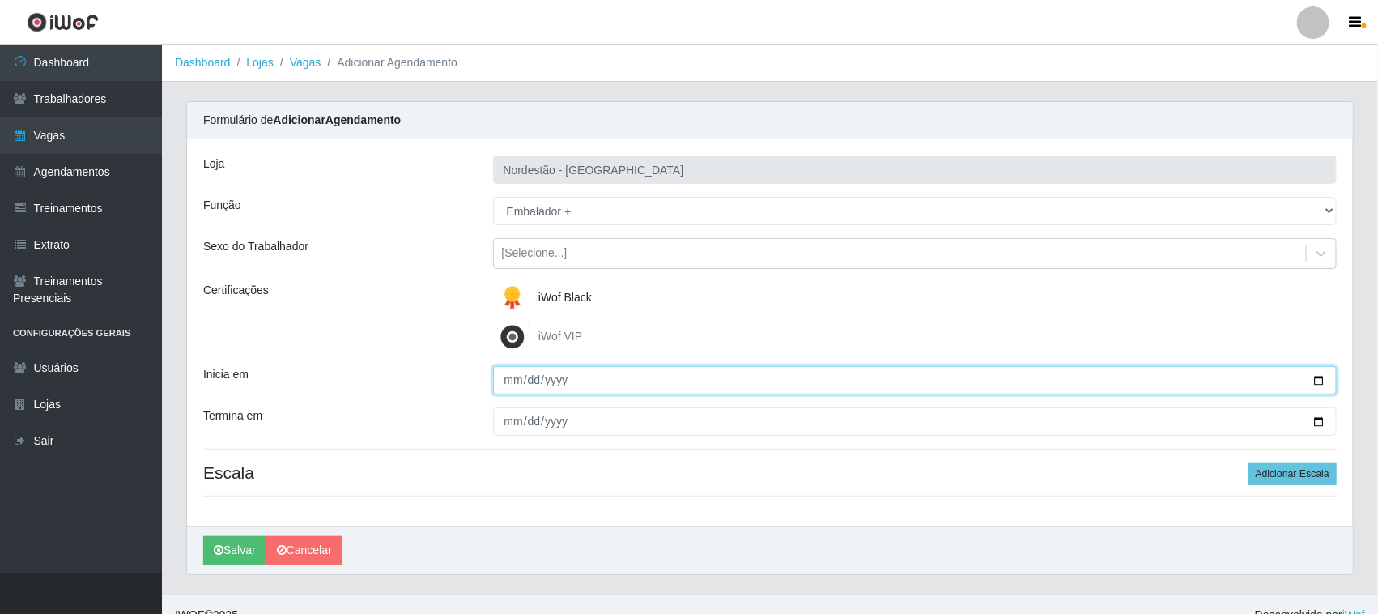
click at [1321, 377] on input "Inicia em" at bounding box center [915, 380] width 844 height 28
type input "[DATE]"
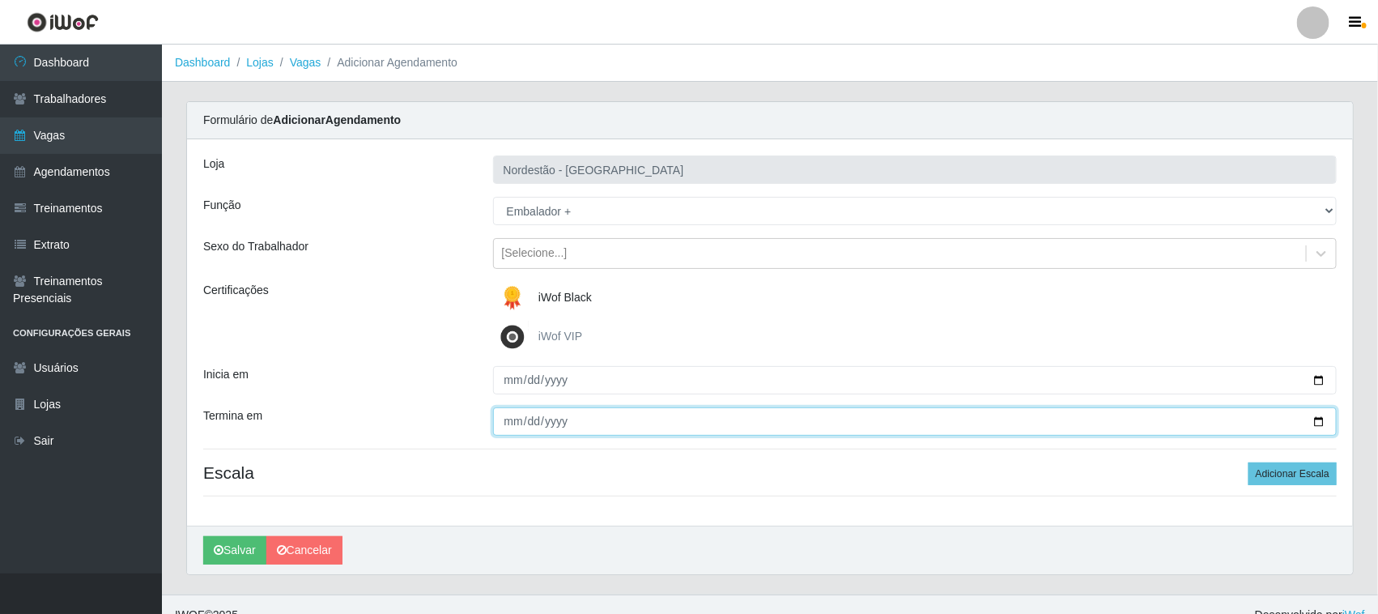
click at [1320, 418] on input "Termina em" at bounding box center [915, 421] width 844 height 28
type input "[DATE]"
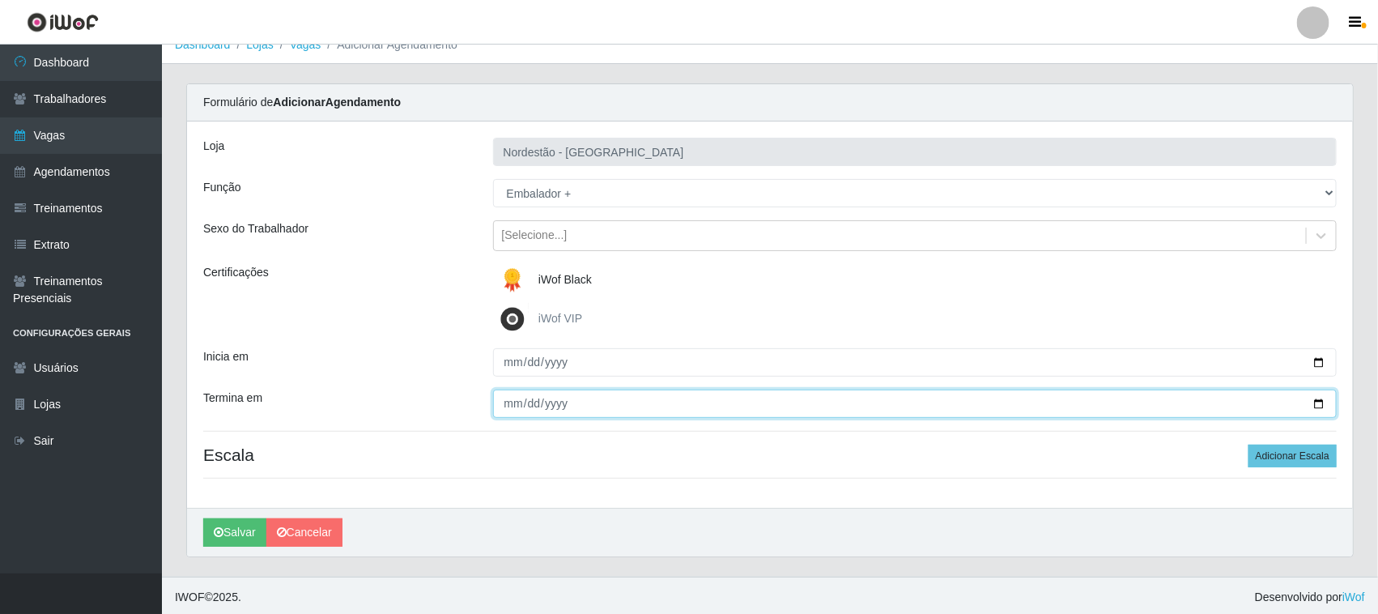
scroll to position [22, 0]
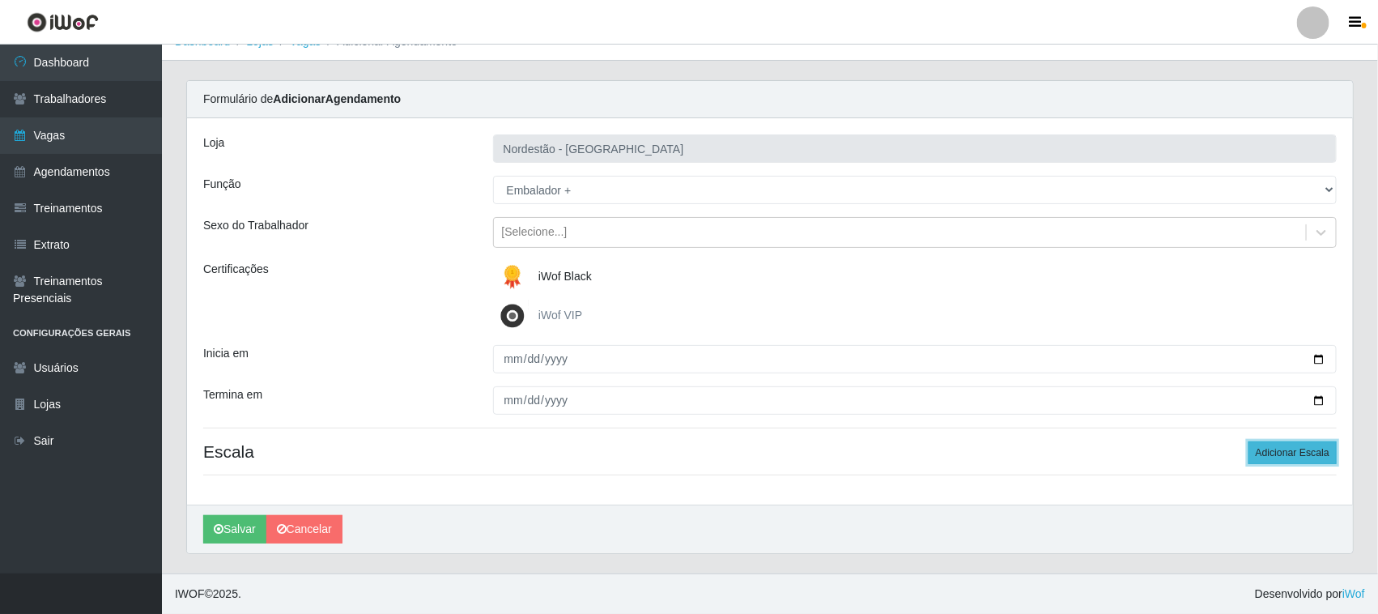
click at [1279, 453] on button "Adicionar Escala" at bounding box center [1292, 452] width 88 height 23
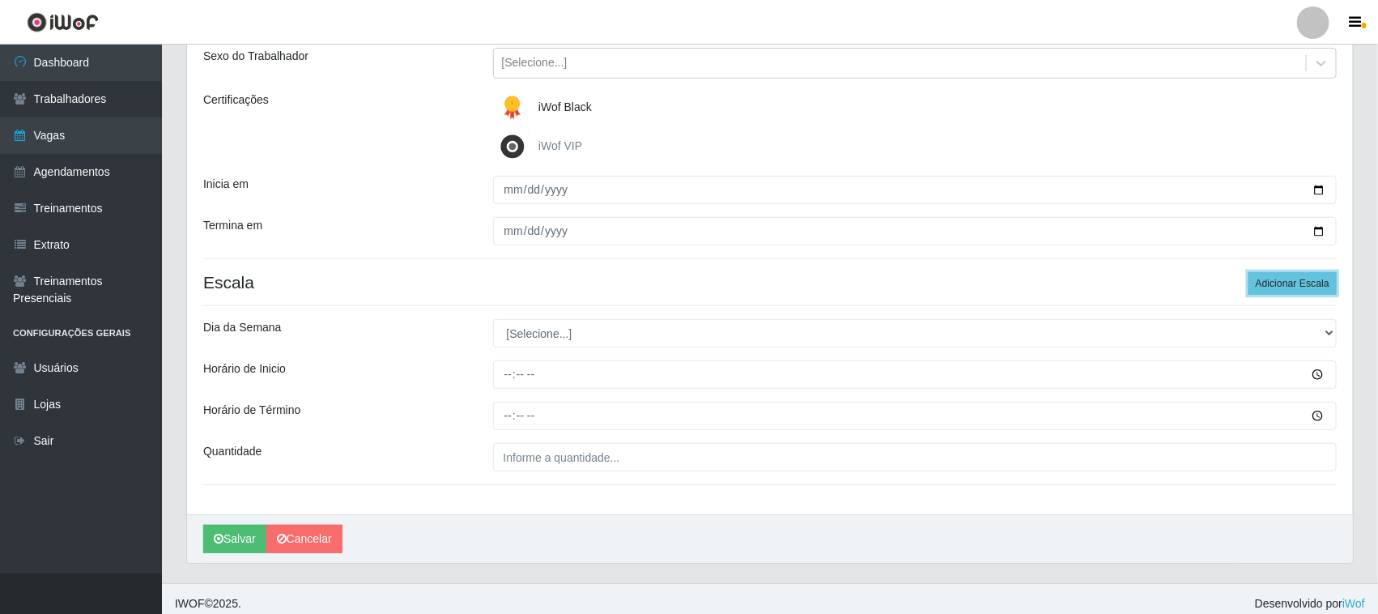
scroll to position [201, 0]
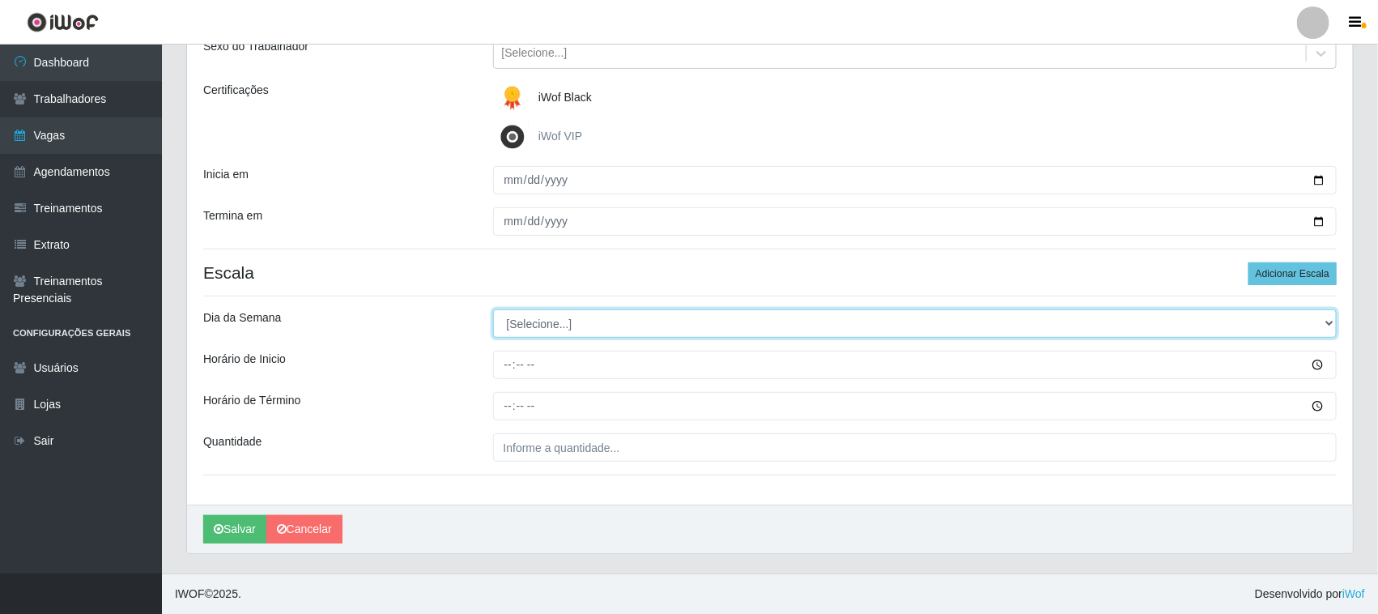
click at [1327, 314] on select "[Selecione...] Segunda Terça Quarta Quinta Sexta Sábado Domingo" at bounding box center [915, 323] width 844 height 28
select select "0"
click at [493, 309] on select "[Selecione...] Segunda Terça Quarta Quinta Sexta Sábado Domingo" at bounding box center [915, 323] width 844 height 28
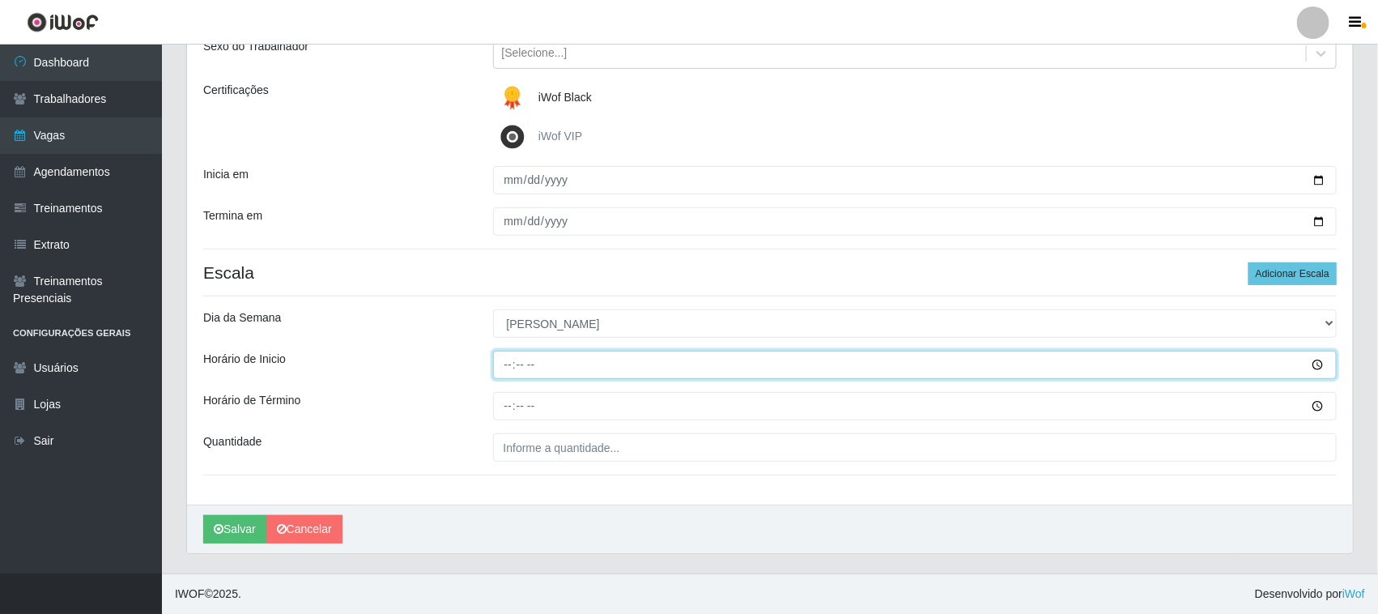
click at [504, 365] on input "Horário de Inicio" at bounding box center [915, 364] width 844 height 28
type input "12:20"
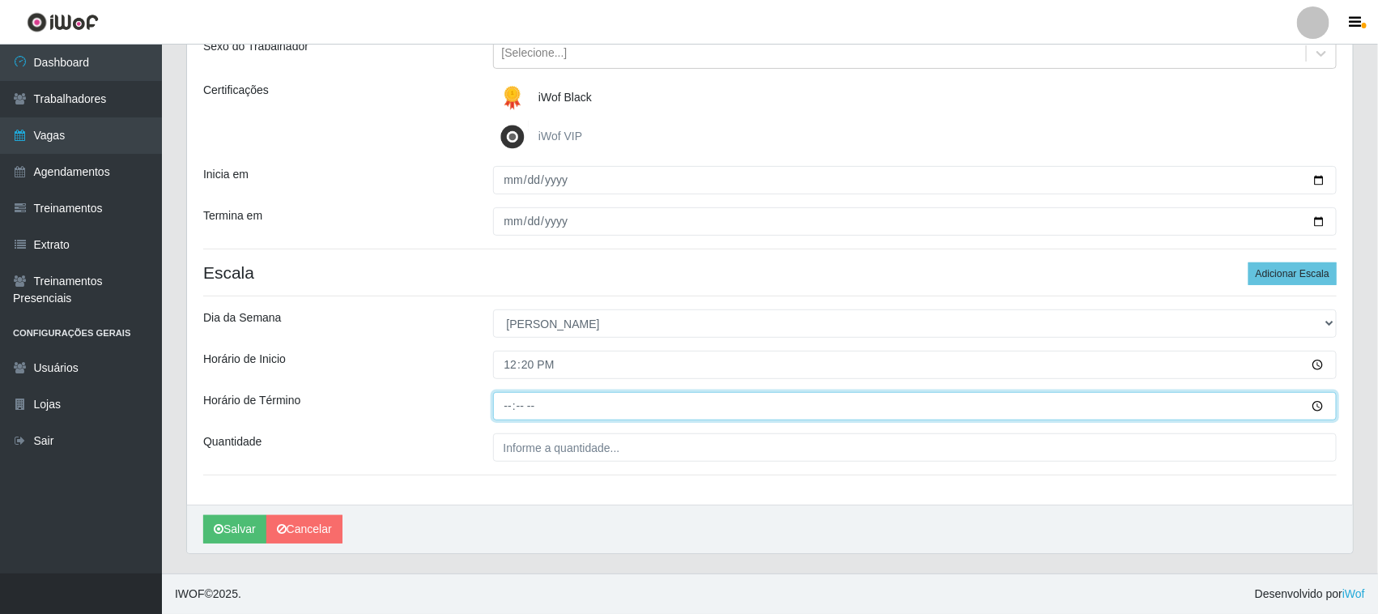
click at [508, 403] on input "Horário de Término" at bounding box center [915, 406] width 844 height 28
type input "18:20"
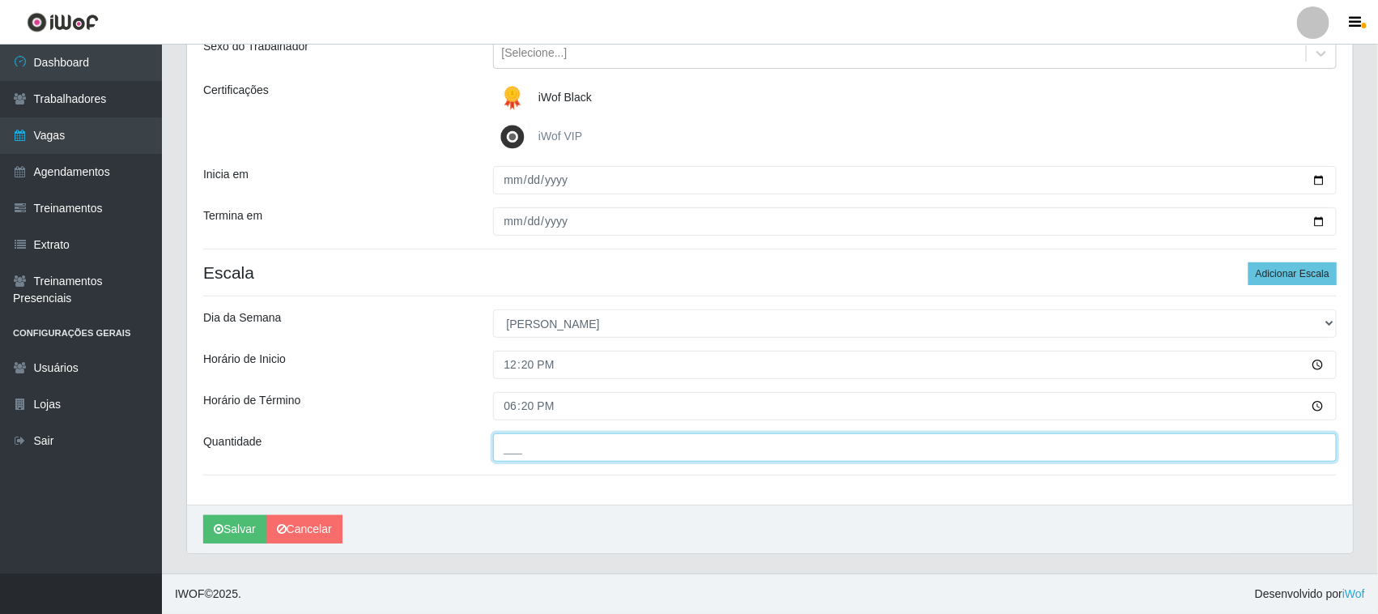
click at [619, 443] on input "___" at bounding box center [915, 447] width 844 height 28
type input "01_"
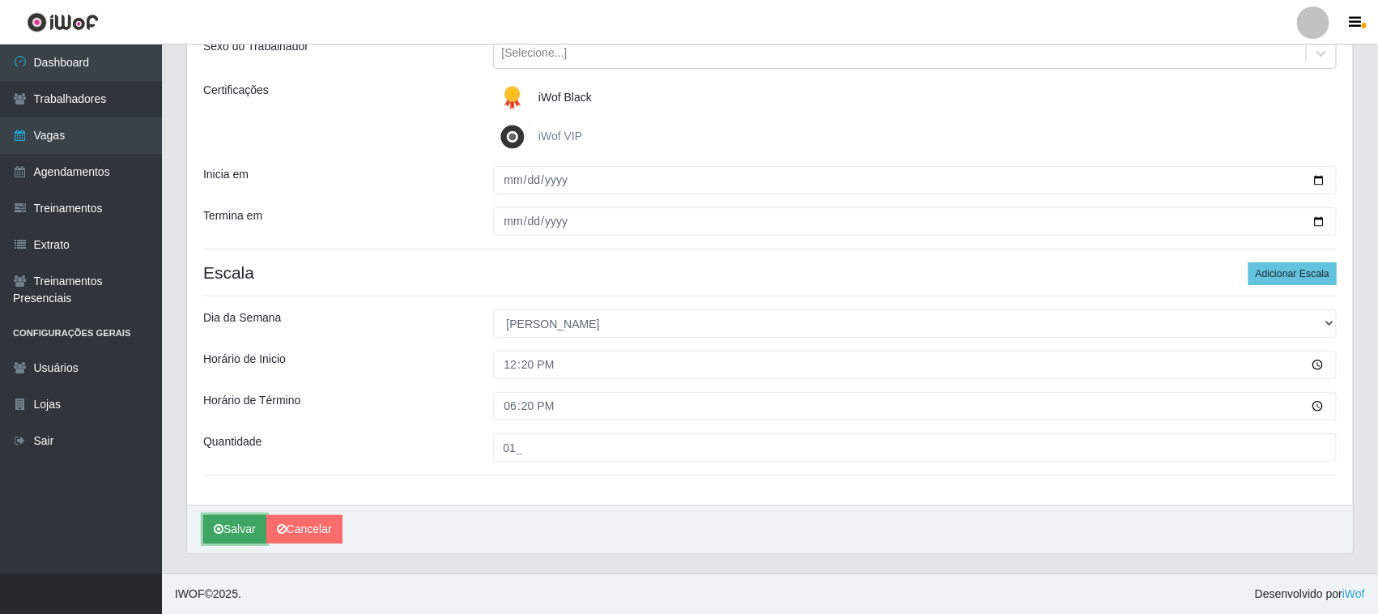
click at [231, 526] on button "Salvar" at bounding box center [234, 529] width 63 height 28
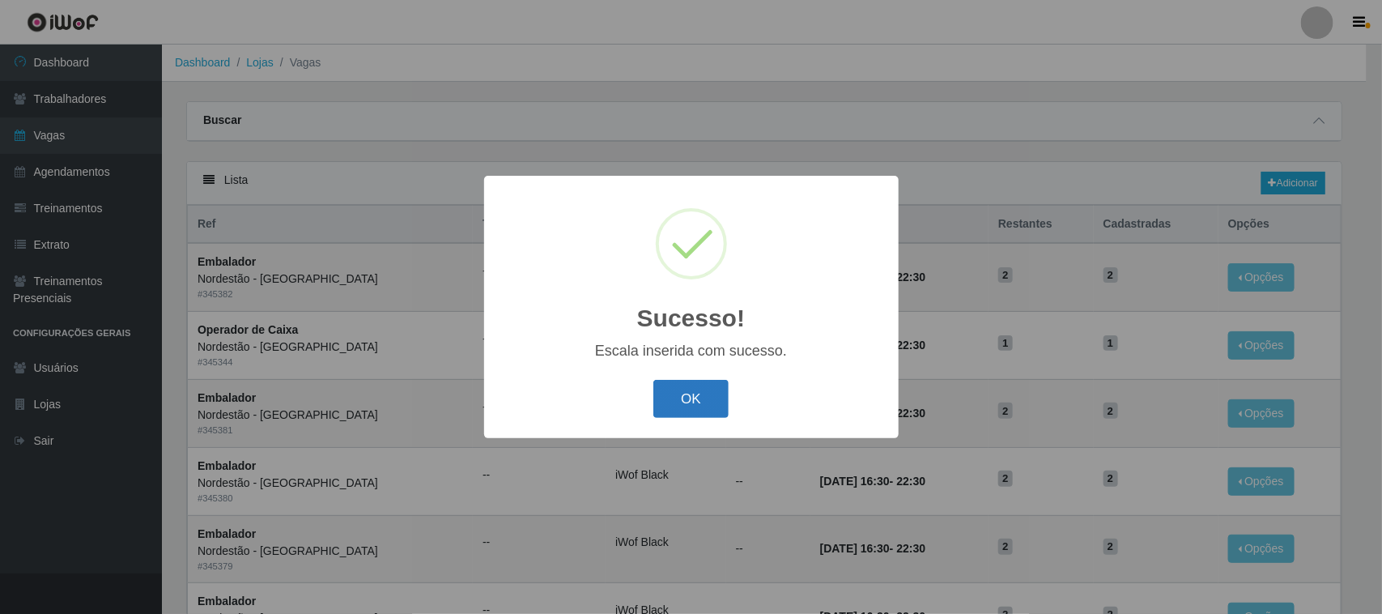
click at [656, 399] on button "OK" at bounding box center [690, 399] width 75 height 38
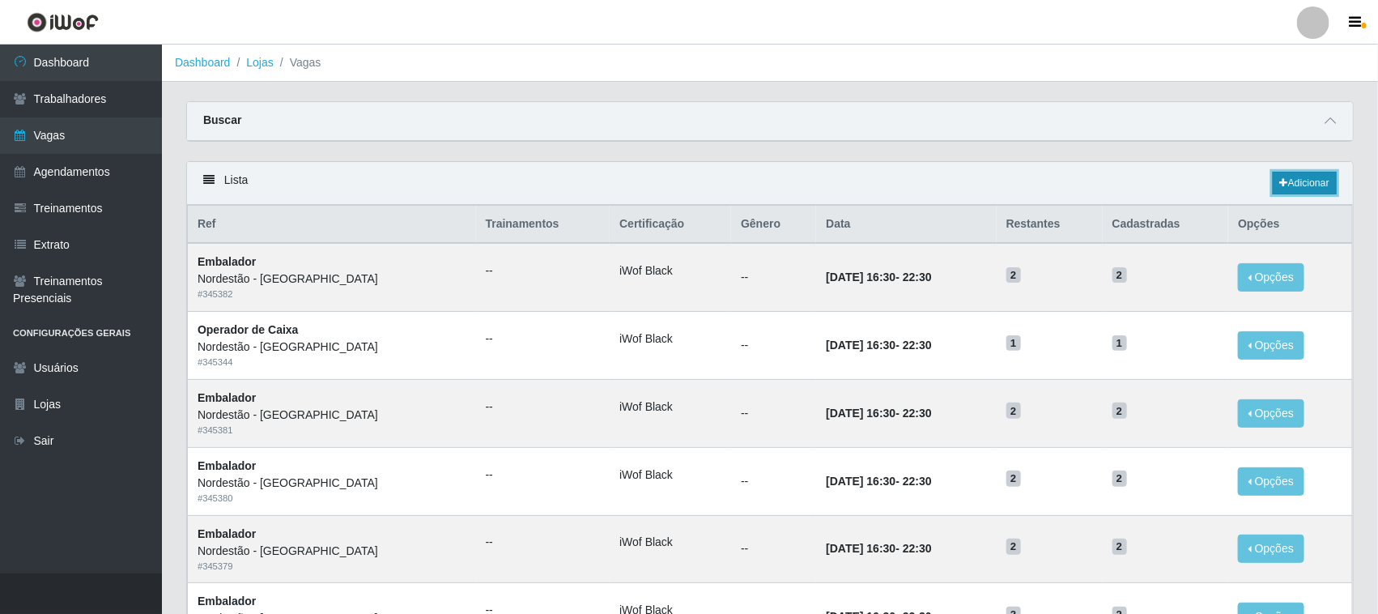
click at [1293, 185] on link "Adicionar" at bounding box center [1304, 183] width 64 height 23
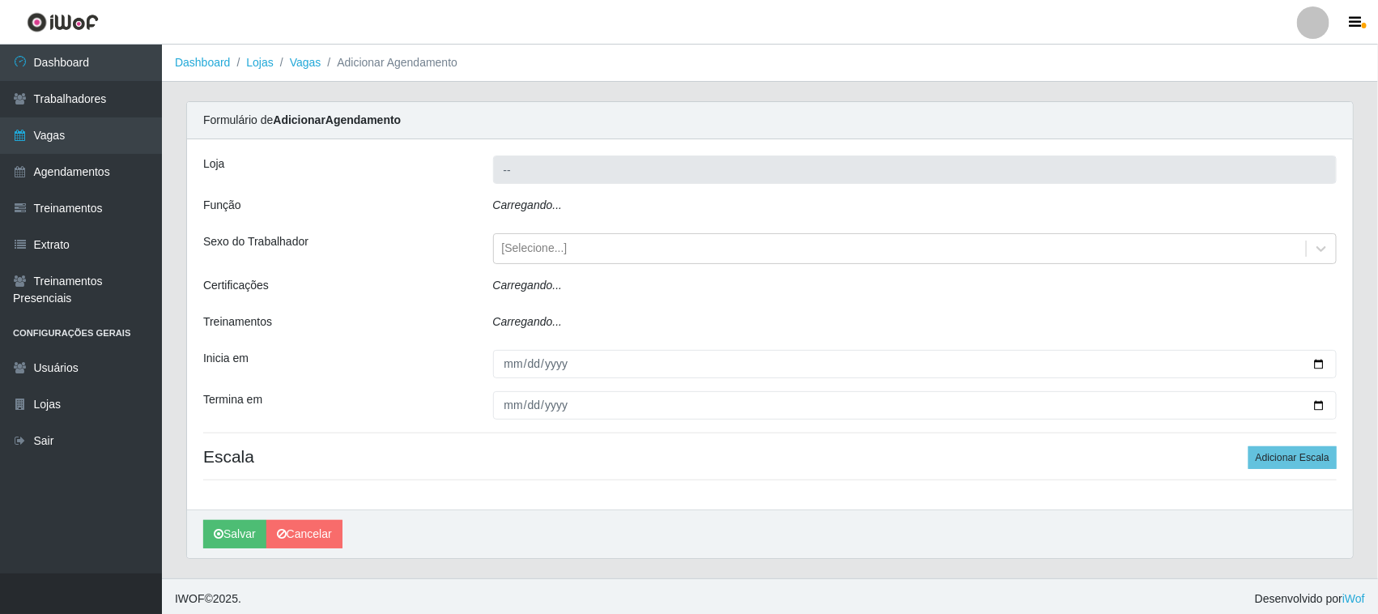
type input "Nordestão - [GEOGRAPHIC_DATA]"
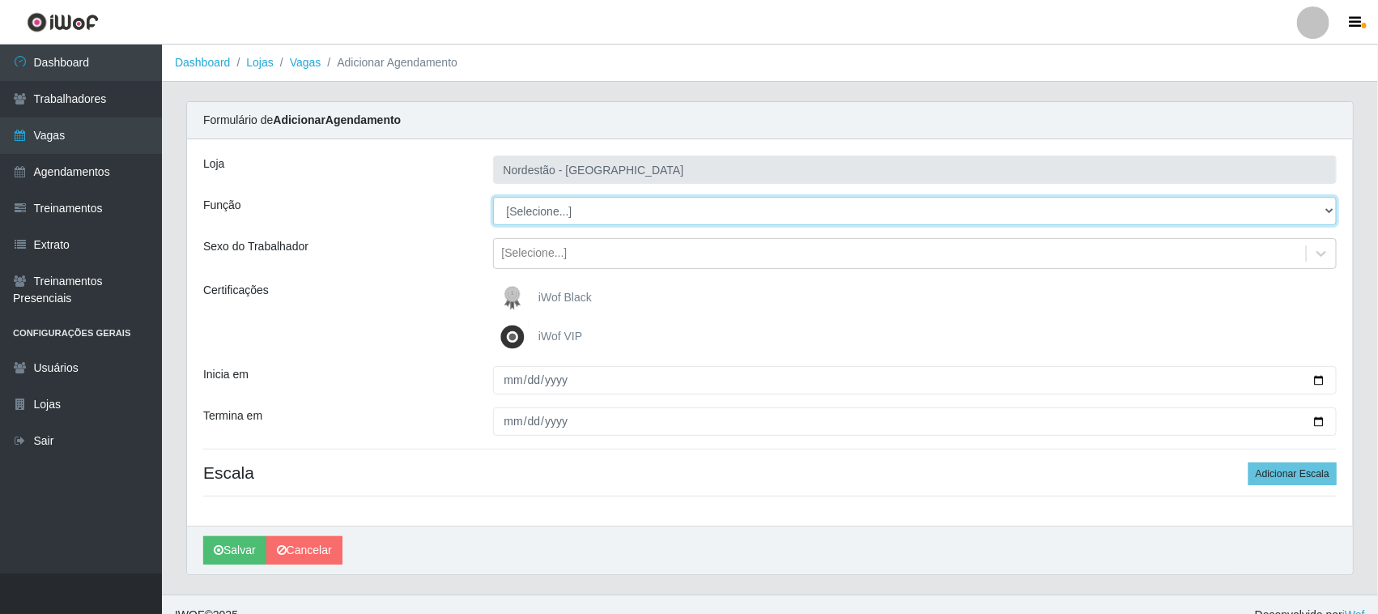
click at [1321, 209] on select "[Selecione...] Balconista de Padaria Balconista de Padaria + Balconista de Pada…" at bounding box center [915, 211] width 844 height 28
select select "70"
click at [493, 197] on select "[Selecione...] Balconista de Padaria Balconista de Padaria + Balconista de Pada…" at bounding box center [915, 211] width 844 height 28
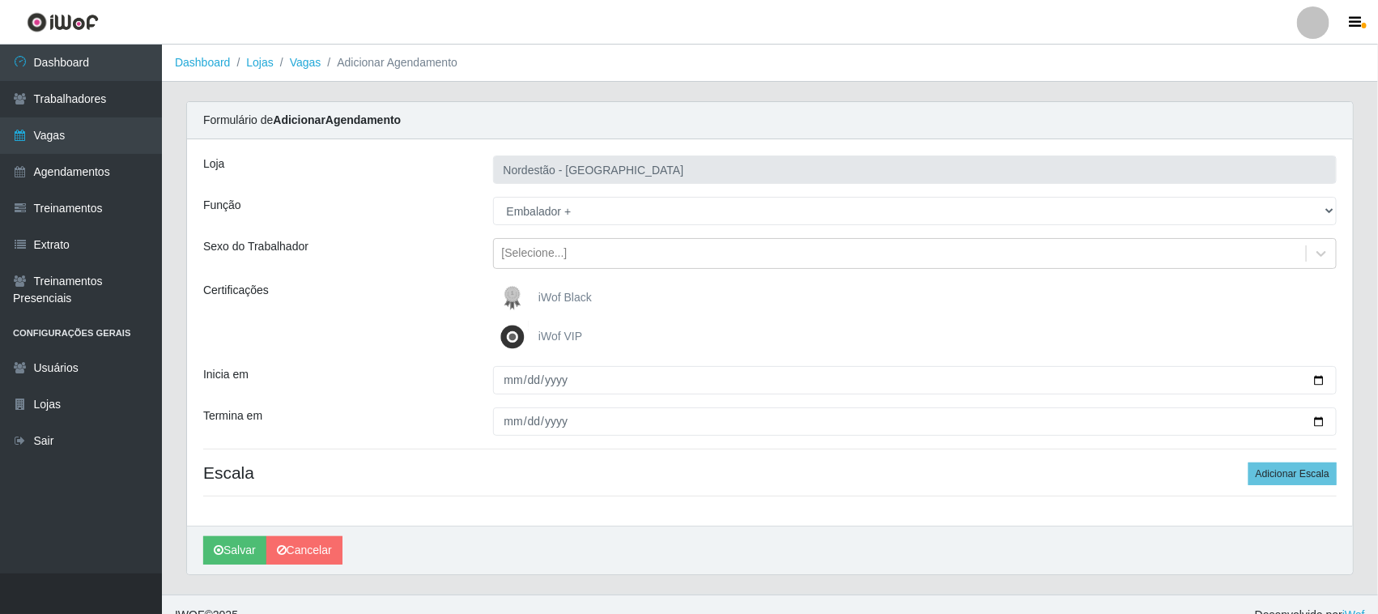
click at [576, 297] on span "iWof Black" at bounding box center [564, 297] width 53 height 13
click at [0, 0] on input "iWof Black" at bounding box center [0, 0] width 0 height 0
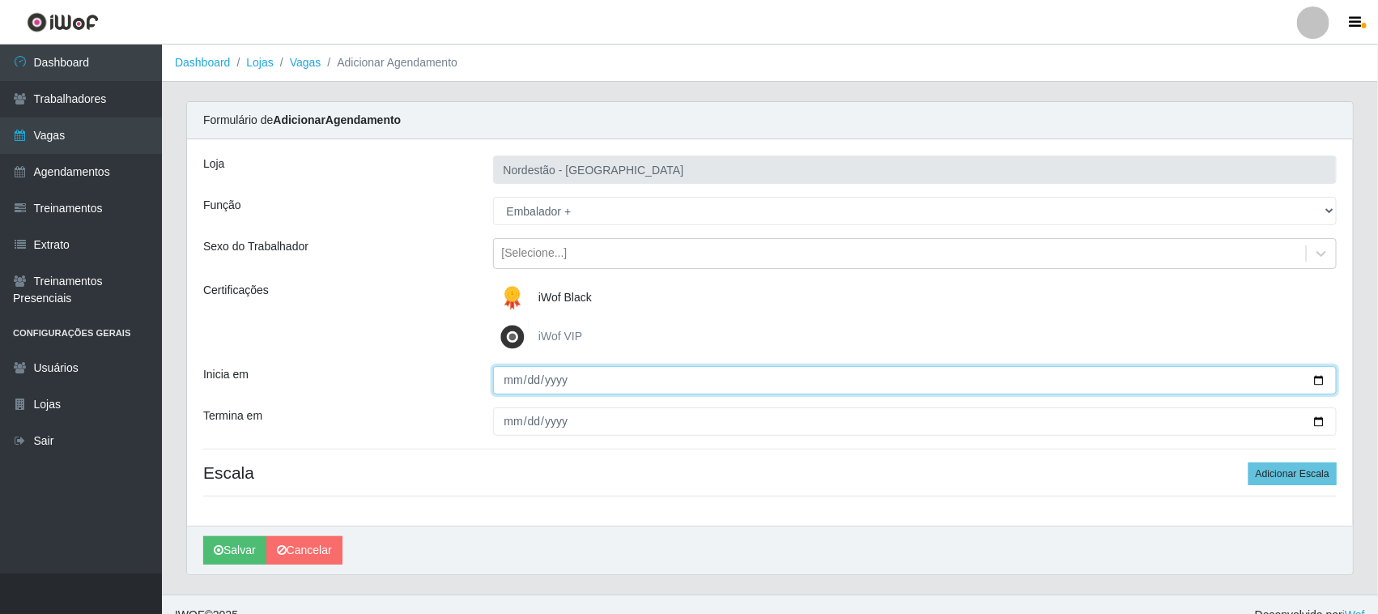
click at [1318, 380] on input "Inicia em" at bounding box center [915, 380] width 844 height 28
type input "[DATE]"
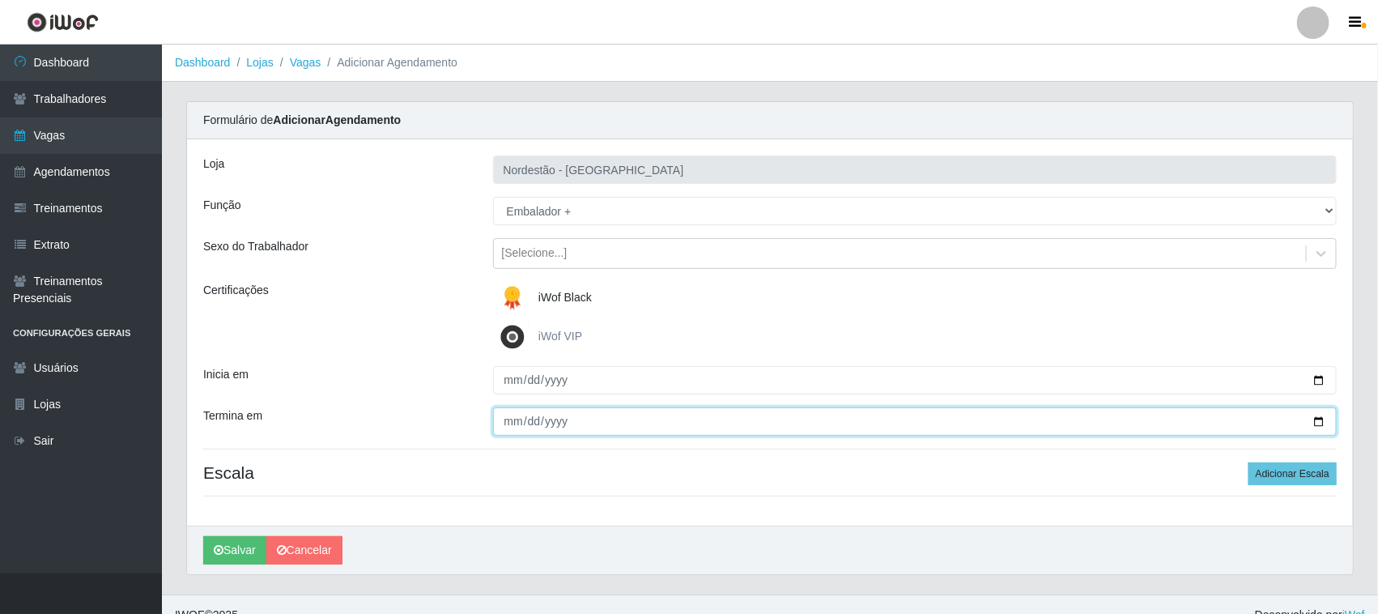
click at [1318, 421] on input "Termina em" at bounding box center [915, 421] width 844 height 28
type input "[DATE]"
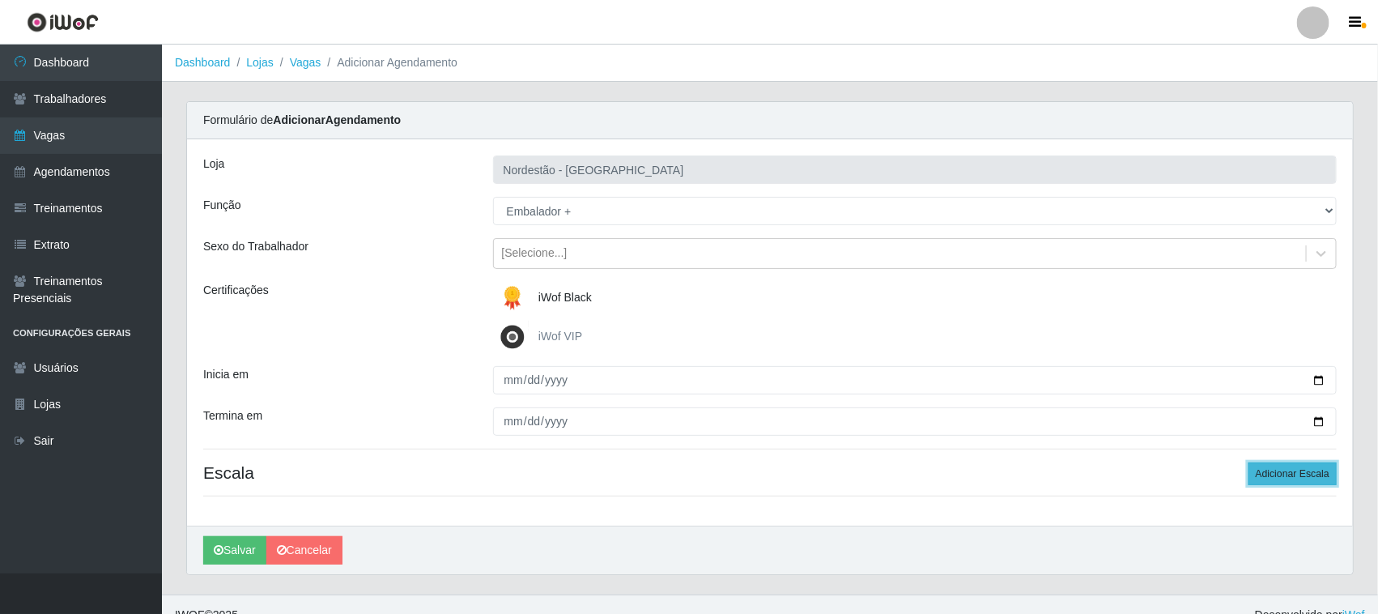
click at [1276, 475] on button "Adicionar Escala" at bounding box center [1292, 473] width 88 height 23
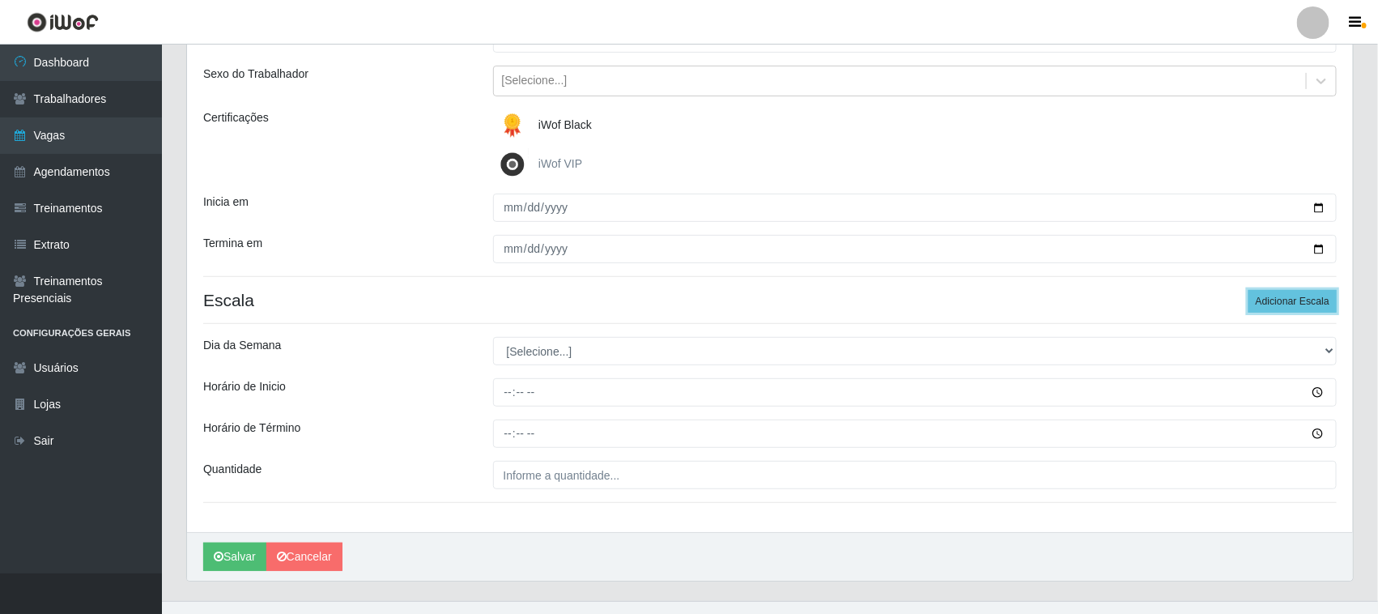
scroll to position [201, 0]
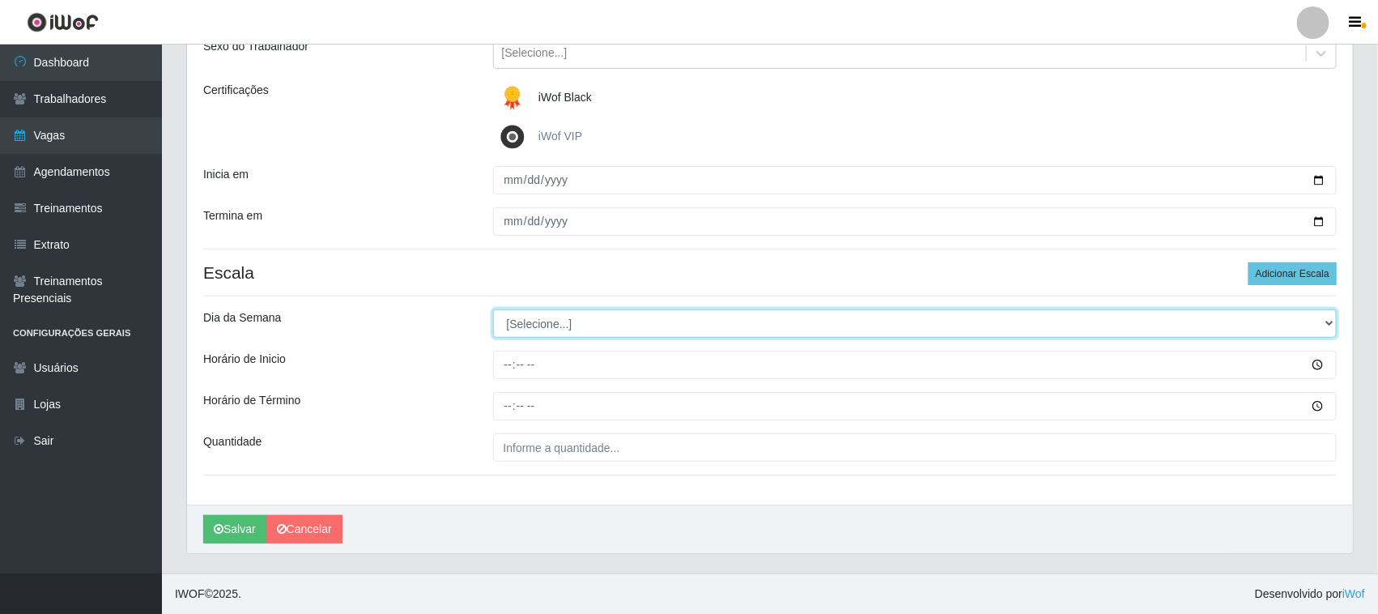
click at [1323, 321] on select "[Selecione...] Segunda Terça Quarta Quinta Sexta Sábado Domingo" at bounding box center [915, 323] width 844 height 28
select select "0"
click at [493, 309] on select "[Selecione...] Segunda Terça Quarta Quinta Sexta Sábado Domingo" at bounding box center [915, 323] width 844 height 28
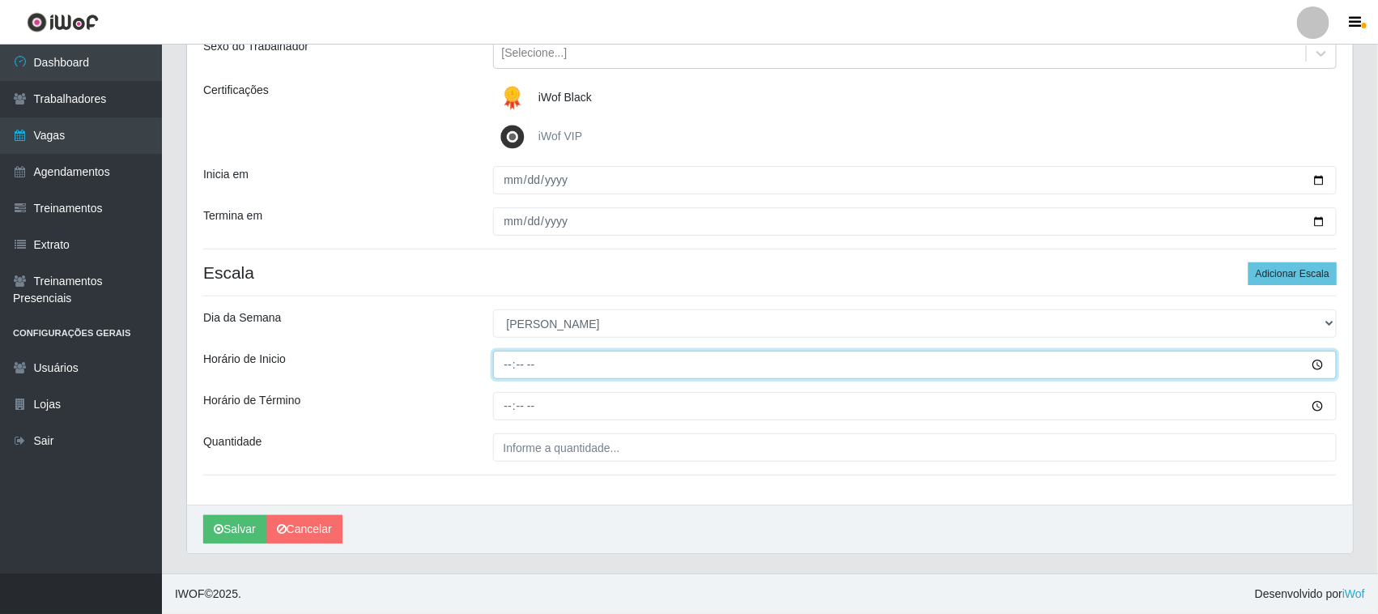
click at [508, 361] on input "Horário de Inicio" at bounding box center [915, 364] width 844 height 28
type input "12:20"
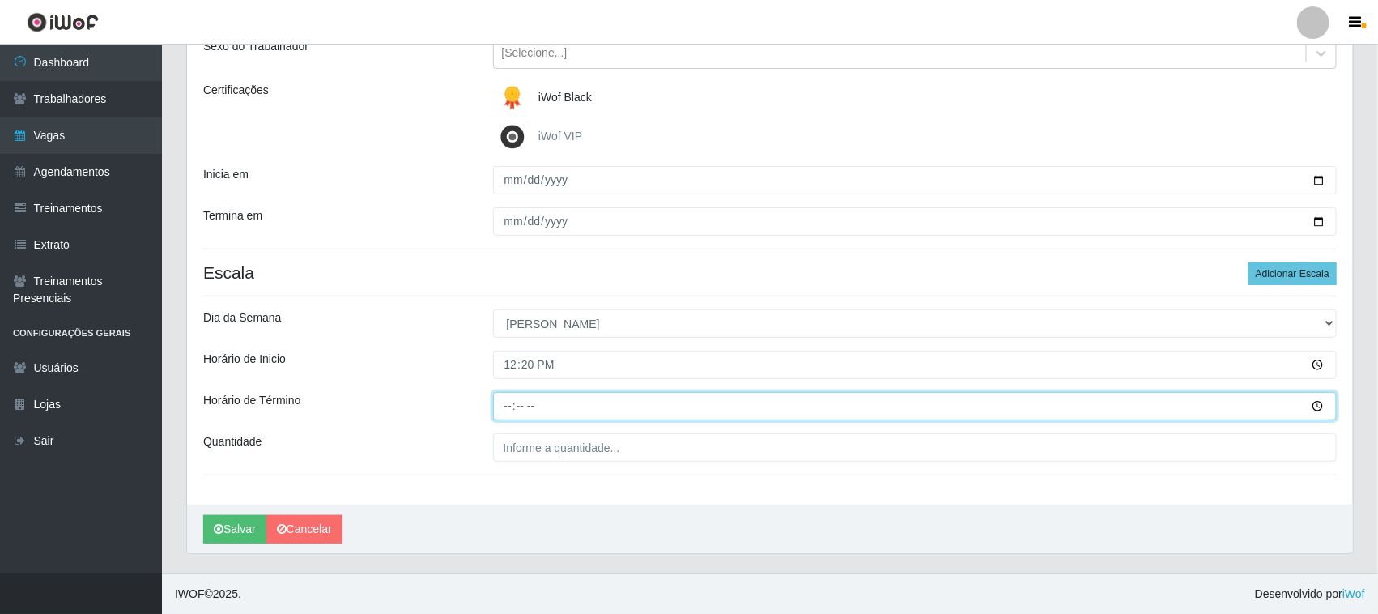
click at [507, 401] on input "Horário de Término" at bounding box center [915, 406] width 844 height 28
type input "18:20"
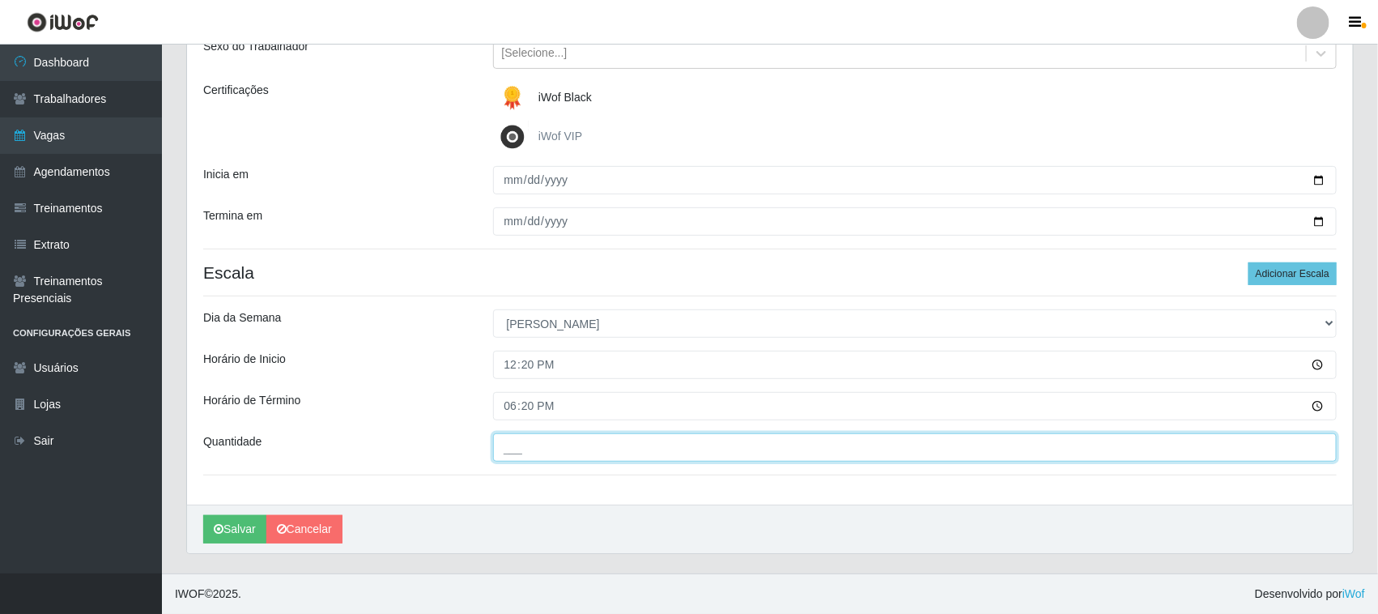
click at [618, 447] on input "___" at bounding box center [915, 447] width 844 height 28
type input "01_"
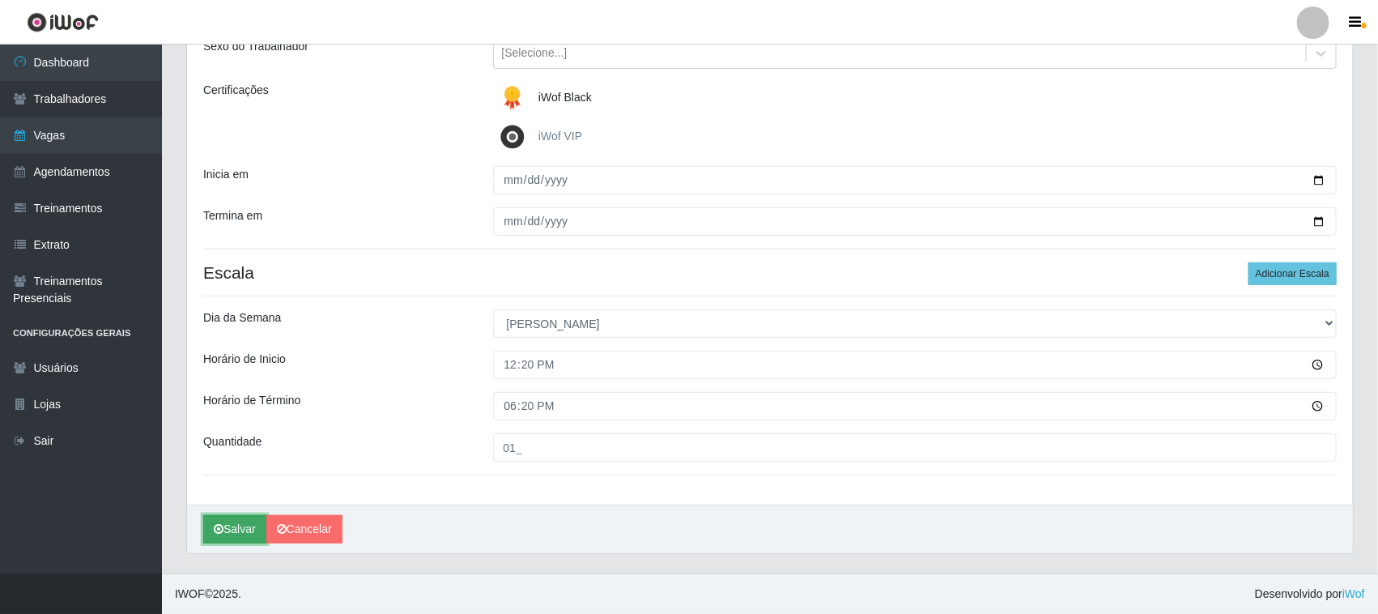
click at [244, 520] on button "Salvar" at bounding box center [234, 529] width 63 height 28
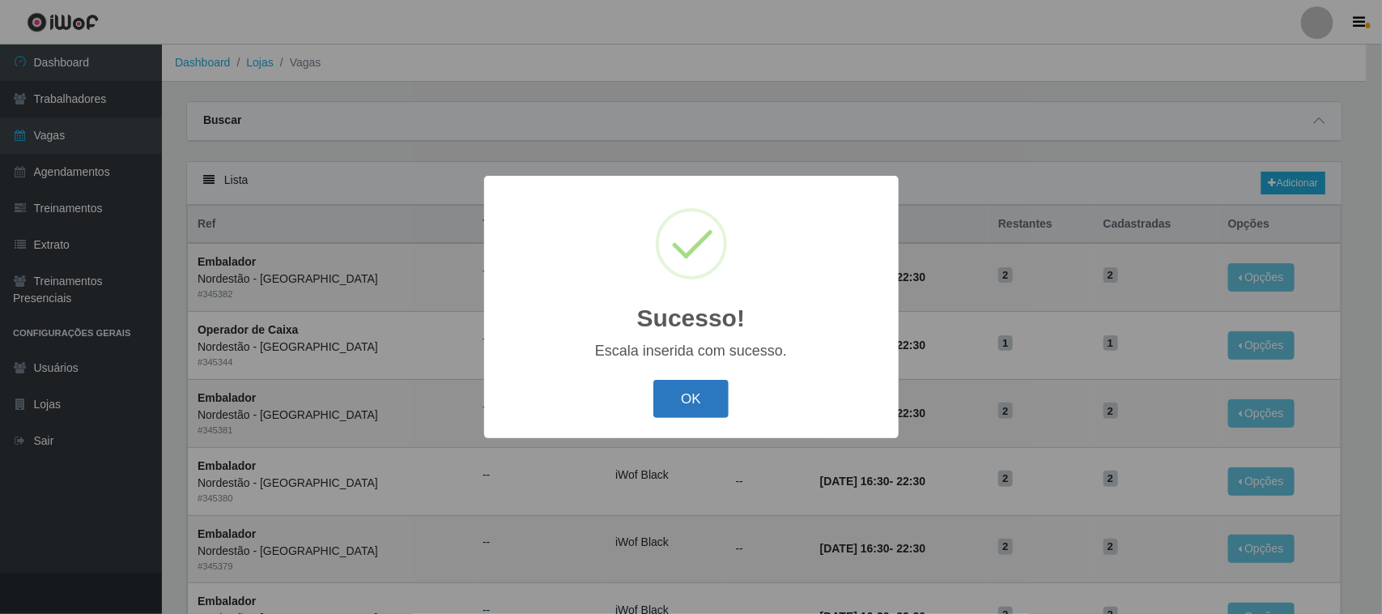
click at [682, 398] on button "OK" at bounding box center [690, 399] width 75 height 38
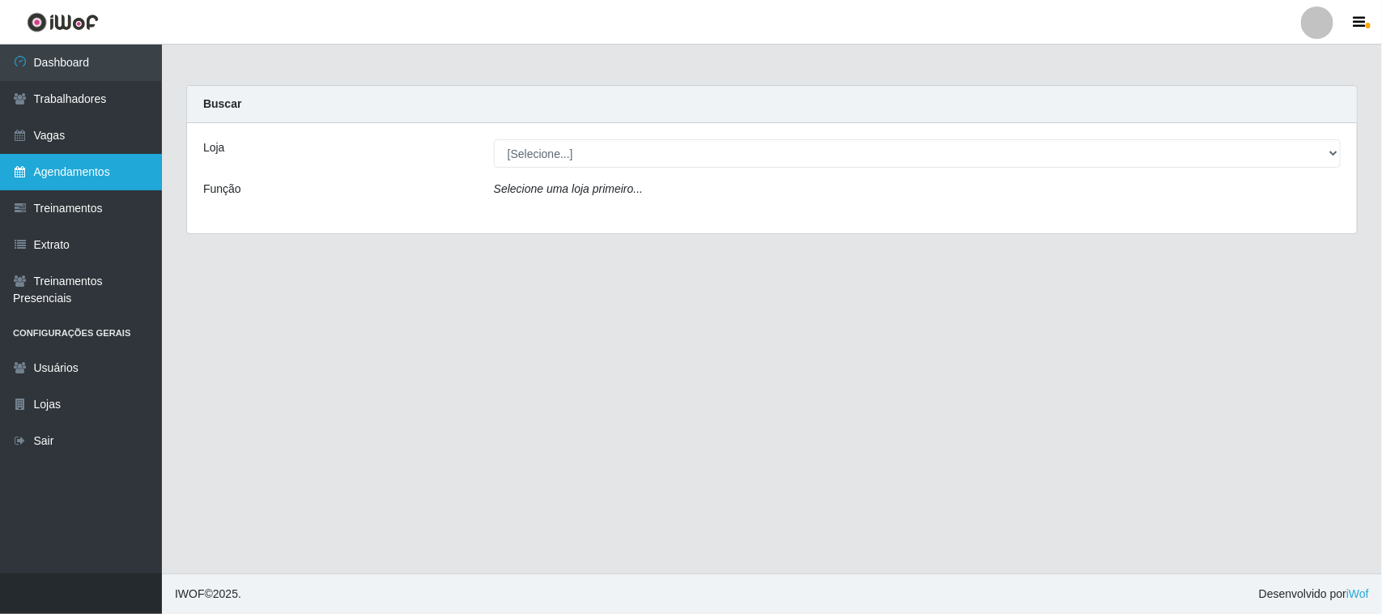
click at [73, 168] on link "Agendamentos" at bounding box center [81, 172] width 162 height 36
